Goal: Task Accomplishment & Management: Manage account settings

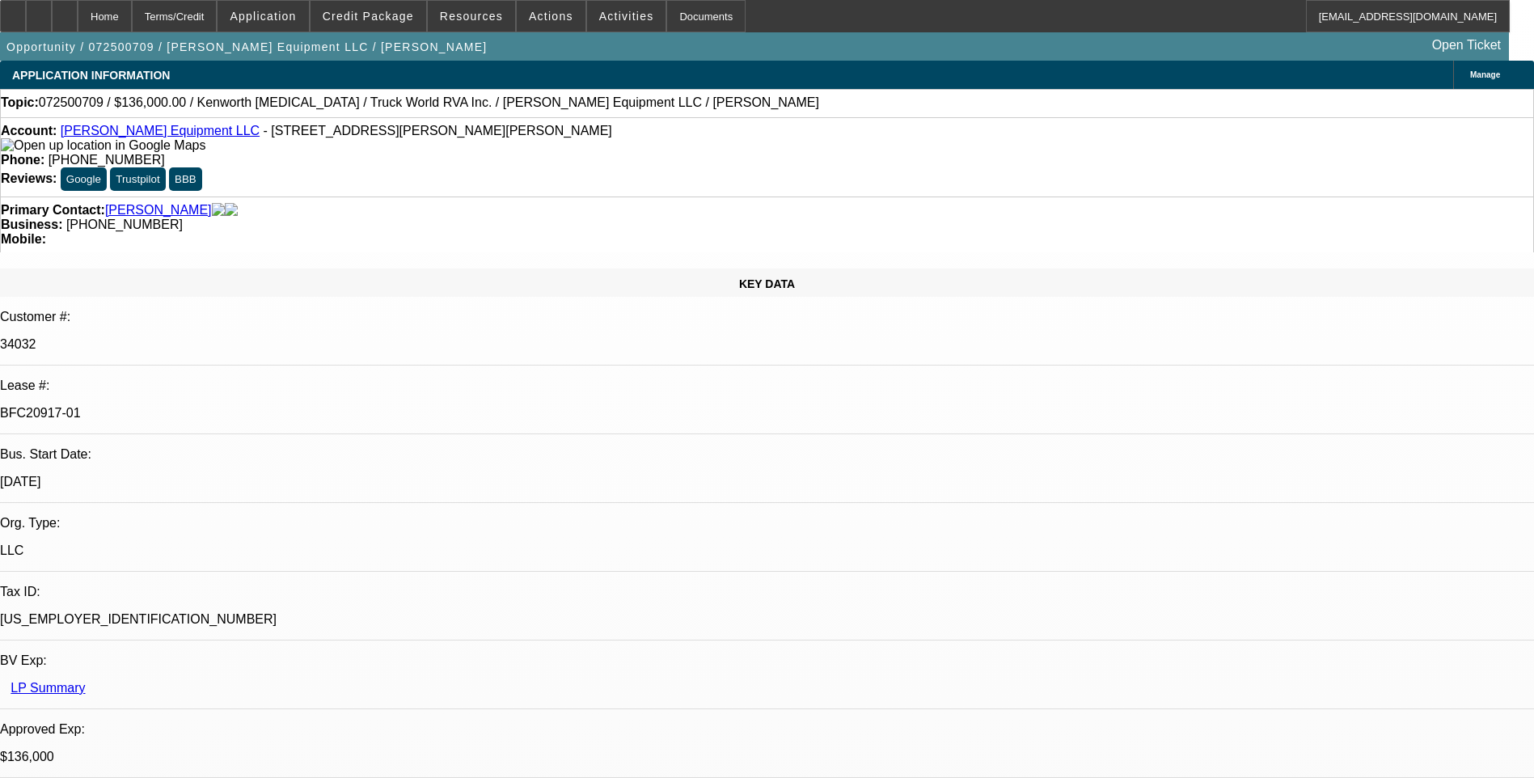
select select "0.15"
select select "2"
select select "0"
select select "0.15"
select select "2"
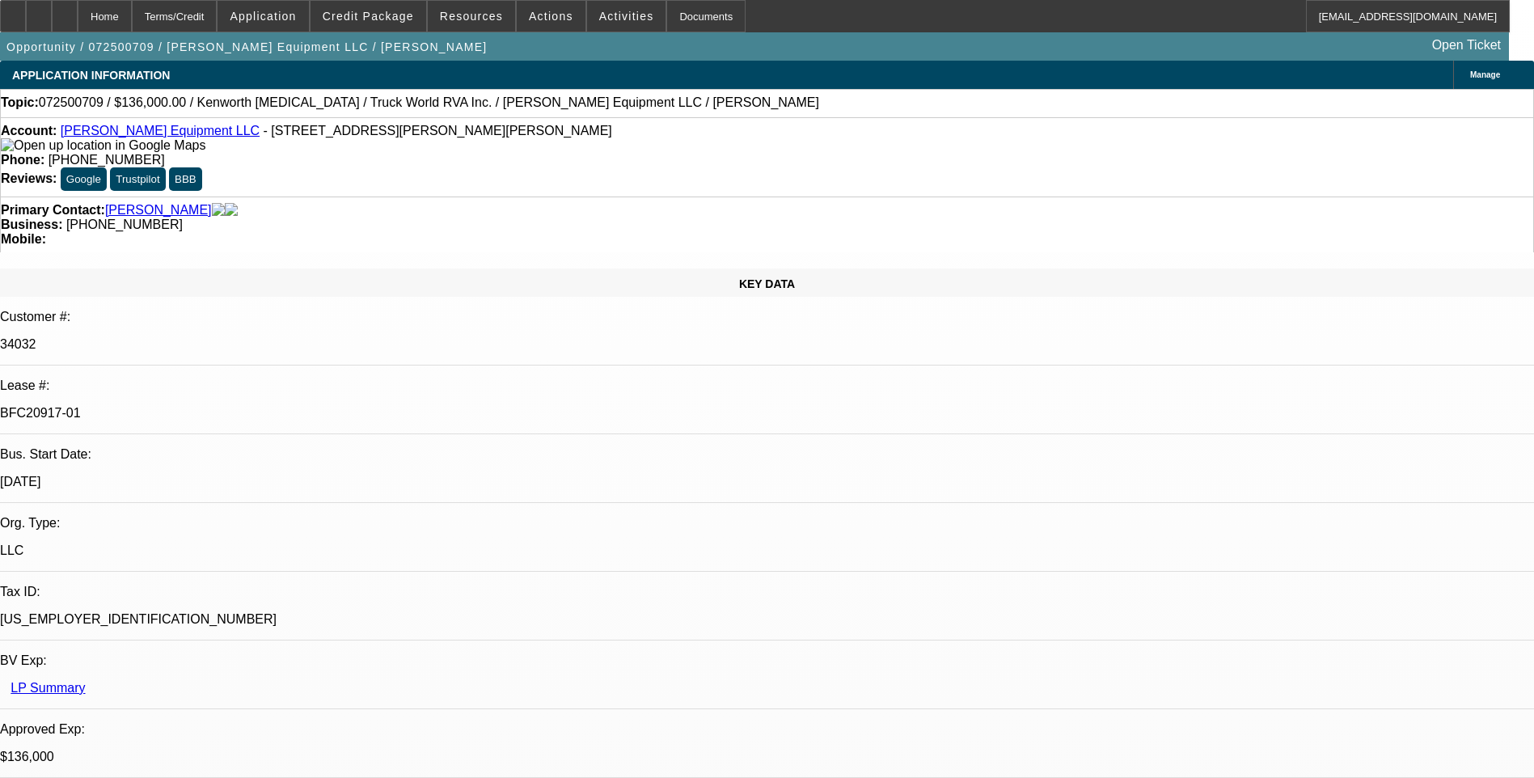
select select "0"
select select "0.15"
select select "2"
select select "0"
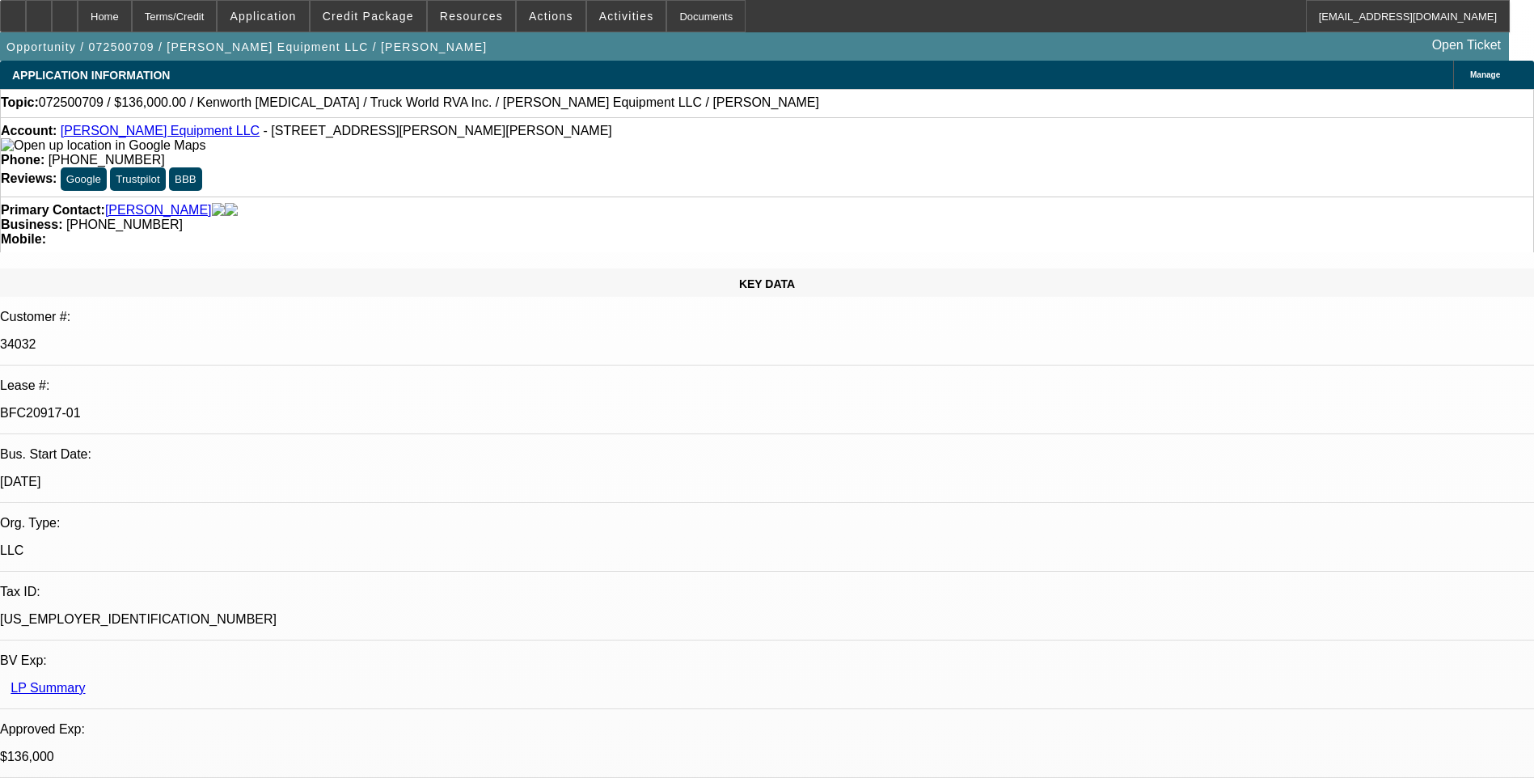
select select "2"
select select "0"
select select "1"
select select "2"
select select "6"
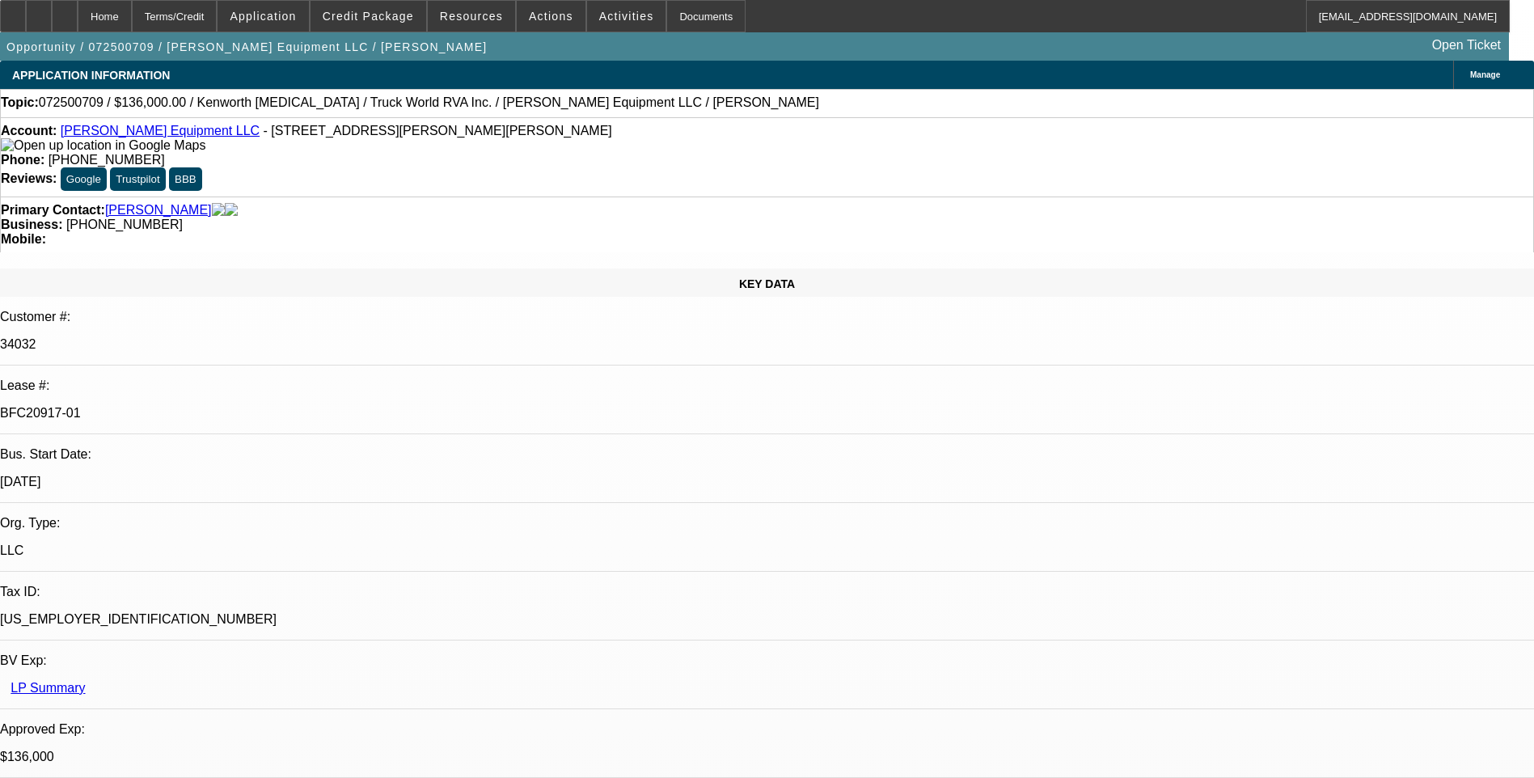
select select "1"
select select "2"
select select "6"
select select "1"
select select "2"
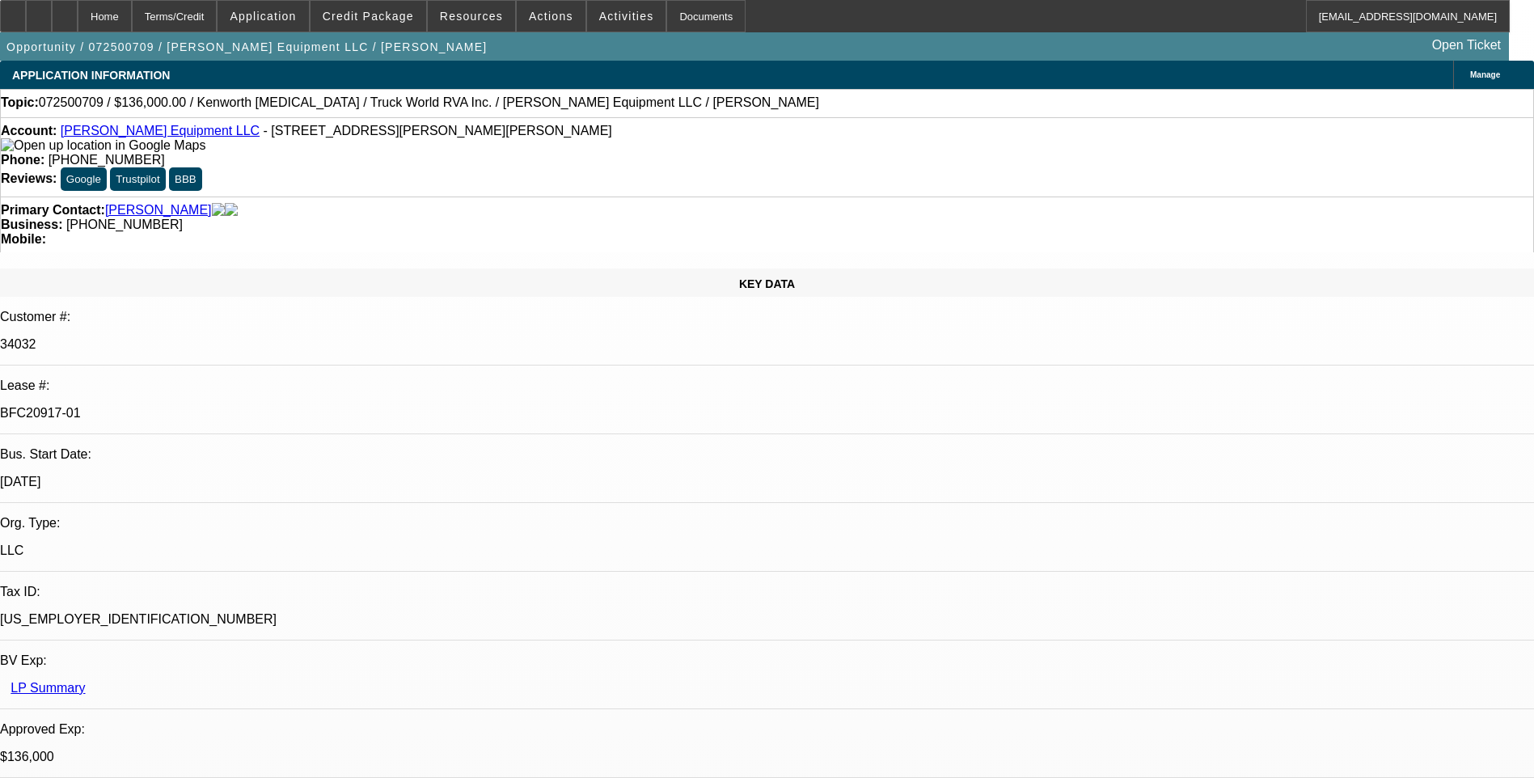
select select "6"
select select "1"
select select "2"
select select "6"
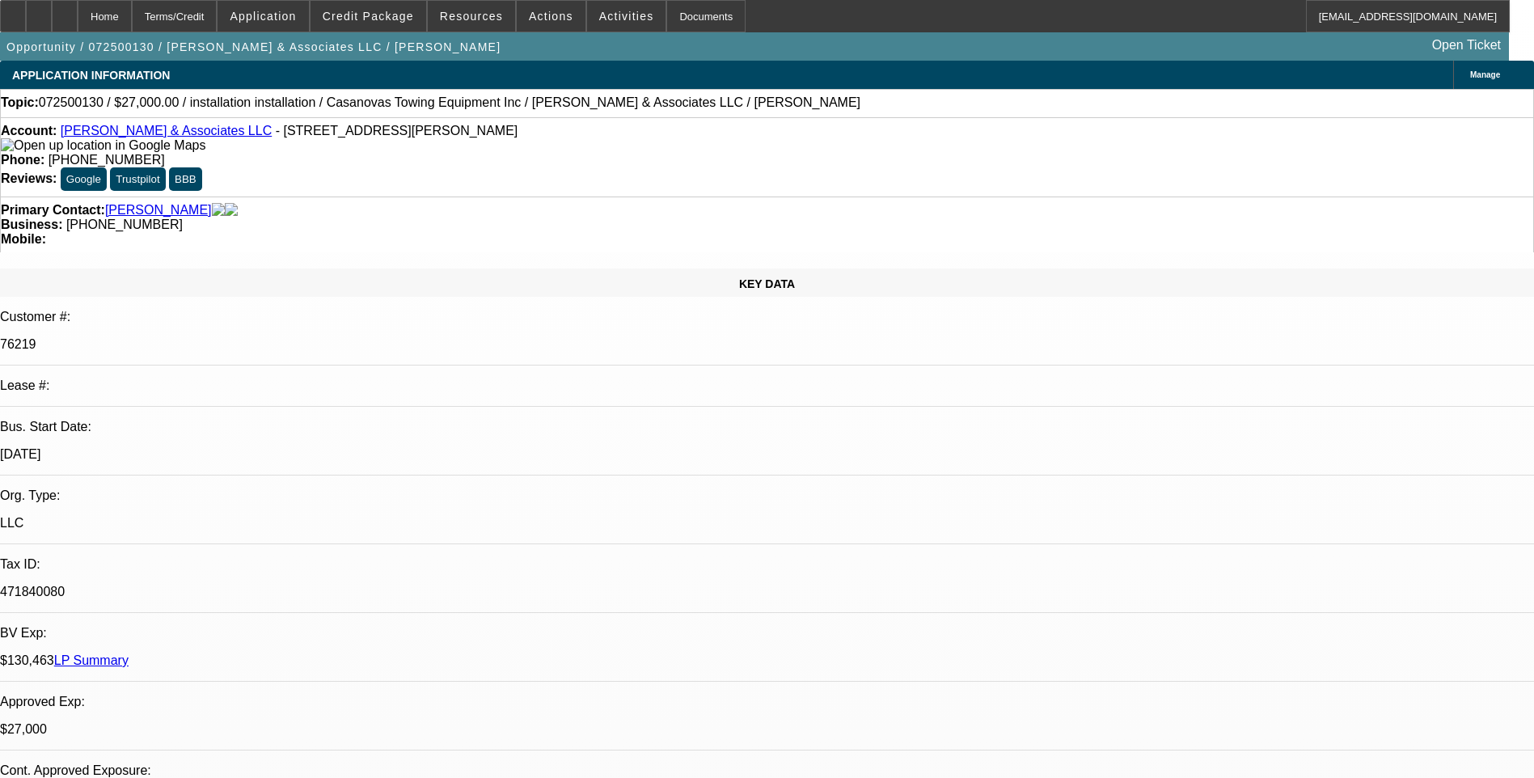
select select "0"
select select "2"
select select "0.1"
select select "0"
select select "2"
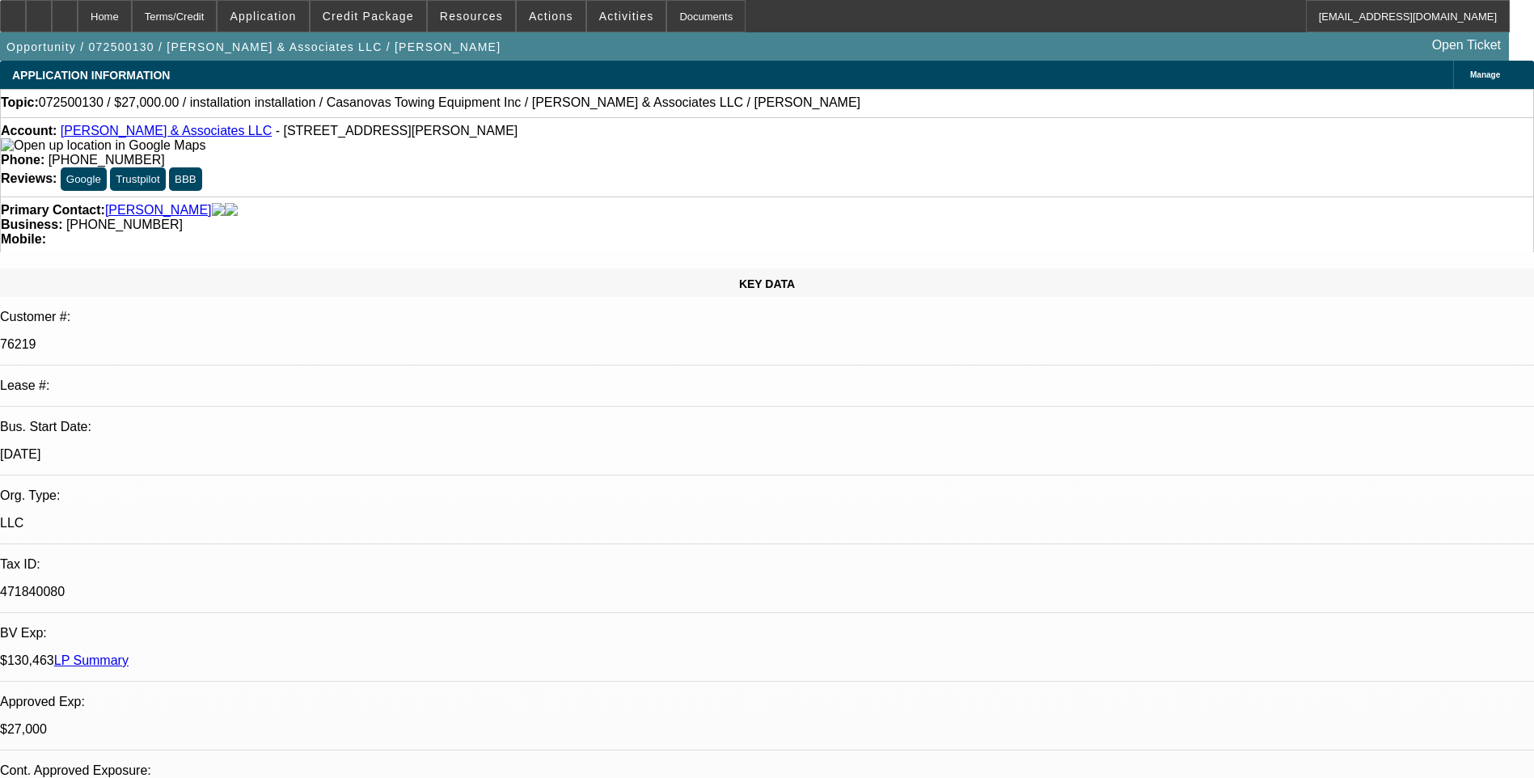
select select "0.1"
select select "0"
select select "2"
select select "0.1"
select select "0"
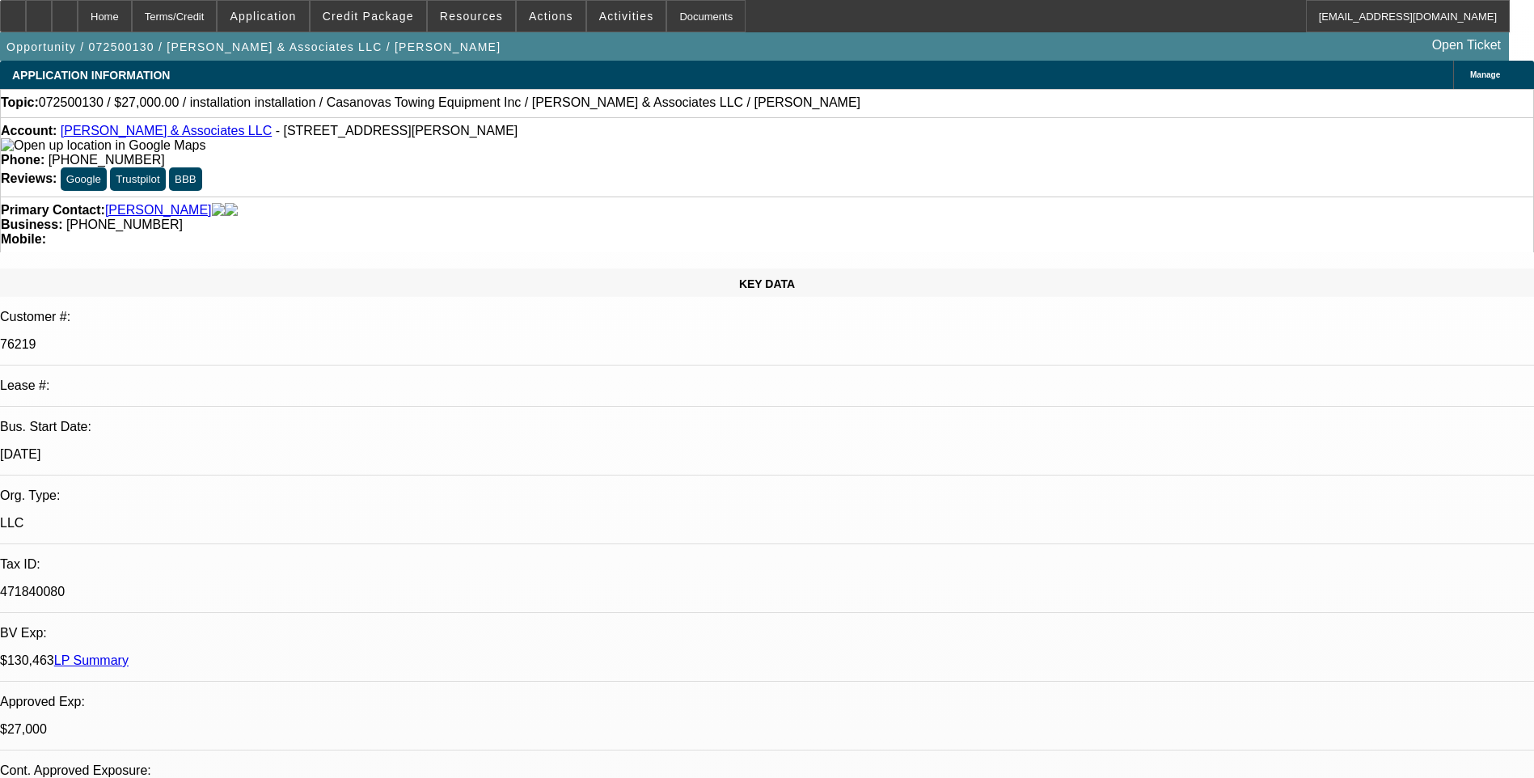
select select "2"
select select "0.1"
select select "1"
select select "2"
select select "4"
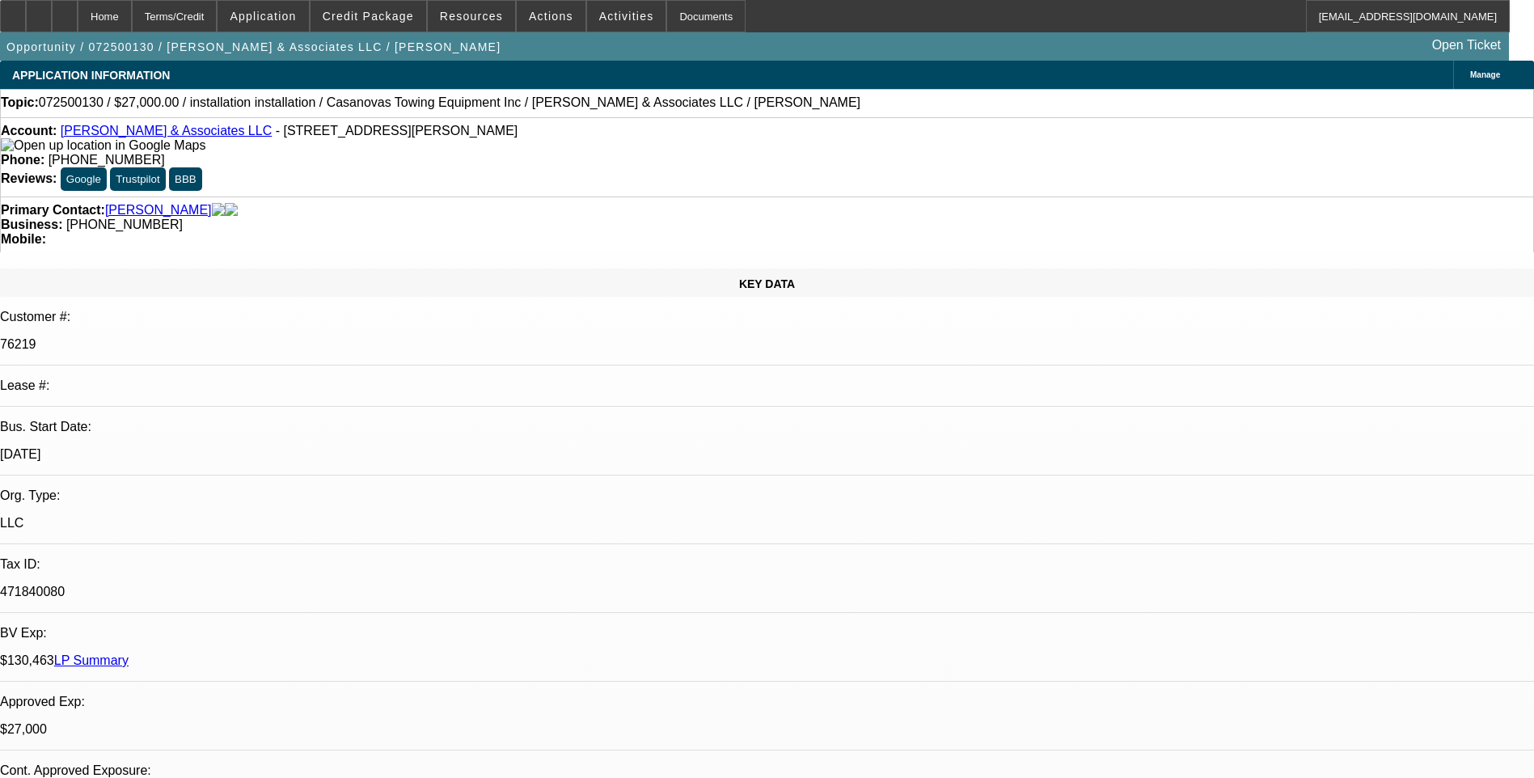
select select "1"
select select "2"
select select "4"
select select "1"
select select "2"
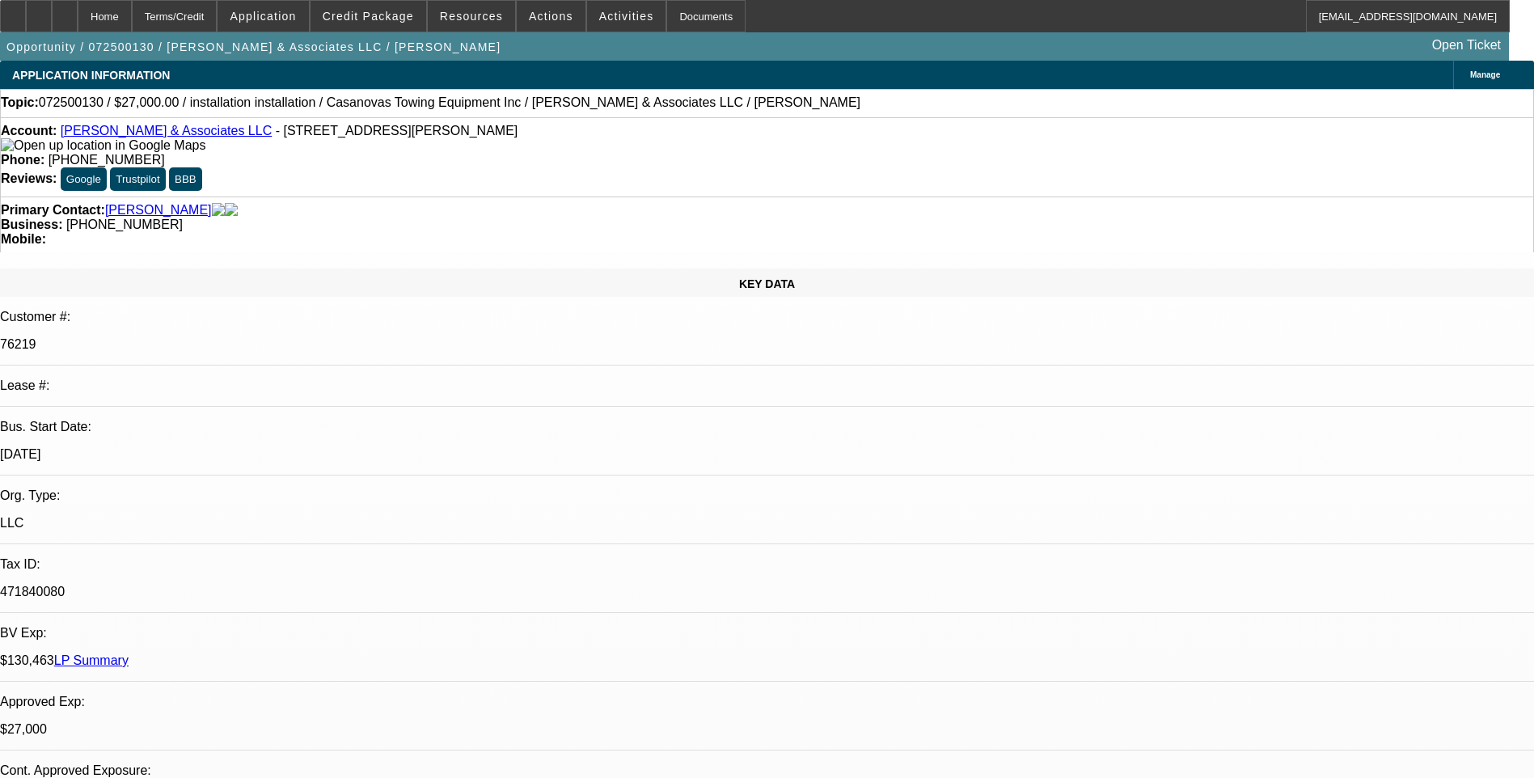
select select "4"
select select "1"
select select "2"
select select "4"
drag, startPoint x: 64, startPoint y: 14, endPoint x: 104, endPoint y: 22, distance: 41.2
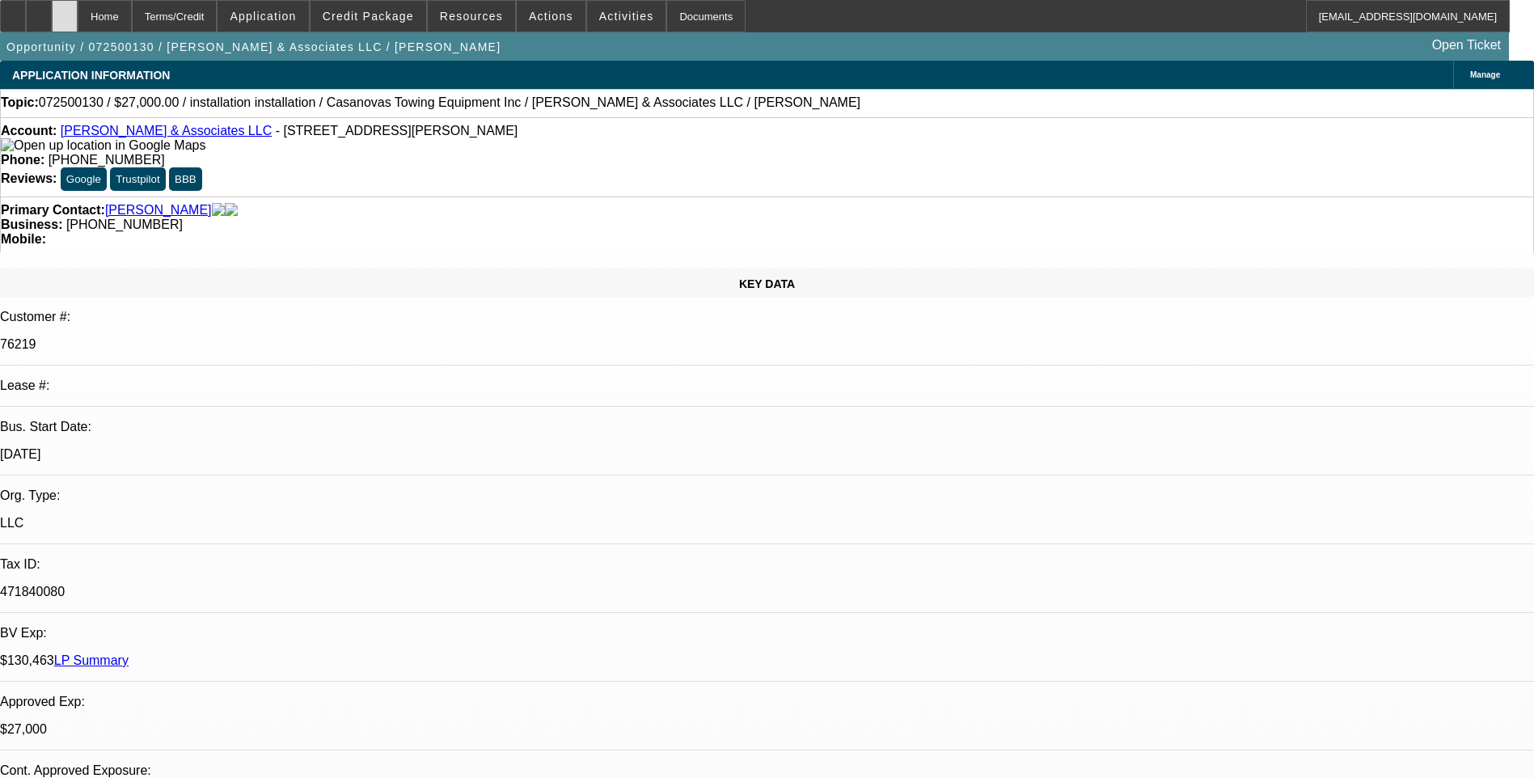
click at [39, 11] on icon at bounding box center [39, 11] width 0 height 0
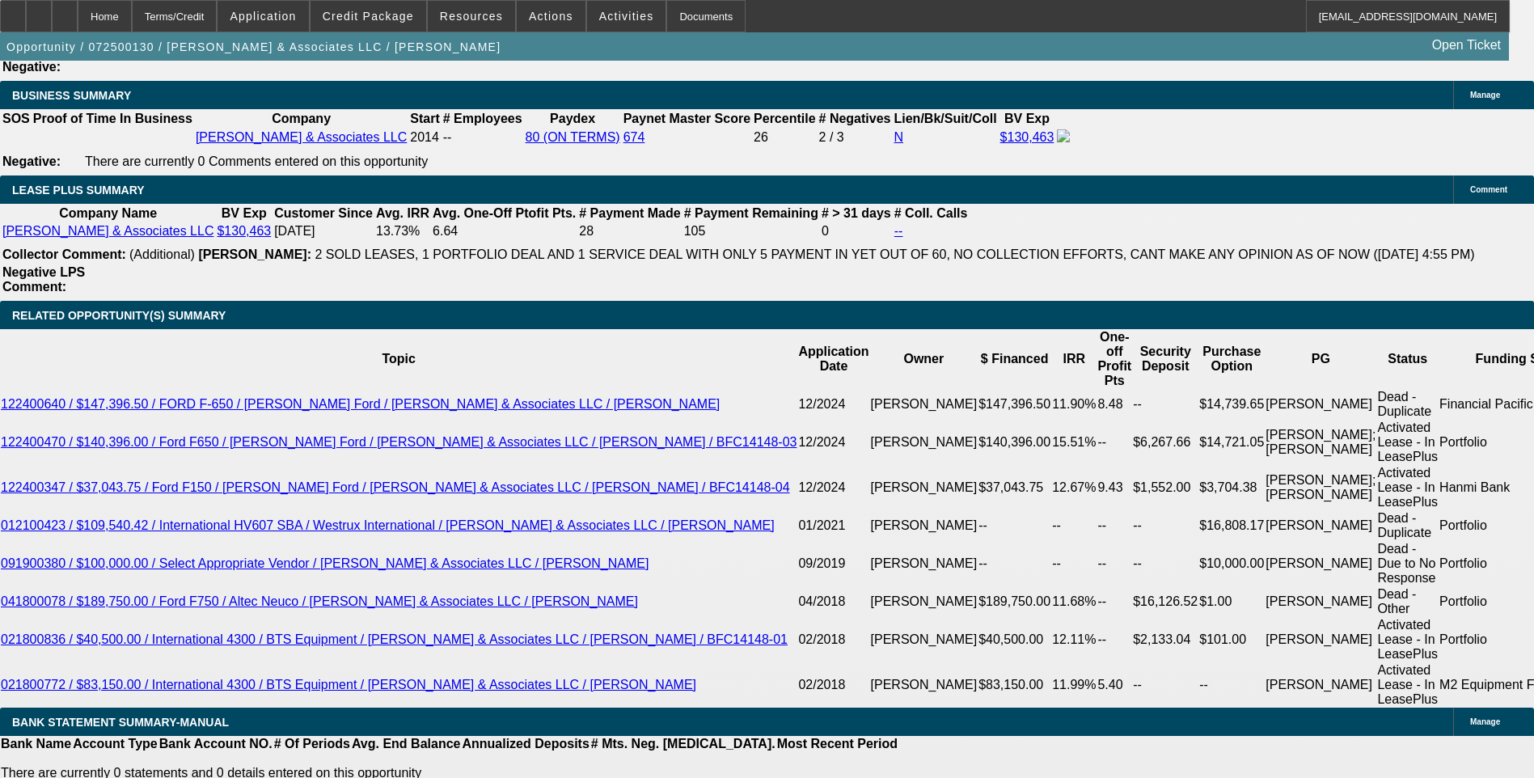
scroll to position [2668, 0]
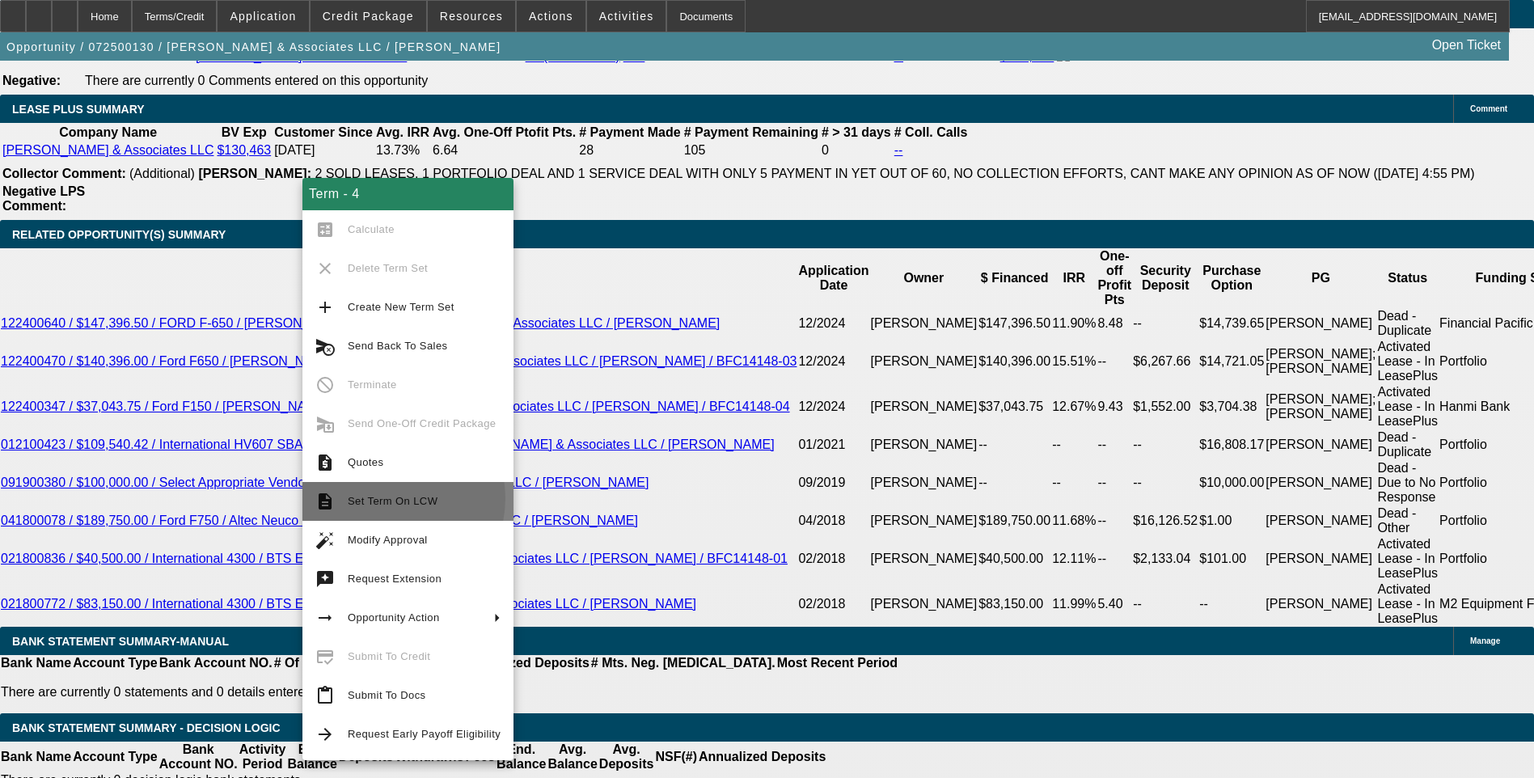
click at [389, 498] on span "Set Term On LCW" at bounding box center [393, 501] width 90 height 12
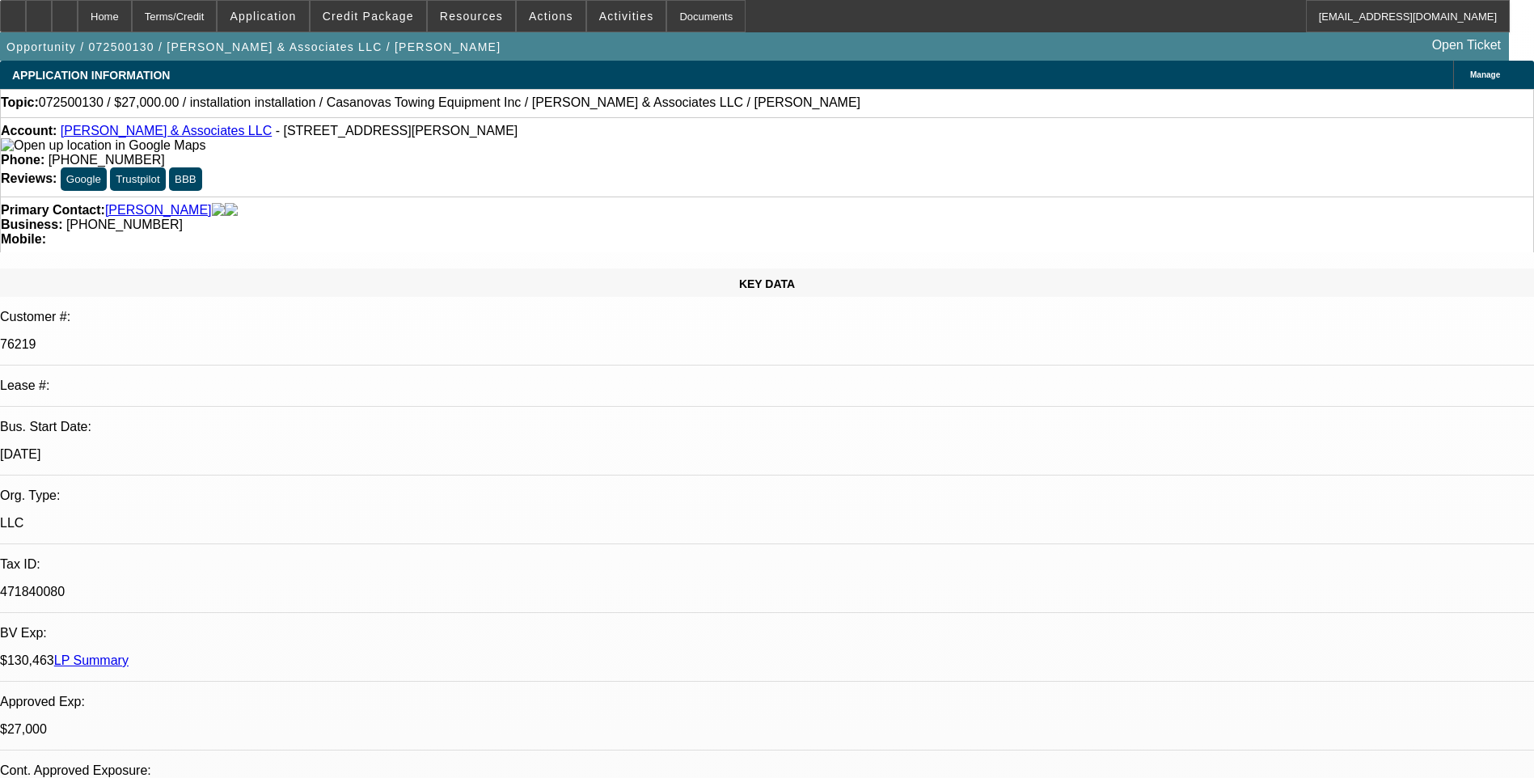
select select "0"
select select "2"
select select "0.1"
select select "0"
select select "2"
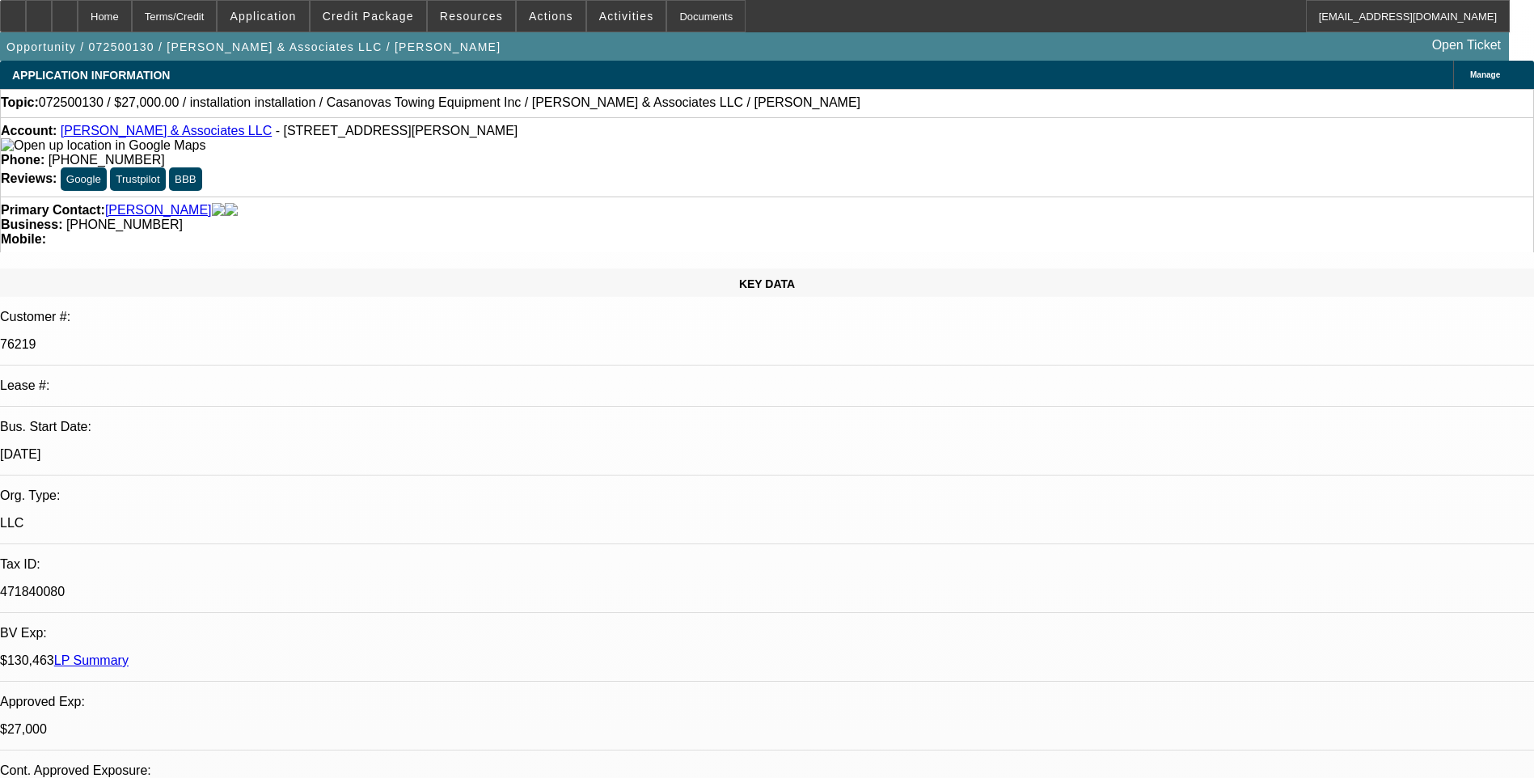
select select "0.1"
select select "0"
select select "2"
select select "0.1"
select select "0"
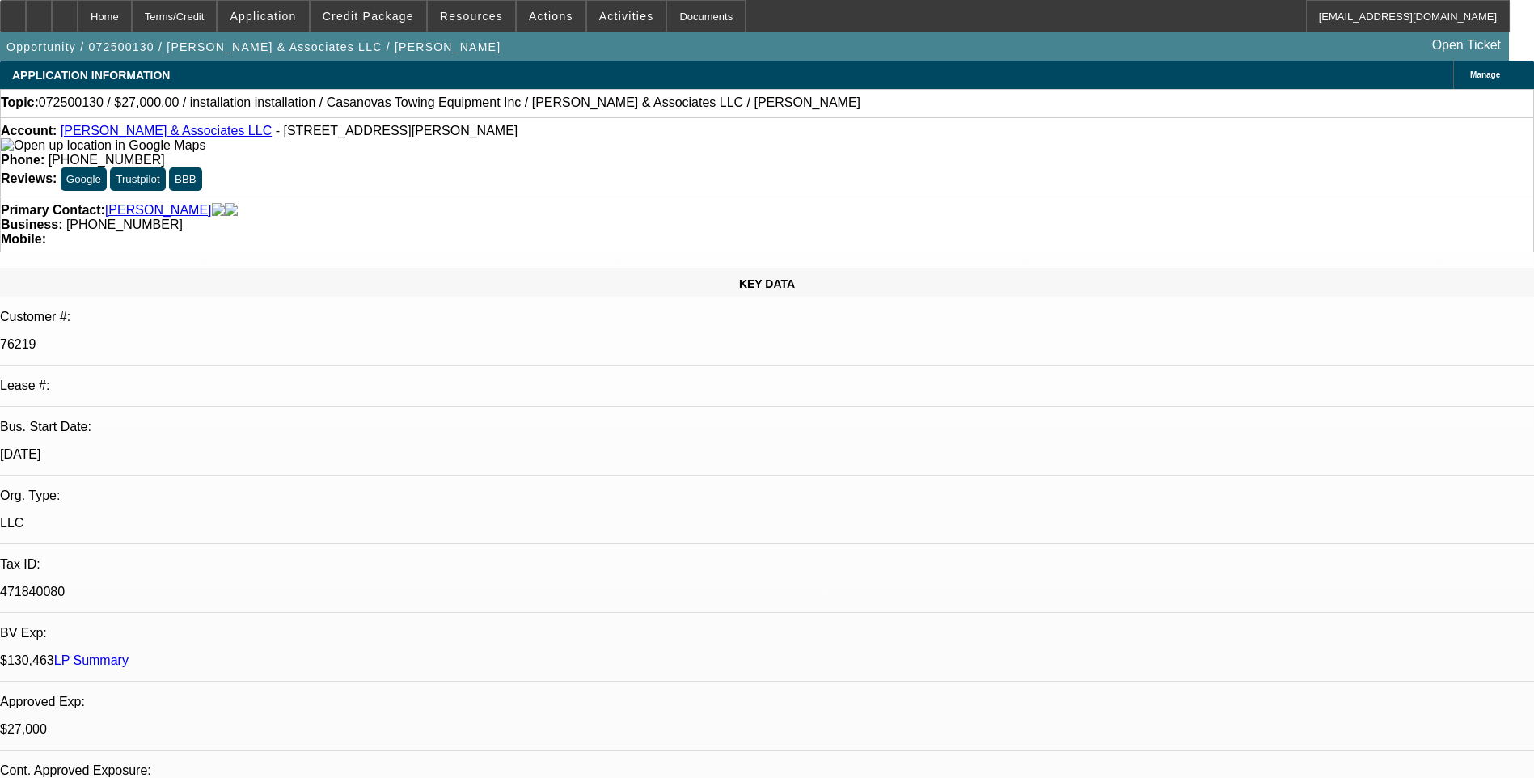
select select "2"
select select "0.1"
select select "1"
select select "2"
select select "4"
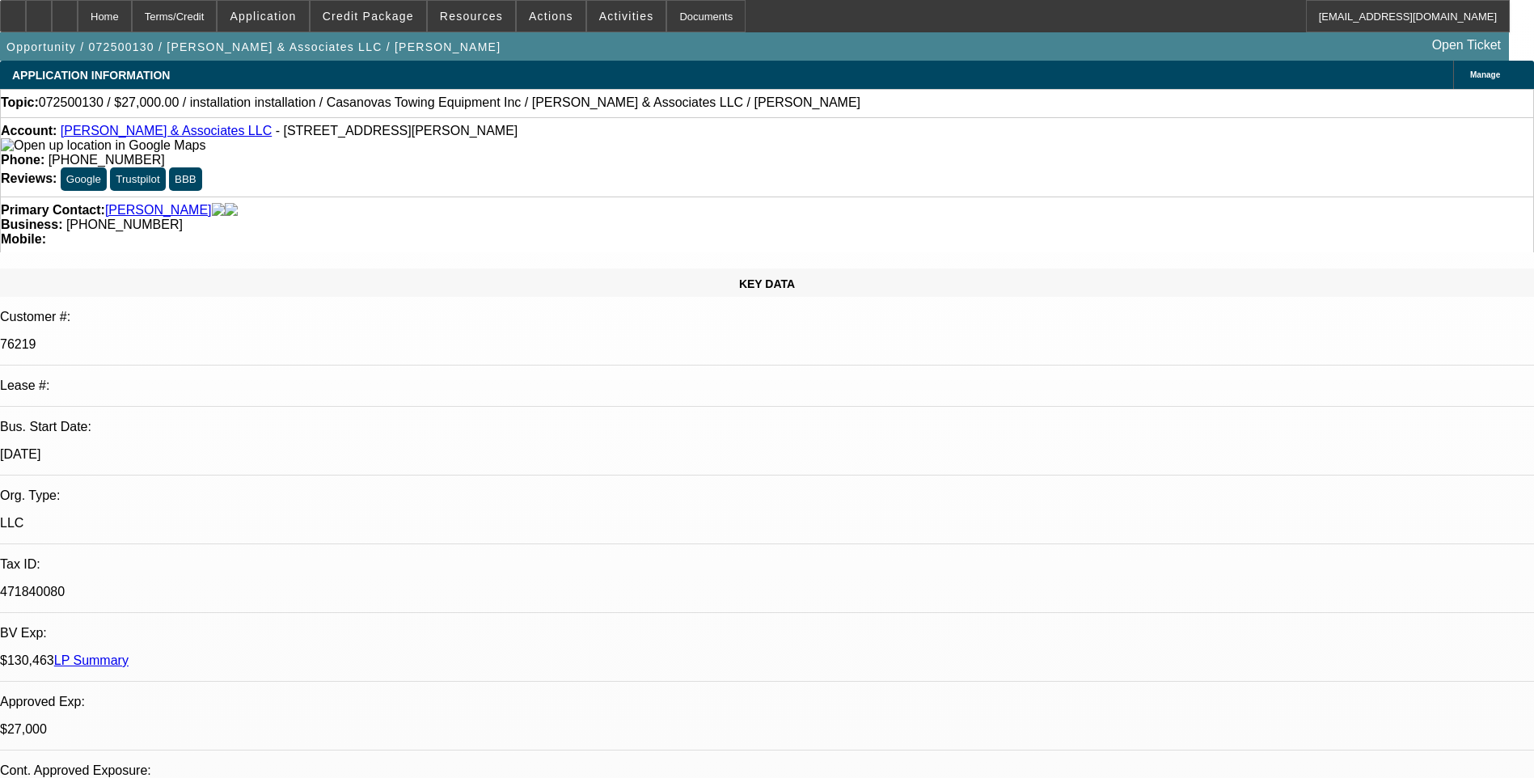
select select "1"
select select "2"
select select "4"
select select "1"
select select "2"
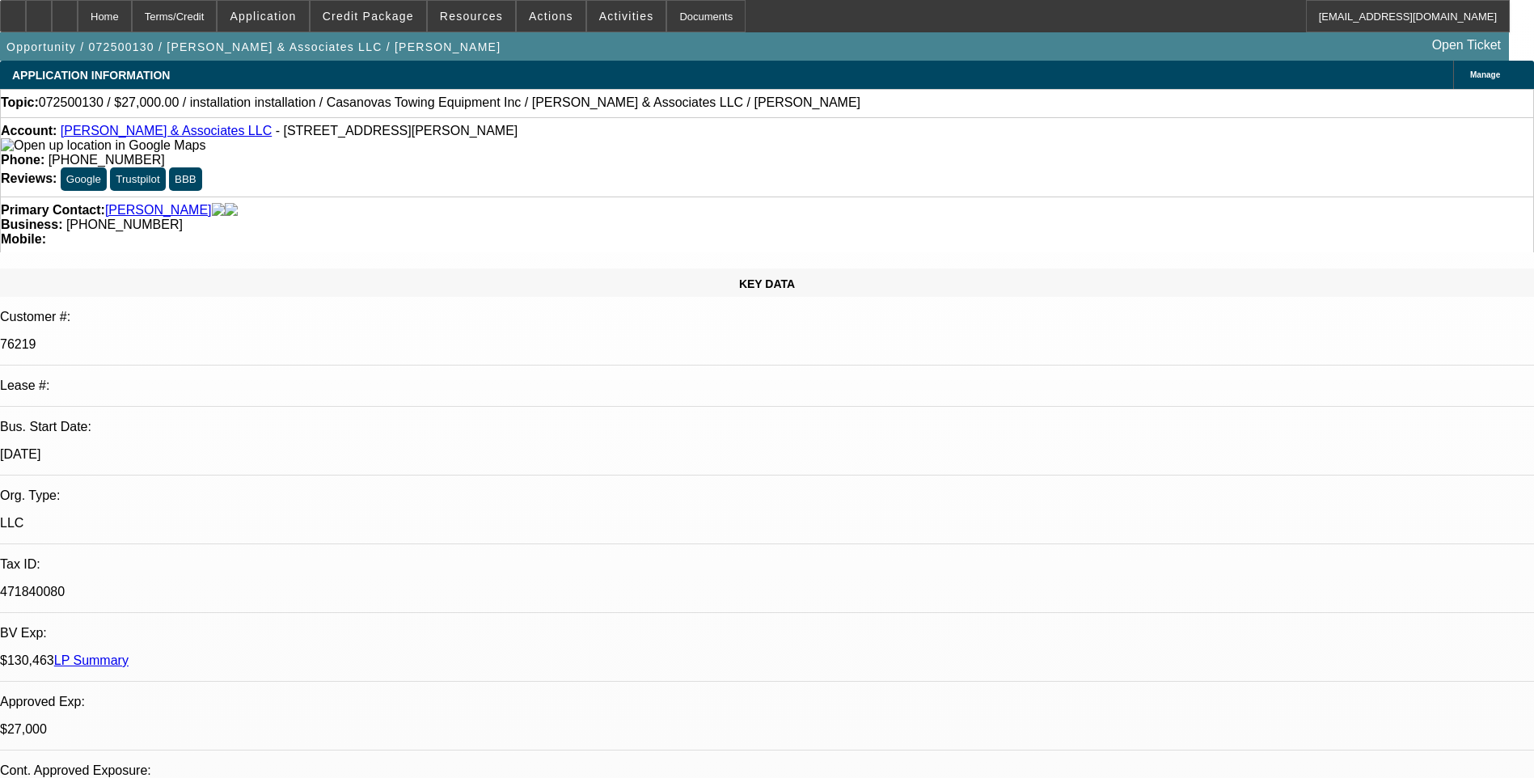
select select "4"
select select "1"
select select "2"
select select "4"
click at [212, 13] on div "Terms/Credit" at bounding box center [175, 16] width 86 height 32
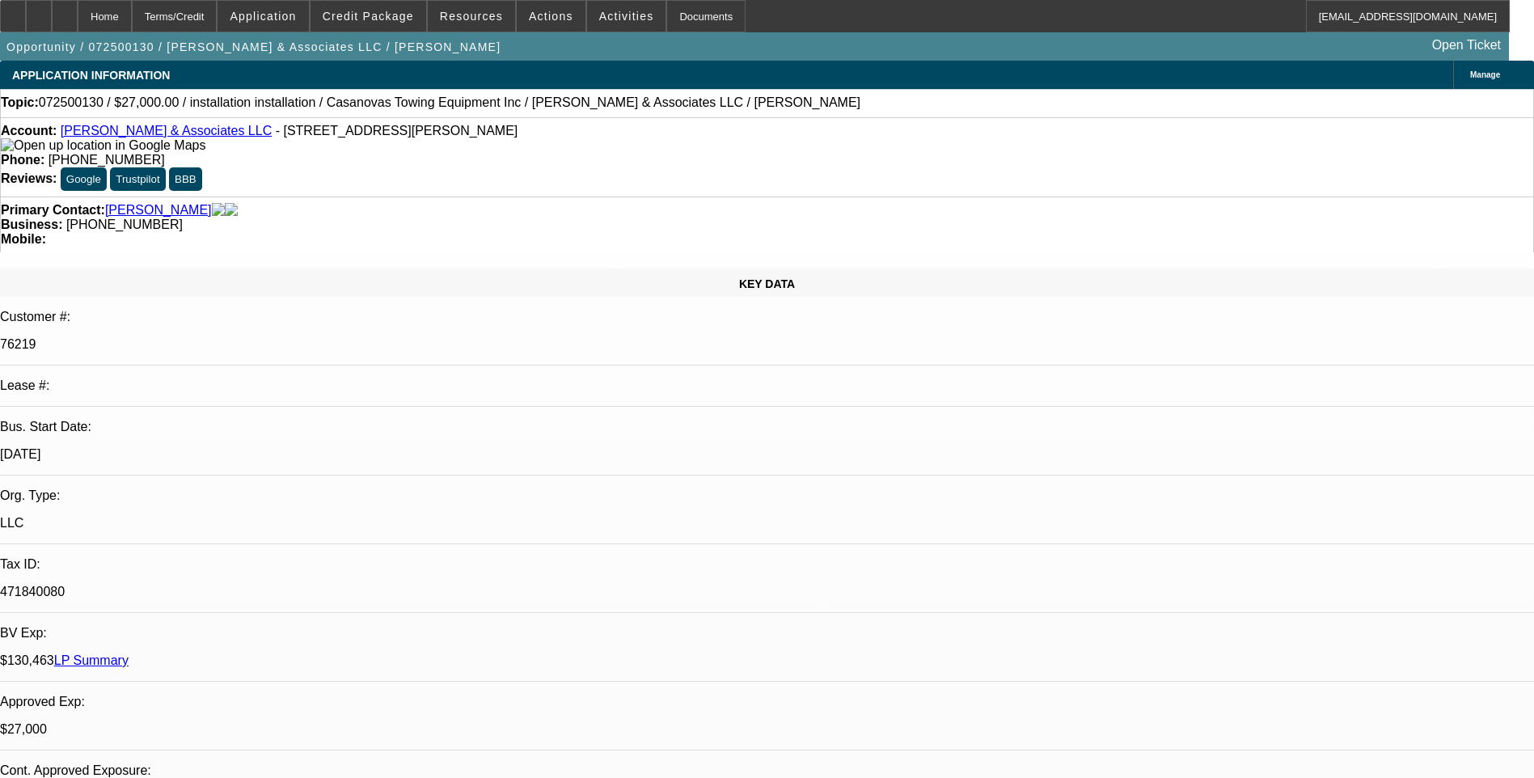
scroll to position [2525, 0]
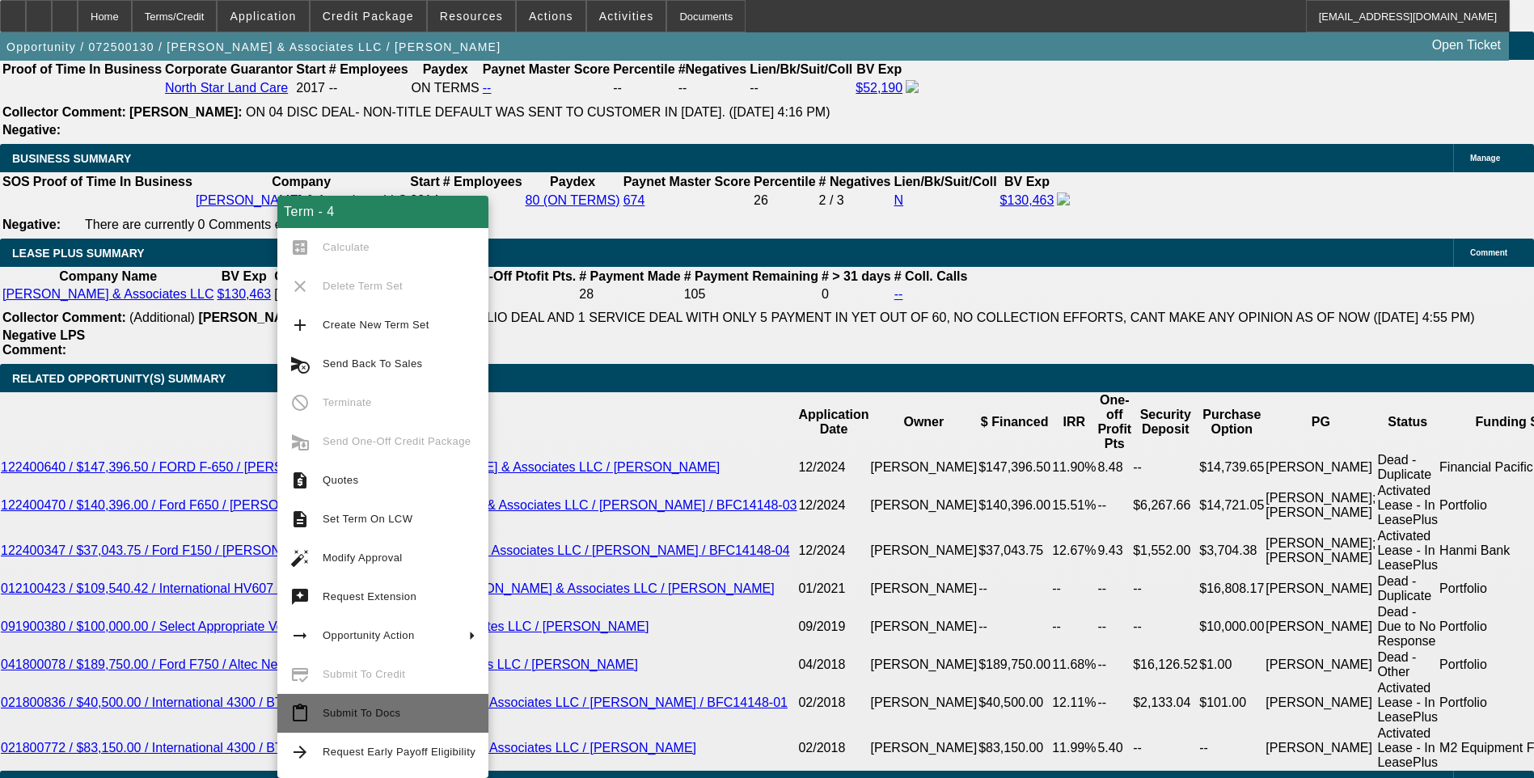
click at [395, 720] on span "Submit To Docs" at bounding box center [399, 713] width 153 height 19
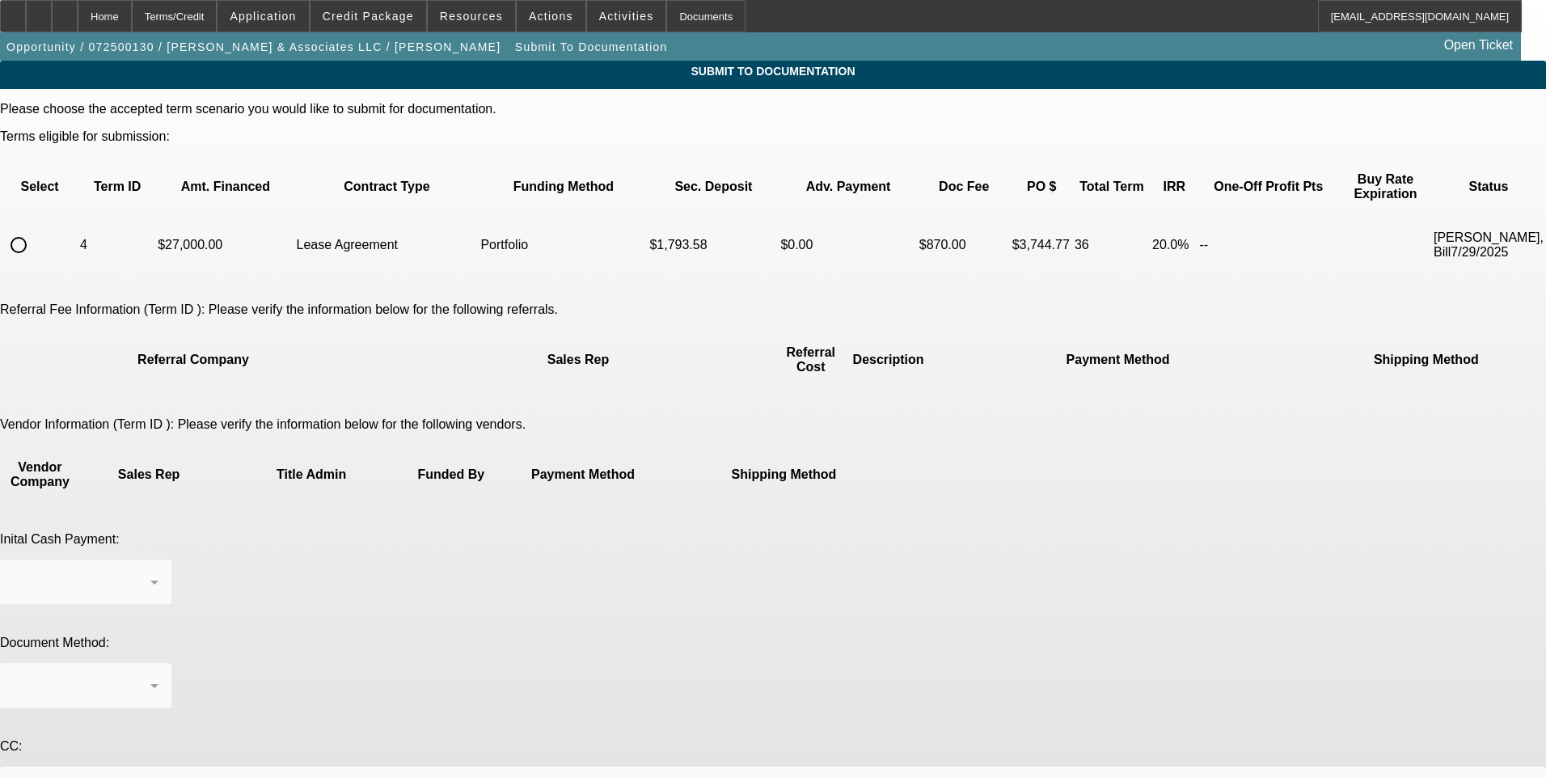
click at [35, 229] on input "radio" at bounding box center [18, 245] width 32 height 32
radio input "true"
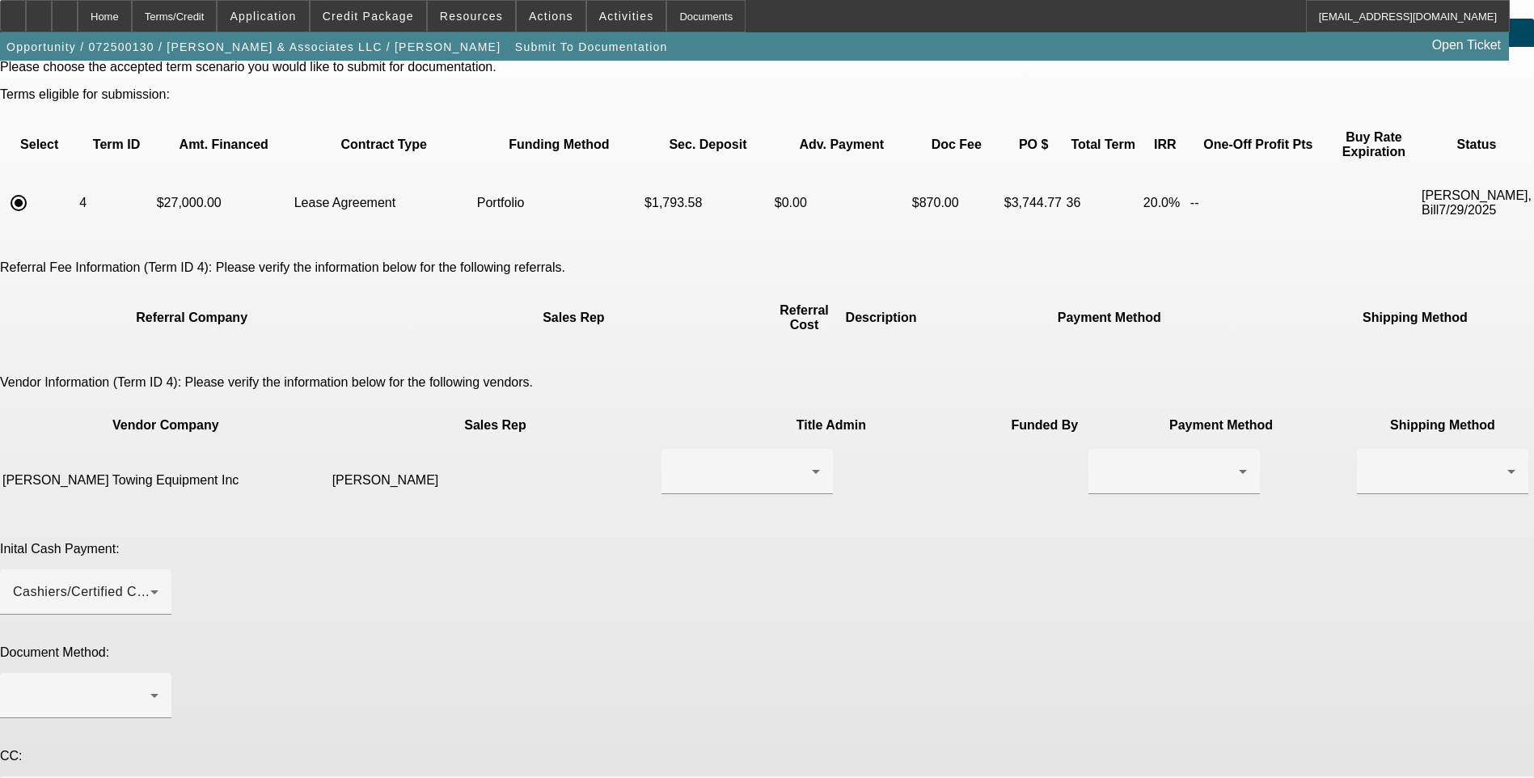
scroll to position [78, 0]
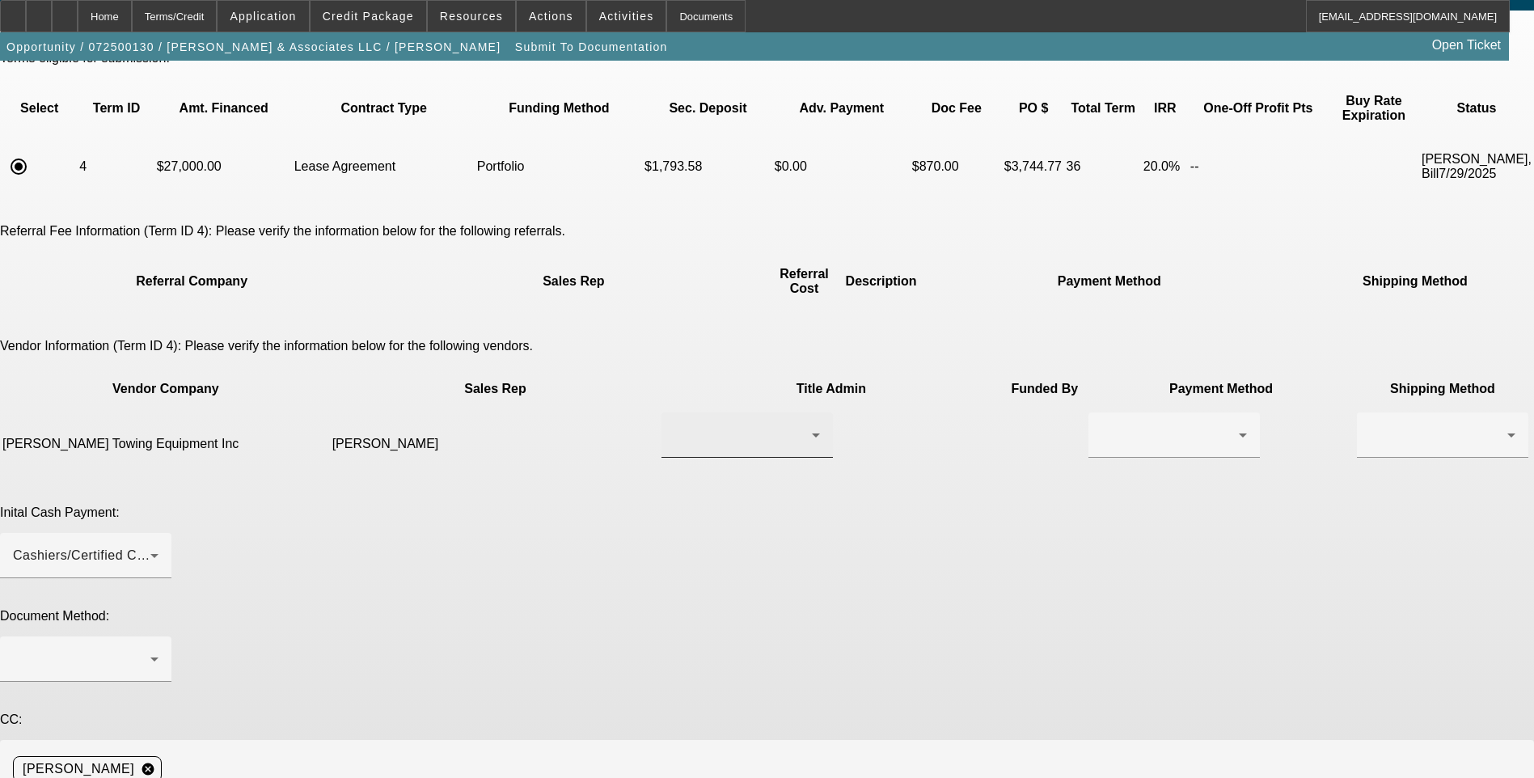
click at [750, 412] on div at bounding box center [747, 434] width 146 height 45
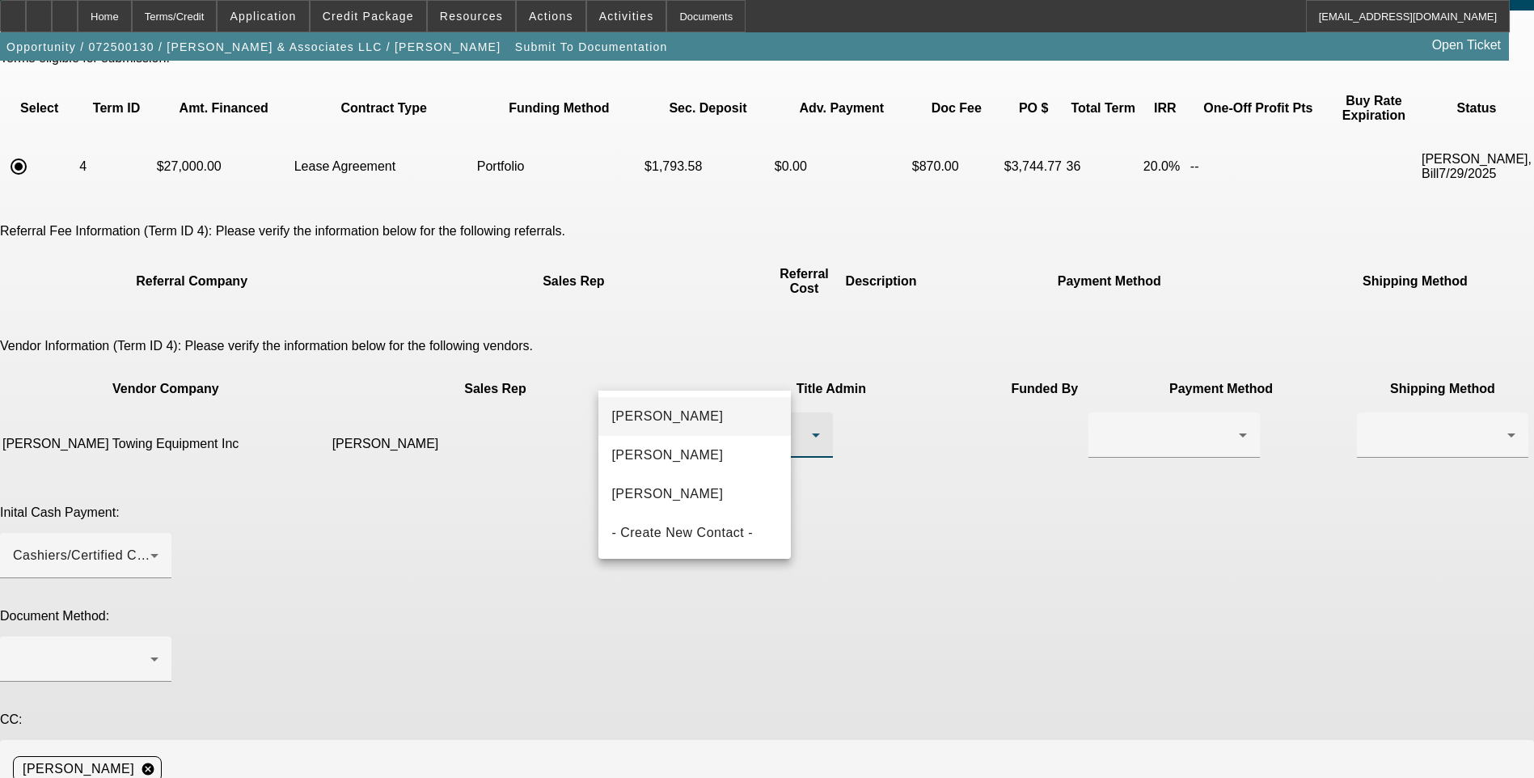
click at [1386, 457] on div at bounding box center [767, 389] width 1534 height 778
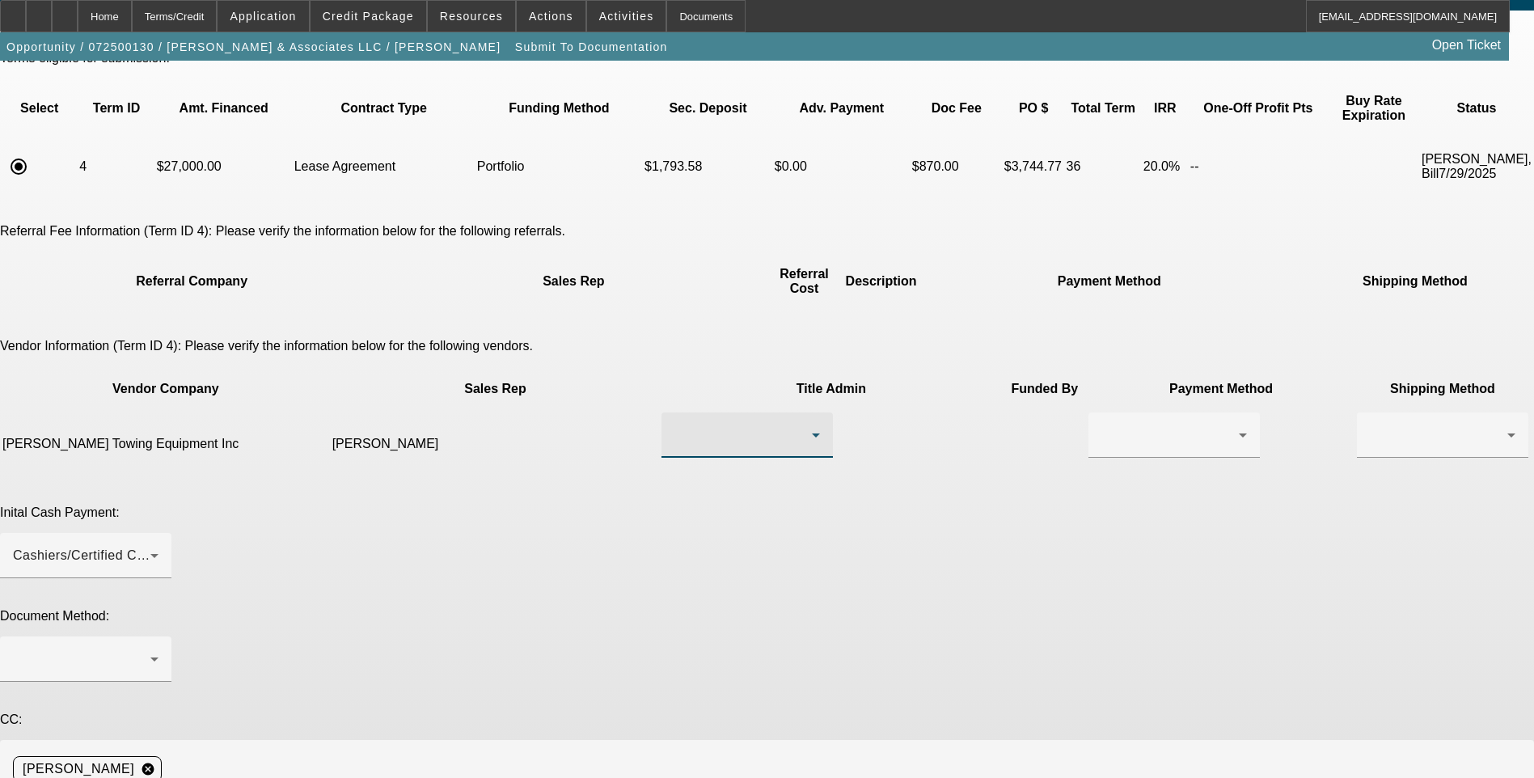
click at [708, 425] on div at bounding box center [742, 434] width 137 height 19
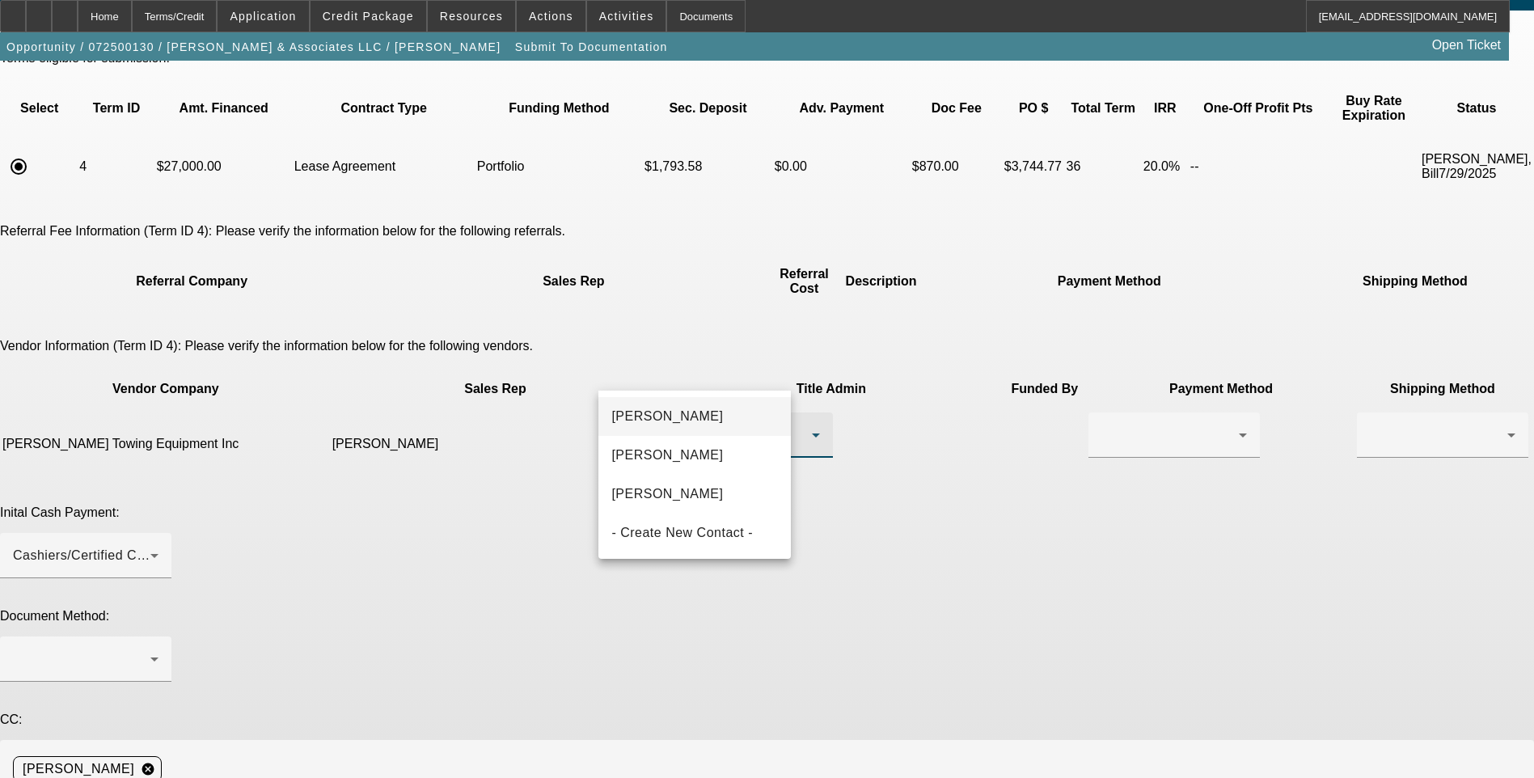
click at [880, 754] on div at bounding box center [767, 389] width 1534 height 778
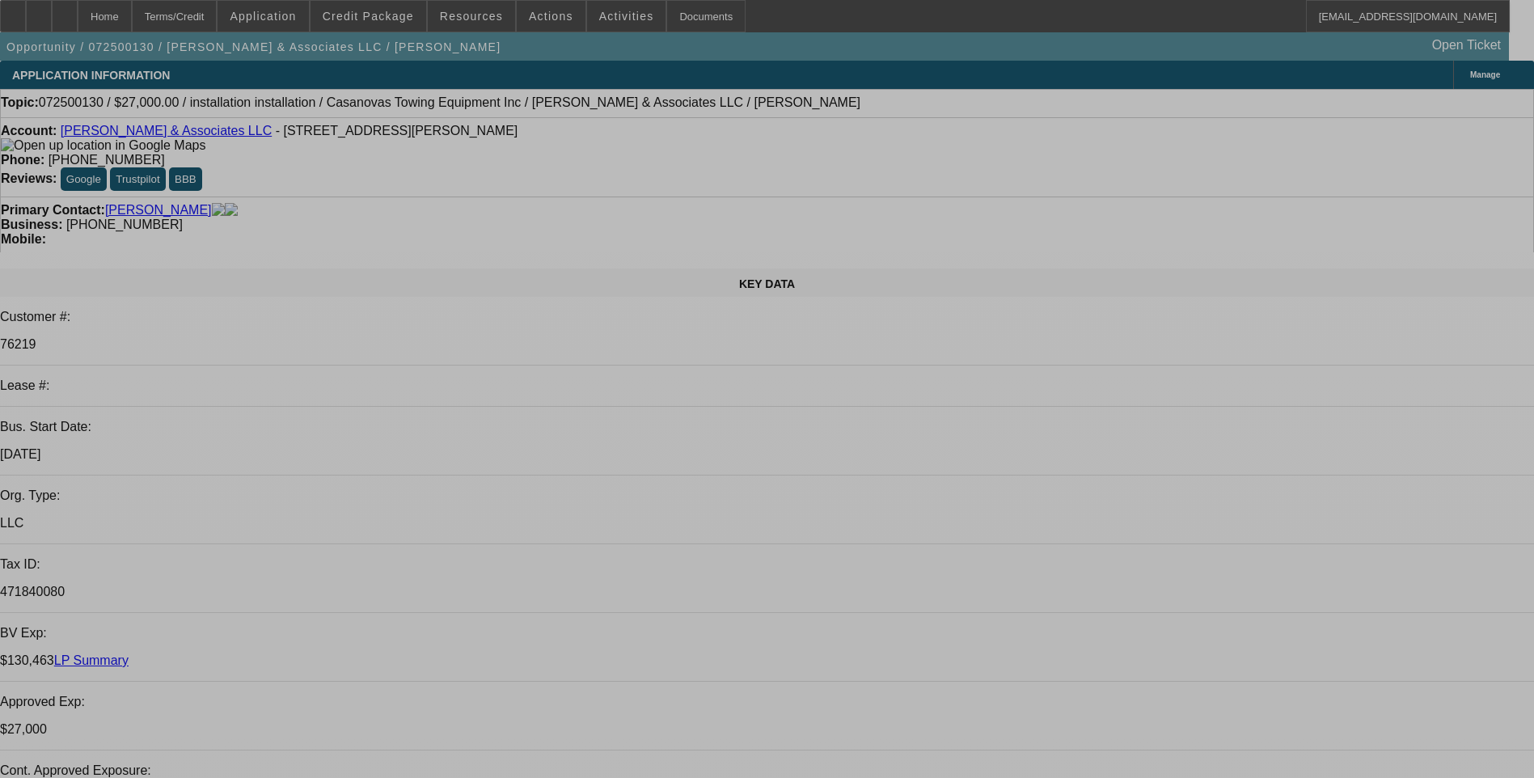
select select "0"
select select "2"
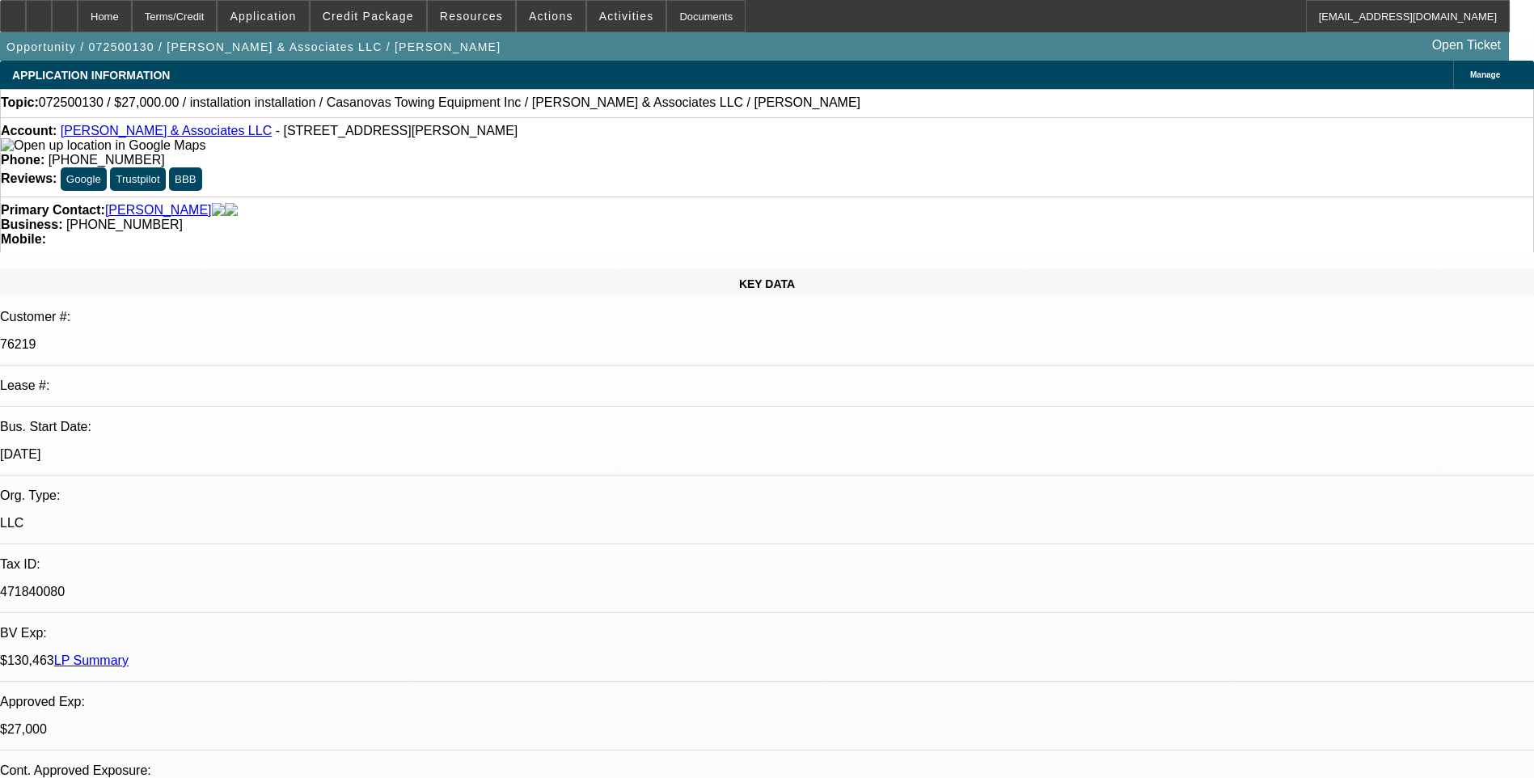
select select "2"
select select "0.1"
select select "4"
select select "0"
select select "2"
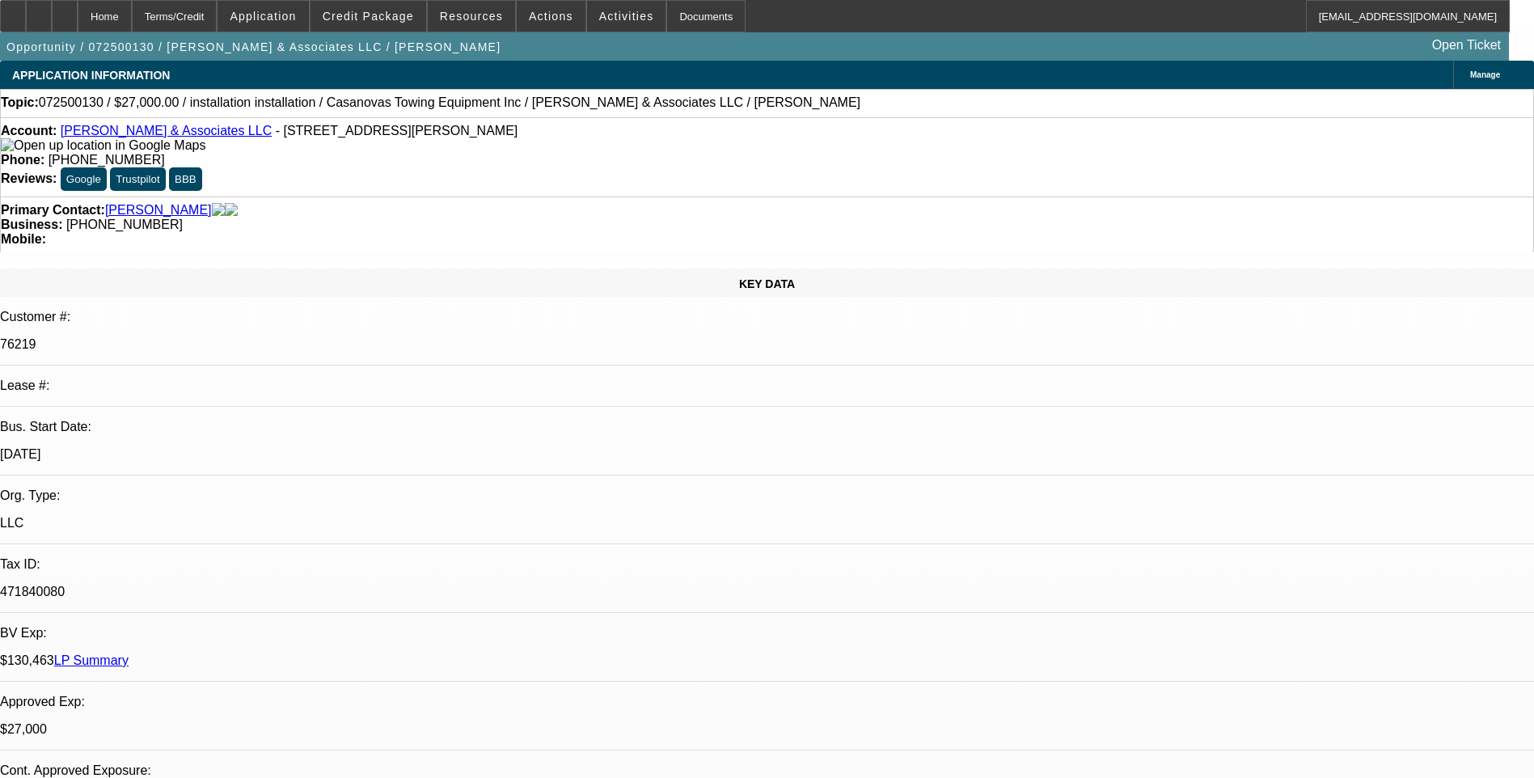
select select "2"
select select "0.1"
select select "4"
select select "0"
select select "2"
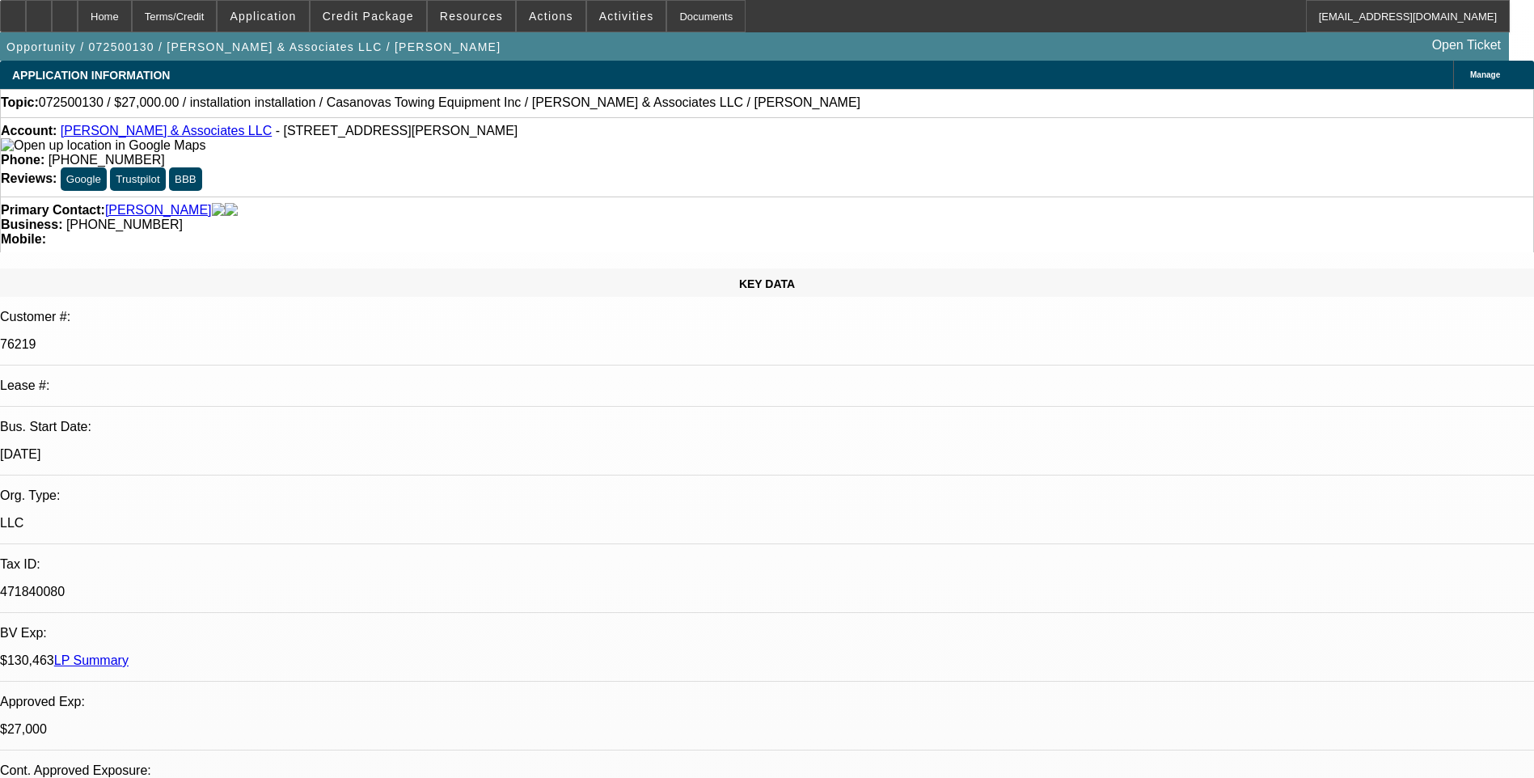
select select "2"
select select "0.1"
select select "4"
select select "0"
select select "2"
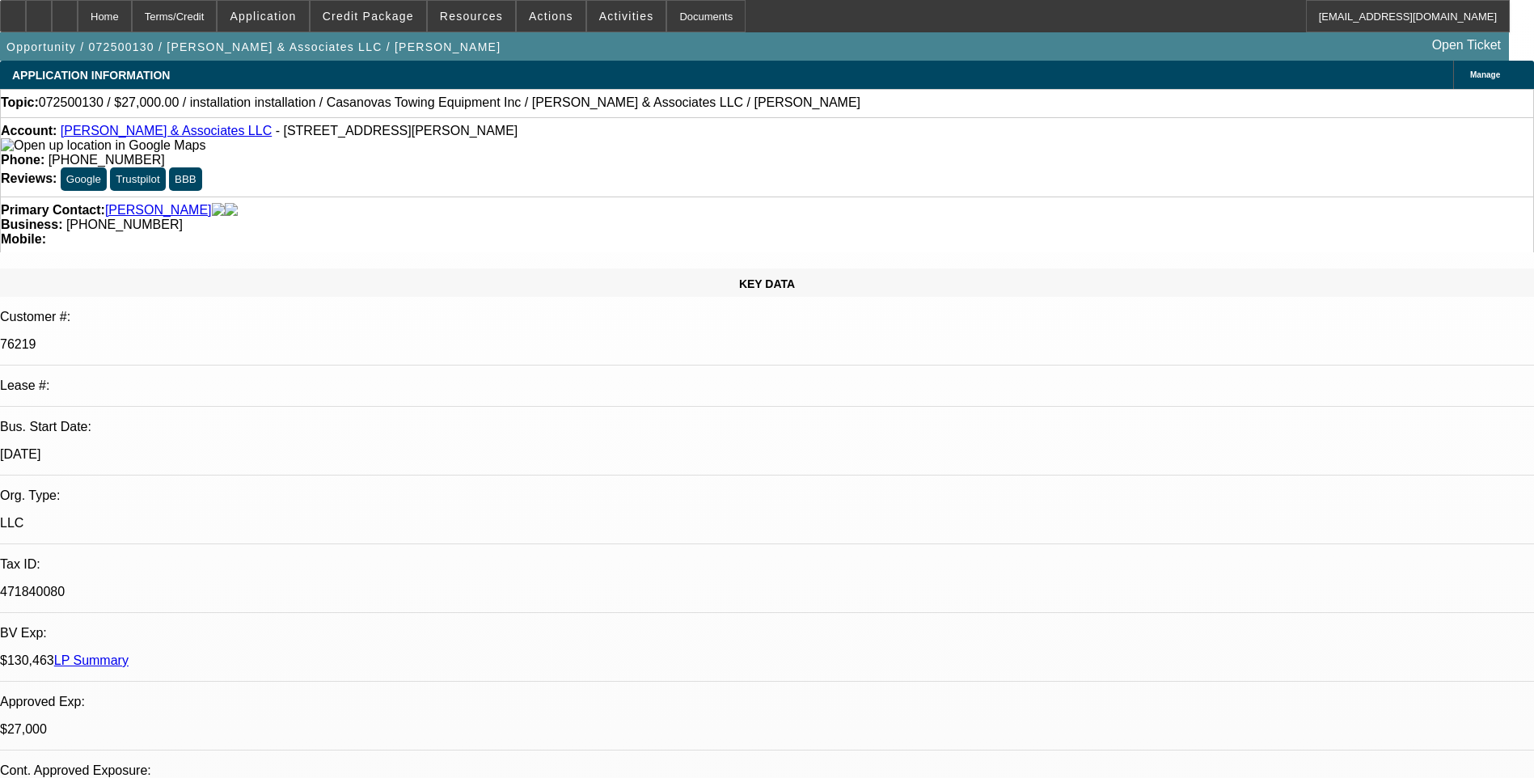
select select "2"
select select "0.1"
select select "4"
click at [218, 20] on div "Terms/Credit" at bounding box center [175, 16] width 86 height 32
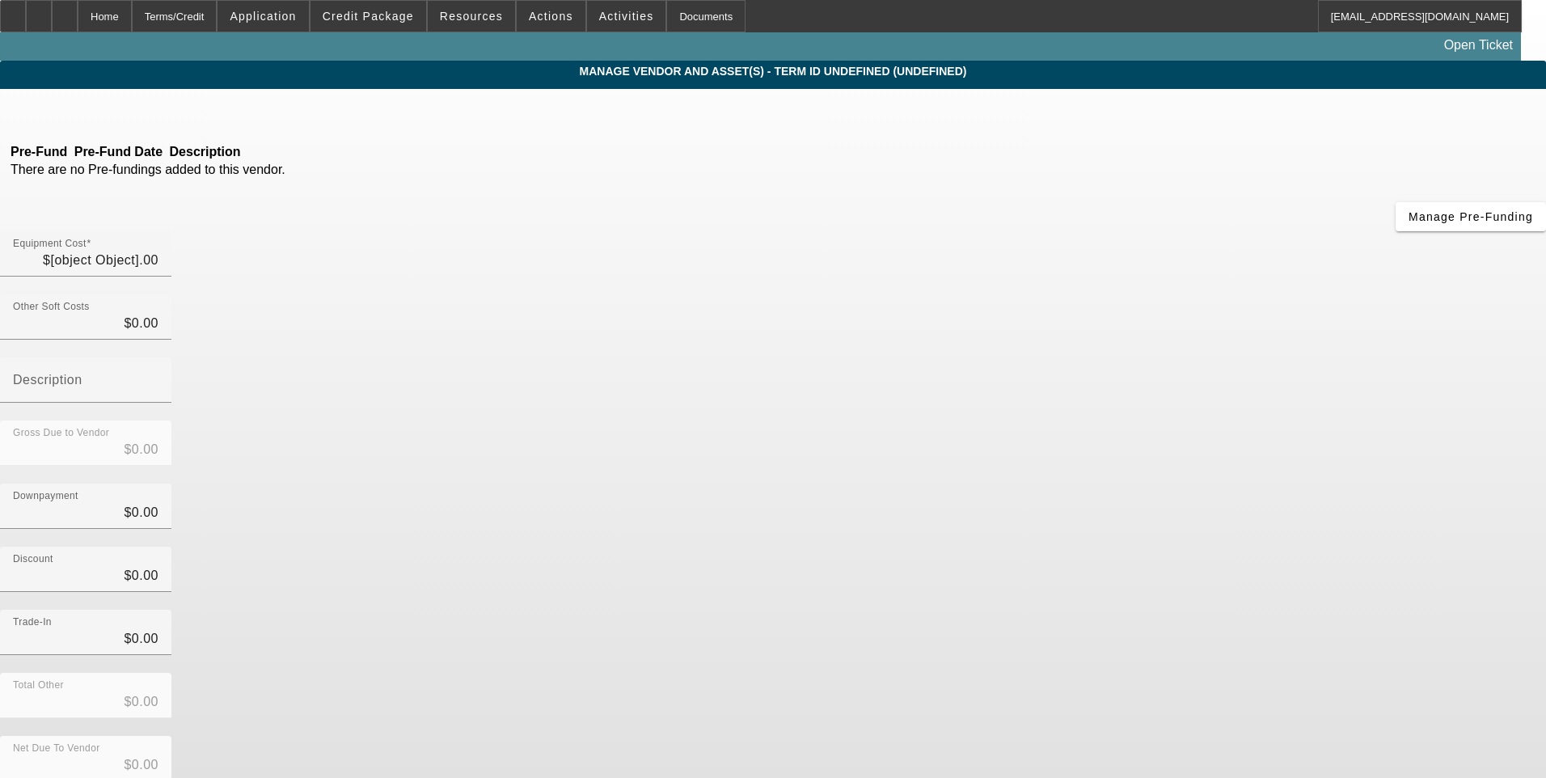
type input "$37,447.66"
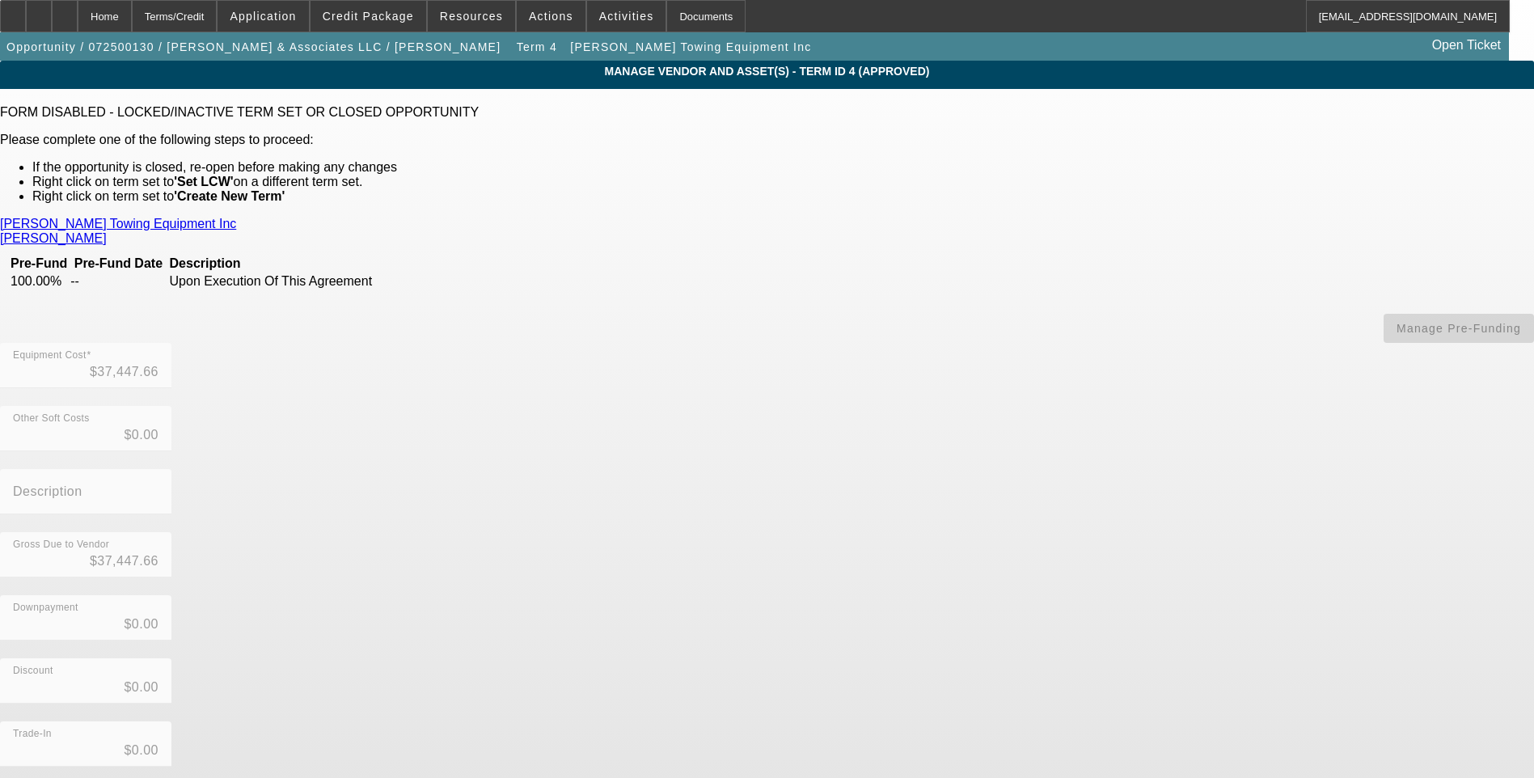
click at [236, 221] on link "Casanova's Towing Equipment Inc" at bounding box center [118, 224] width 236 height 15
click at [132, 19] on div "Home" at bounding box center [105, 16] width 54 height 32
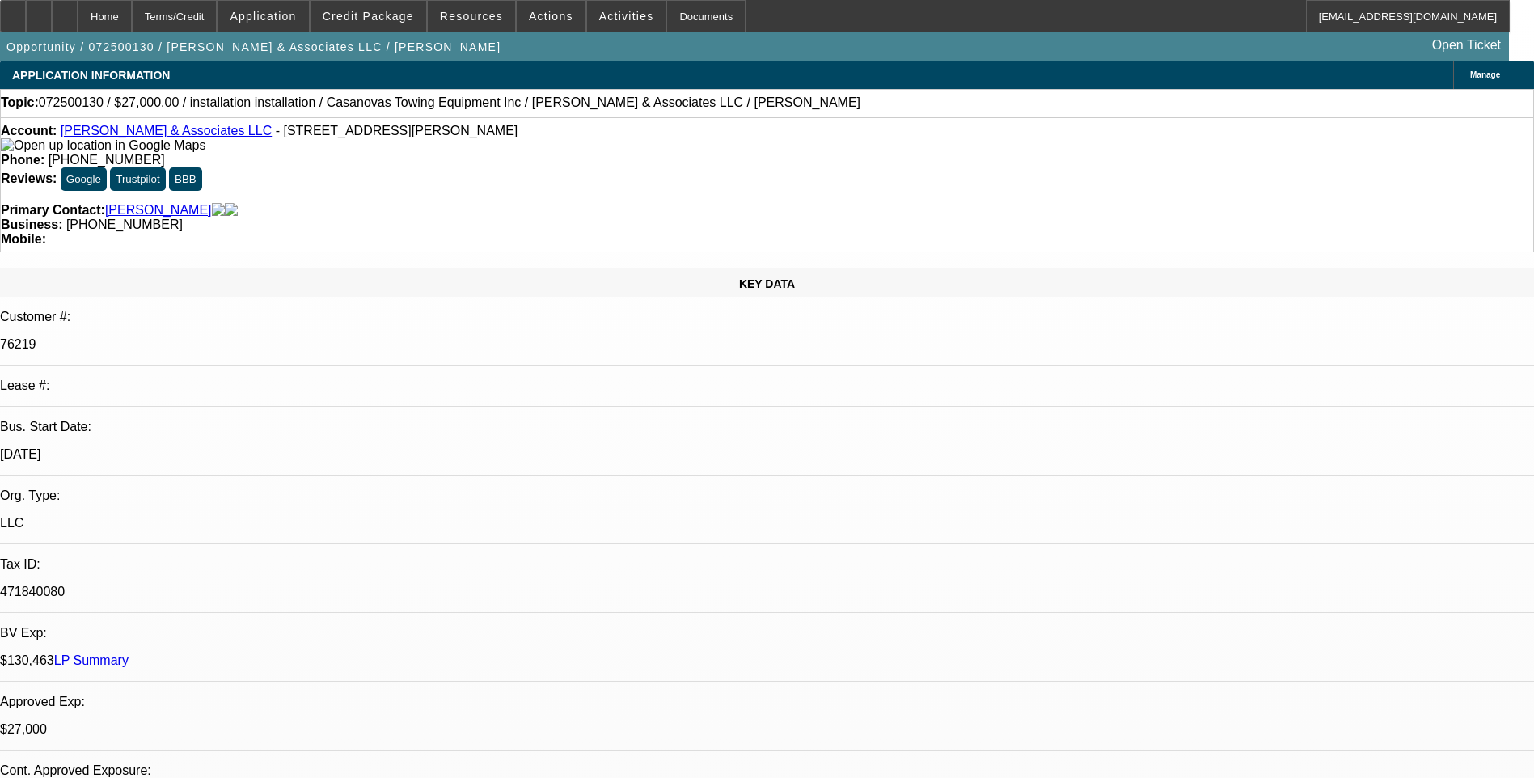
select select "0"
select select "2"
select select "0.1"
select select "4"
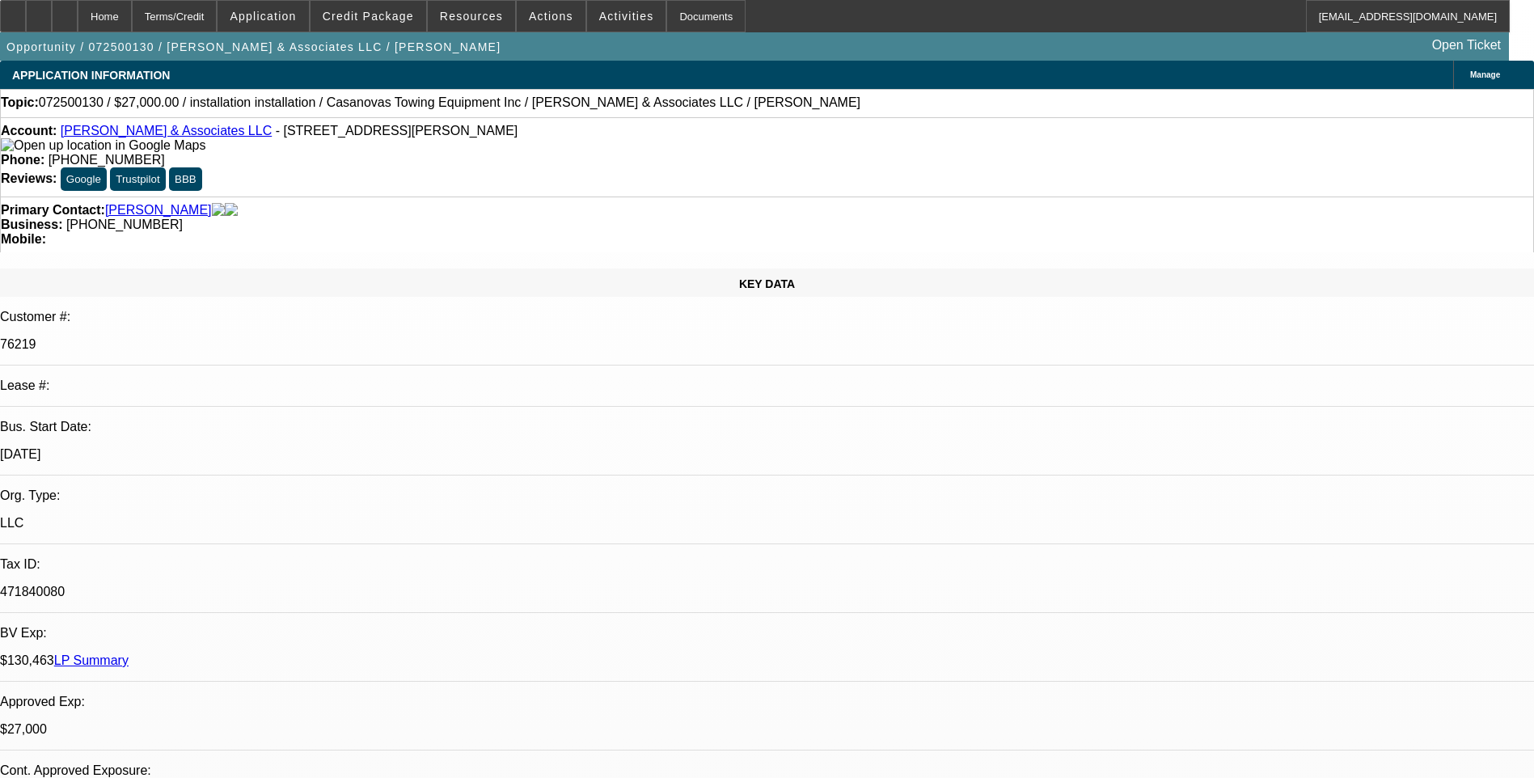
select select "0"
select select "2"
select select "0.1"
select select "4"
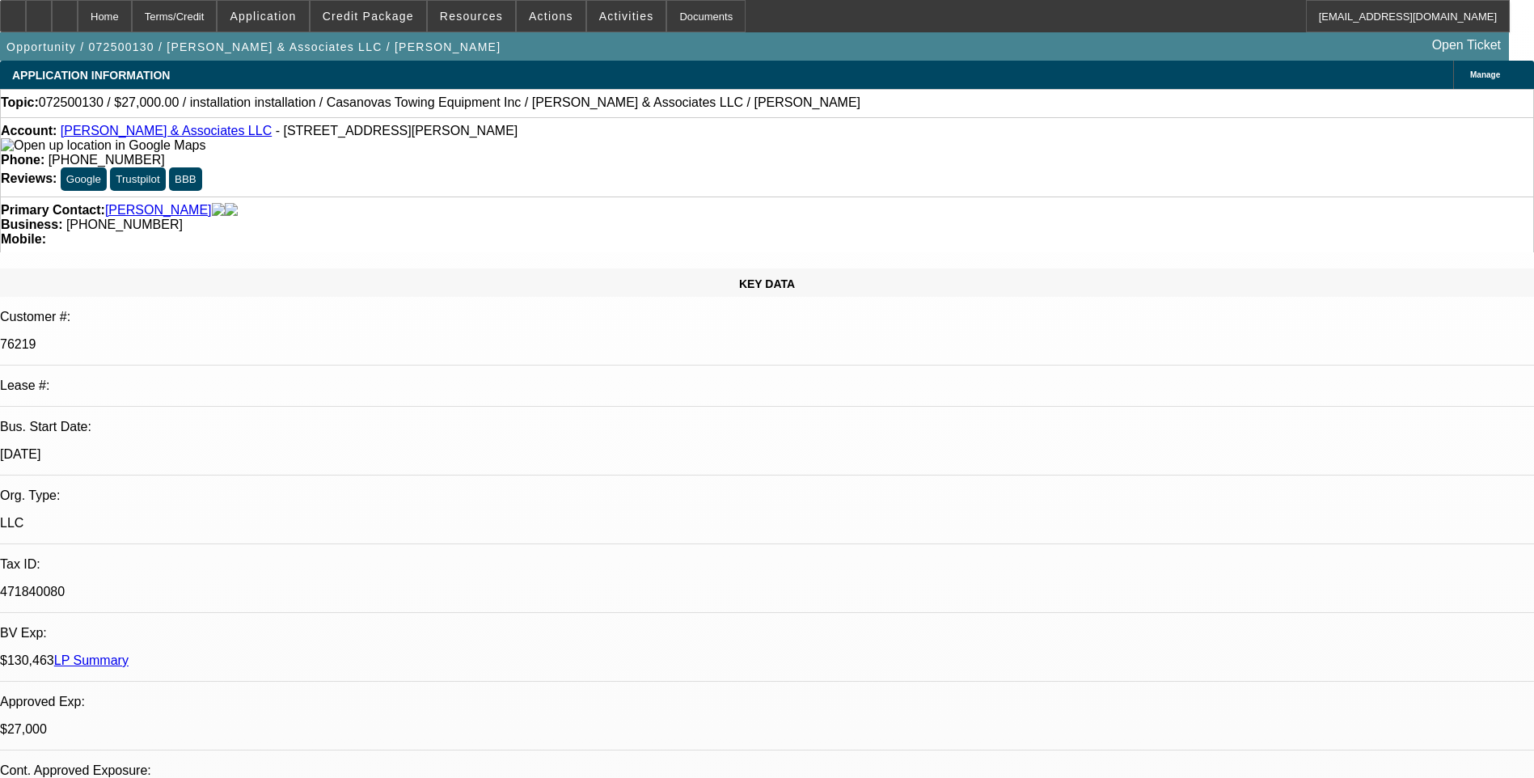
select select "0"
select select "2"
select select "0.1"
select select "4"
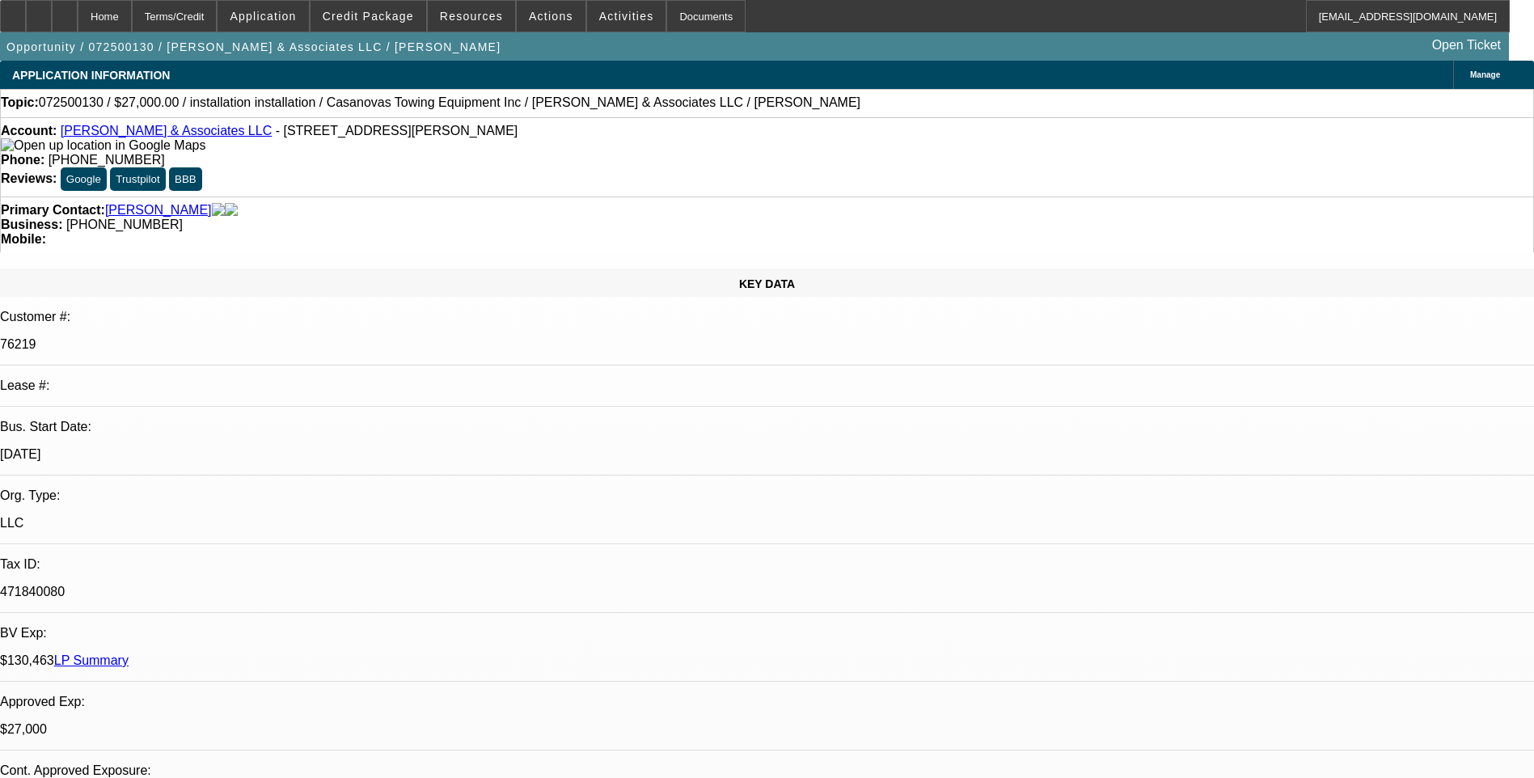
select select "0"
select select "2"
select select "0.1"
select select "4"
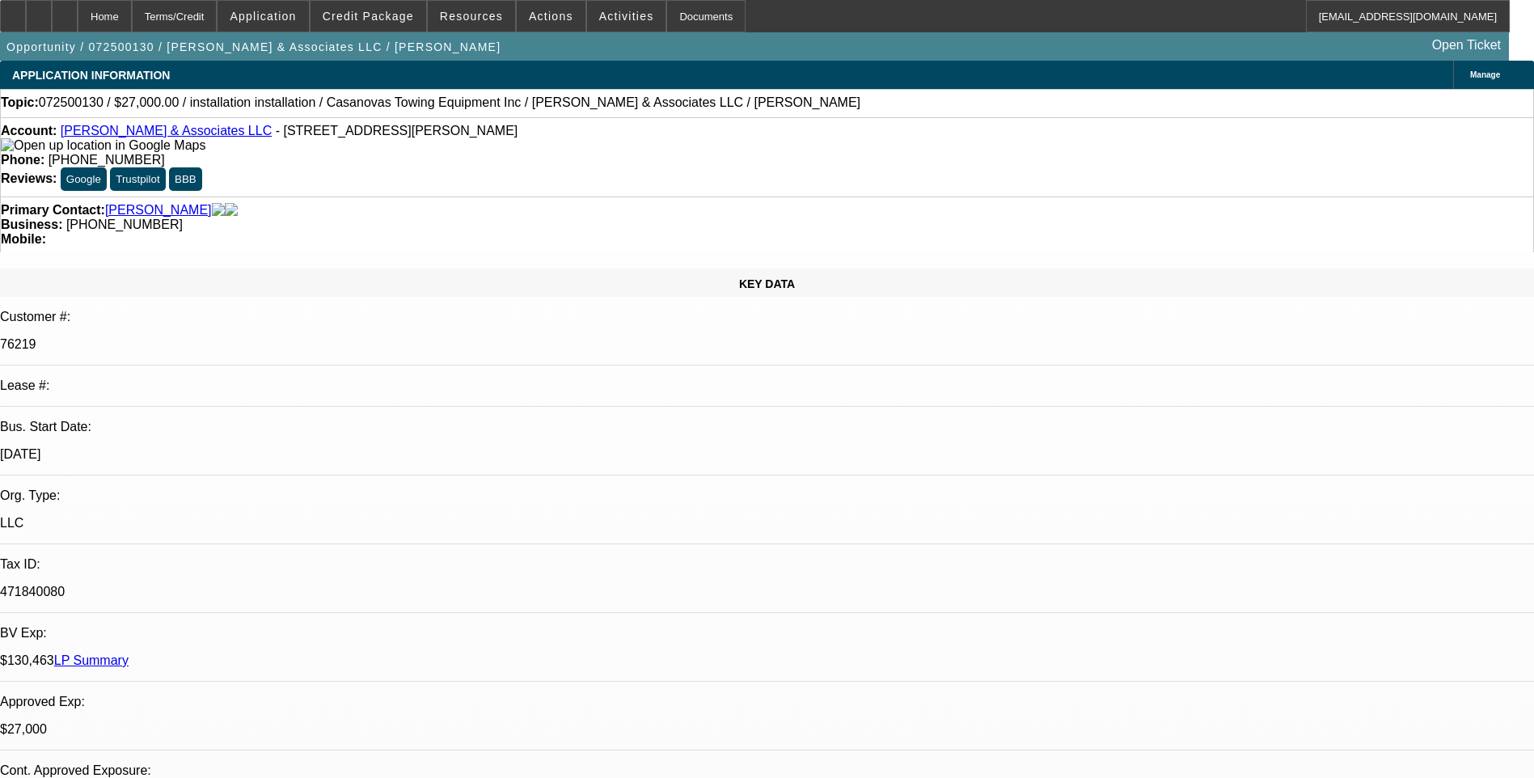
click at [193, 17] on div "Terms/Credit" at bounding box center [175, 16] width 86 height 32
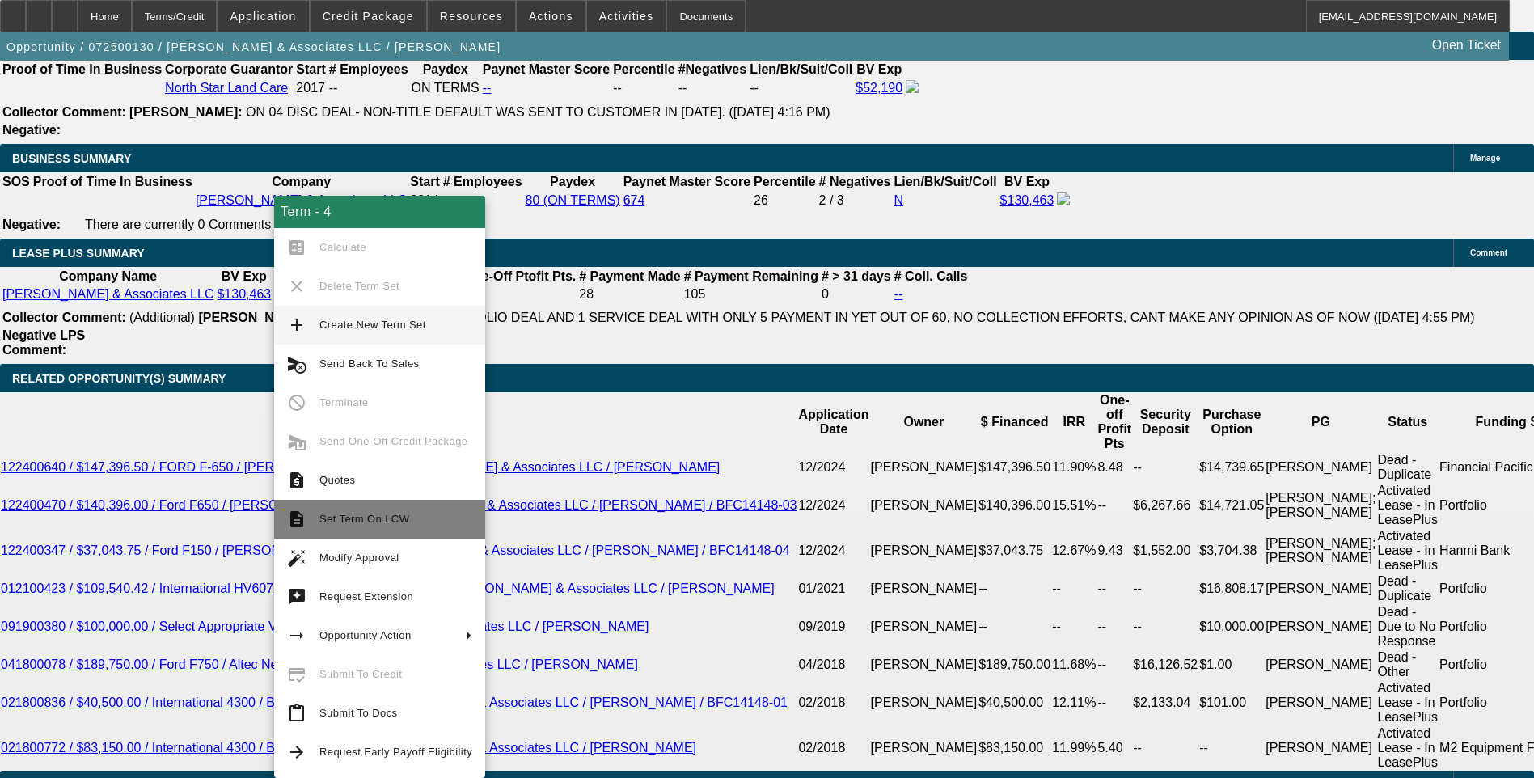
click at [380, 530] on button "description Set Term On LCW" at bounding box center [379, 519] width 211 height 39
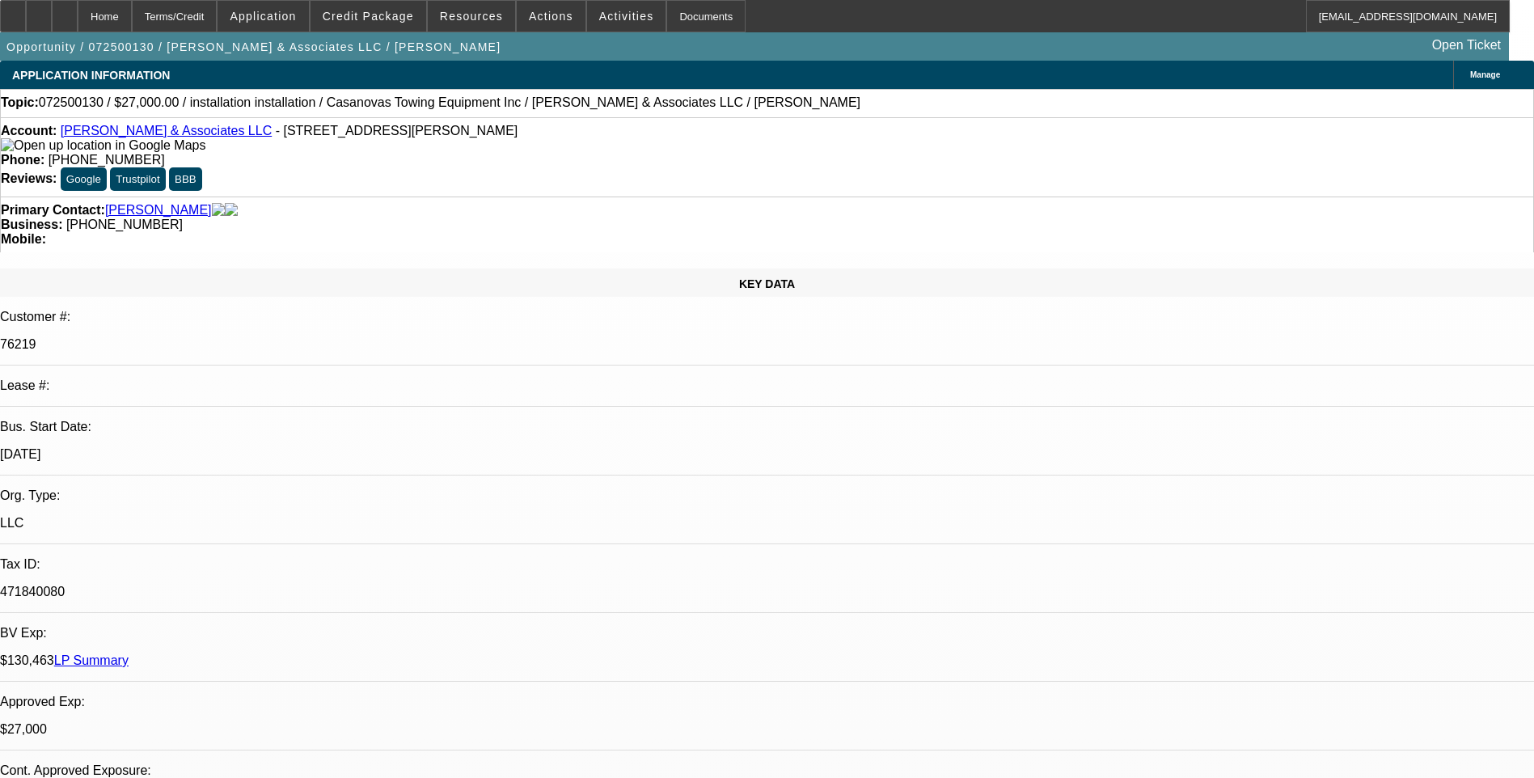
select select "0"
select select "2"
select select "0.1"
select select "0"
select select "2"
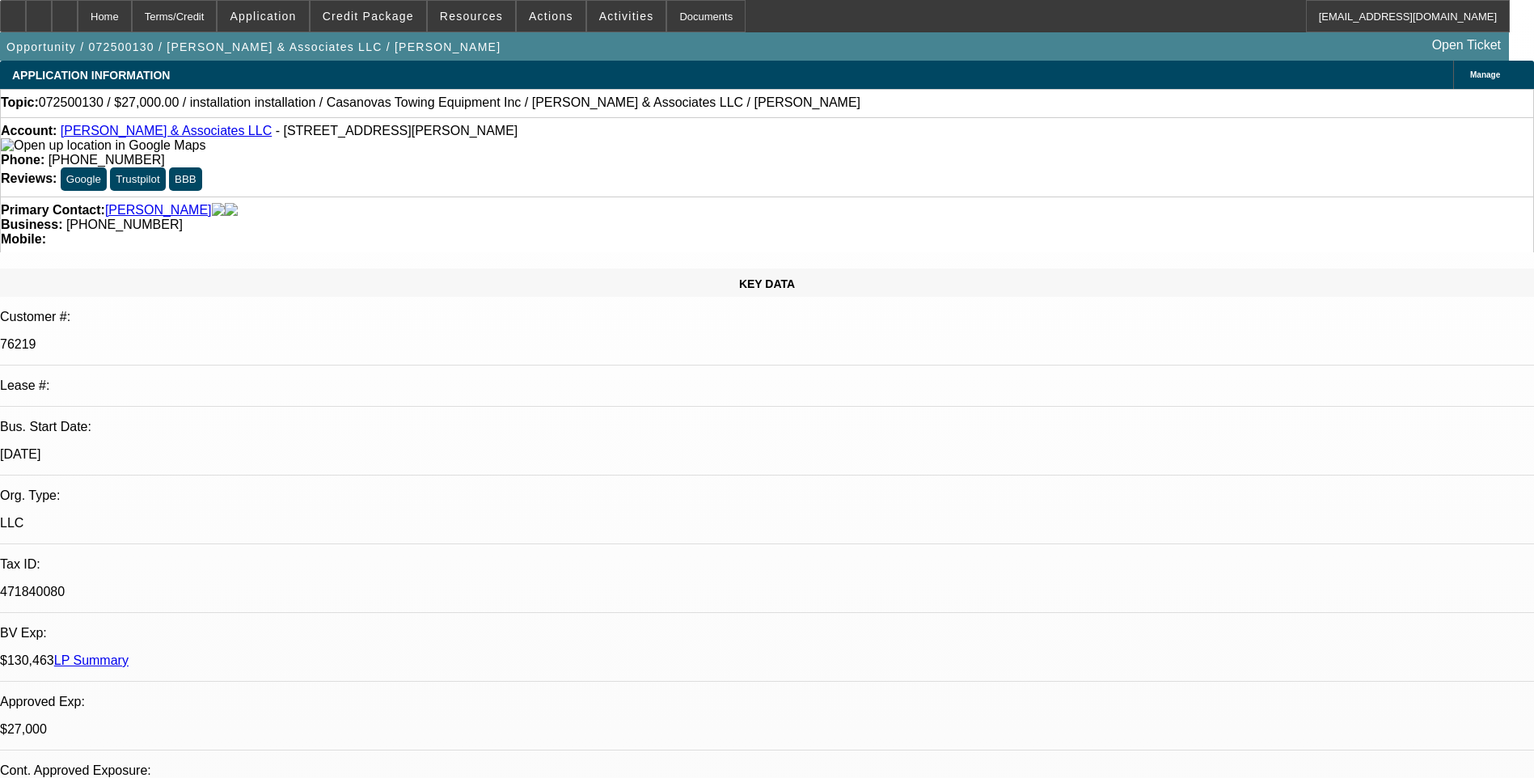
select select "0.1"
select select "0"
select select "2"
select select "0.1"
select select "0"
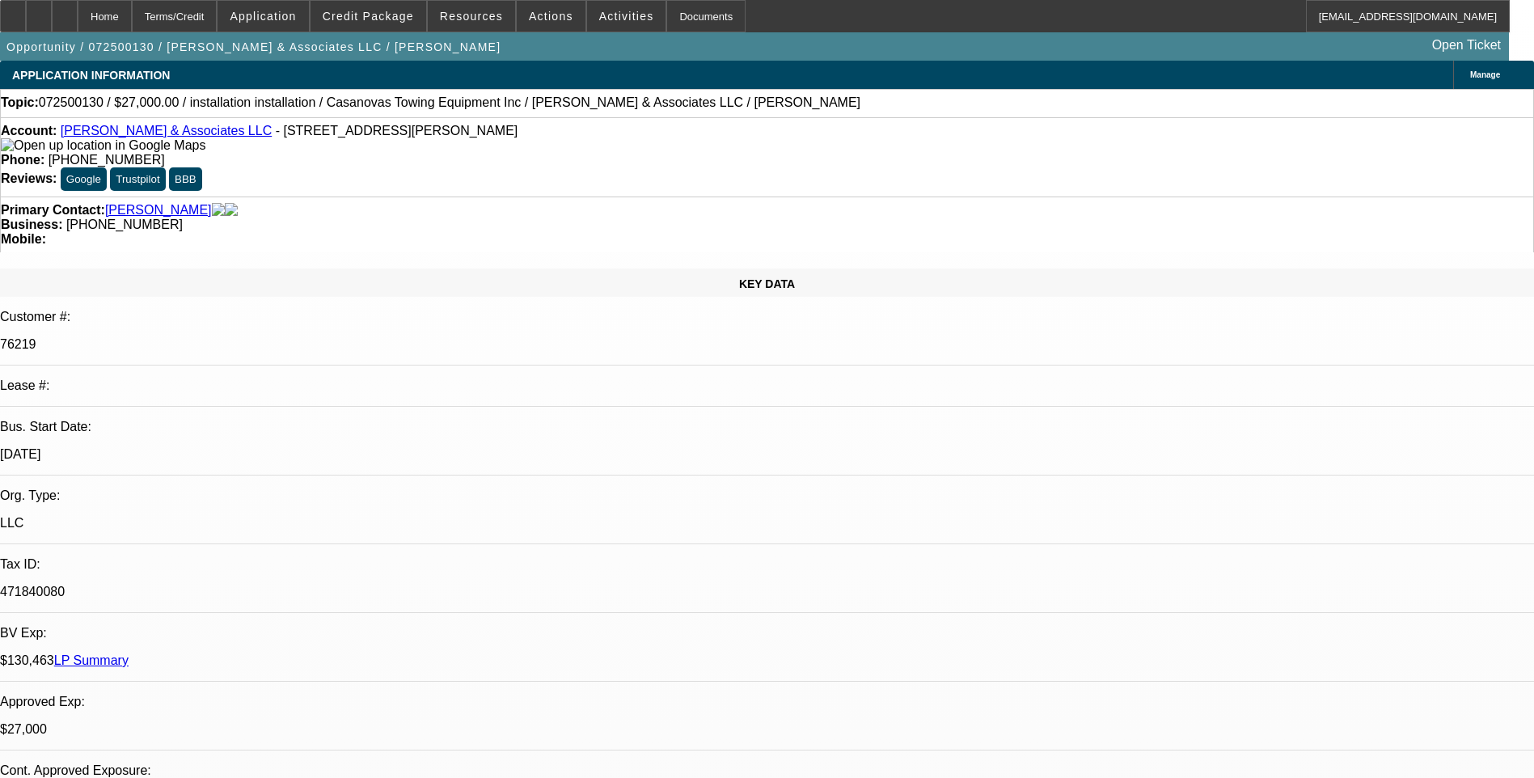
select select "2"
select select "0.1"
select select "1"
select select "2"
select select "4"
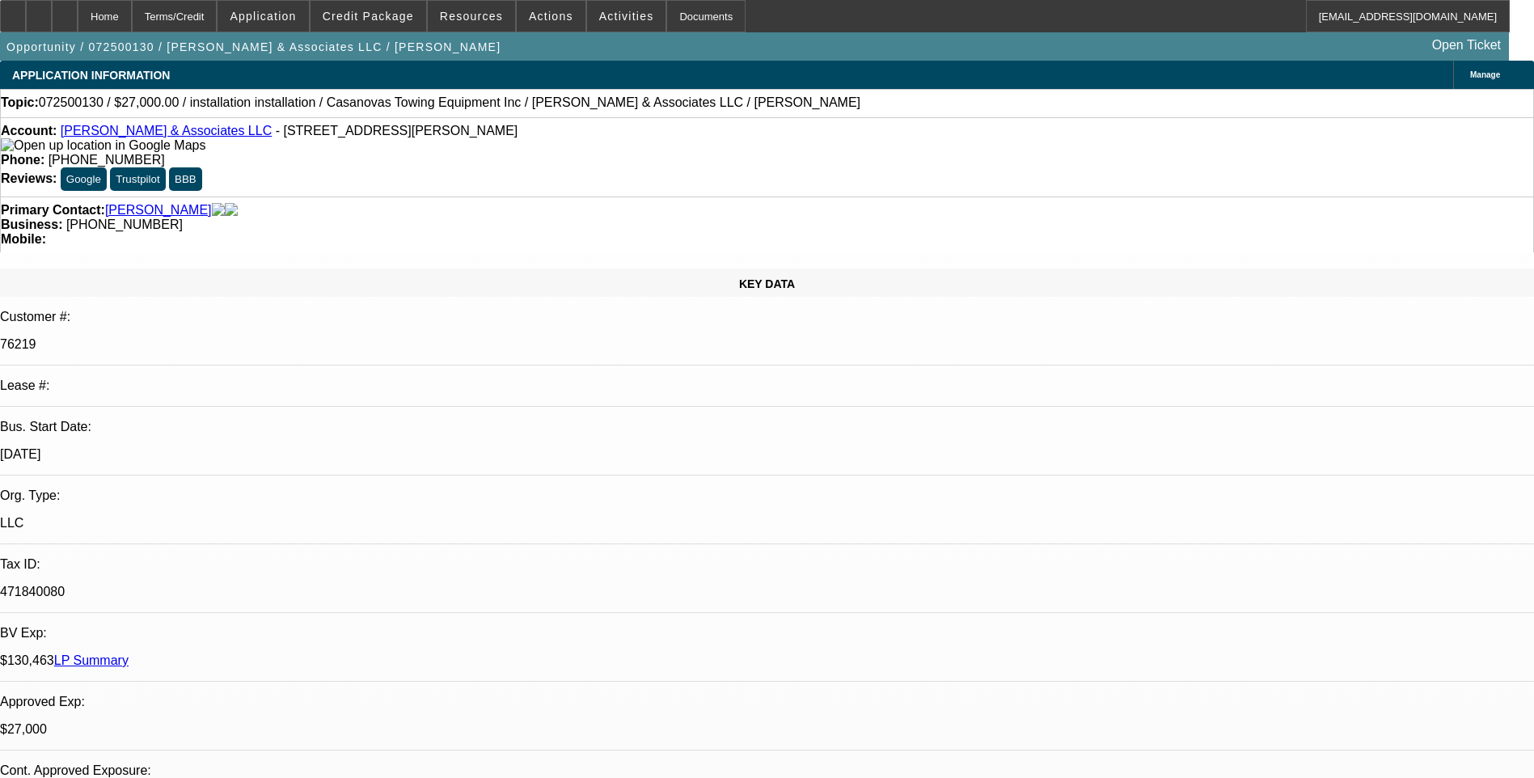
select select "1"
select select "2"
select select "4"
select select "1"
select select "2"
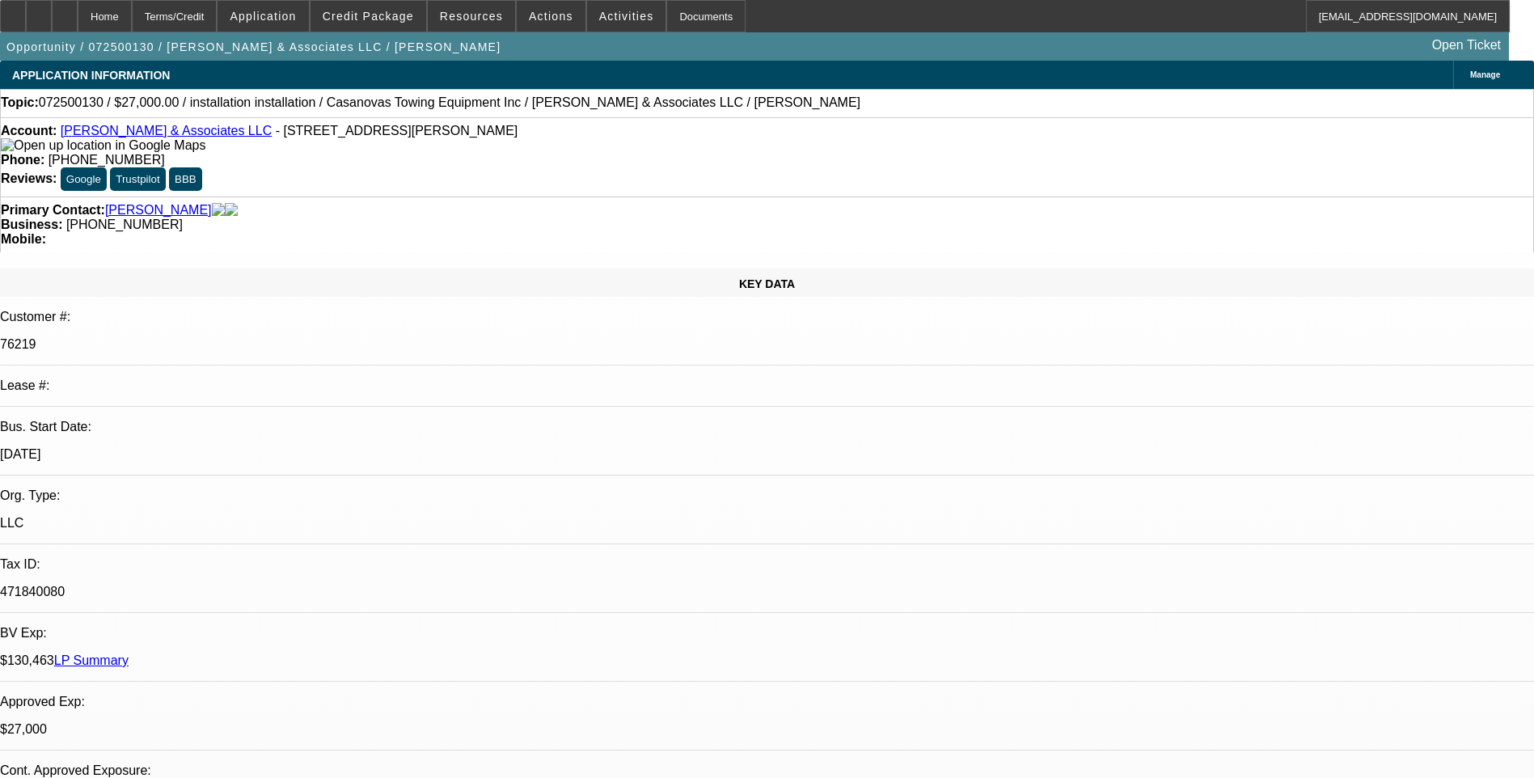
select select "4"
select select "1"
select select "2"
select select "4"
click at [218, 14] on div "Terms/Credit" at bounding box center [175, 16] width 86 height 32
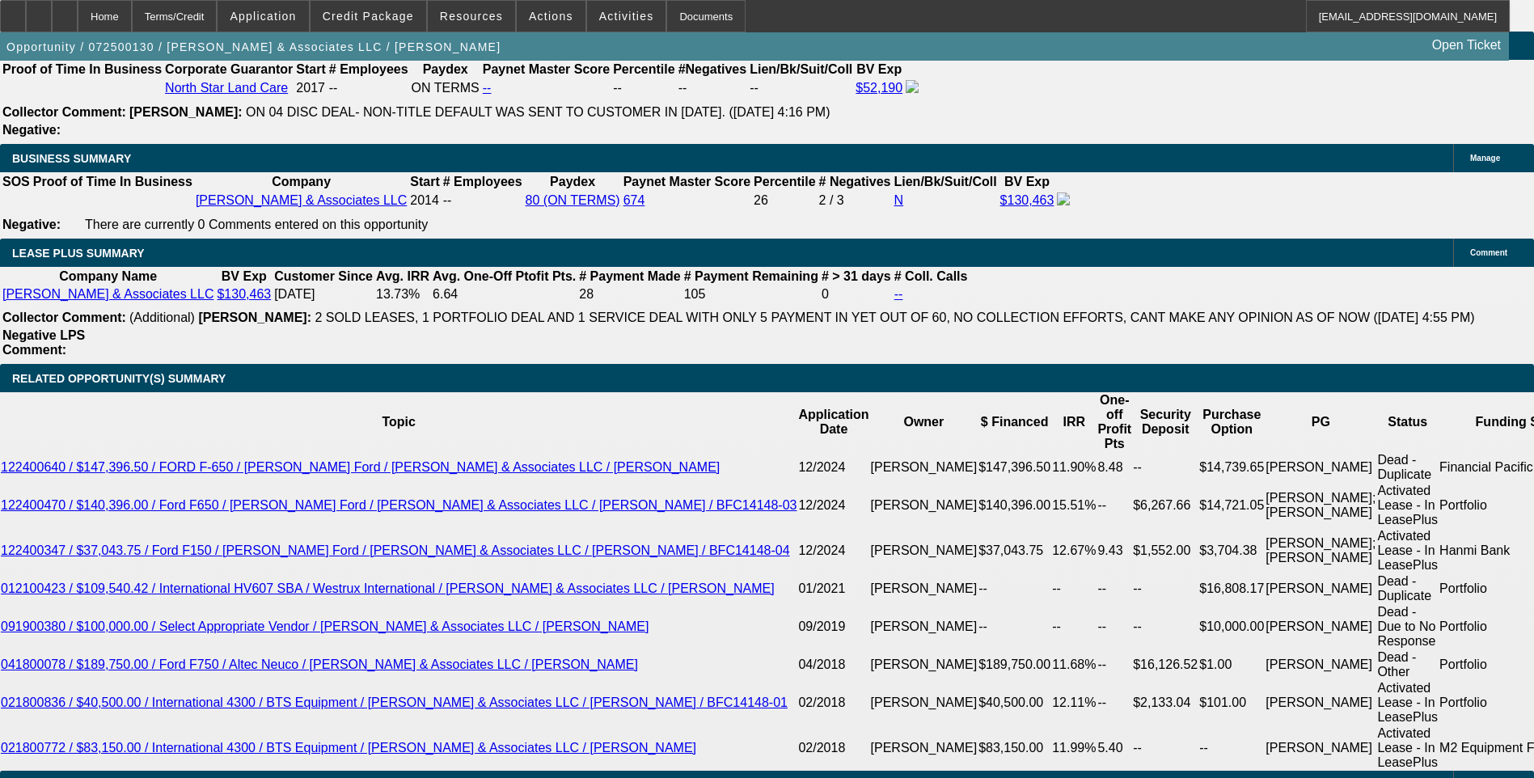
scroll to position [2605, 0]
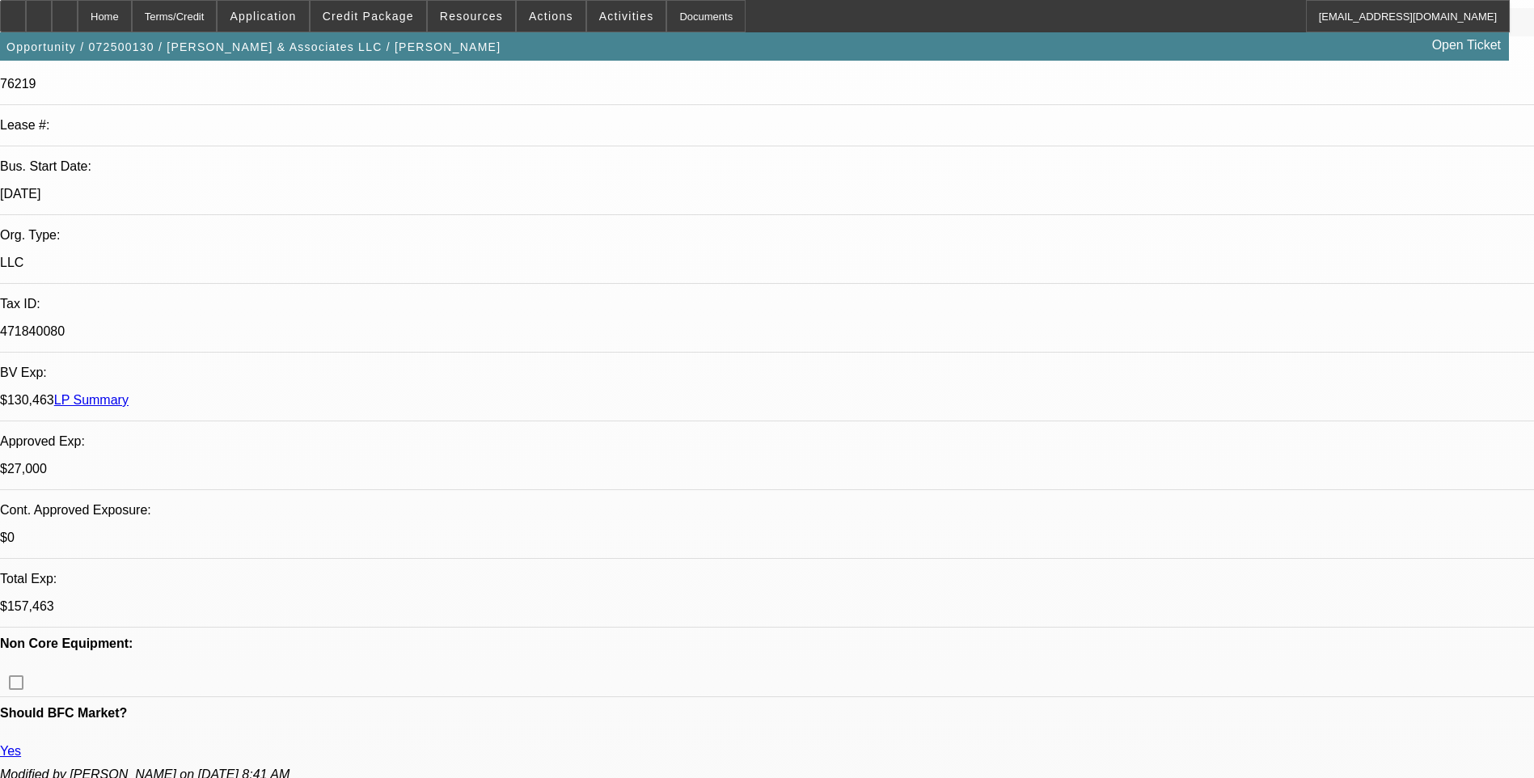
scroll to position [180, 0]
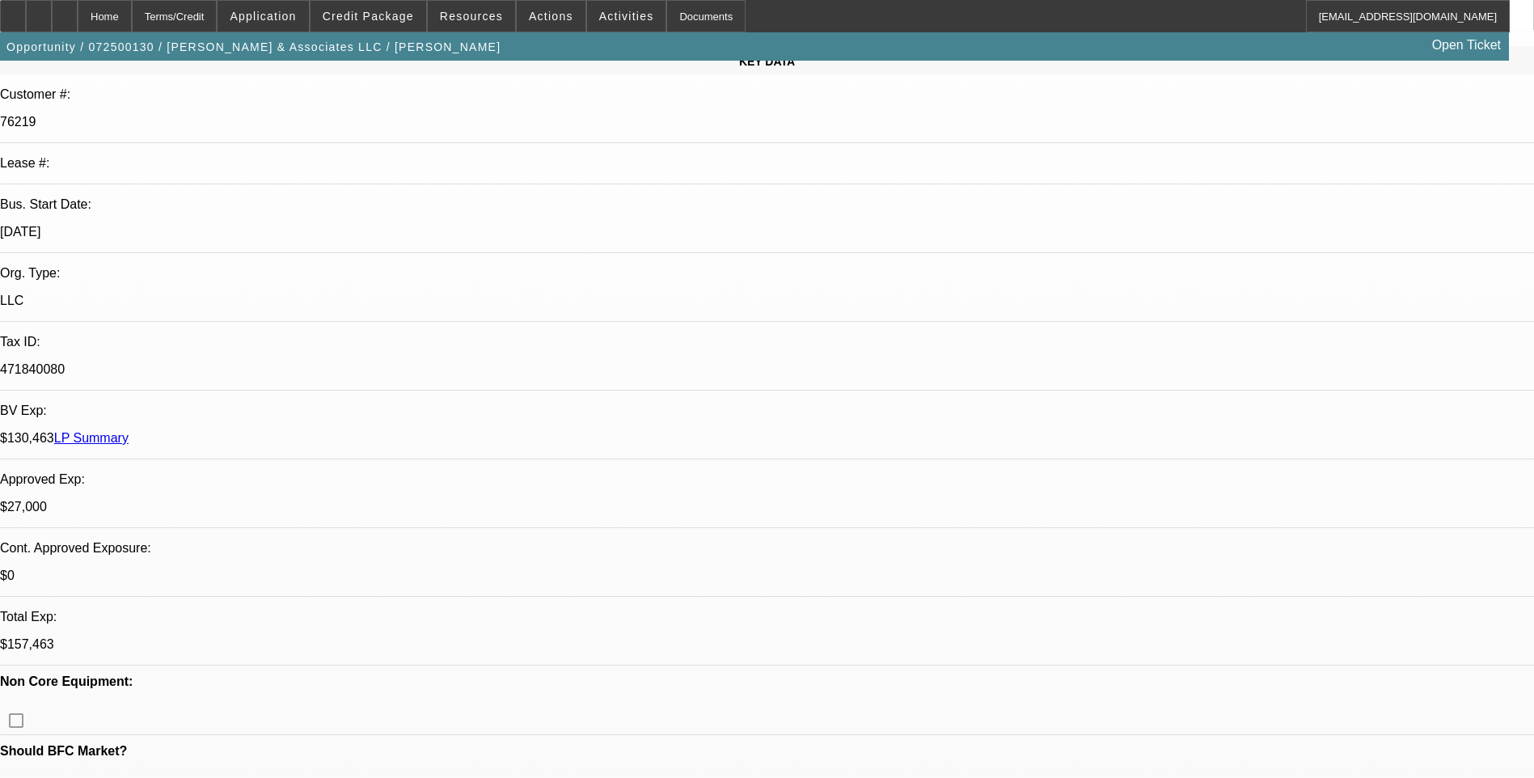
scroll to position [260, 0]
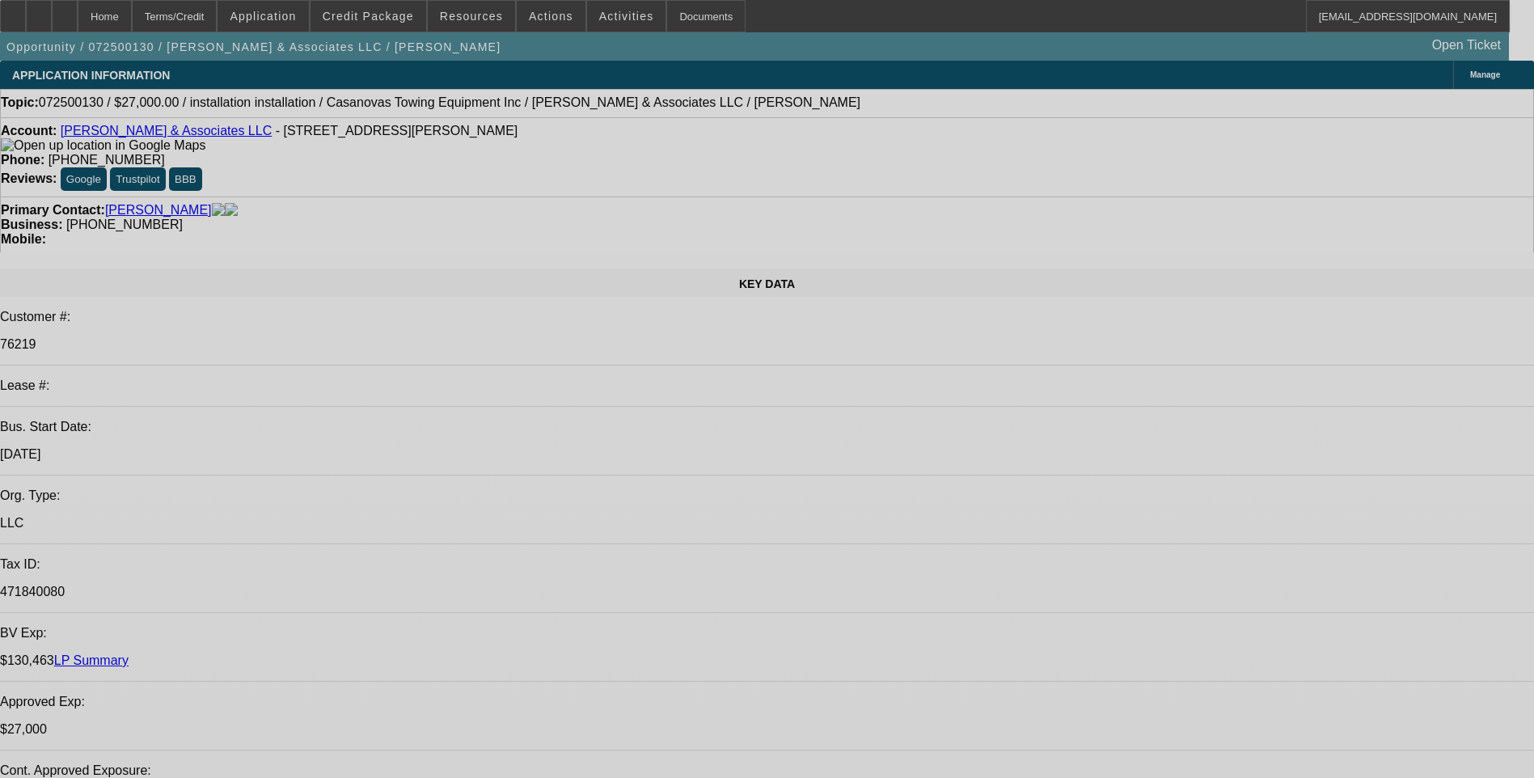
select select "0"
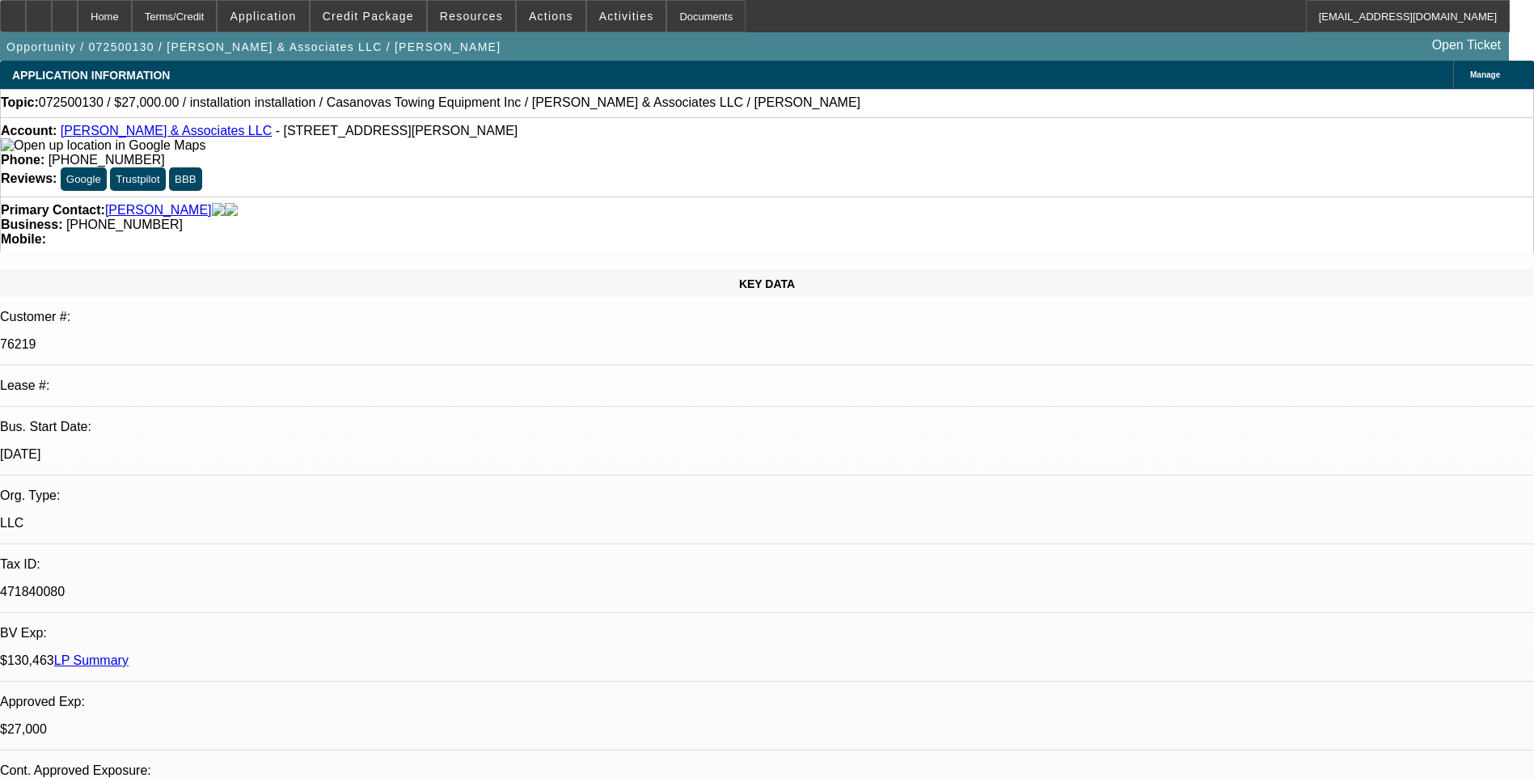
select select "2"
select select "0.1"
select select "0"
select select "2"
select select "0.1"
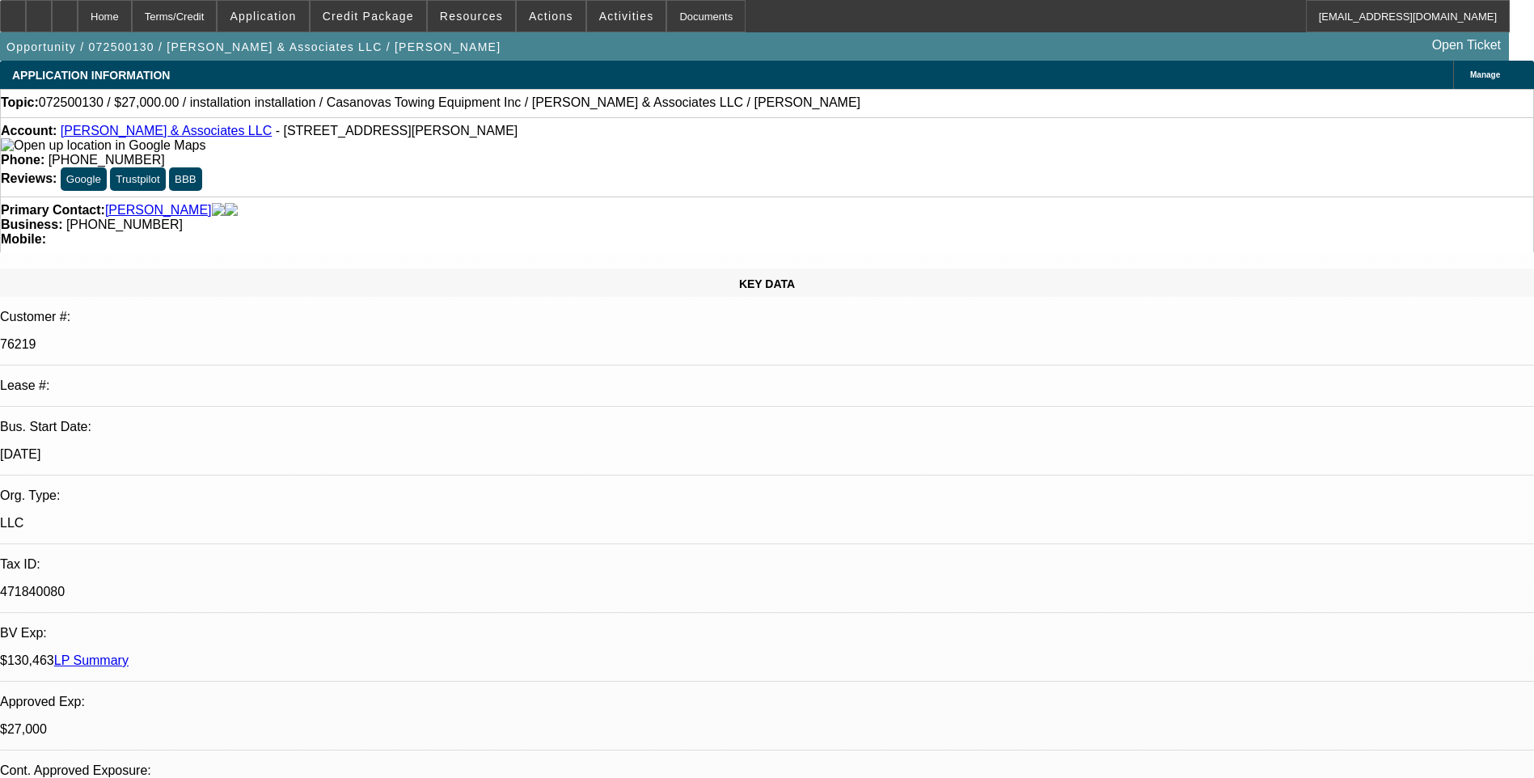
select select "0"
select select "2"
select select "0.1"
select select "0"
select select "2"
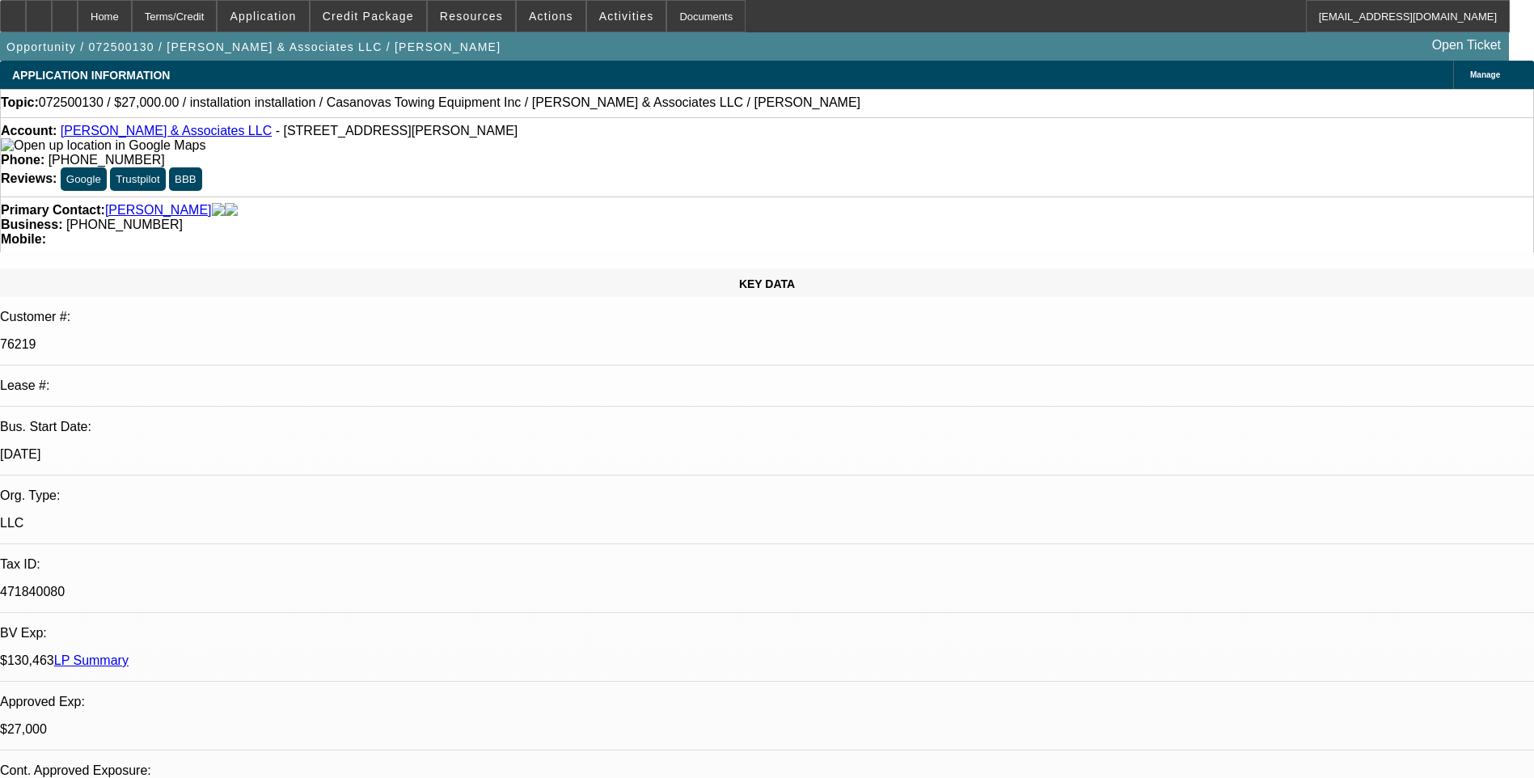
select select "0.1"
select select "1"
select select "2"
select select "4"
select select "1"
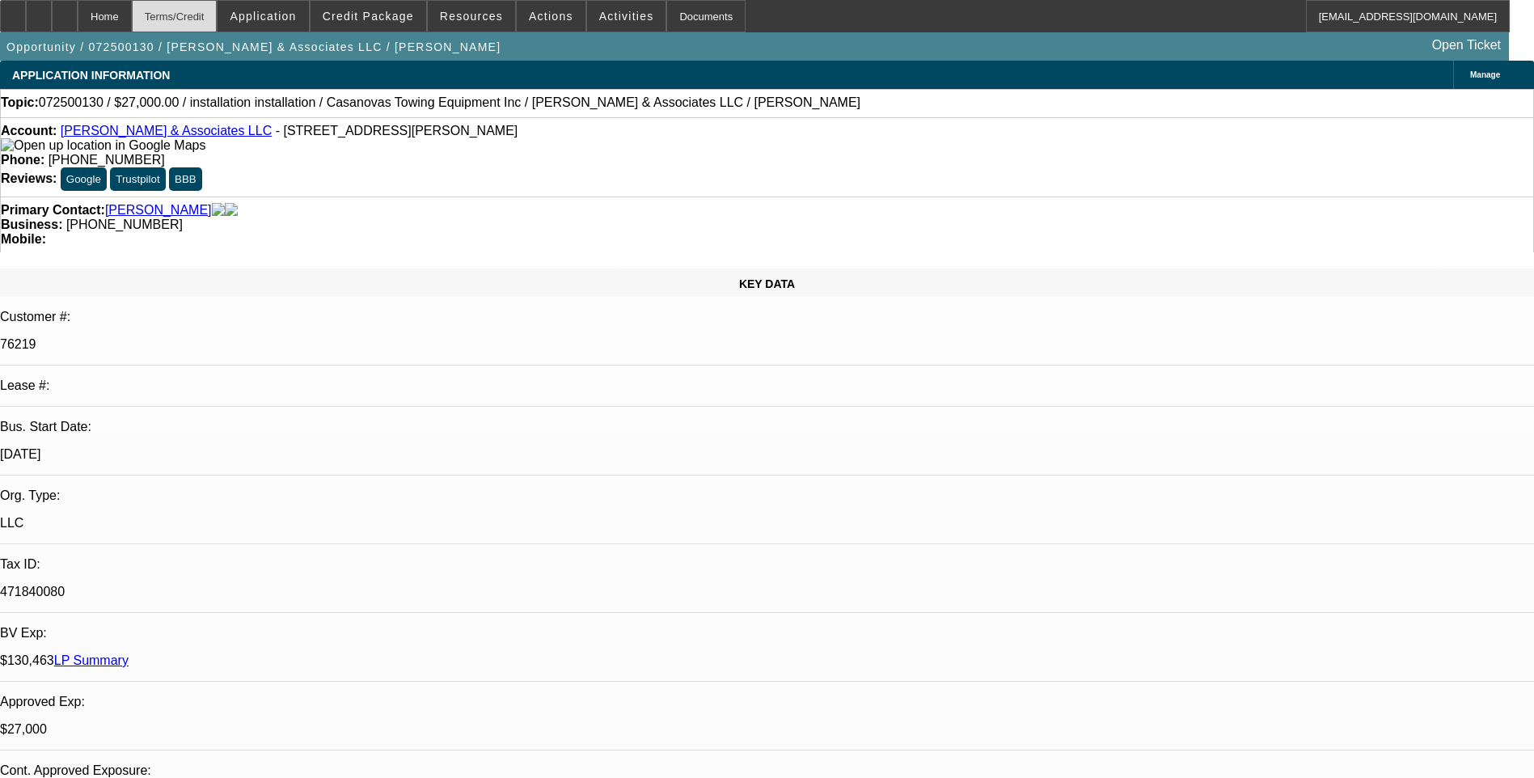
select select "2"
select select "4"
select select "1"
select select "2"
select select "4"
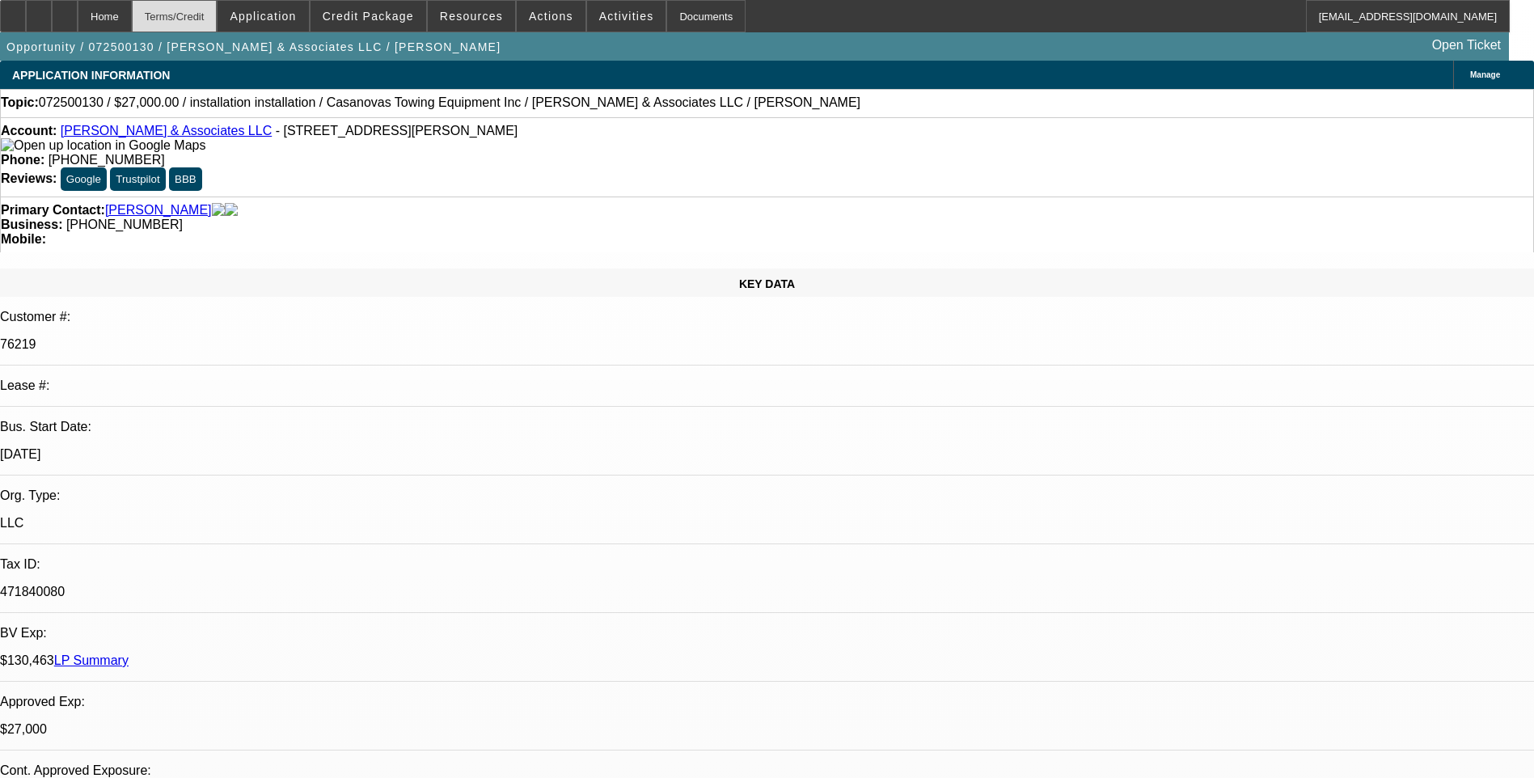
select select "1"
select select "2"
select select "4"
click at [218, 20] on div "Terms/Credit" at bounding box center [175, 16] width 86 height 32
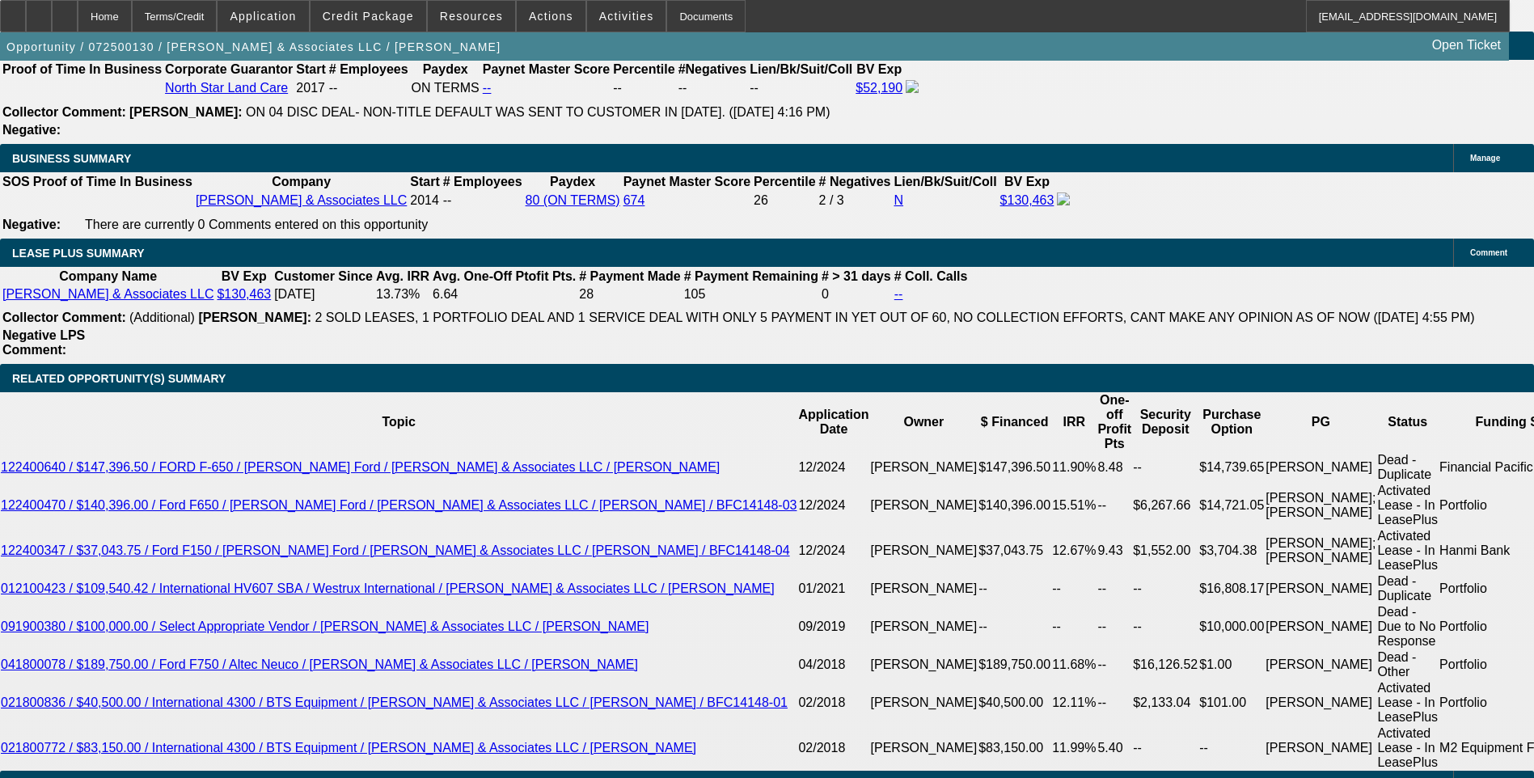
drag, startPoint x: 281, startPoint y: 328, endPoint x: 260, endPoint y: 303, distance: 32.7
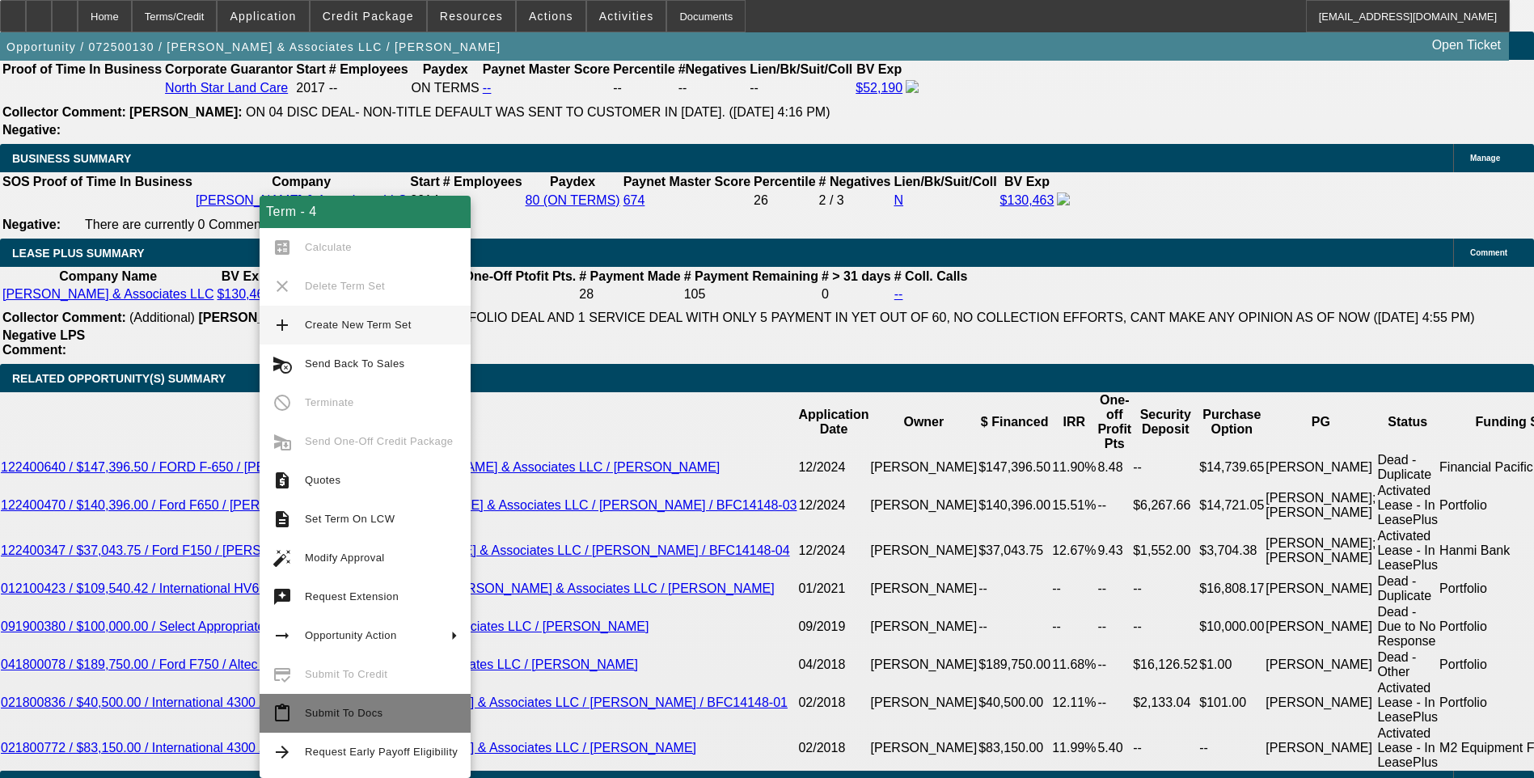
click at [346, 712] on span "Submit To Docs" at bounding box center [344, 713] width 78 height 12
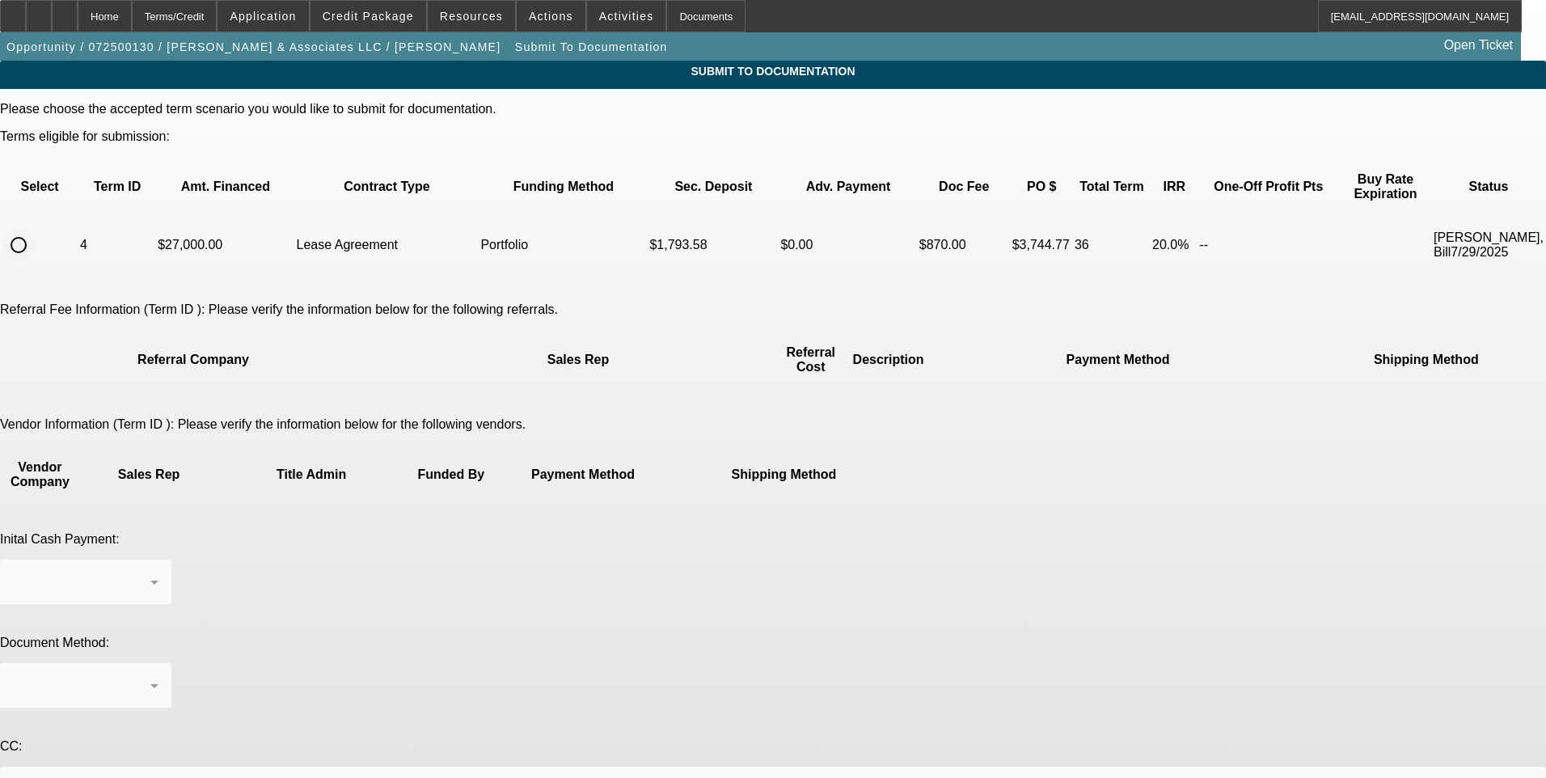
click at [35, 229] on input "radio" at bounding box center [18, 245] width 32 height 32
radio input "true"
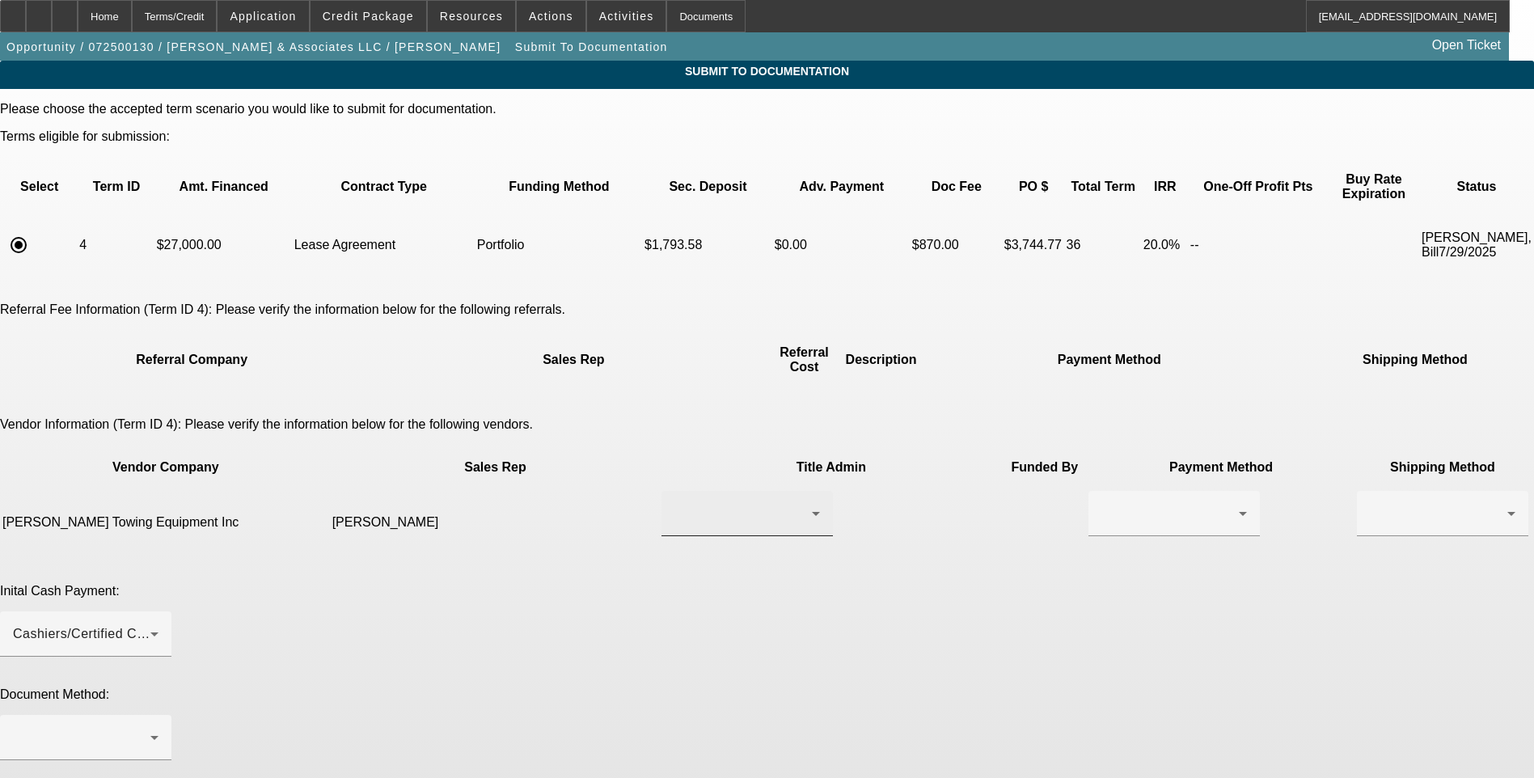
click at [678, 504] on div at bounding box center [742, 513] width 137 height 19
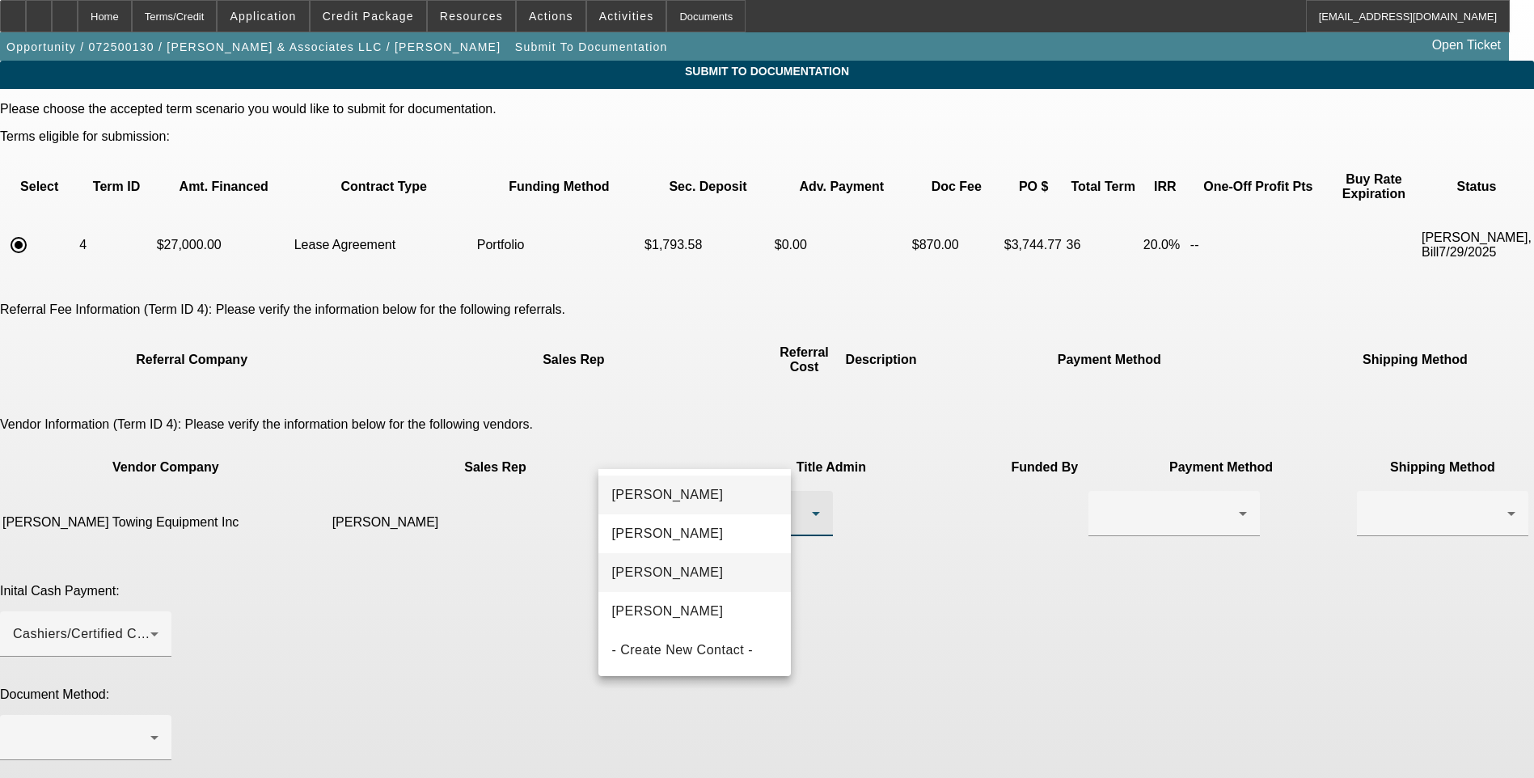
click at [720, 573] on span "[PERSON_NAME]" at bounding box center [667, 572] width 112 height 19
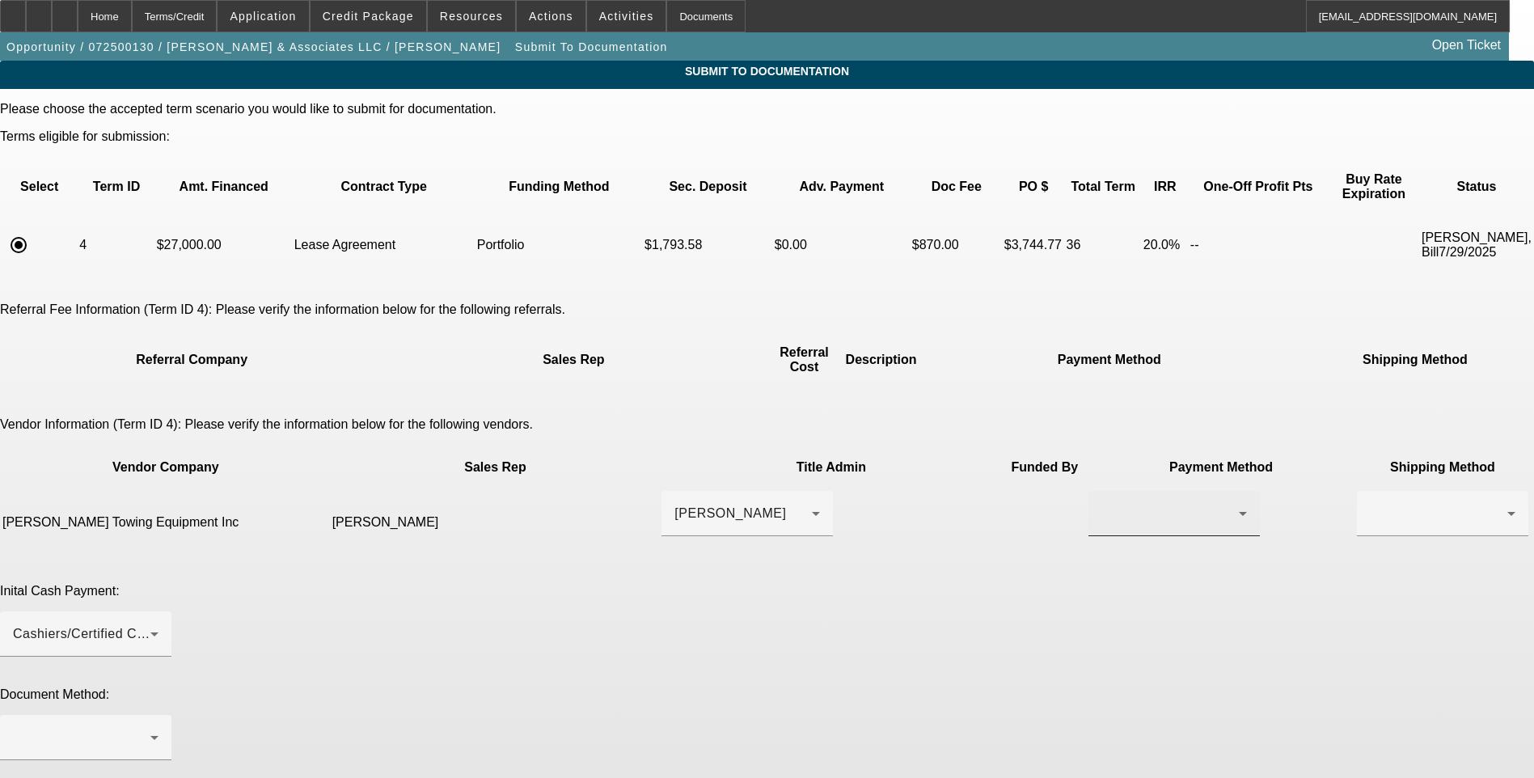
click at [1101, 491] on div at bounding box center [1174, 513] width 146 height 45
click at [911, 530] on span "Wire Transfer" at bounding box center [903, 533] width 83 height 19
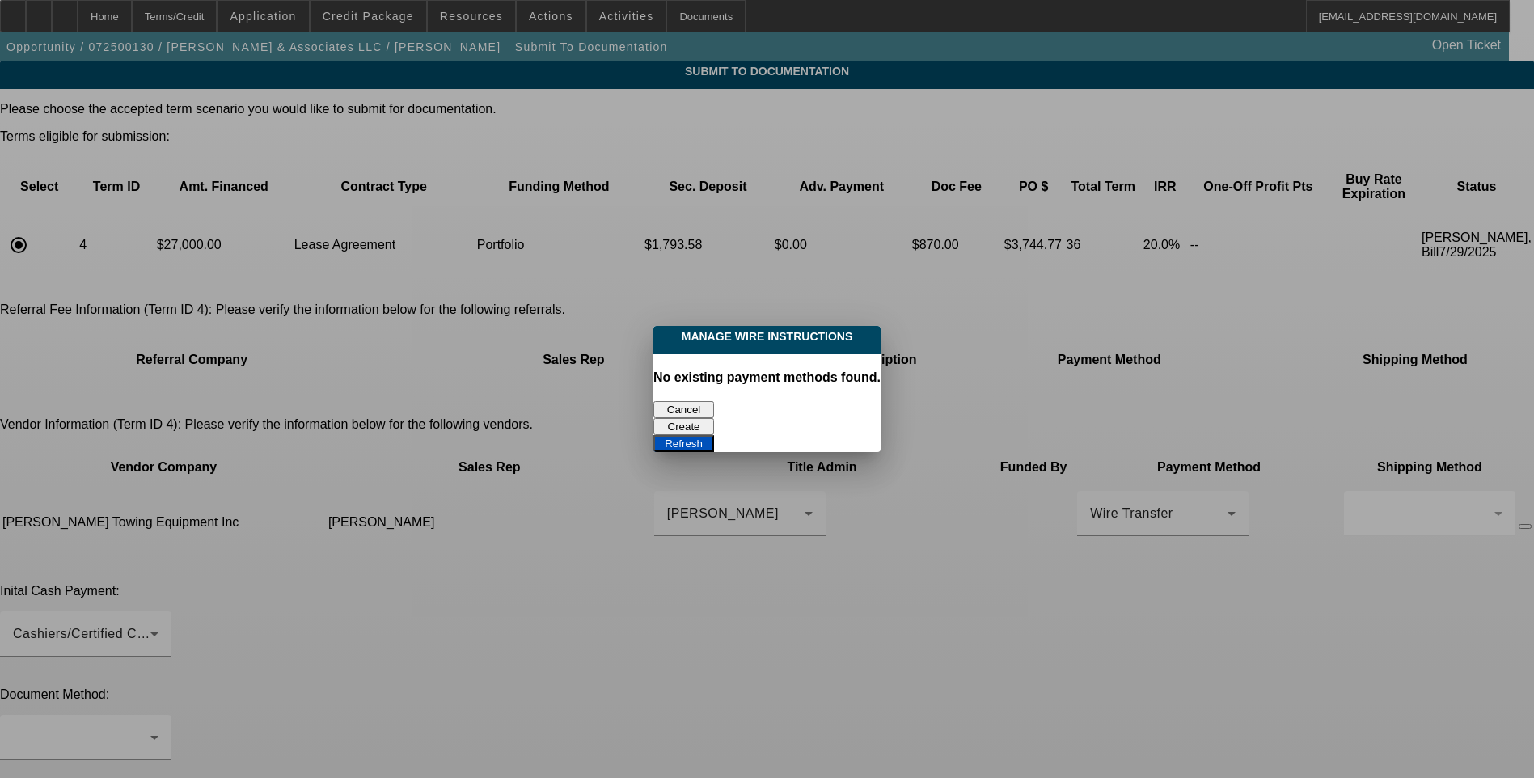
click at [714, 418] on button "Create" at bounding box center [683, 426] width 61 height 17
click at [714, 435] on button "Refresh" at bounding box center [683, 443] width 61 height 17
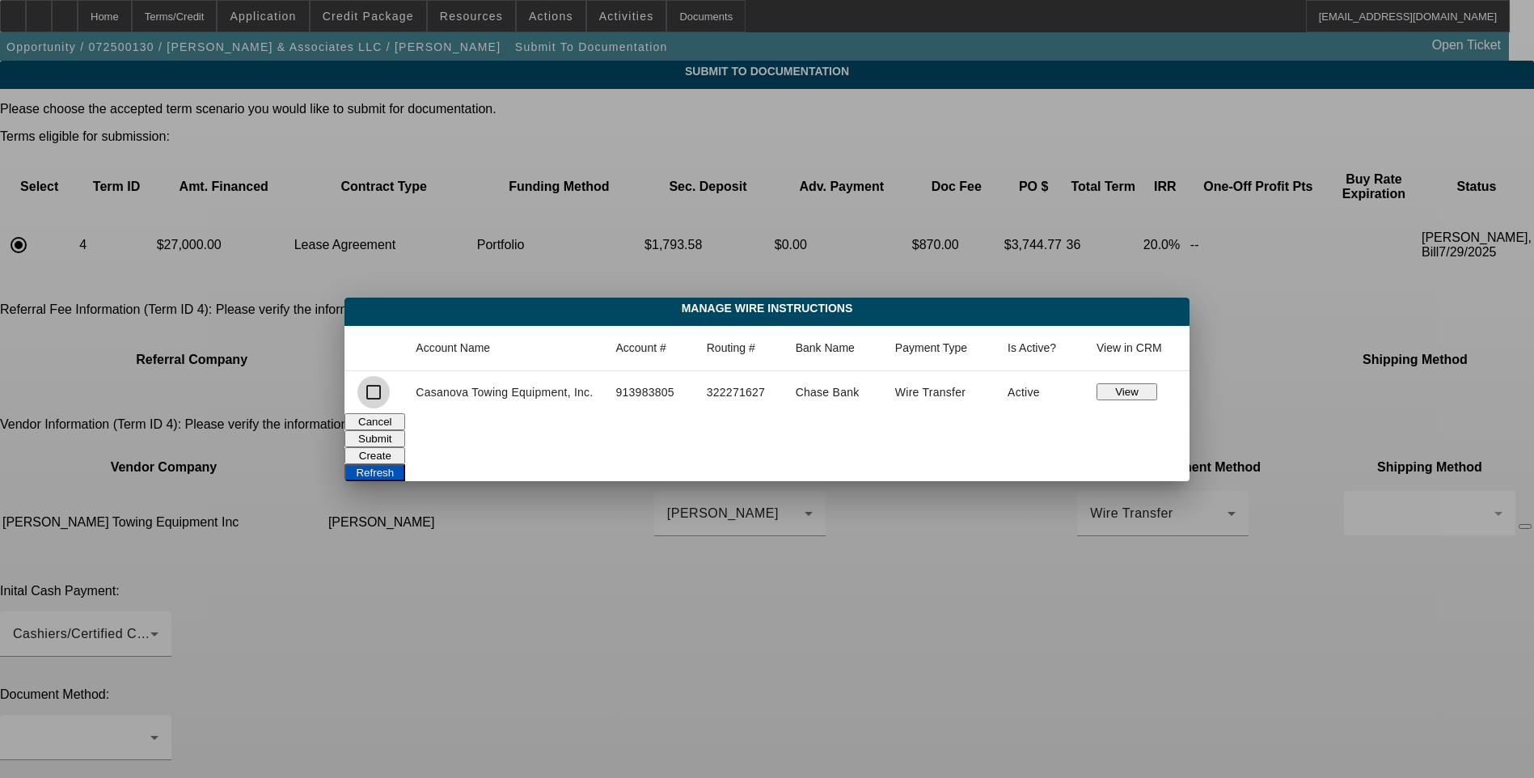
click at [380, 392] on input "checkbox" at bounding box center [373, 392] width 32 height 32
checkbox input "true"
click at [405, 430] on button "Submit" at bounding box center [374, 438] width 61 height 17
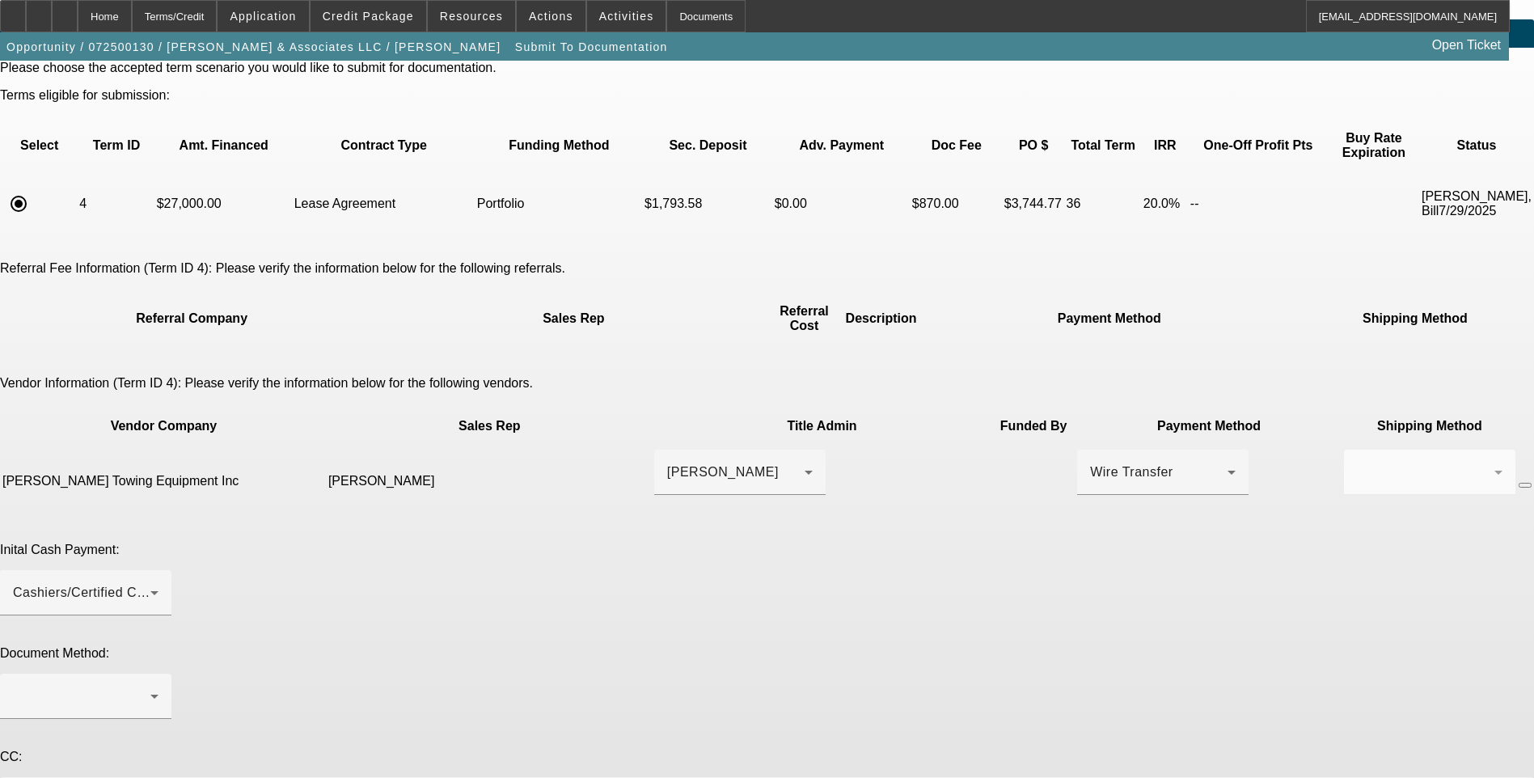
scroll to position [78, 0]
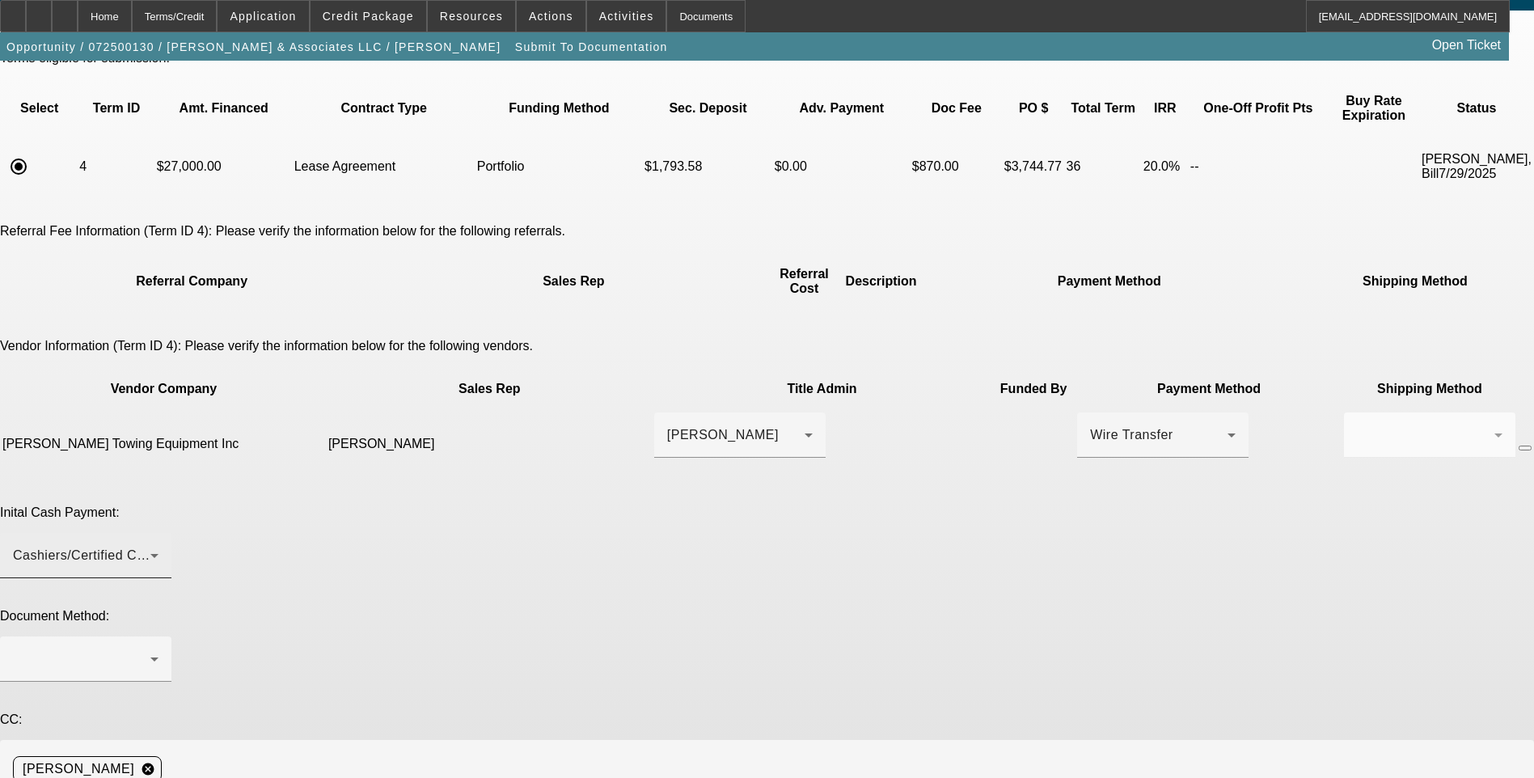
click at [150, 546] on div "Cashiers/Certified Check" at bounding box center [81, 555] width 137 height 19
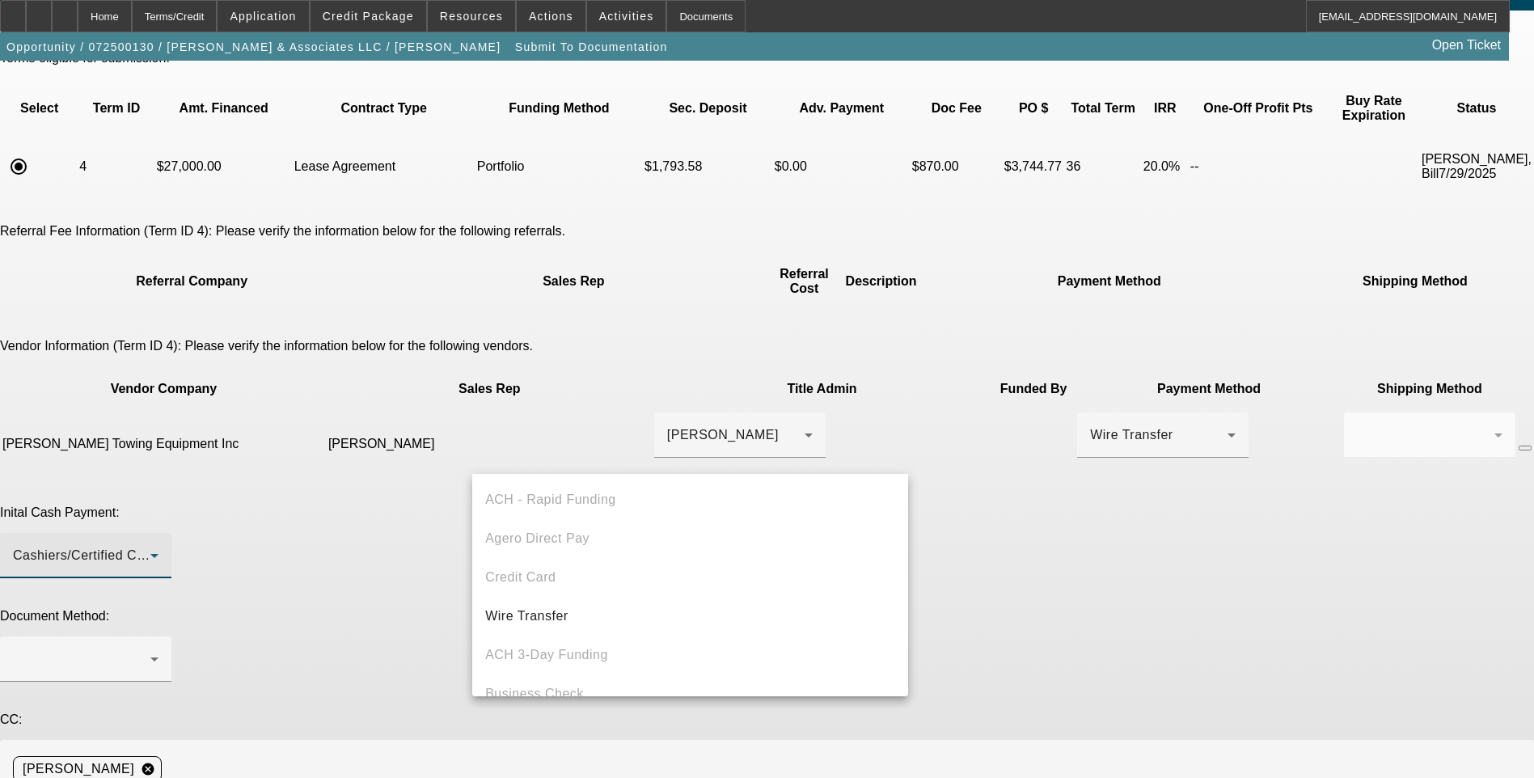
scroll to position [56, 0]
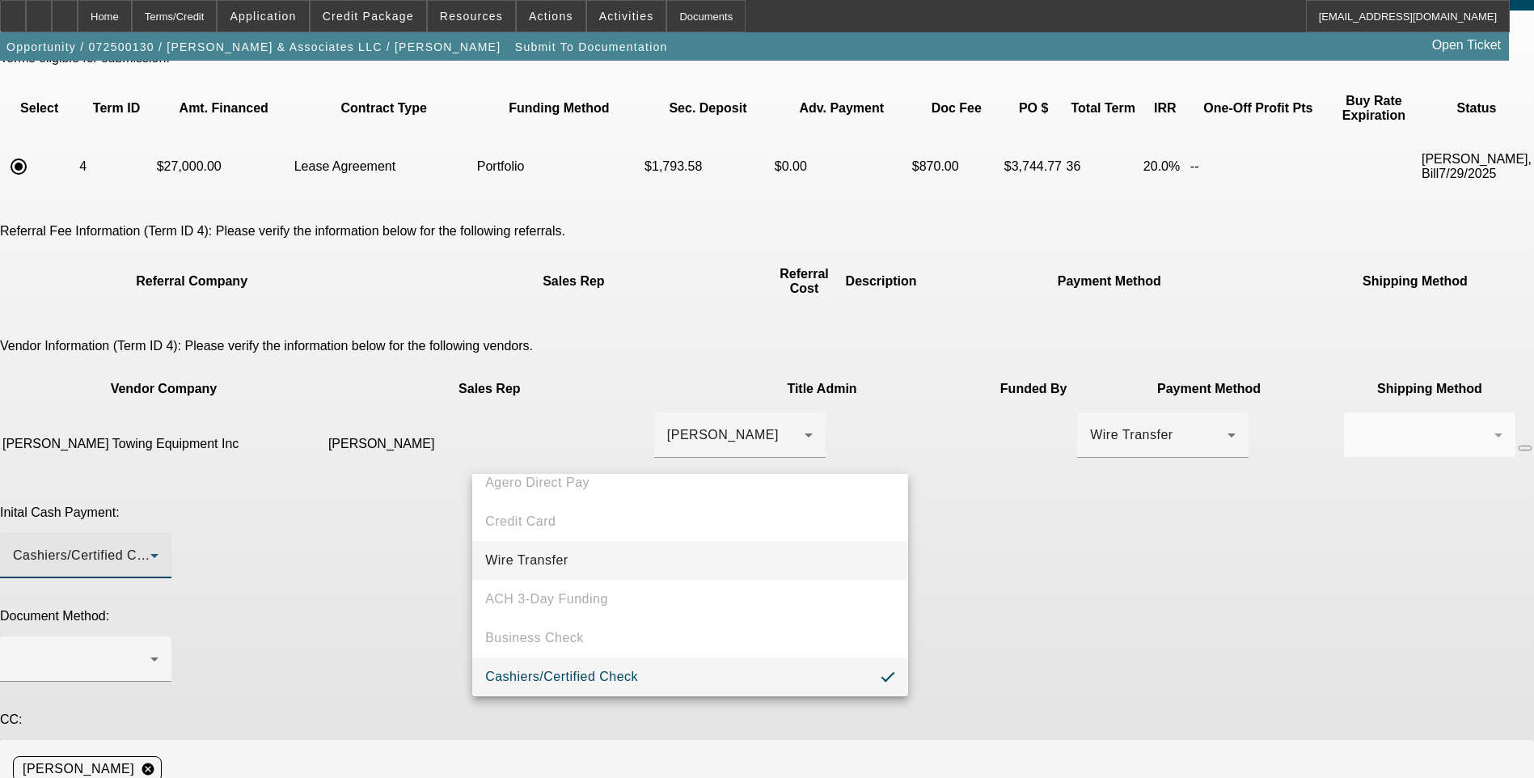
click at [634, 560] on mat-option "Wire Transfer" at bounding box center [690, 560] width 436 height 39
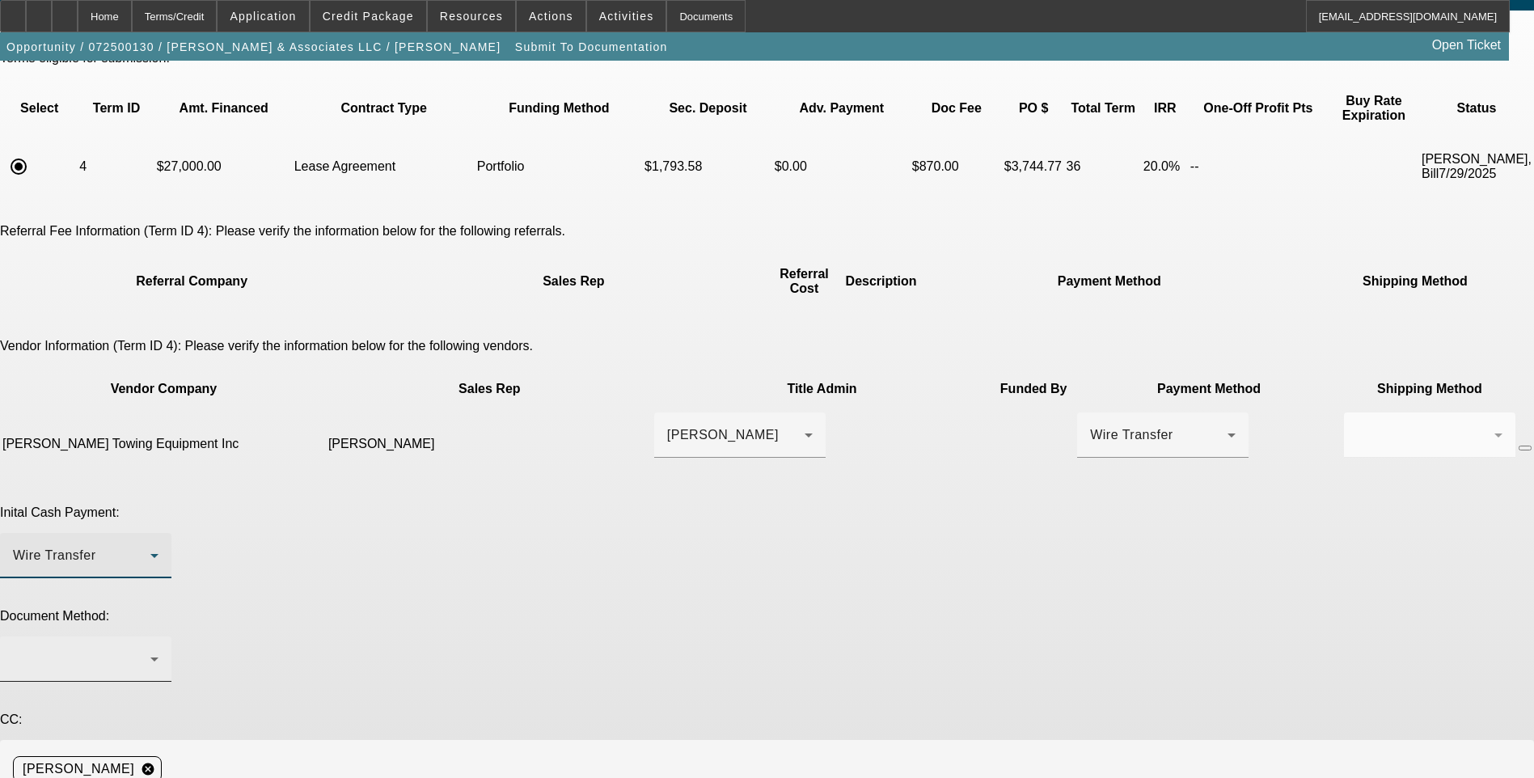
click at [150, 649] on div at bounding box center [81, 658] width 137 height 19
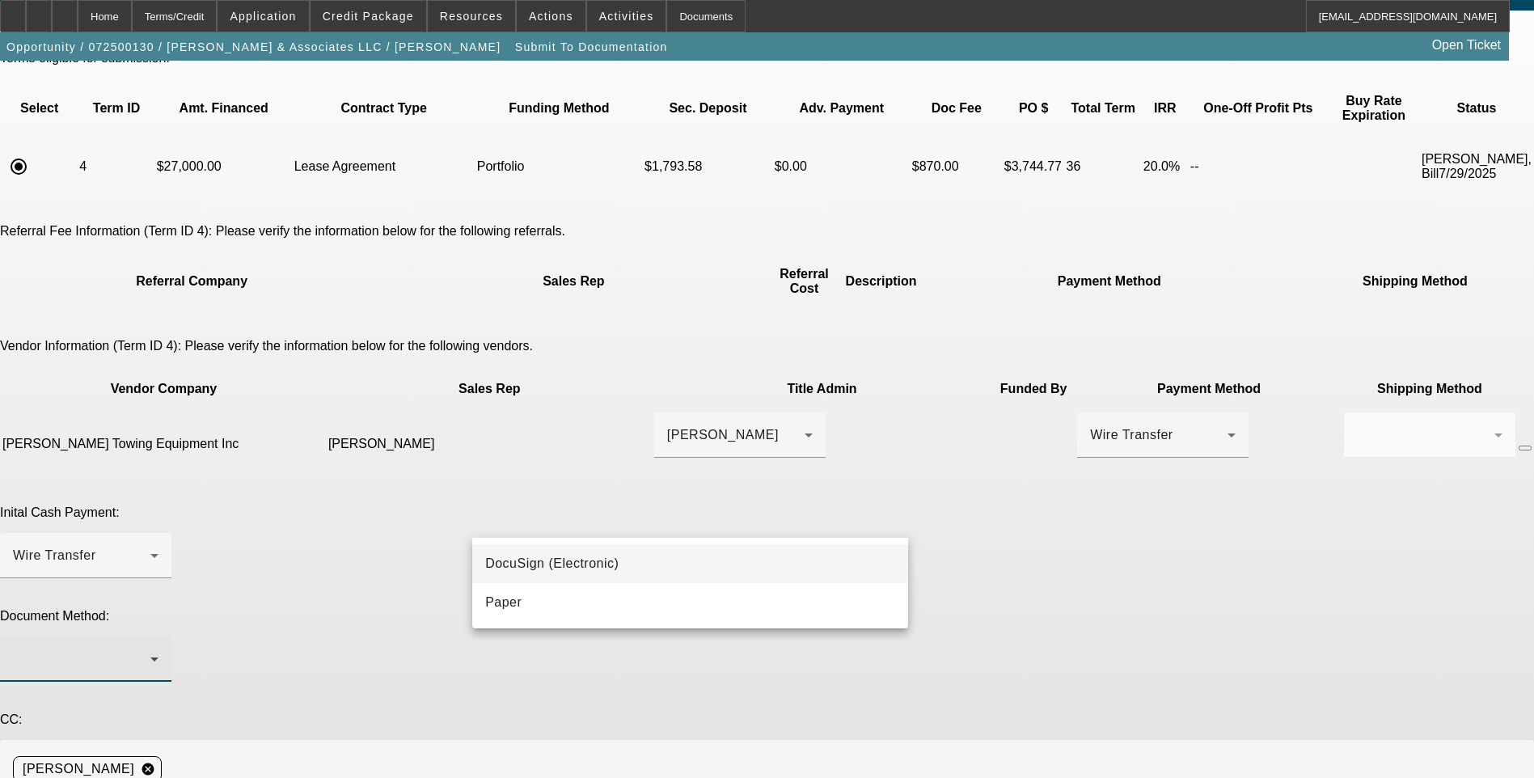
click at [612, 559] on span "DocuSign (Electronic)" at bounding box center [551, 563] width 133 height 19
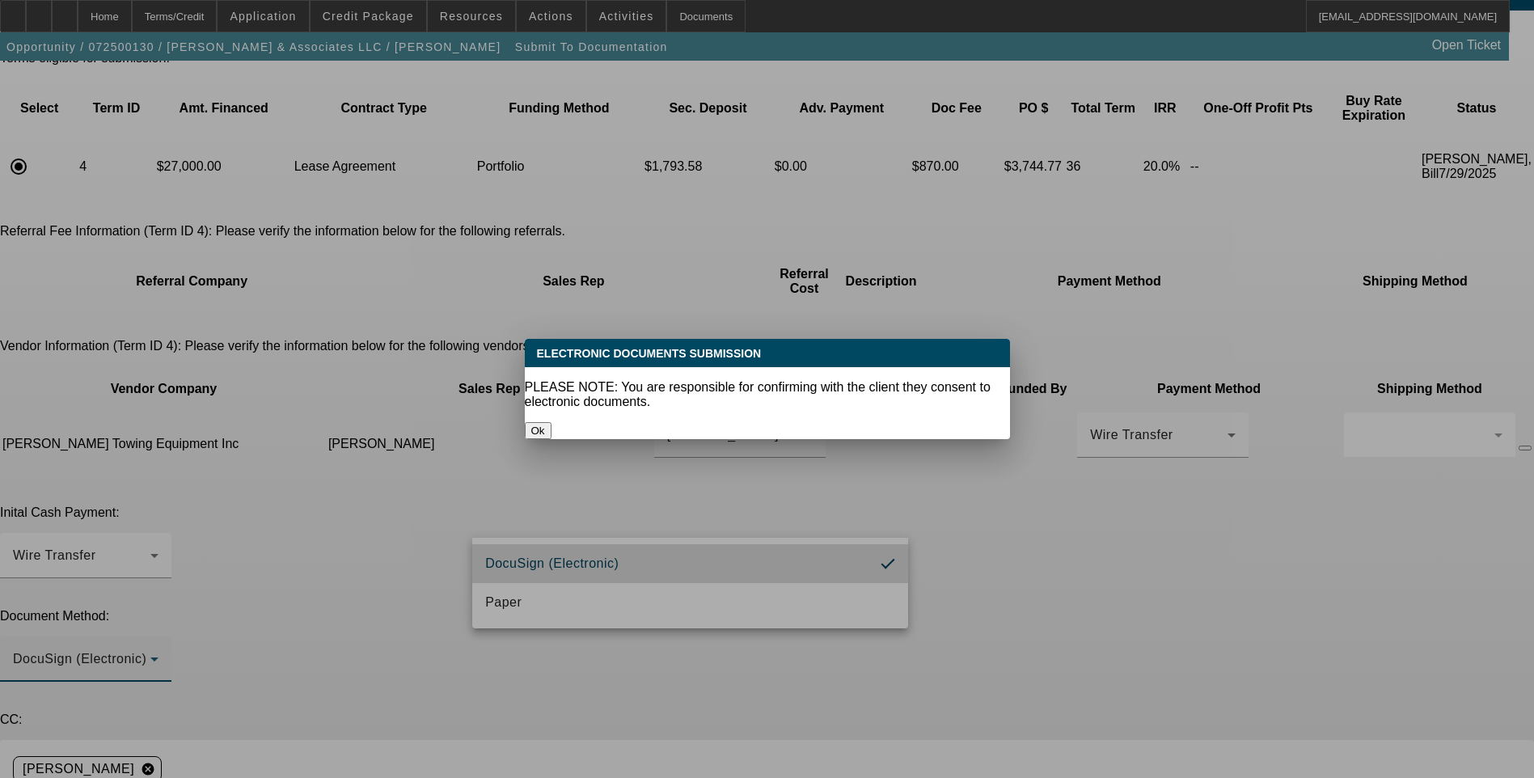
scroll to position [0, 0]
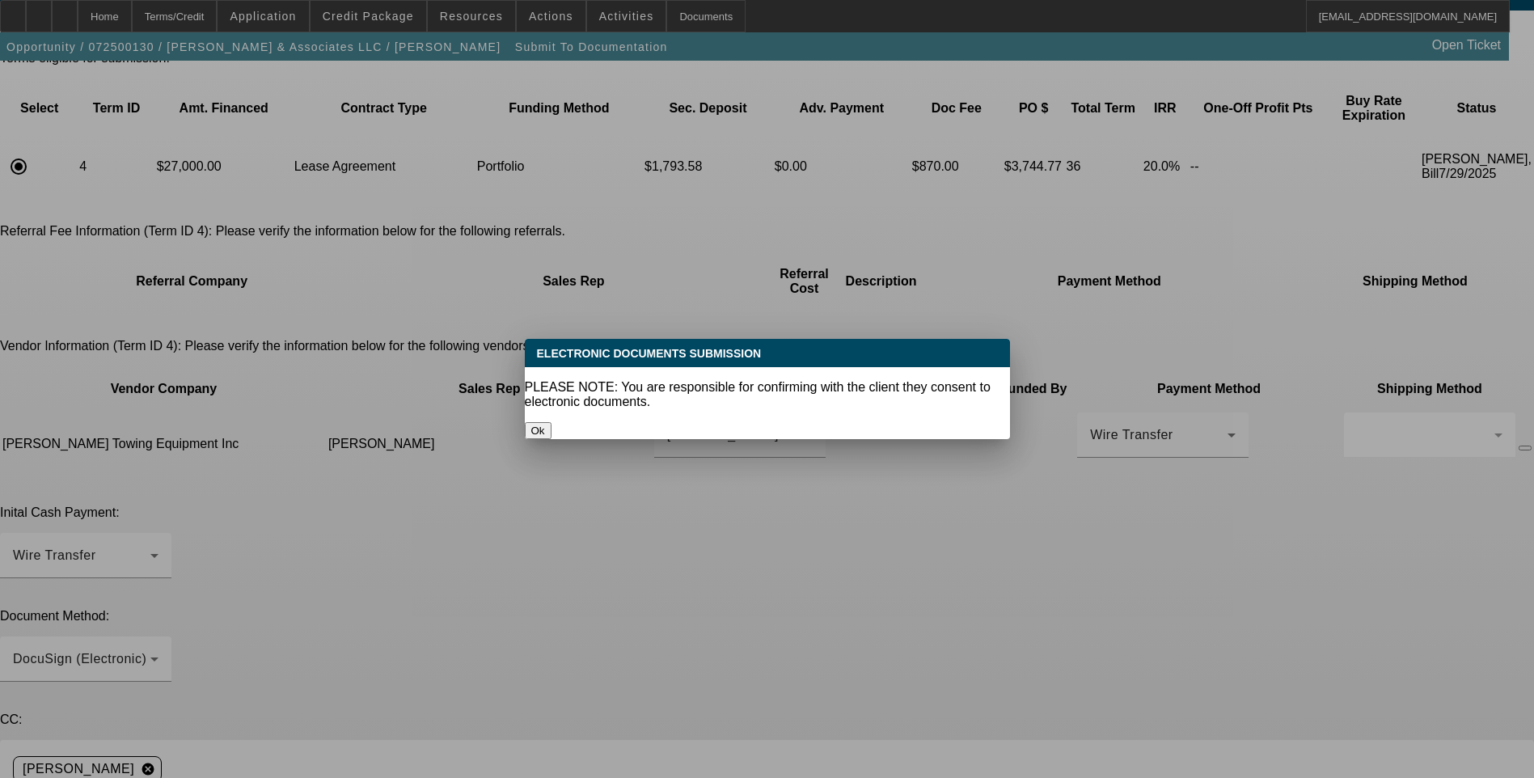
click at [551, 422] on button "Ok" at bounding box center [538, 430] width 27 height 17
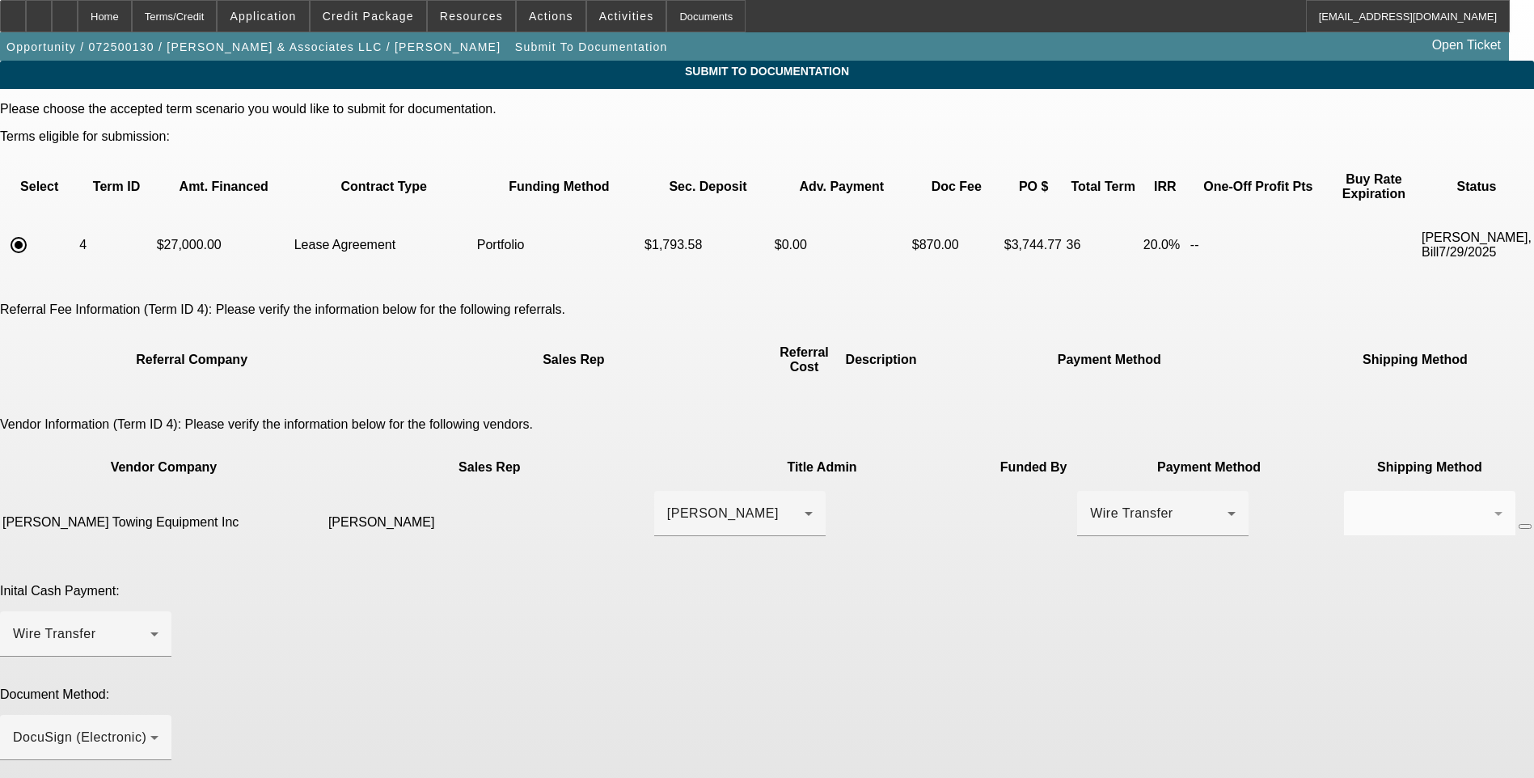
scroll to position [78, 0]
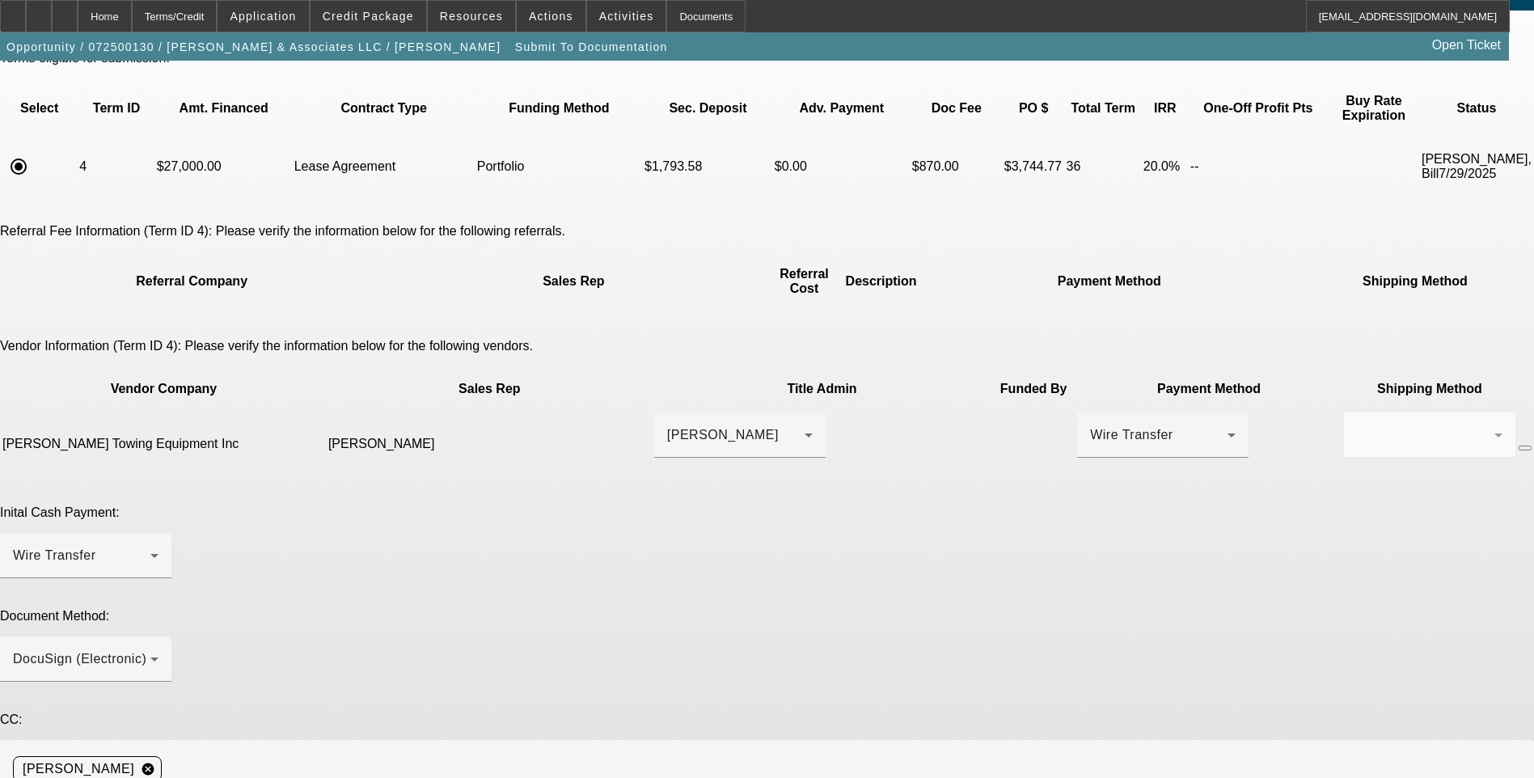
type textarea "S"
paste textarea "[PERSON_NAME][EMAIL_ADDRESS][DOMAIN_NAME]"
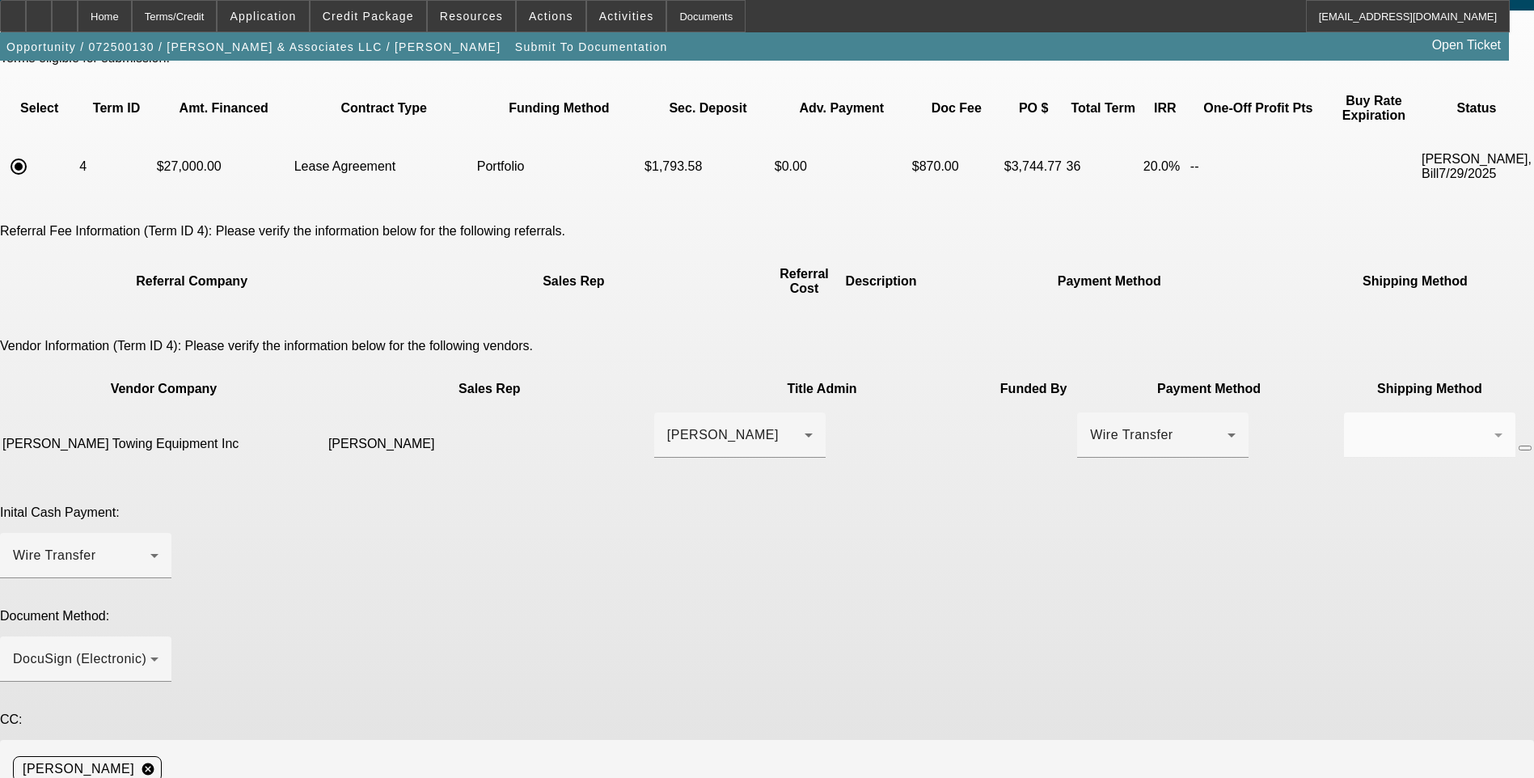
paste textarea "angel@northstarlandcare.com"
drag, startPoint x: 940, startPoint y: 675, endPoint x: 926, endPoint y: 675, distance: 14.6
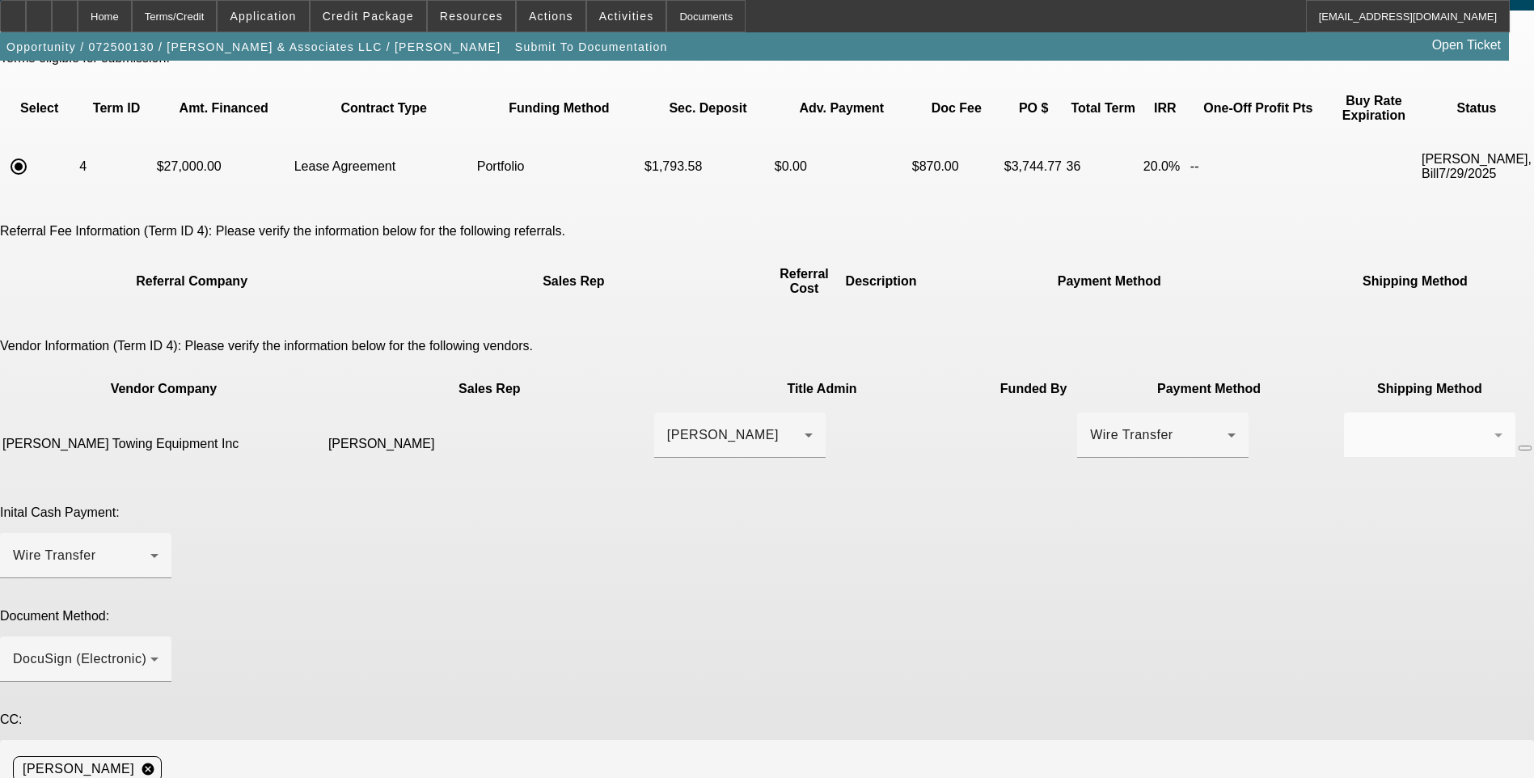
paste textarea "info@northstarlandcare.com"
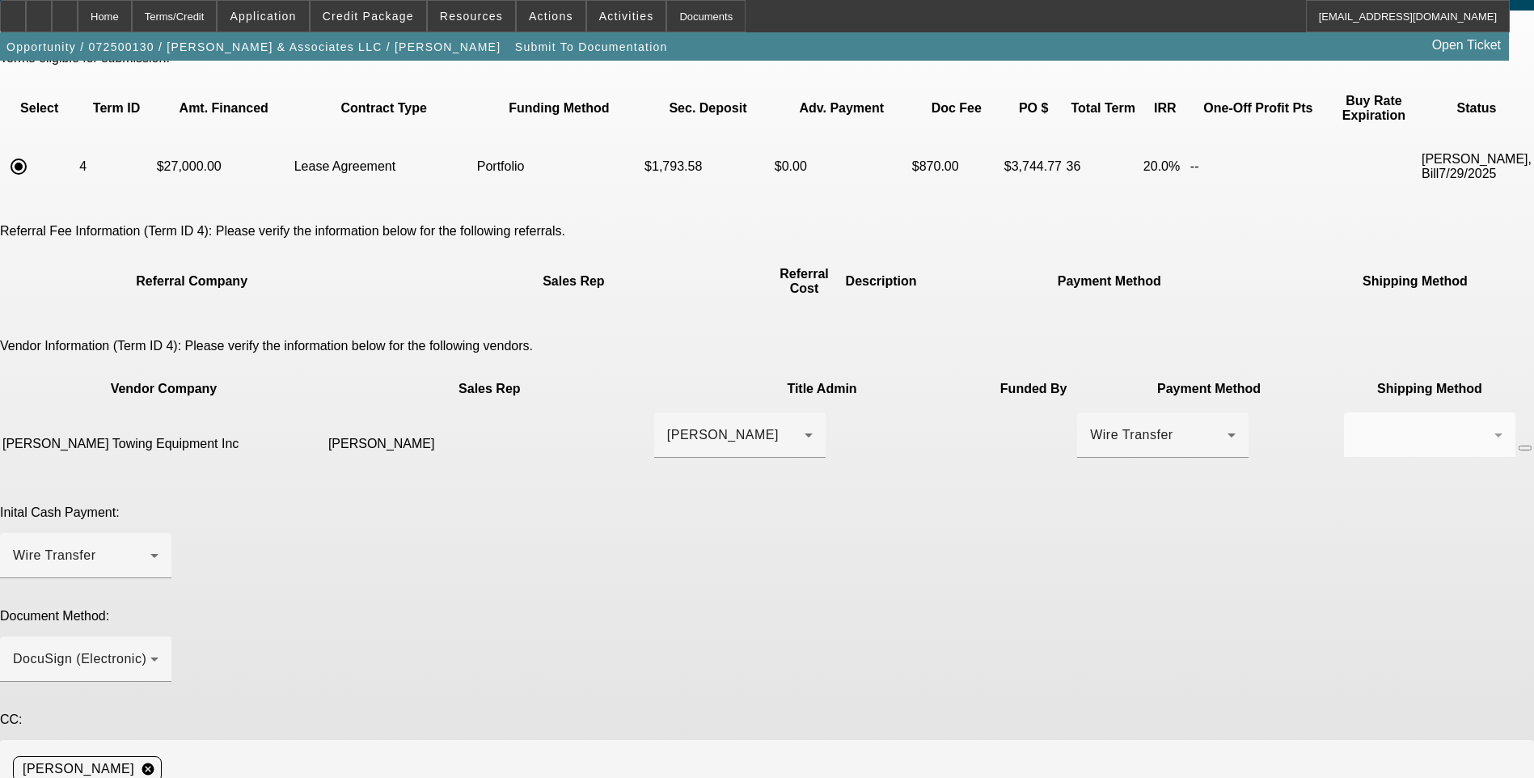
scroll to position [15, 0]
paste textarea "kfabiola@casanovatowequipment.com"
type textarea "Customer has the additional collateral that is being inspected. Customer contac…"
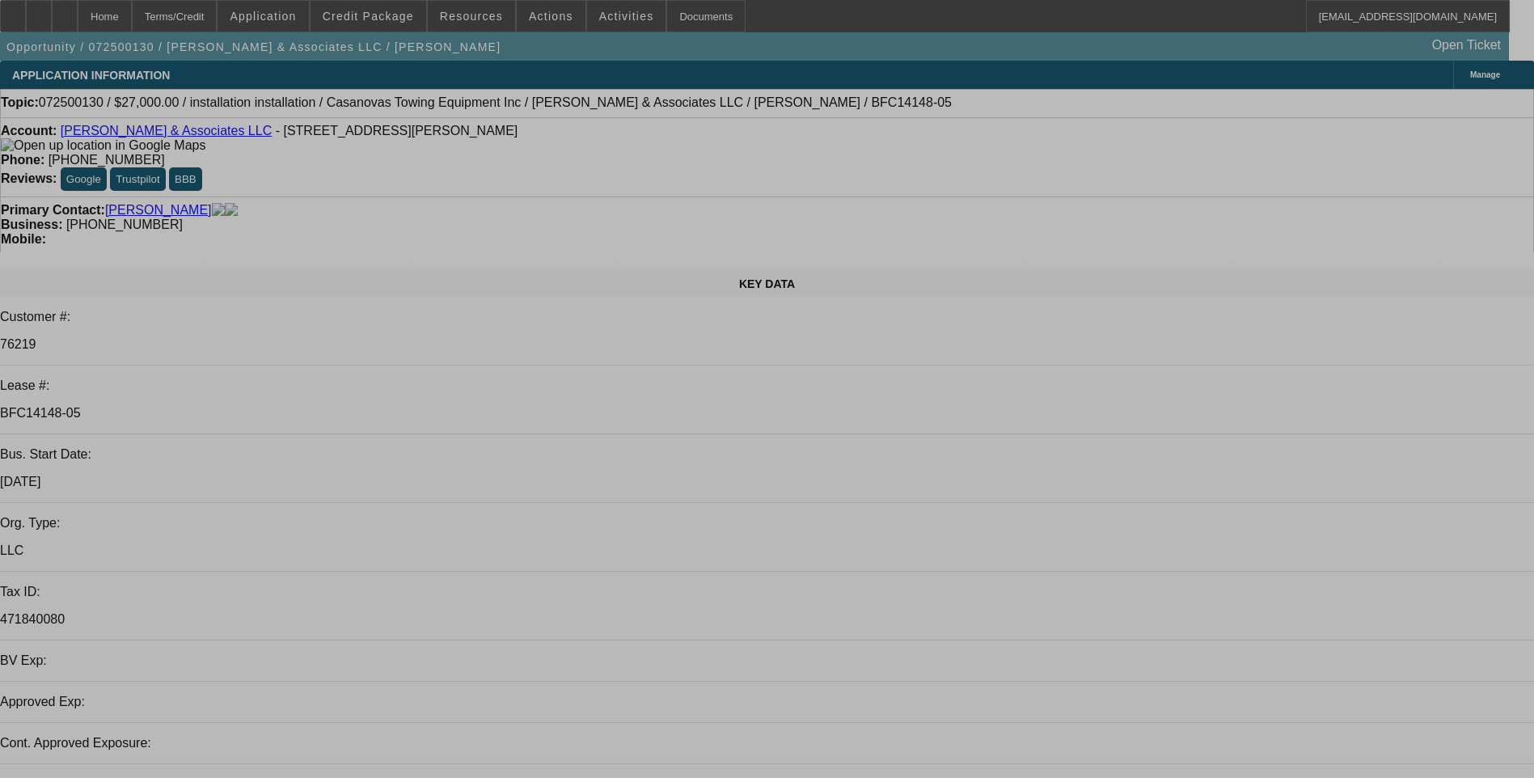
select select "0"
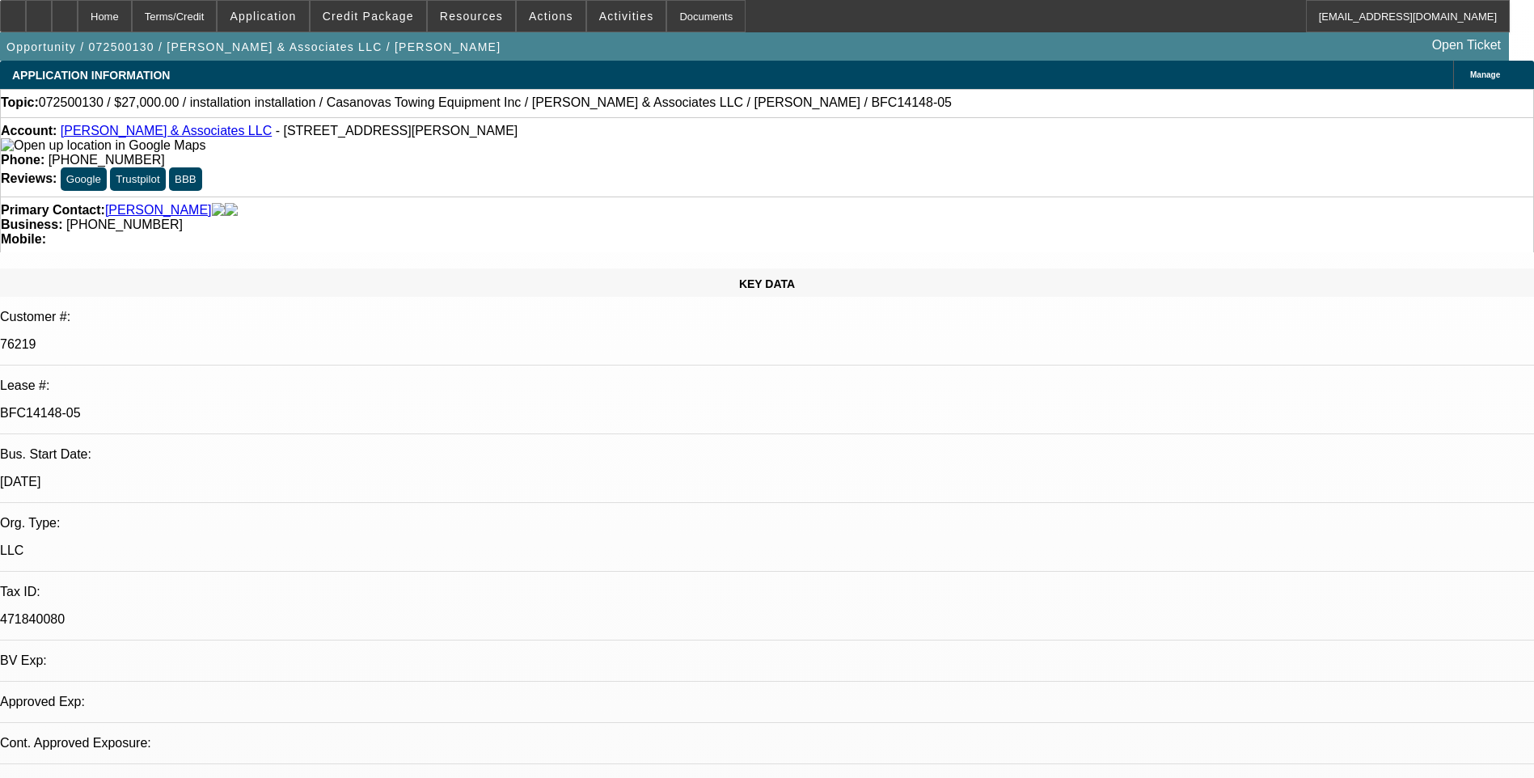
select select "2"
select select "0.1"
select select "4"
select select "0"
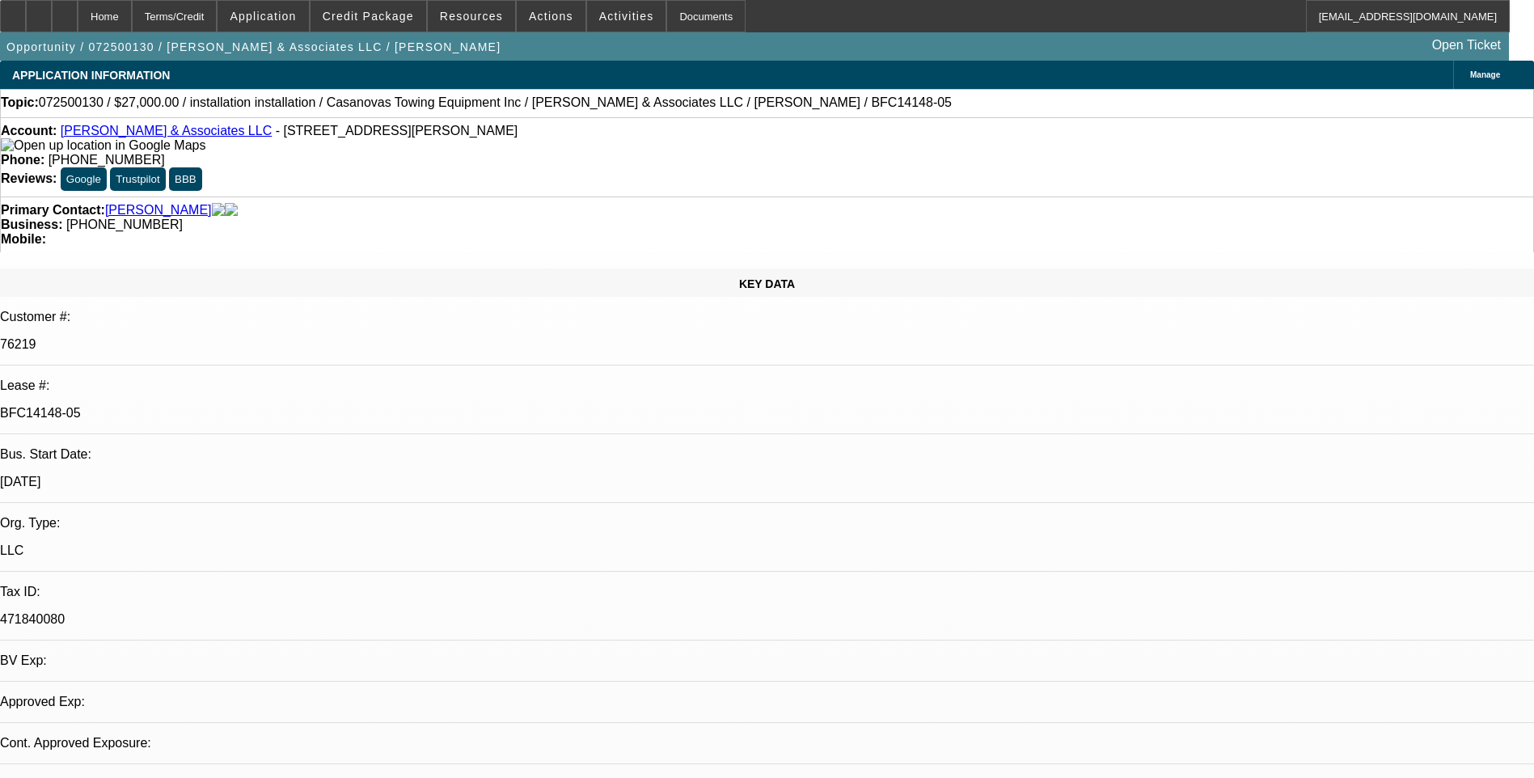
select select "2"
select select "0.1"
select select "4"
select select "0"
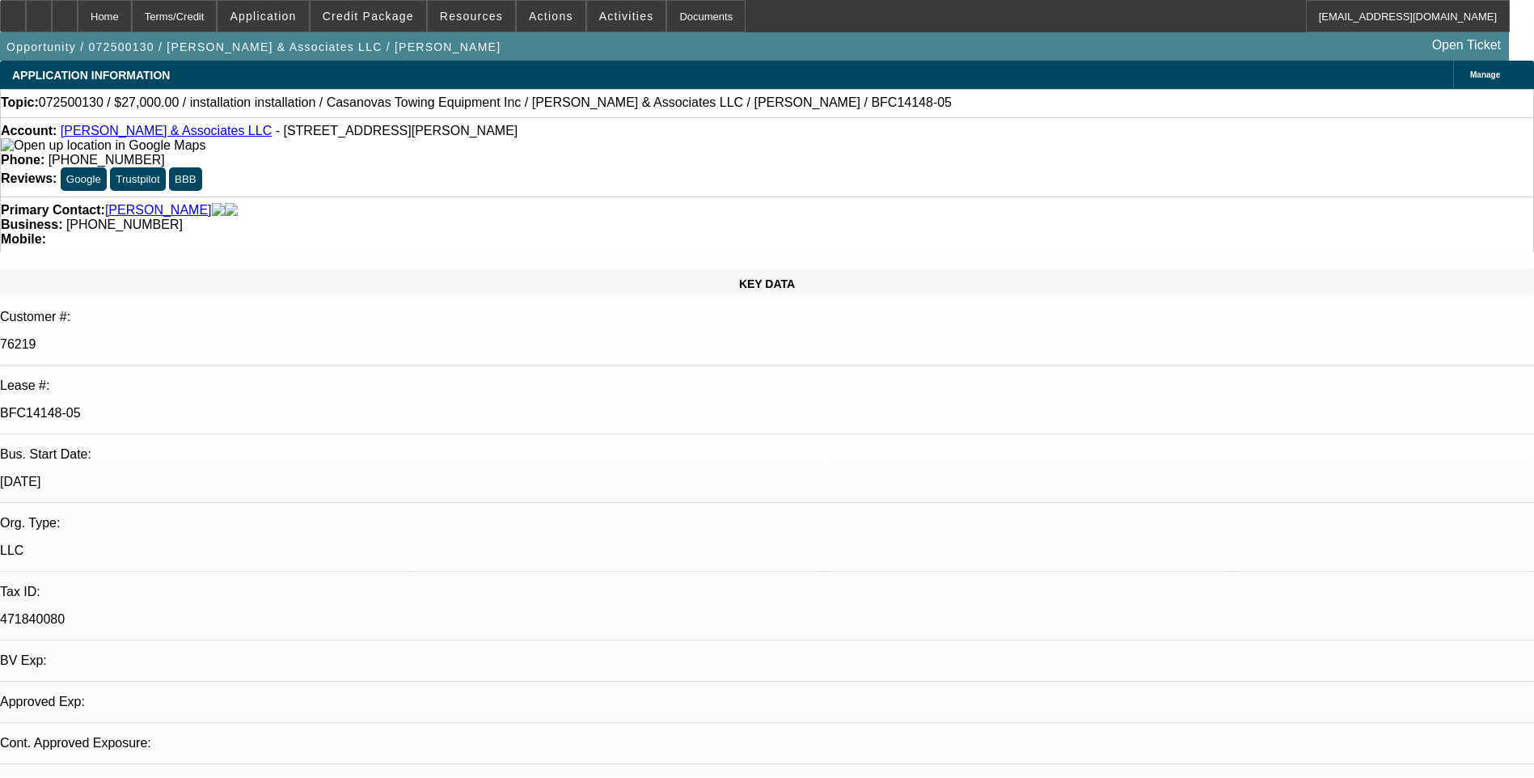
select select "2"
select select "0.1"
select select "4"
select select "0"
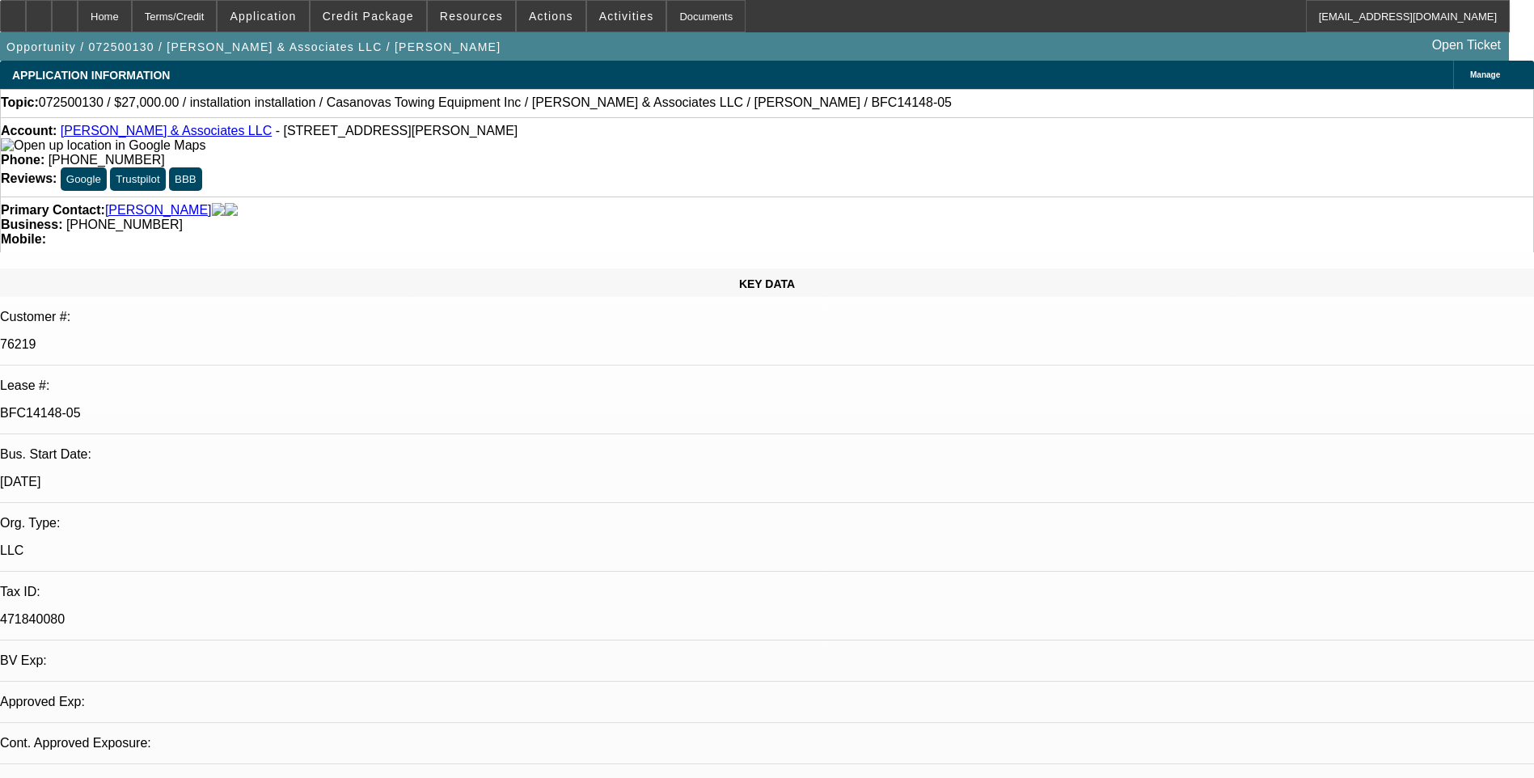
select select "2"
select select "0.1"
select select "4"
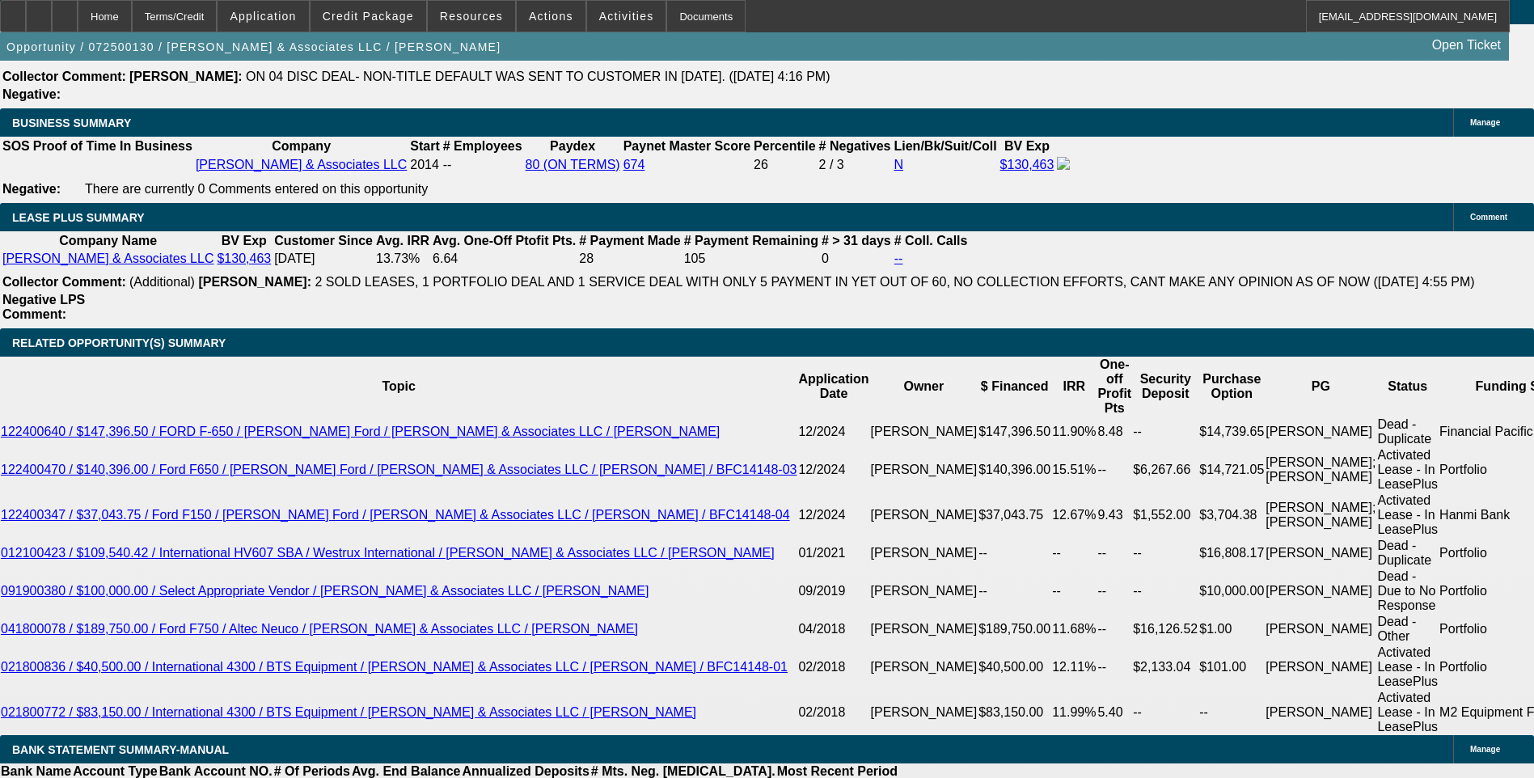
scroll to position [162, 0]
drag, startPoint x: 1211, startPoint y: 295, endPoint x: 1212, endPoint y: 287, distance: 8.2
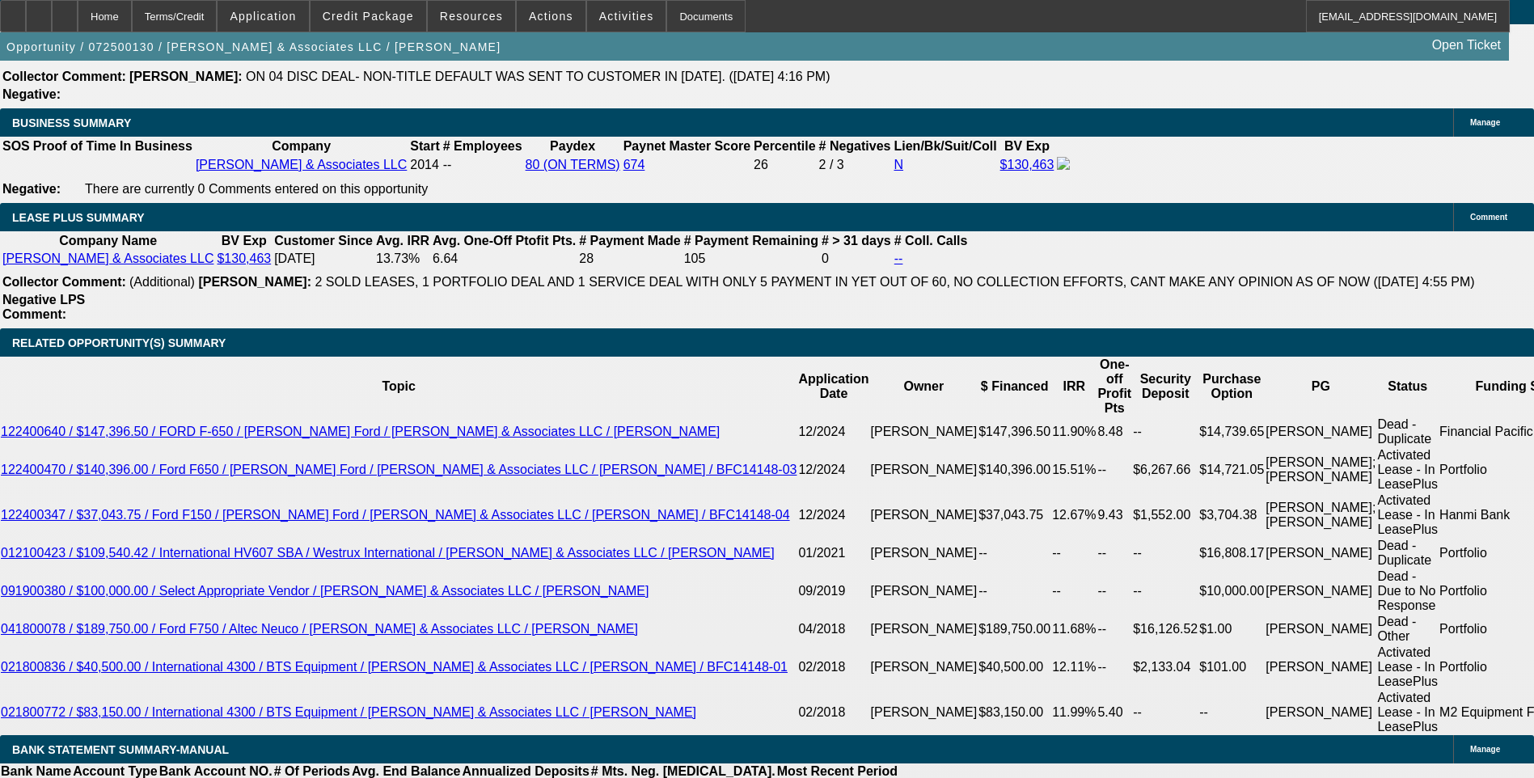
scroll to position [2507, 0]
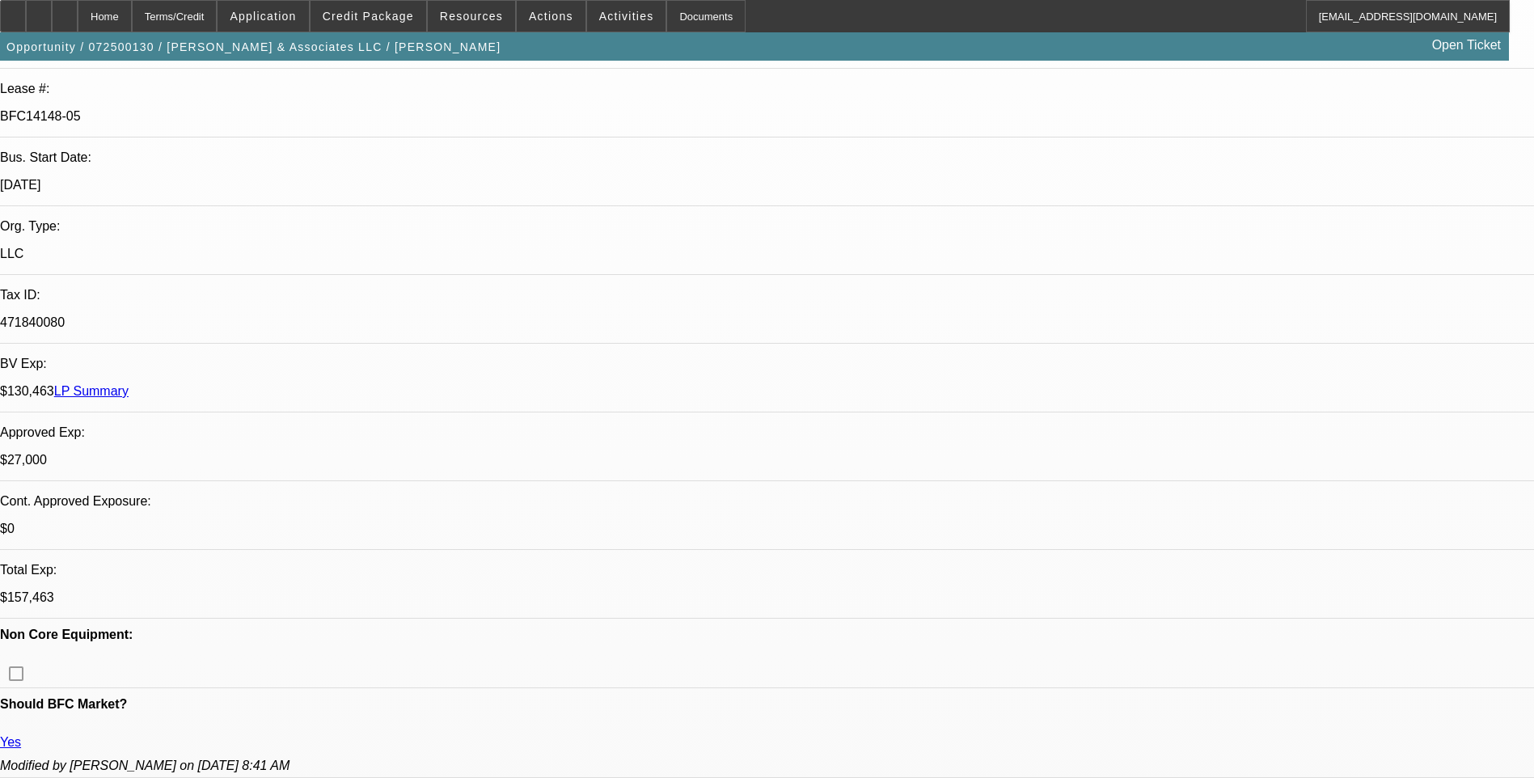
scroll to position [0, 0]
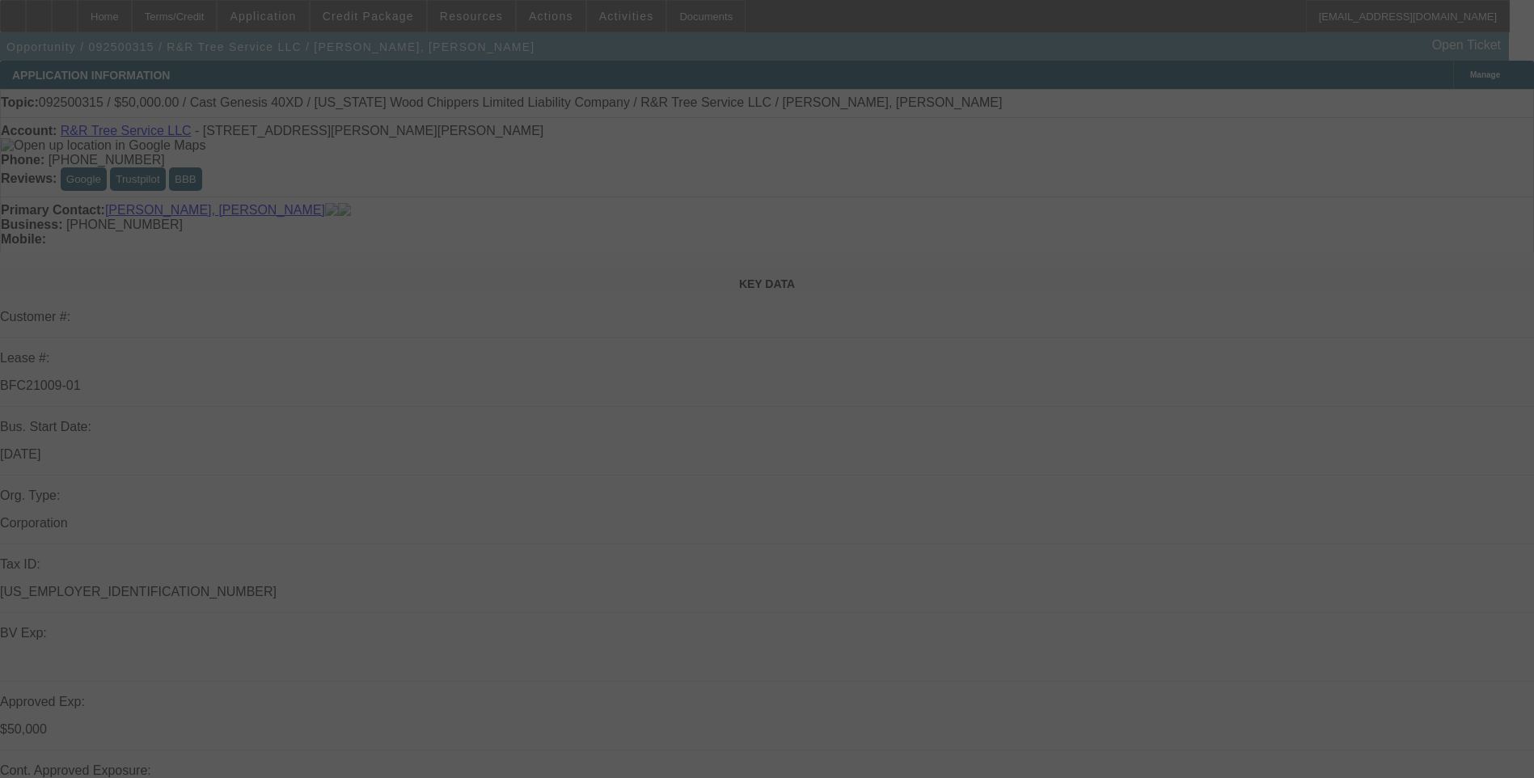
select select "0"
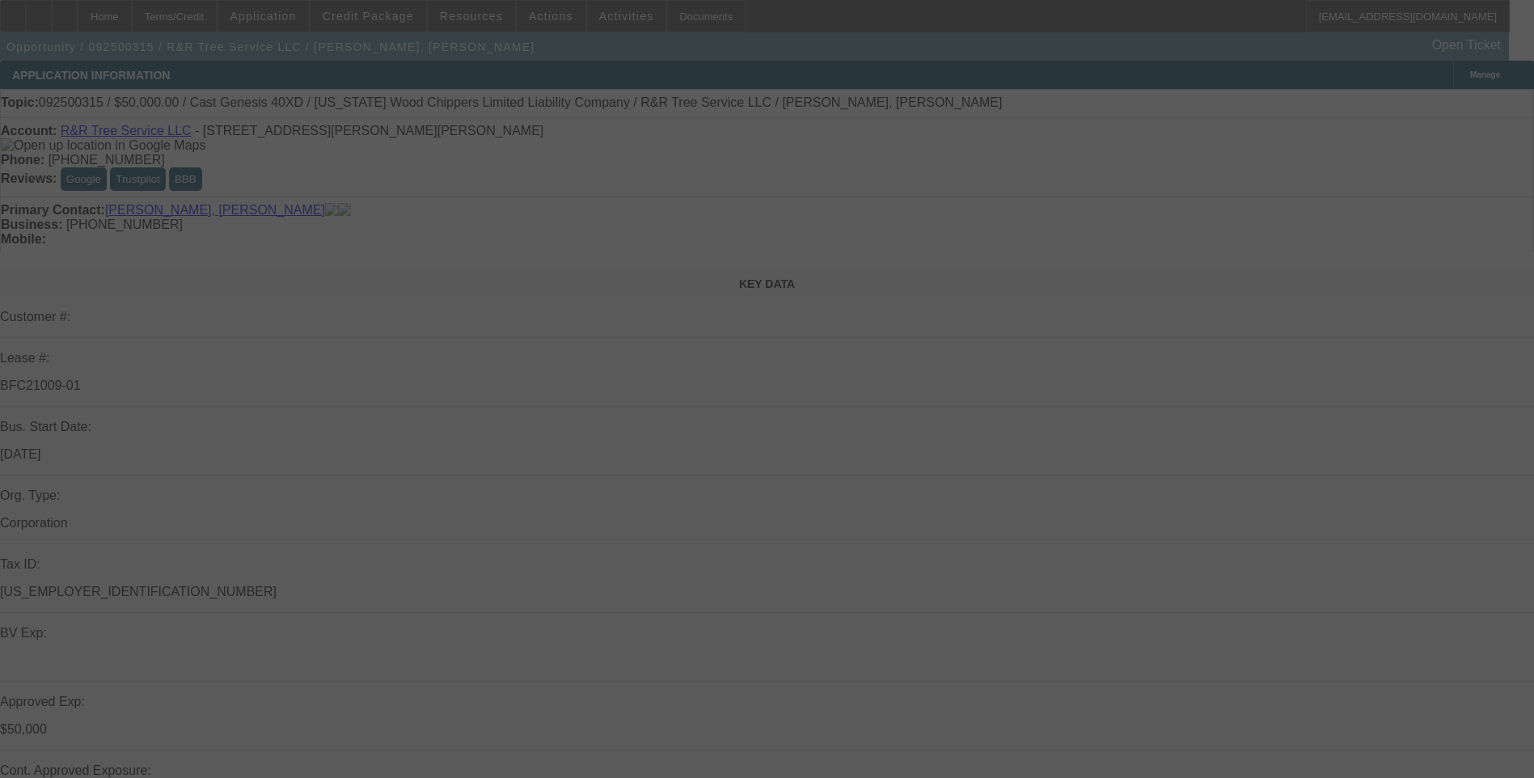
select select "0"
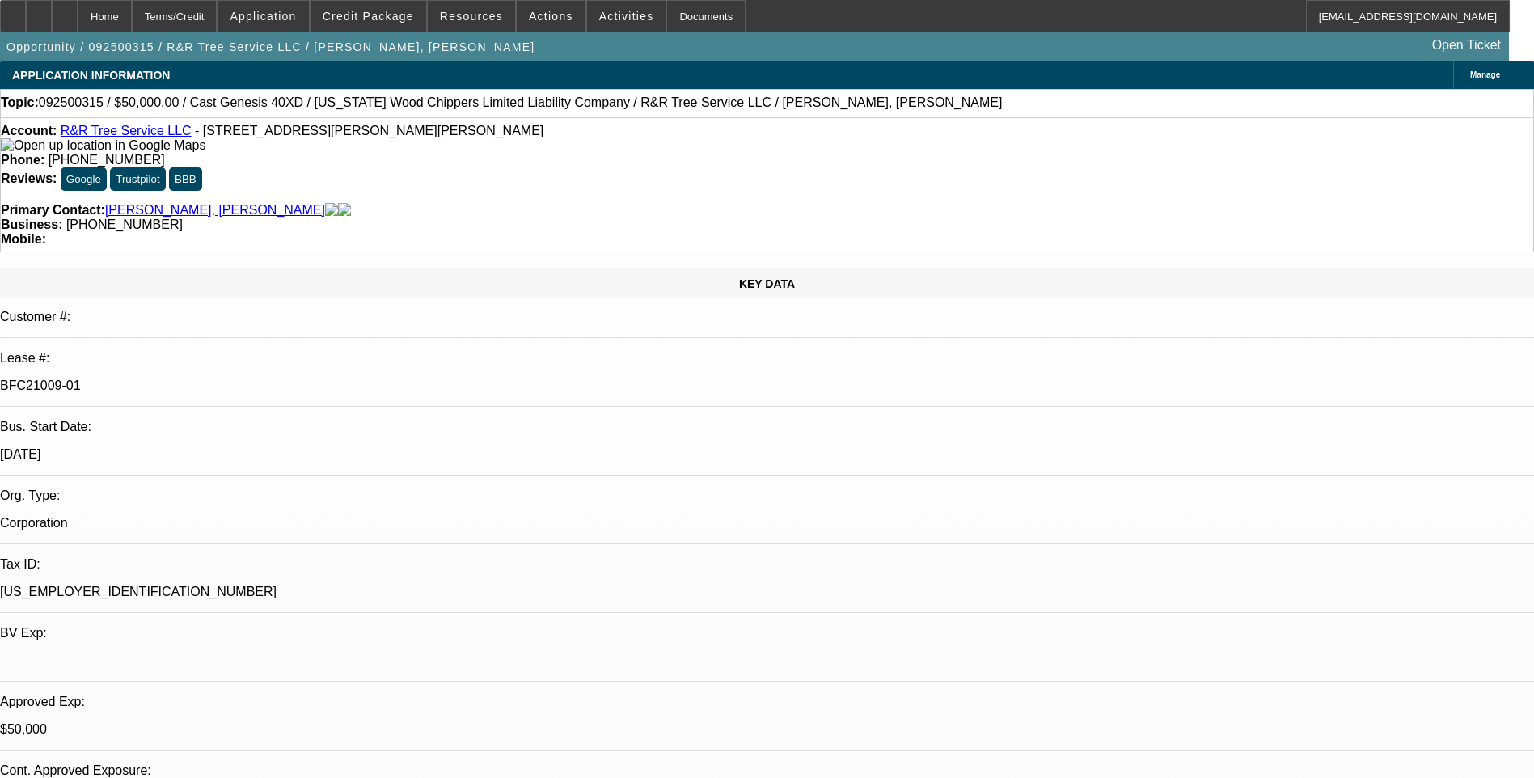
select select "1"
select select "6"
select select "1"
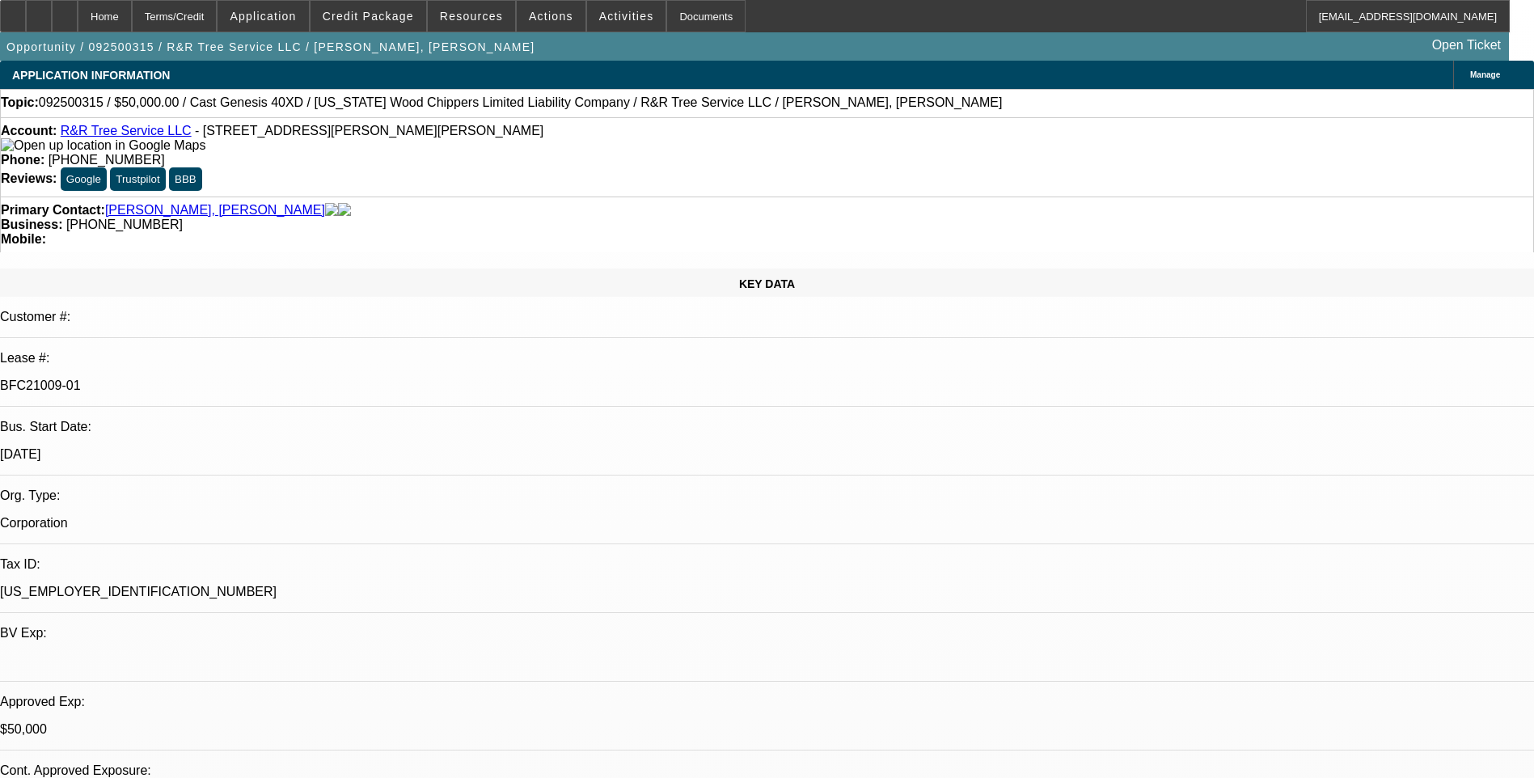
select select "6"
select select "1"
select select "6"
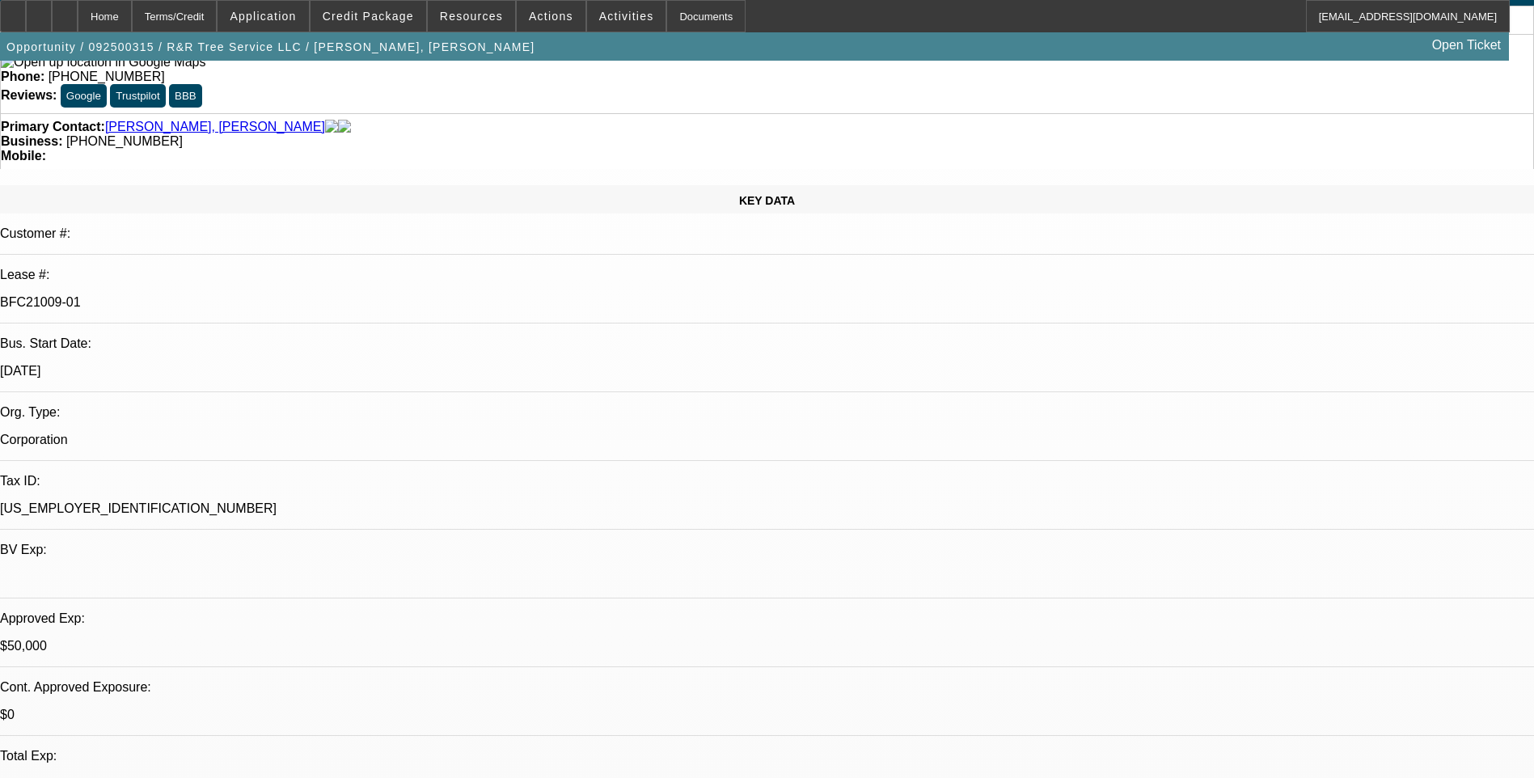
scroll to position [162, 0]
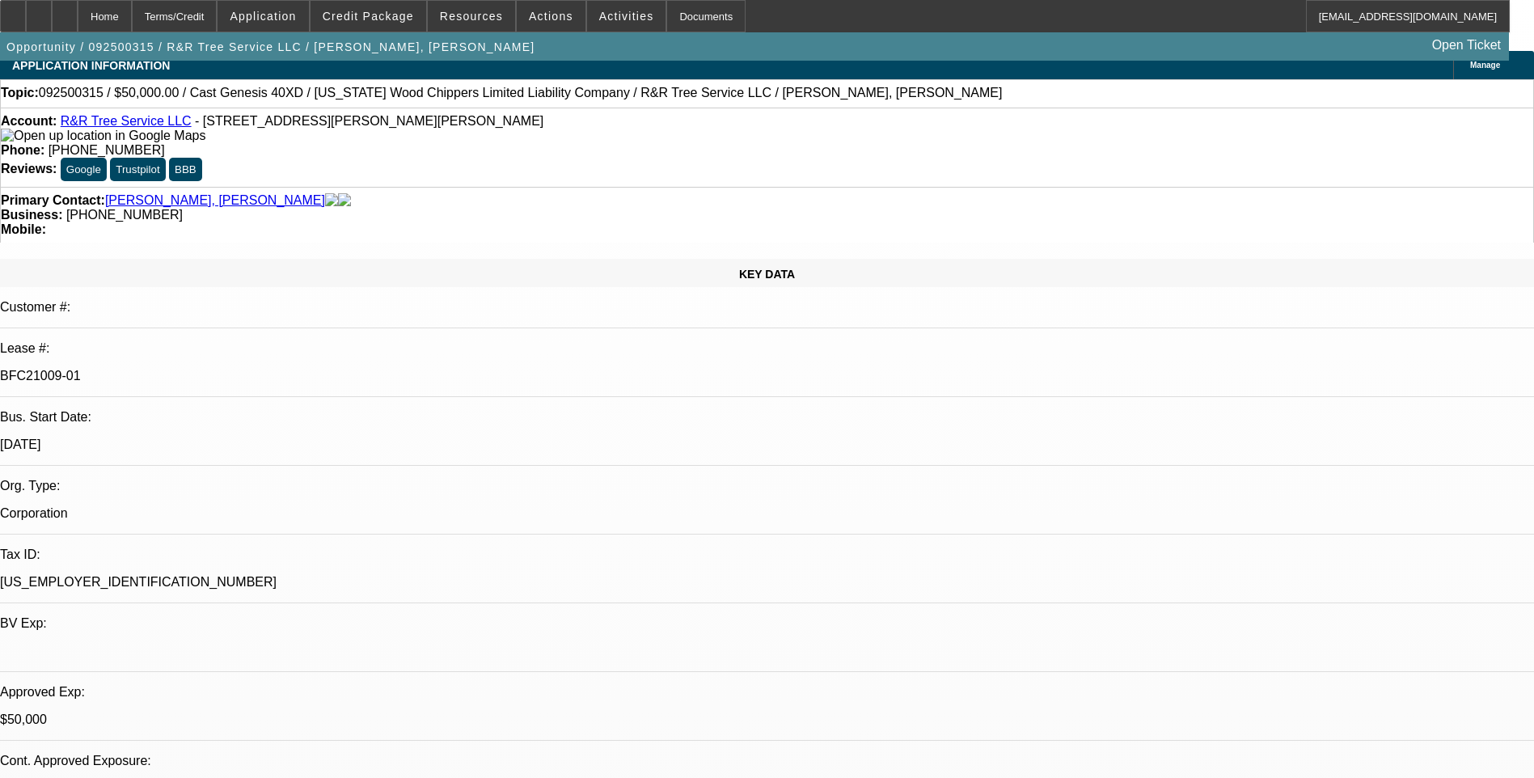
scroll to position [0, 0]
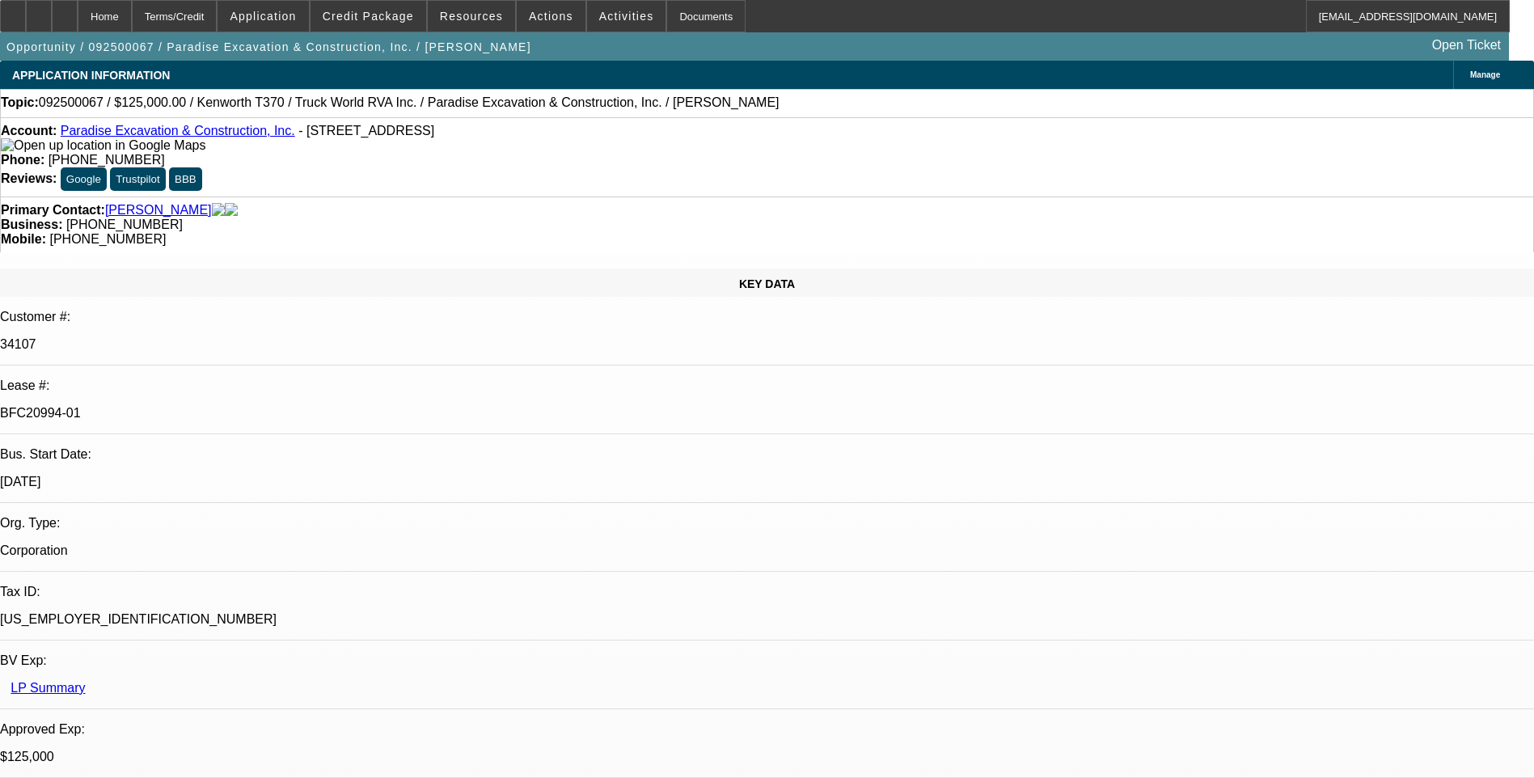
select select "0"
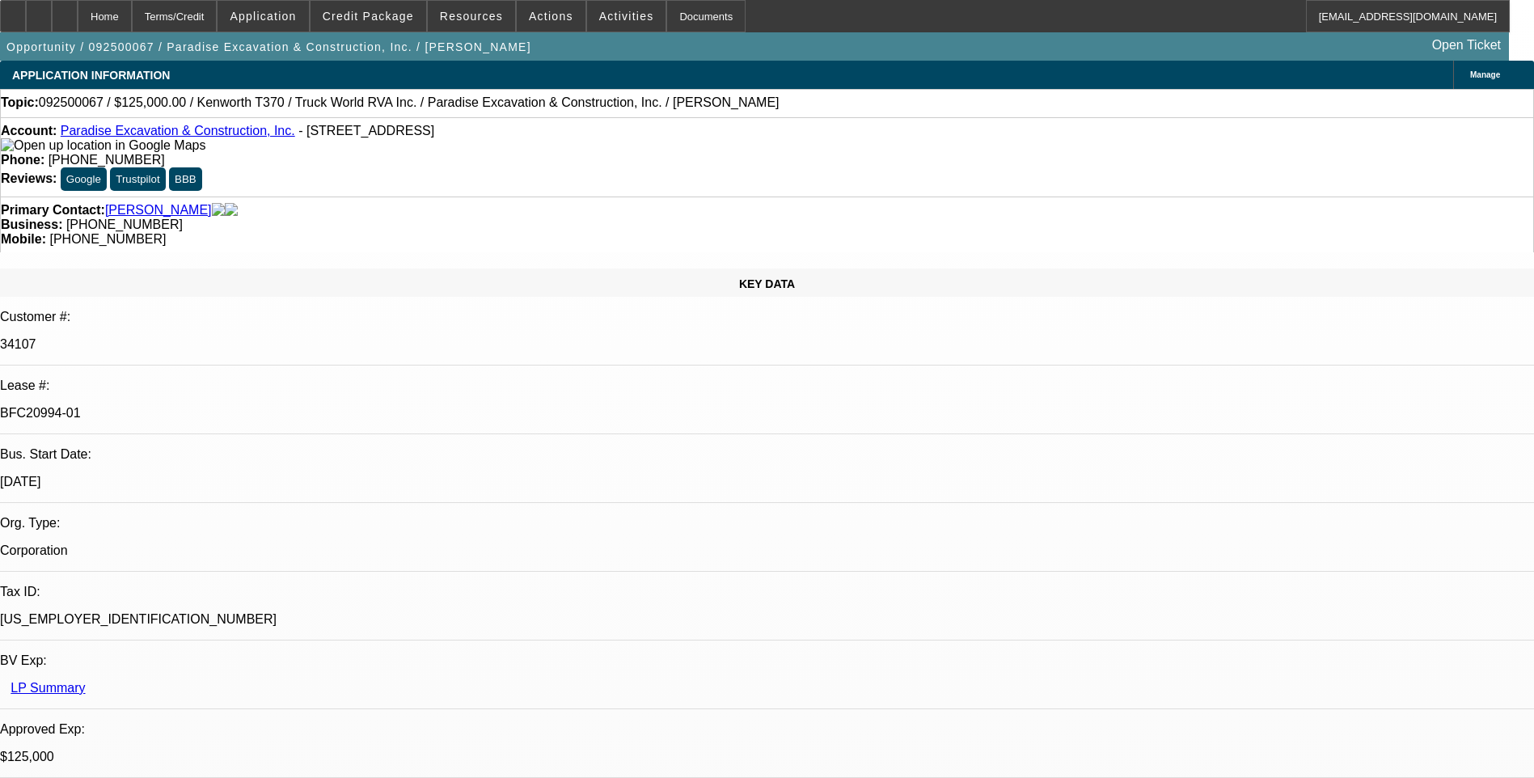
select select "0"
select select "1"
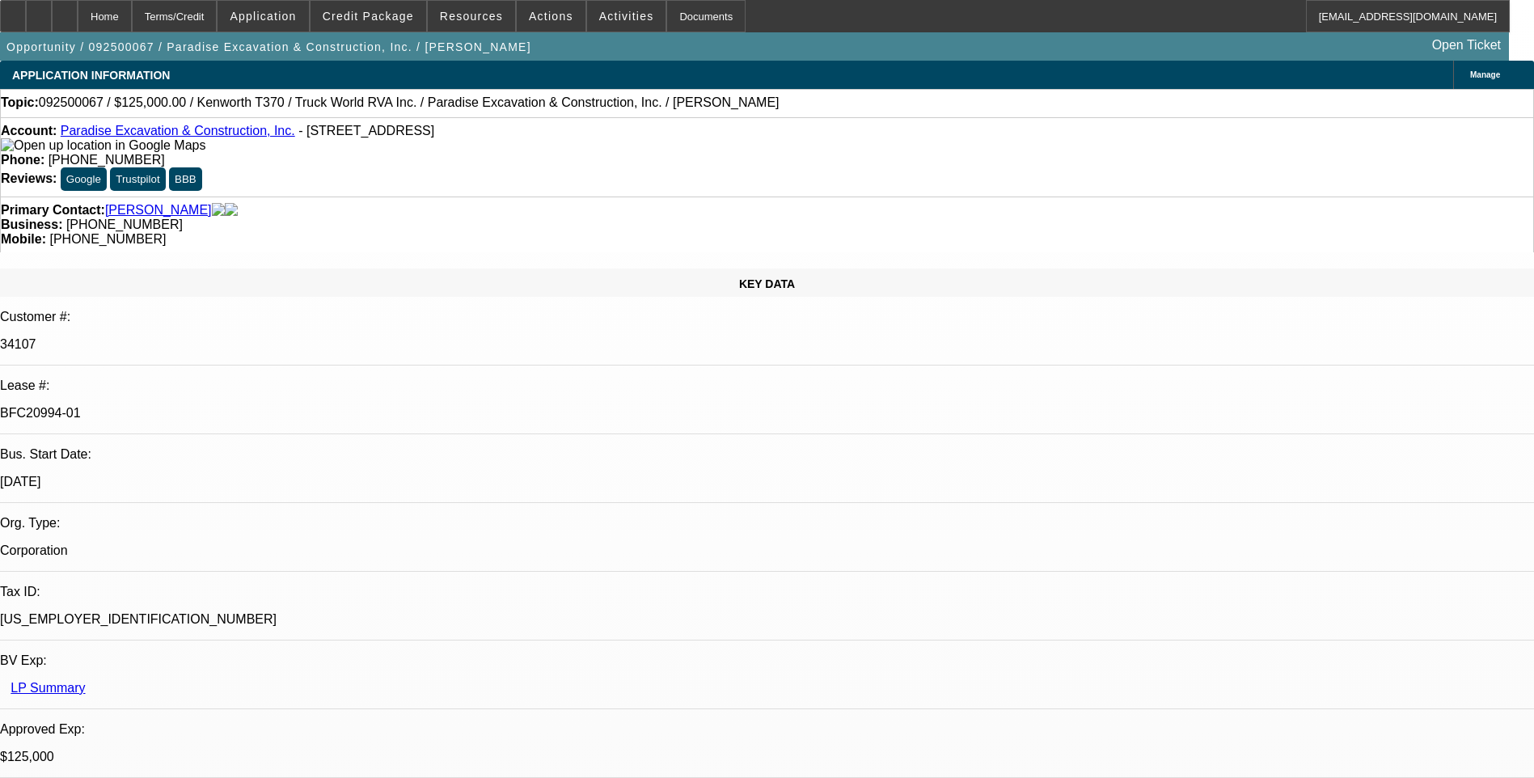
select select "1"
select select "6"
select select "1"
select select "6"
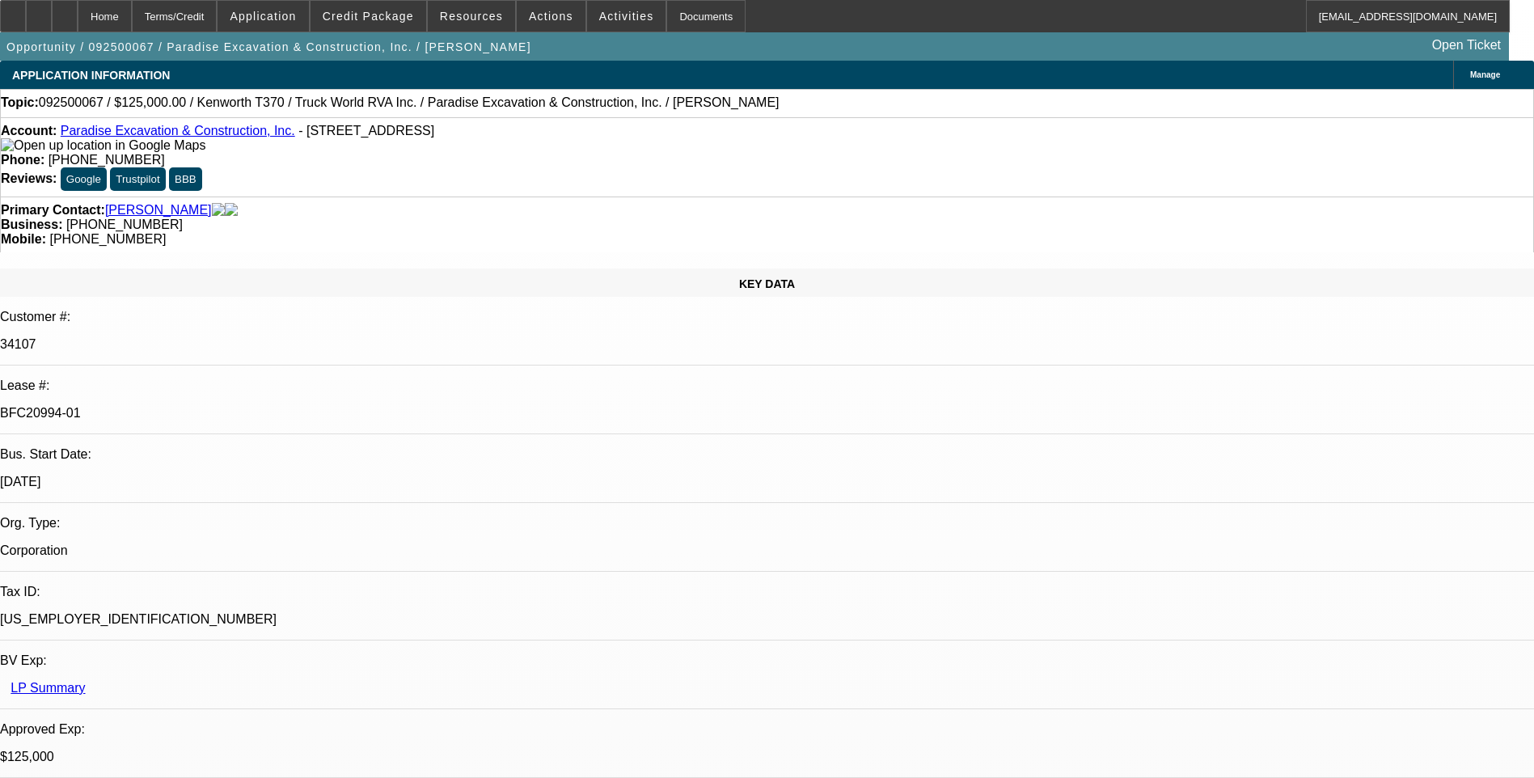
select select "1"
select select "6"
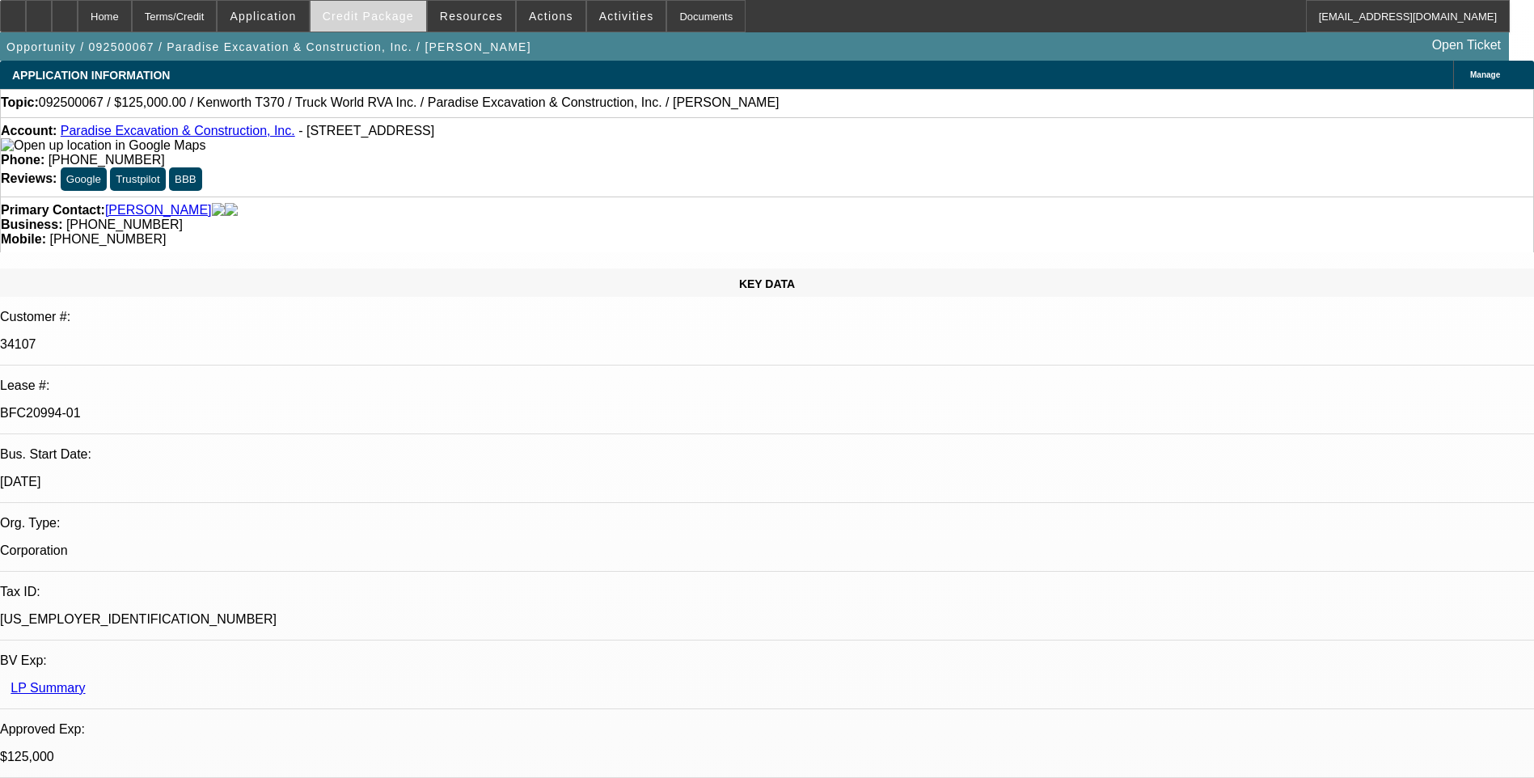
drag, startPoint x: 29, startPoint y: 22, endPoint x: 364, endPoint y: 27, distance: 334.8
click at [26, 22] on div at bounding box center [13, 16] width 26 height 32
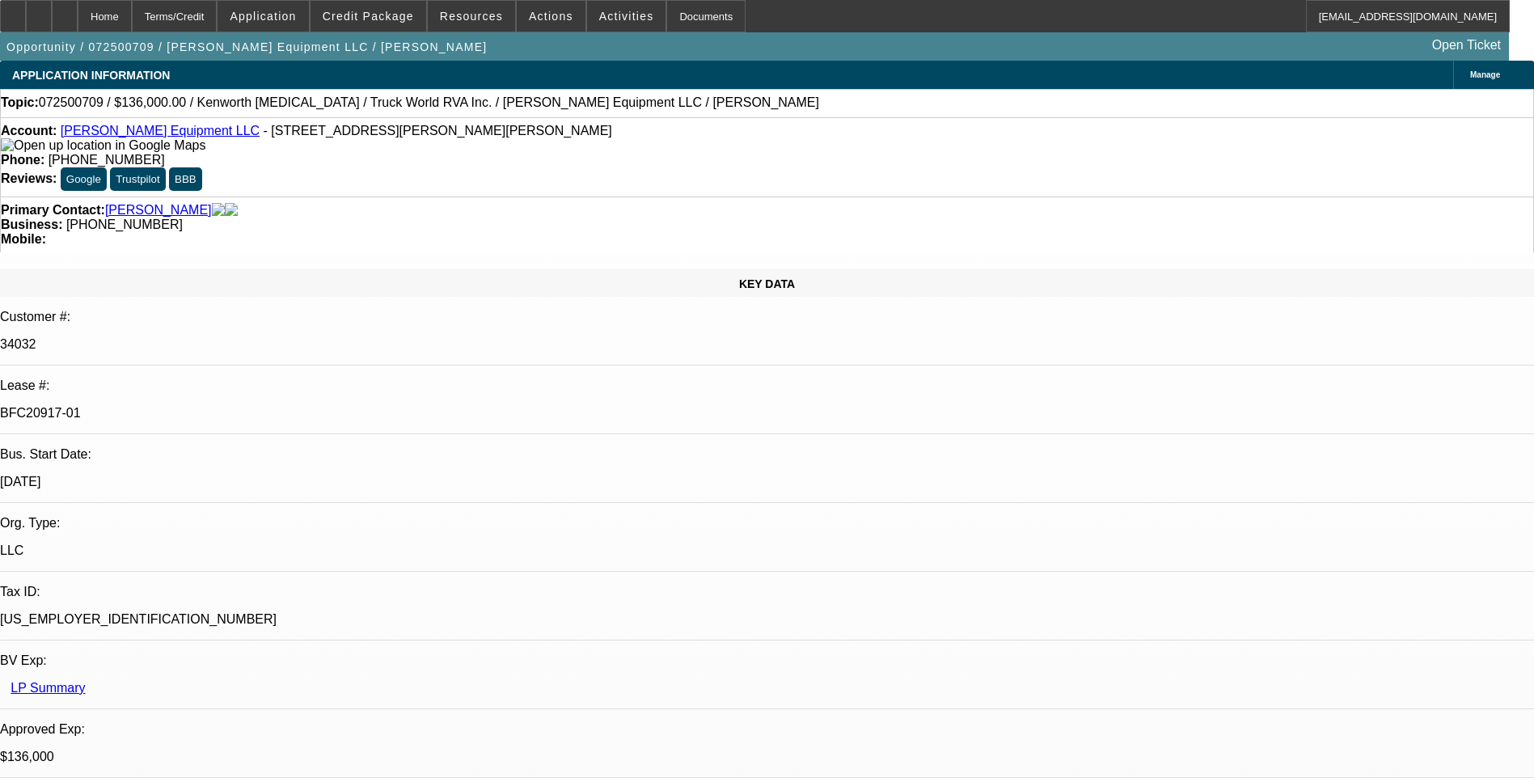
select select "0.15"
select select "2"
select select "0"
select select "0.15"
select select "2"
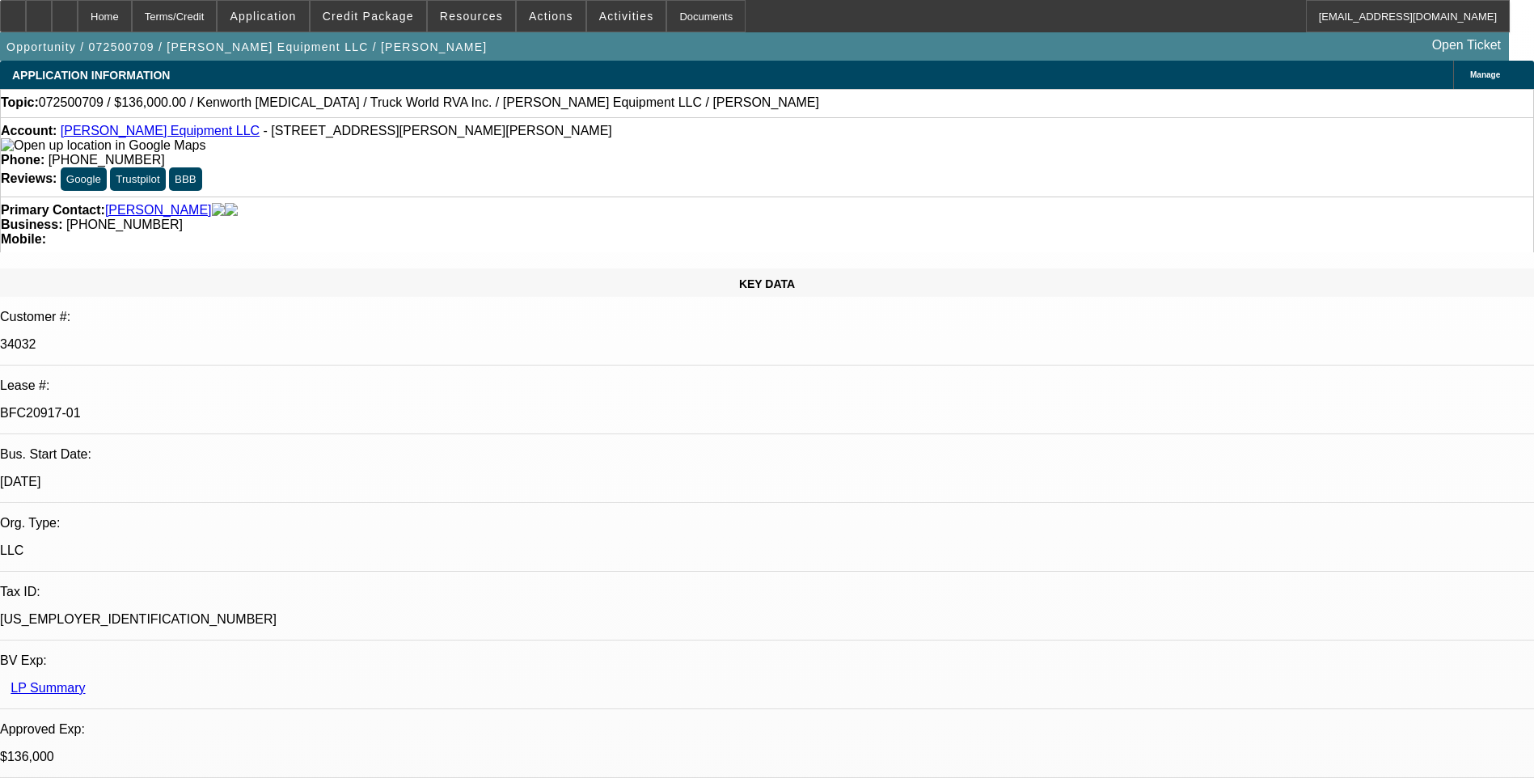
select select "0"
select select "0.15"
select select "2"
select select "0"
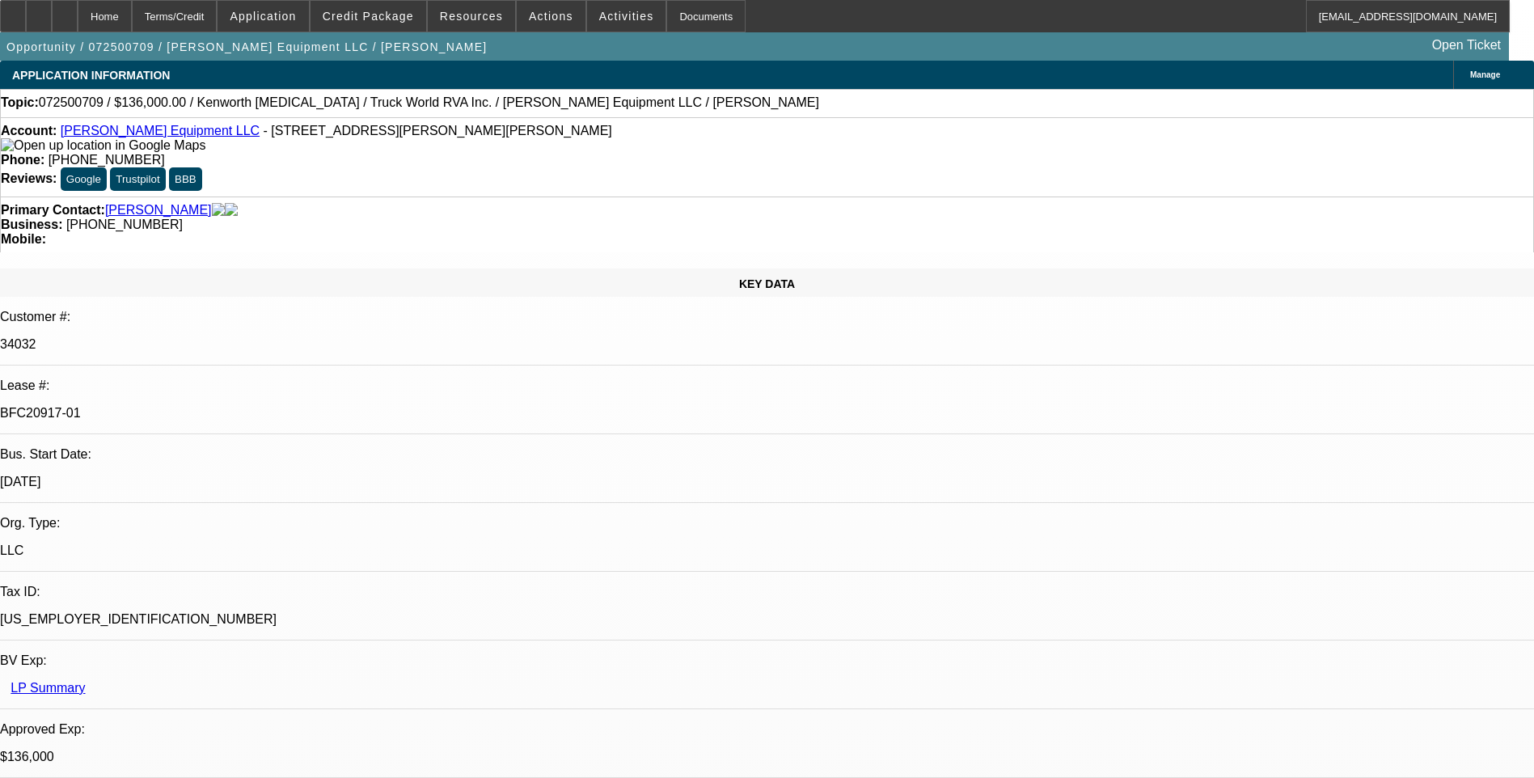
select select "2"
select select "0"
select select "1"
select select "2"
select select "6"
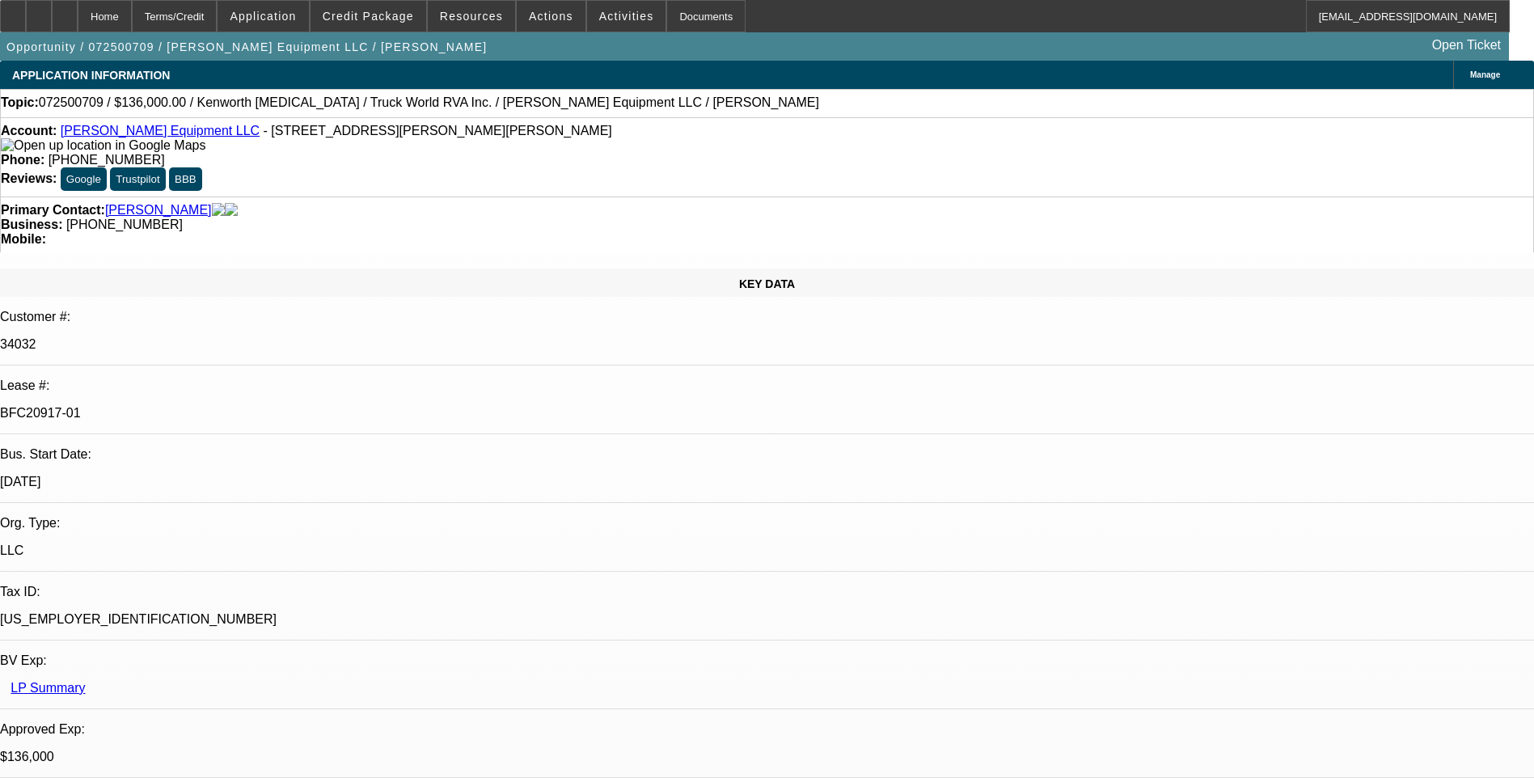
select select "1"
select select "2"
select select "6"
select select "1"
select select "2"
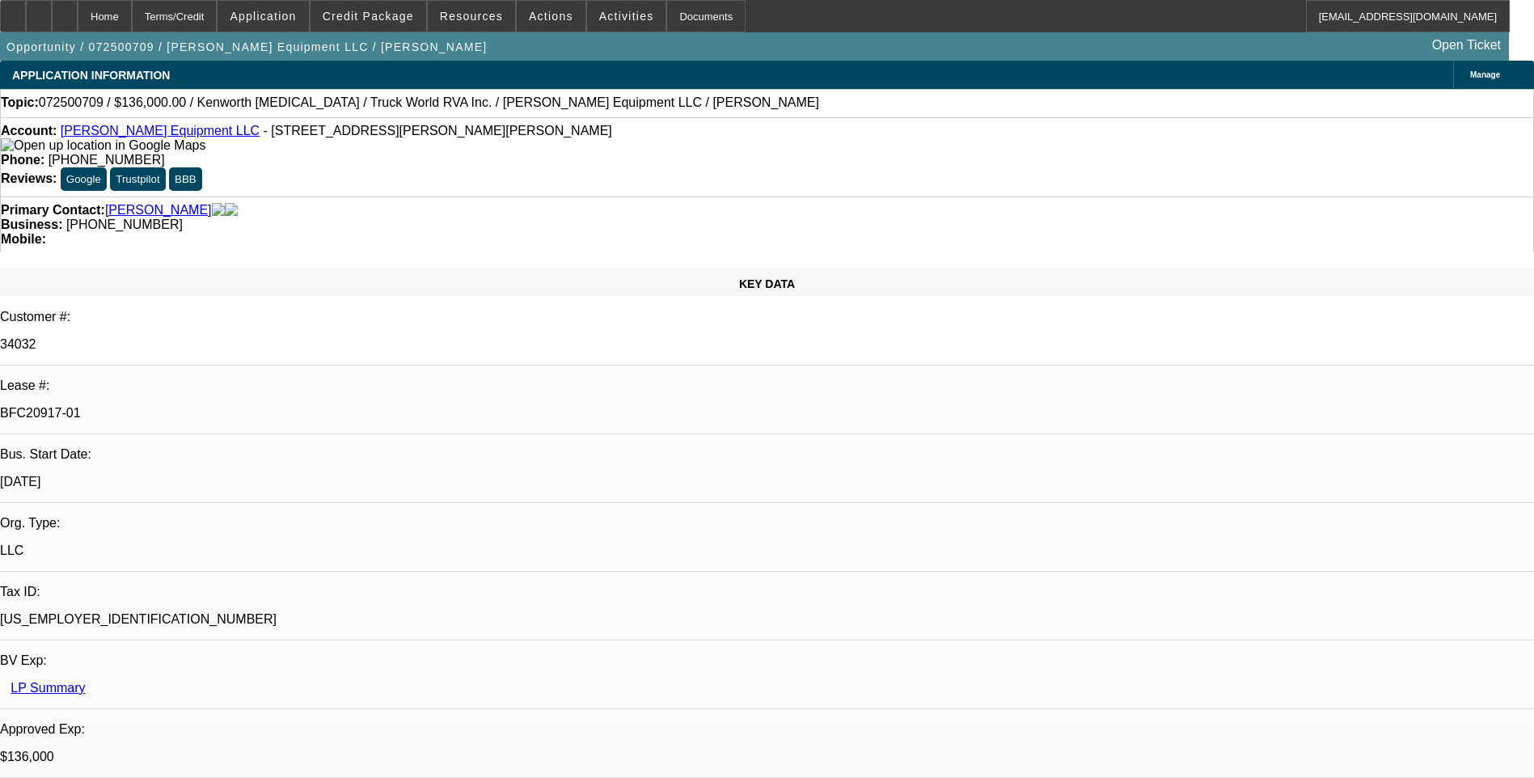
select select "6"
select select "1"
select select "2"
select select "6"
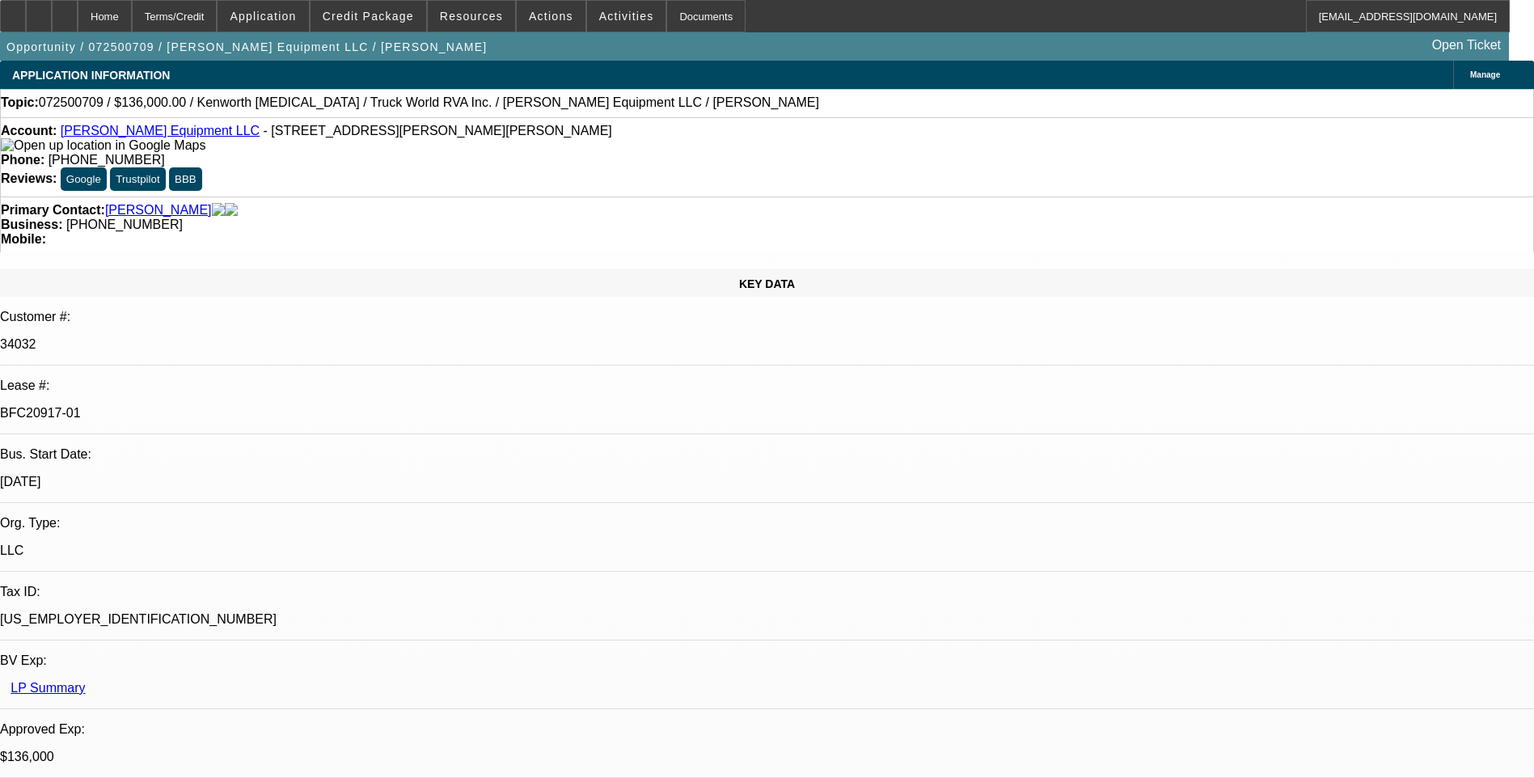
click at [26, 23] on div at bounding box center [13, 16] width 26 height 32
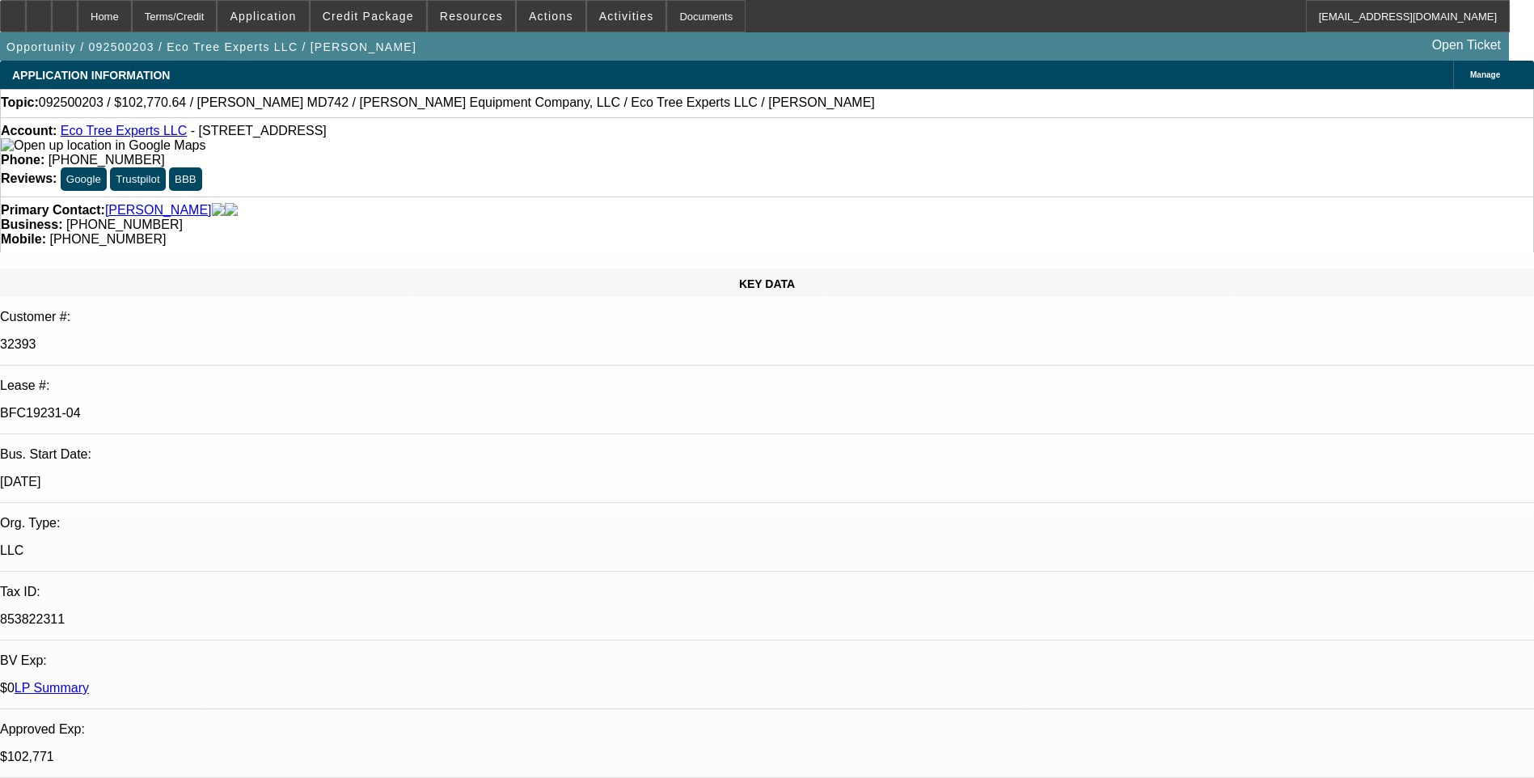
select select "0"
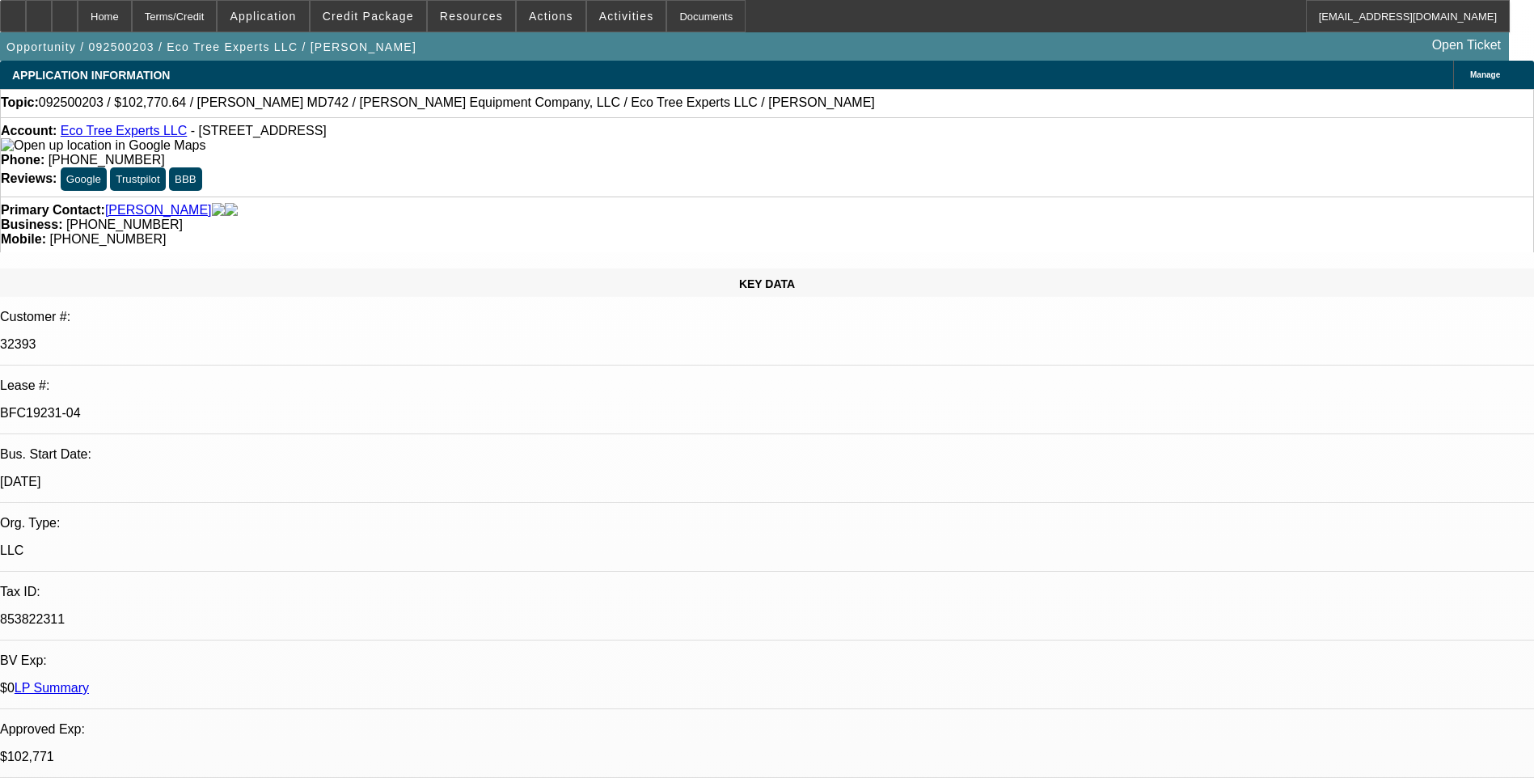
select select "0"
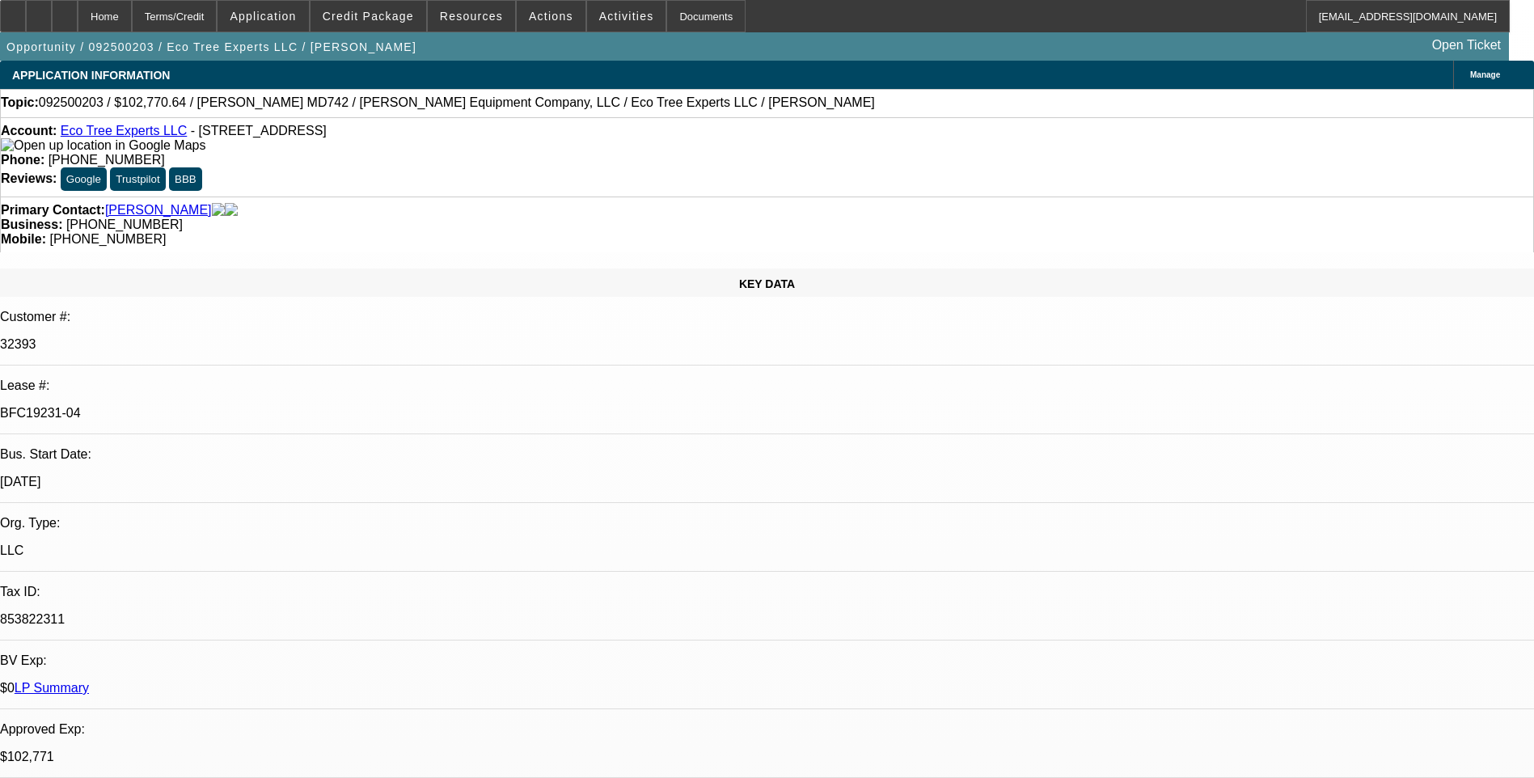
select select "0"
select select "1"
select select "6"
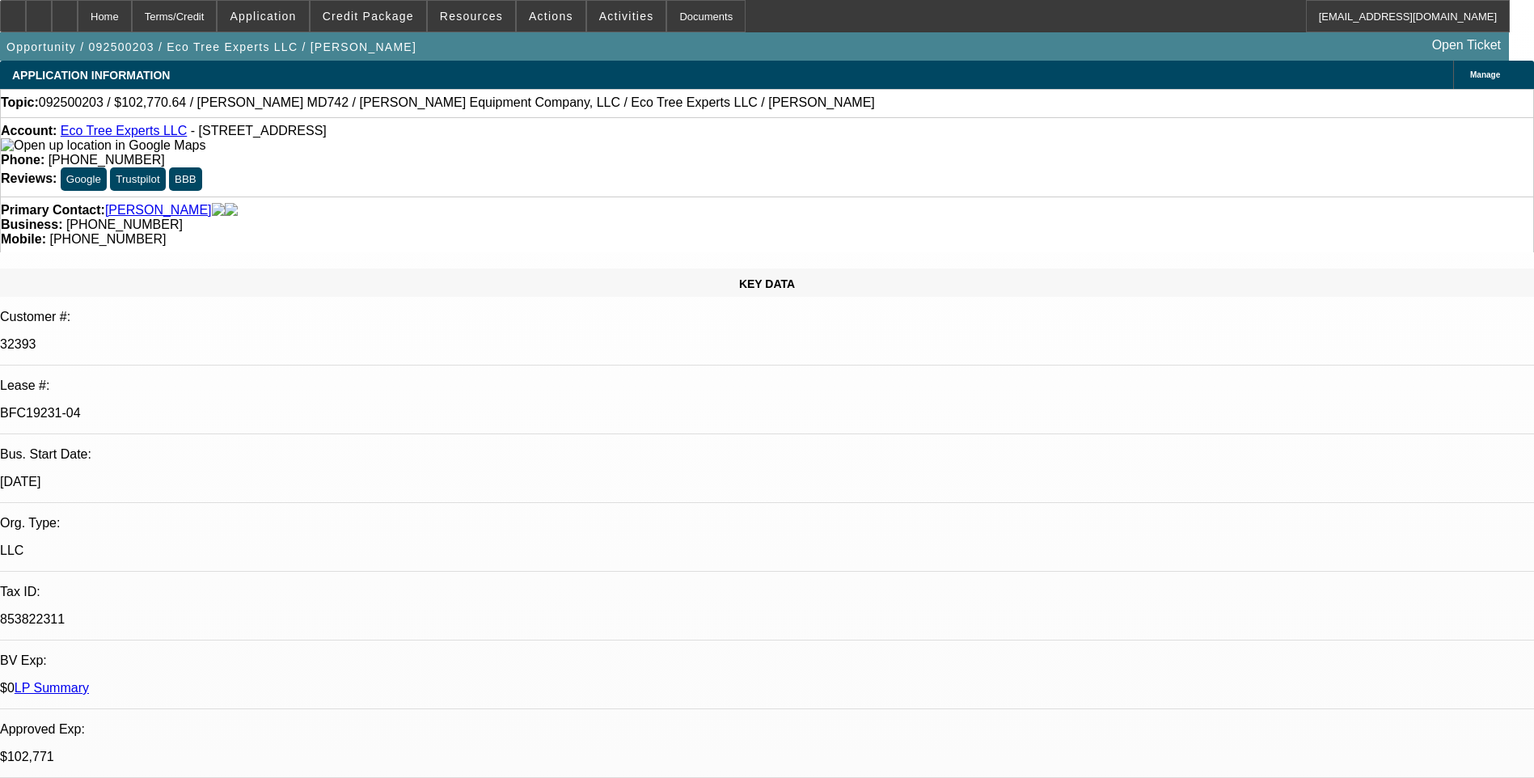
select select "1"
select select "6"
select select "1"
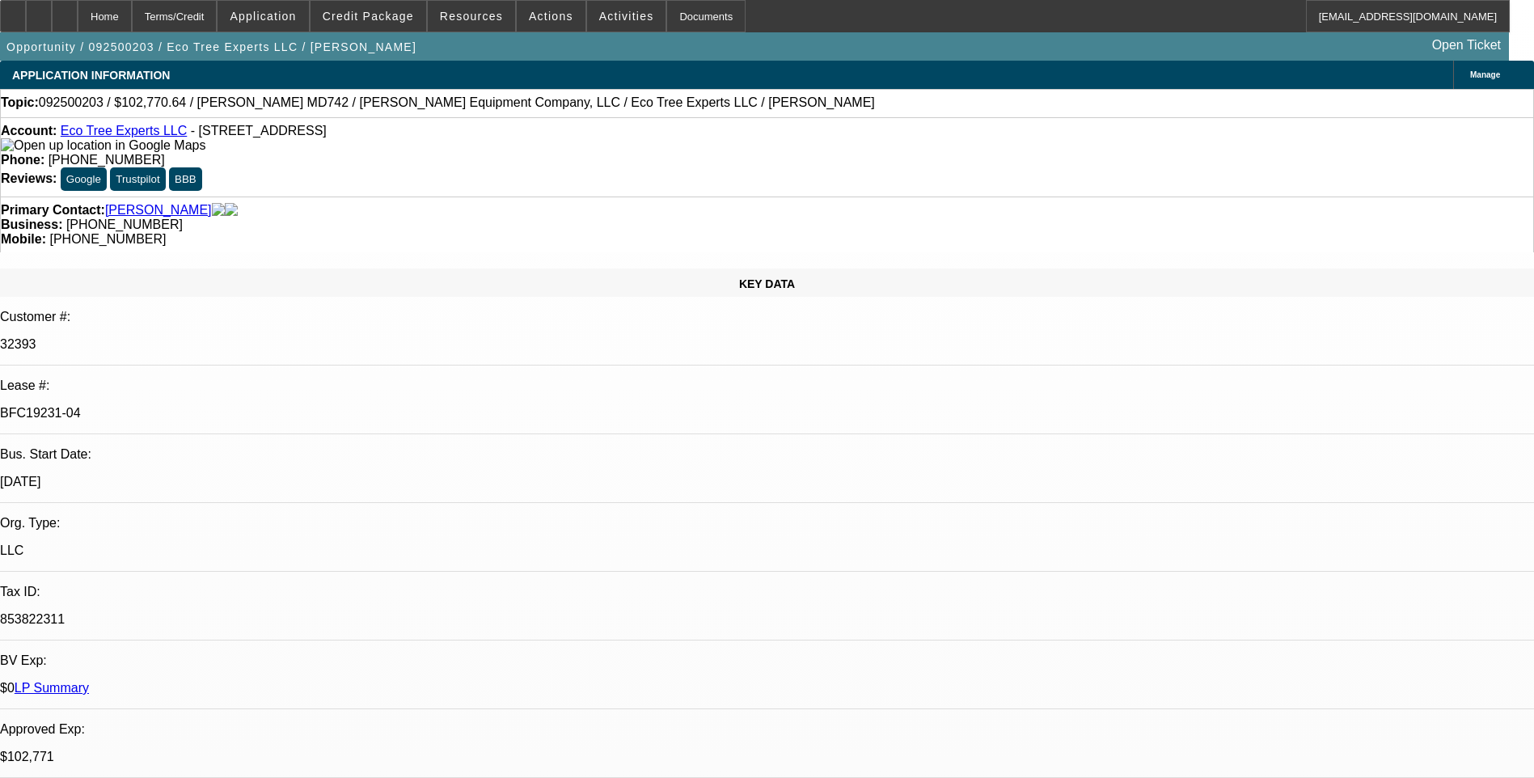
select select "6"
select select "1"
select select "6"
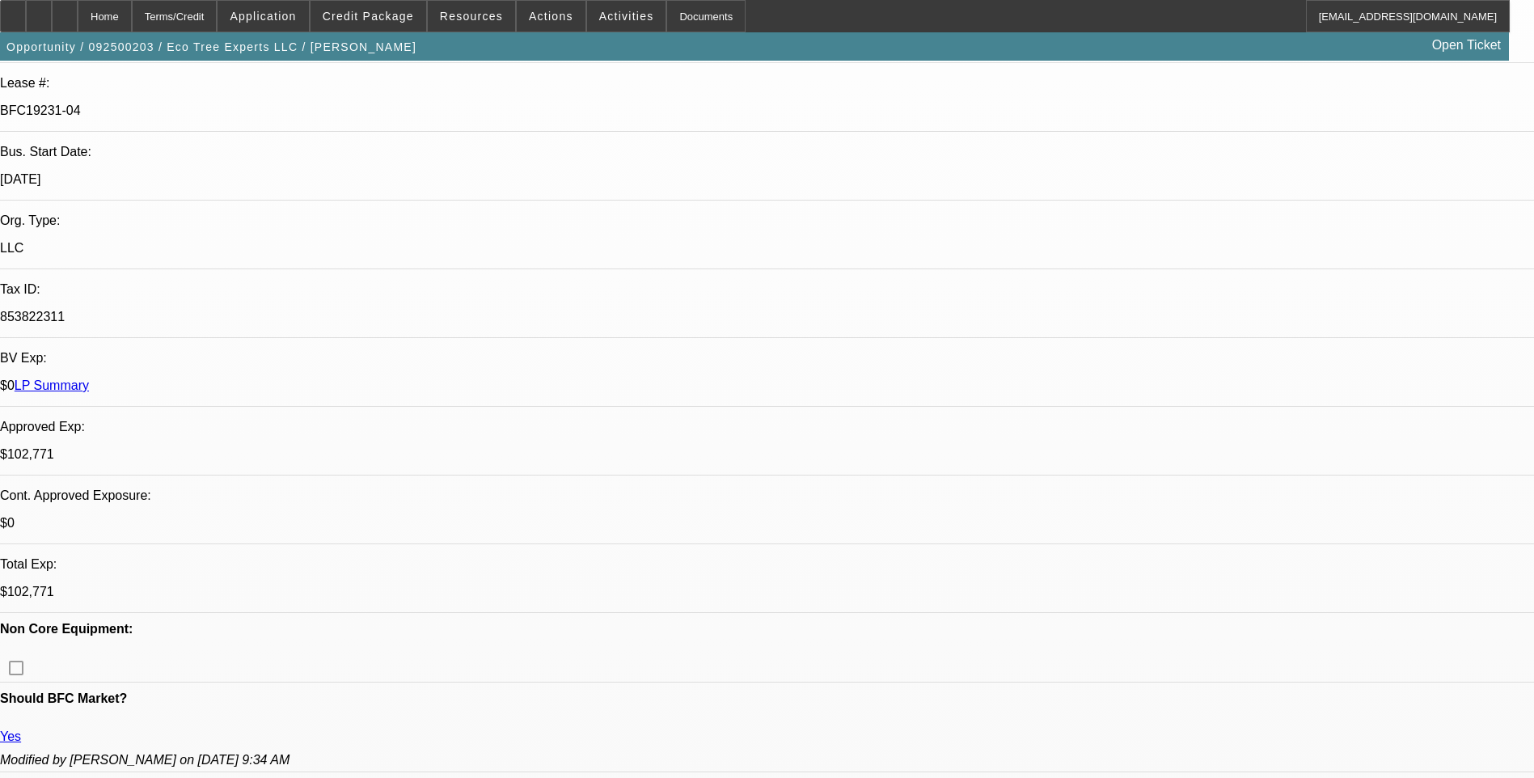
scroll to position [323, 0]
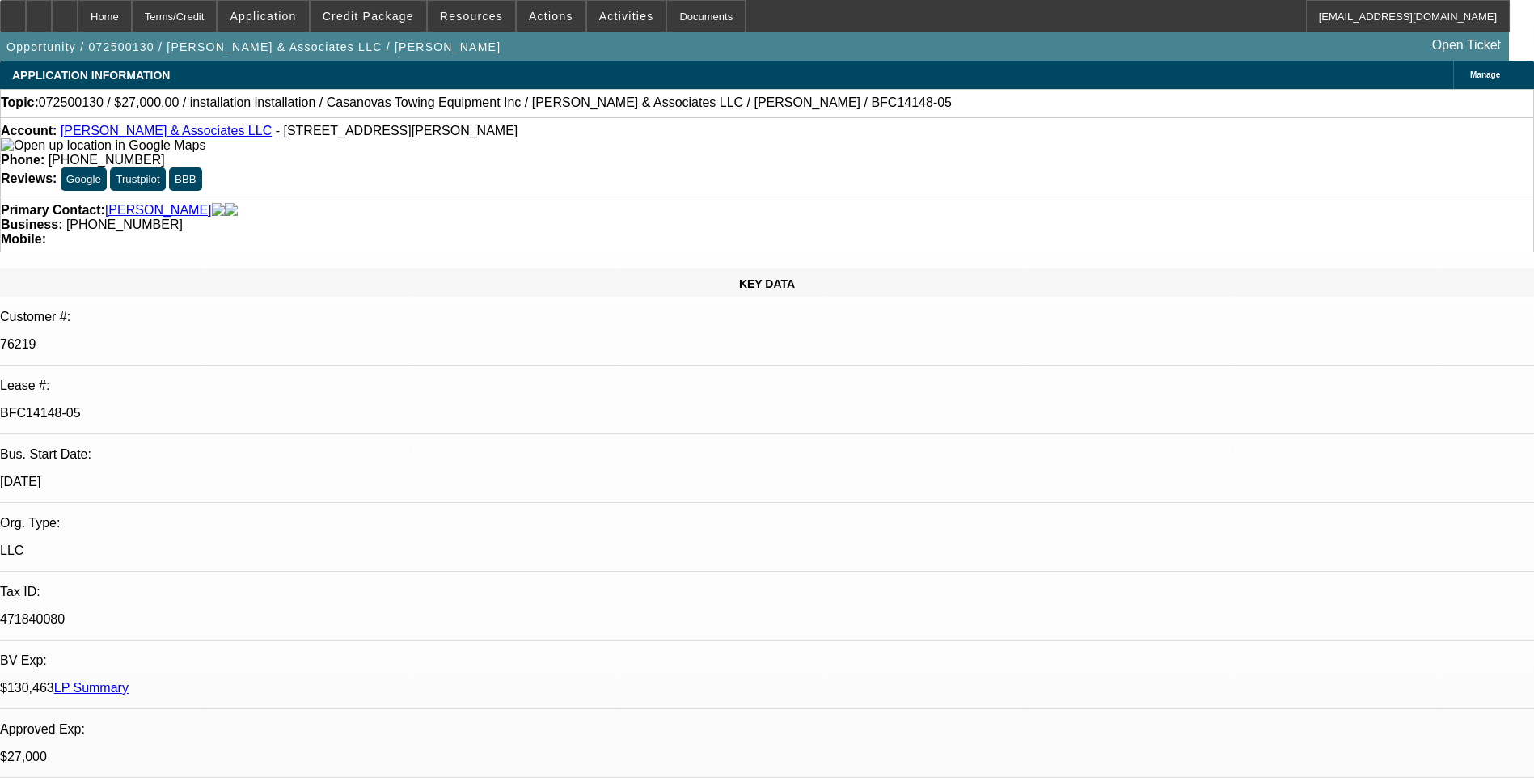
select select "0"
select select "2"
select select "0.1"
select select "0"
select select "2"
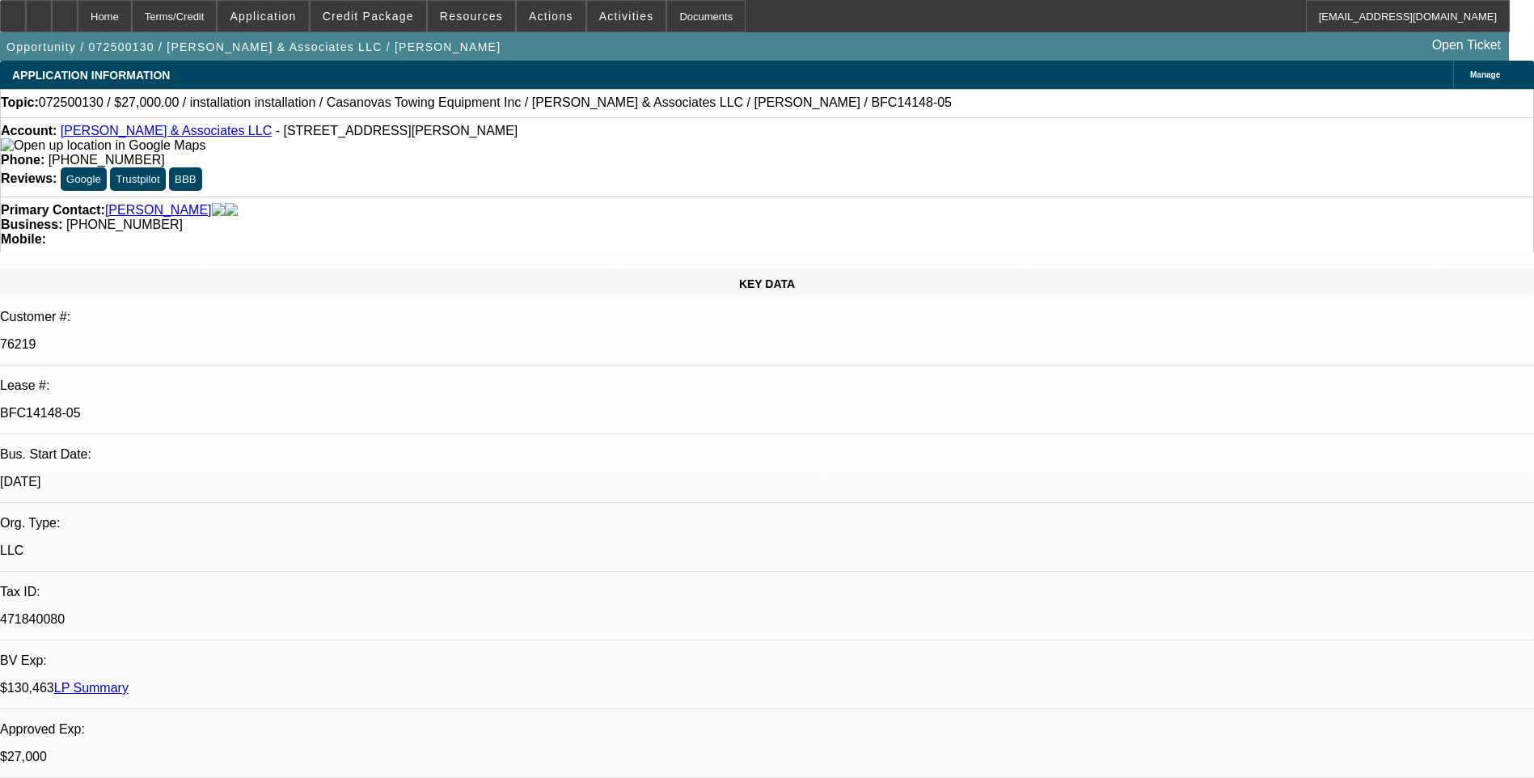
select select "0.1"
select select "0"
select select "2"
select select "0.1"
select select "0"
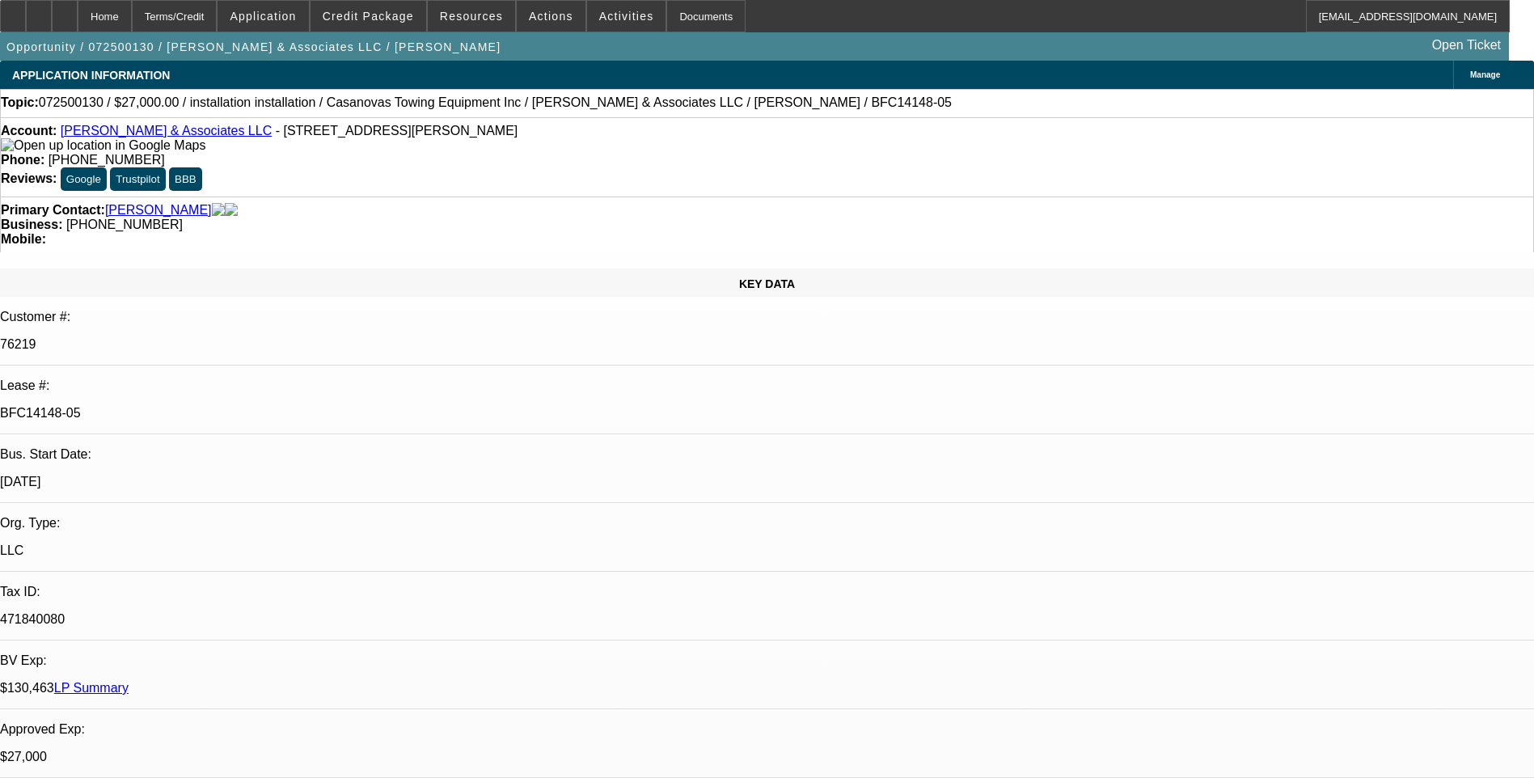
select select "2"
select select "0.1"
select select "1"
select select "2"
select select "4"
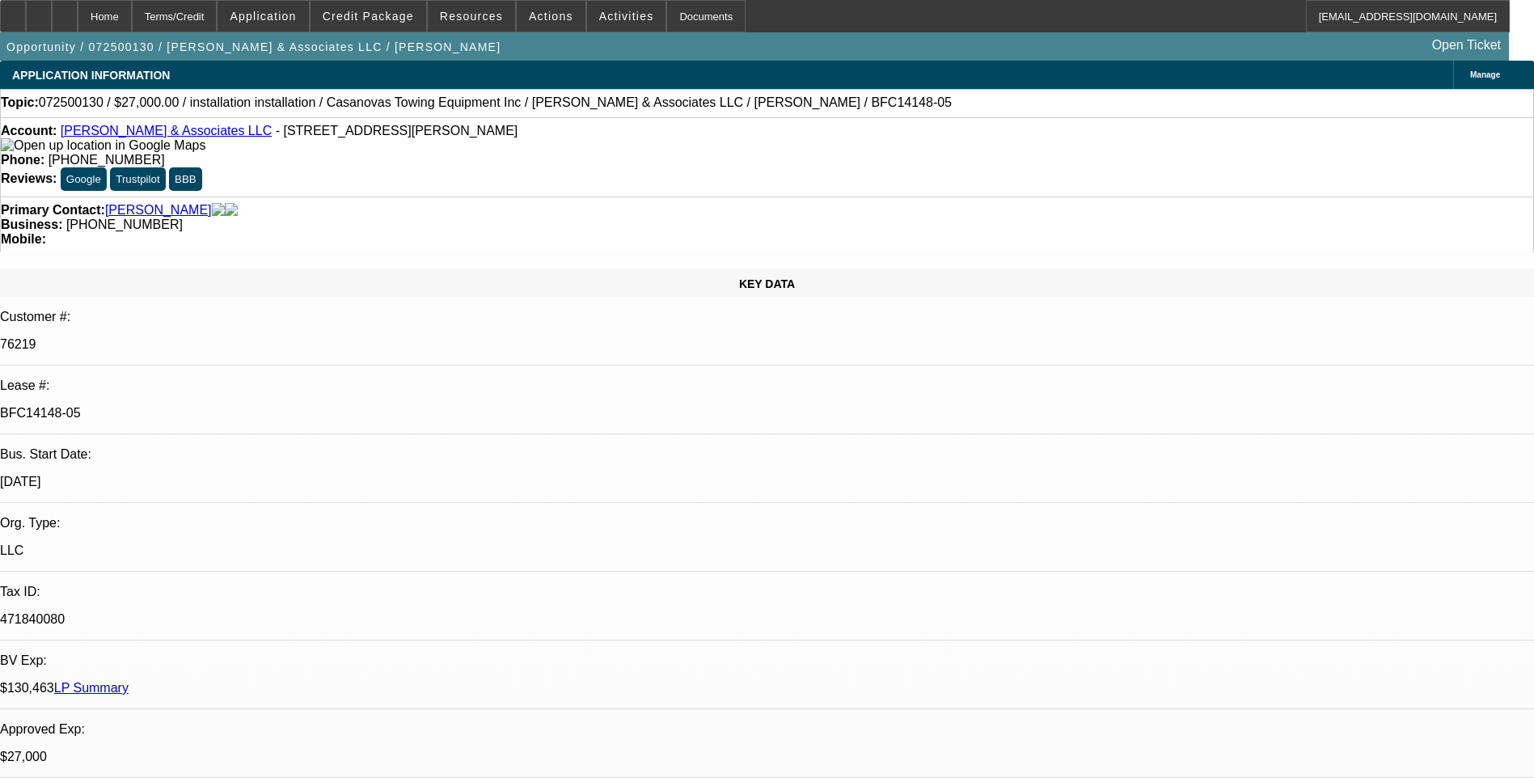
select select "1"
select select "2"
select select "4"
select select "1"
select select "2"
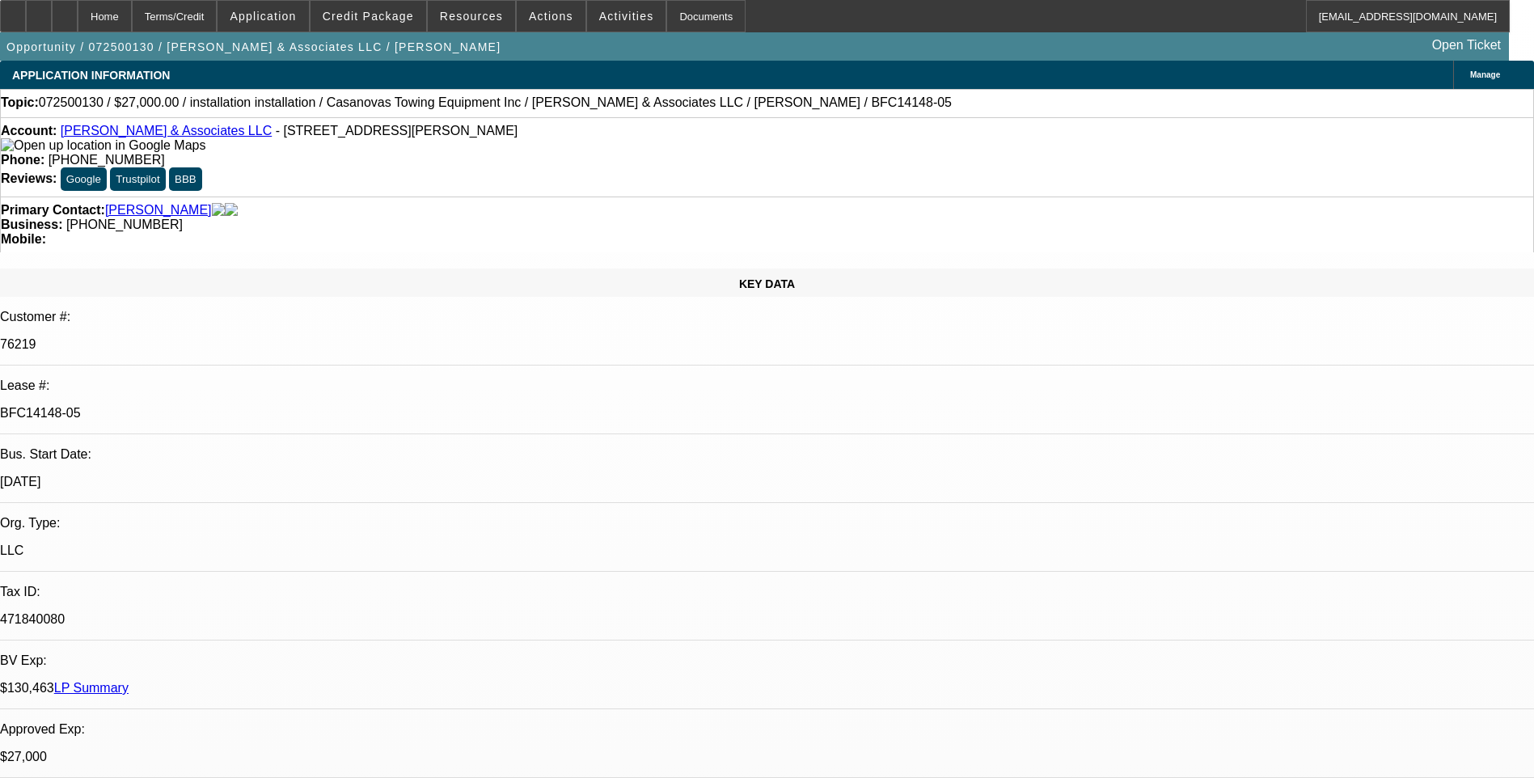
select select "4"
select select "1"
select select "2"
select select "4"
click at [198, 6] on div "Terms/Credit" at bounding box center [175, 16] width 86 height 32
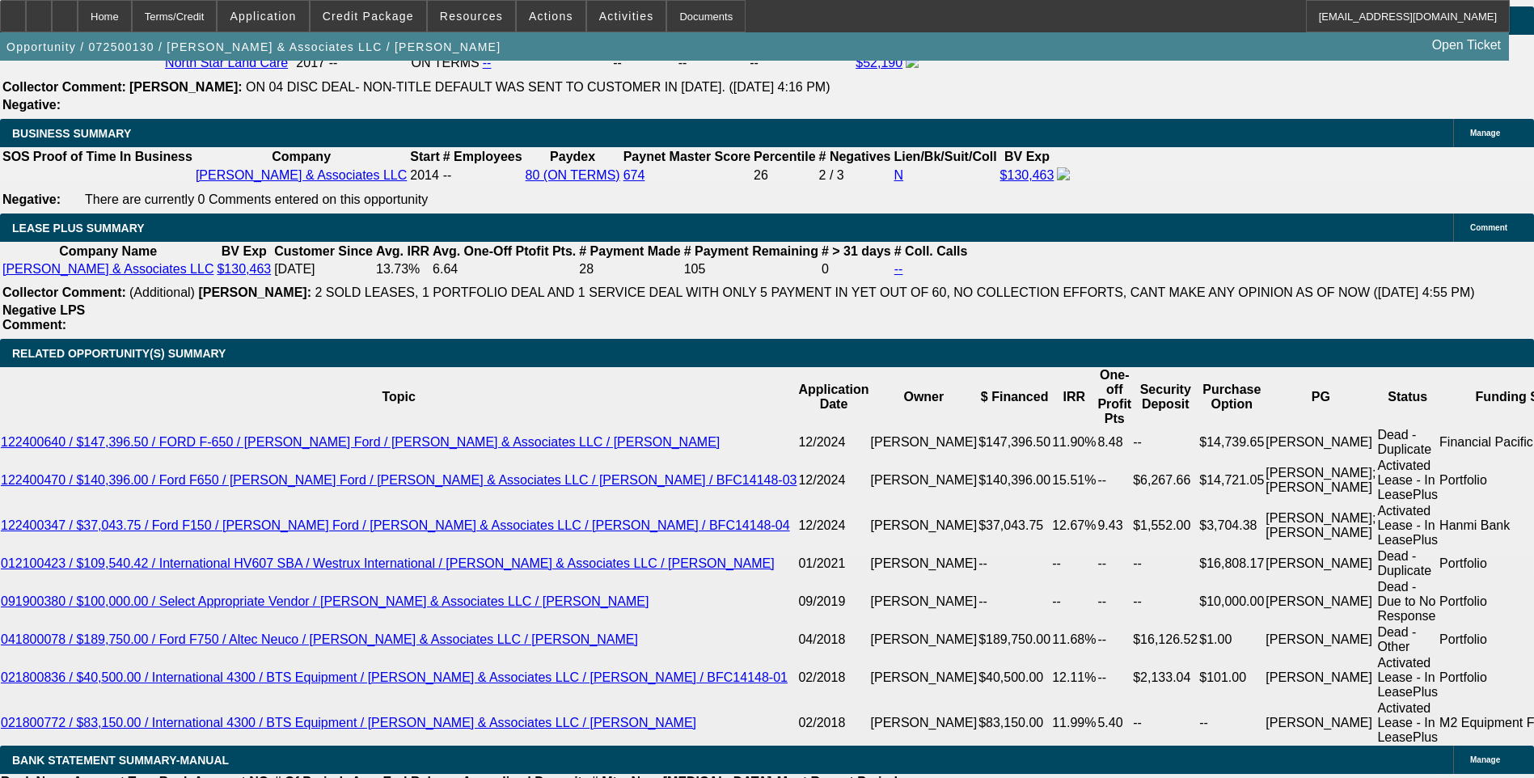
scroll to position [2605, 0]
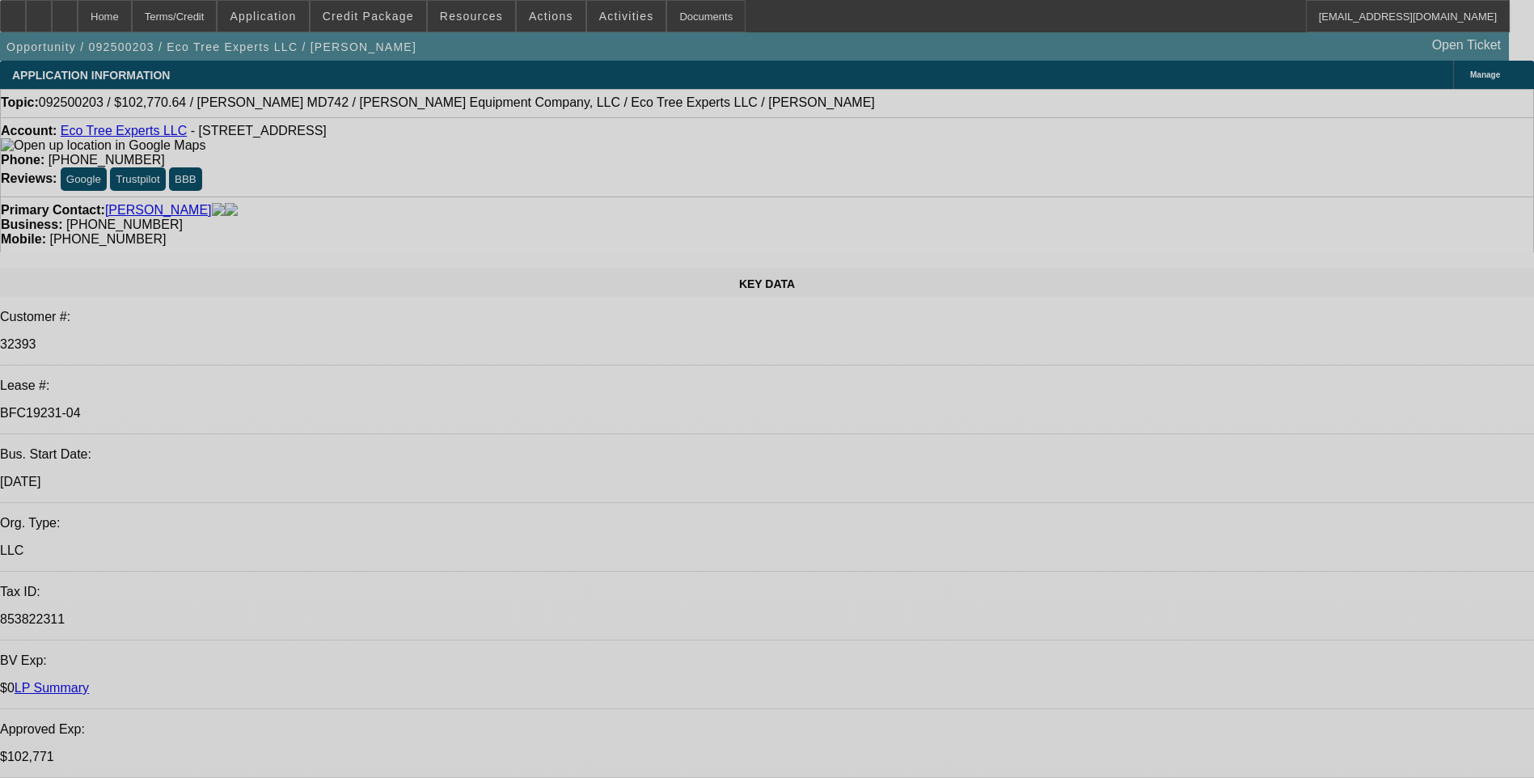
select select "0"
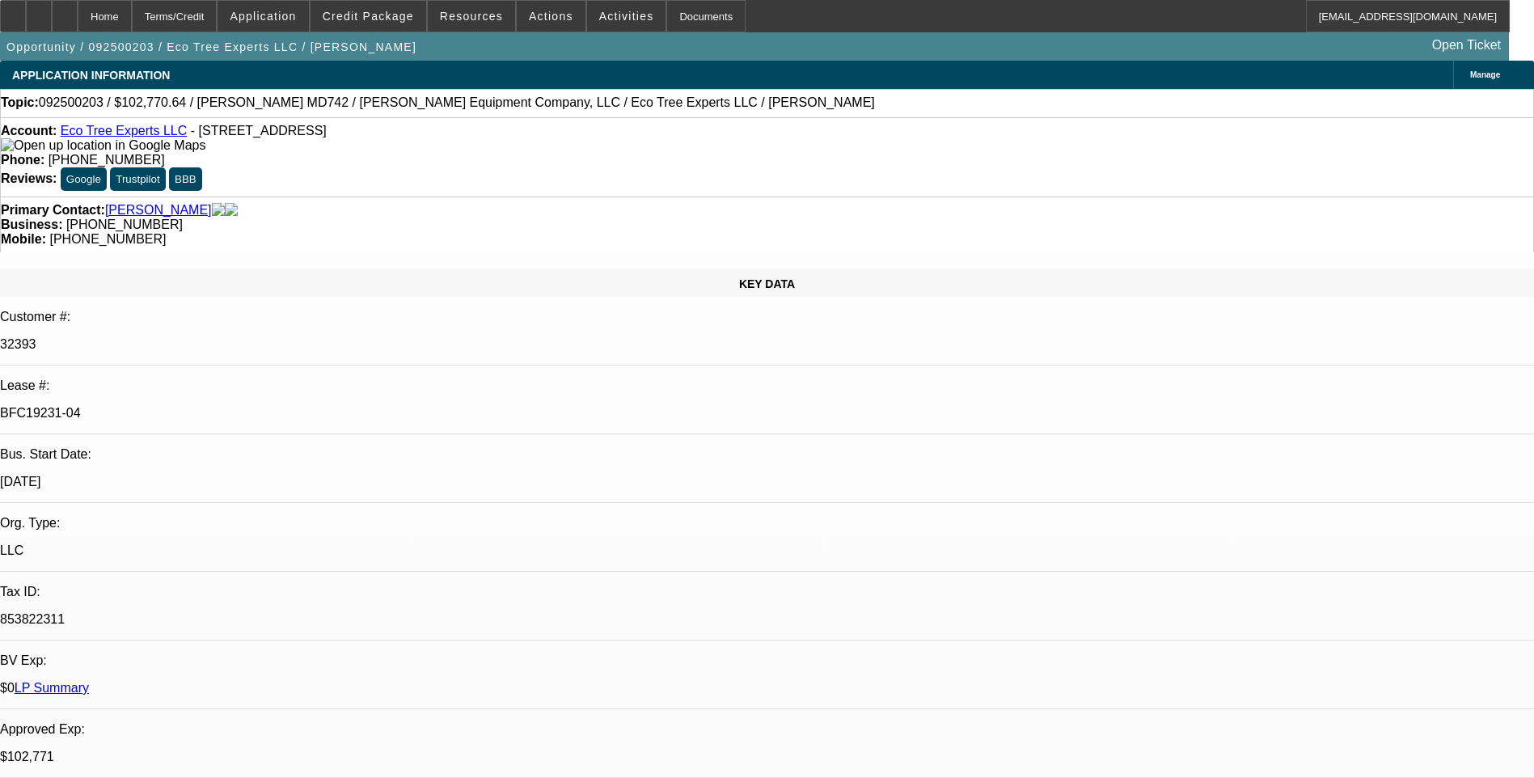
select select "0"
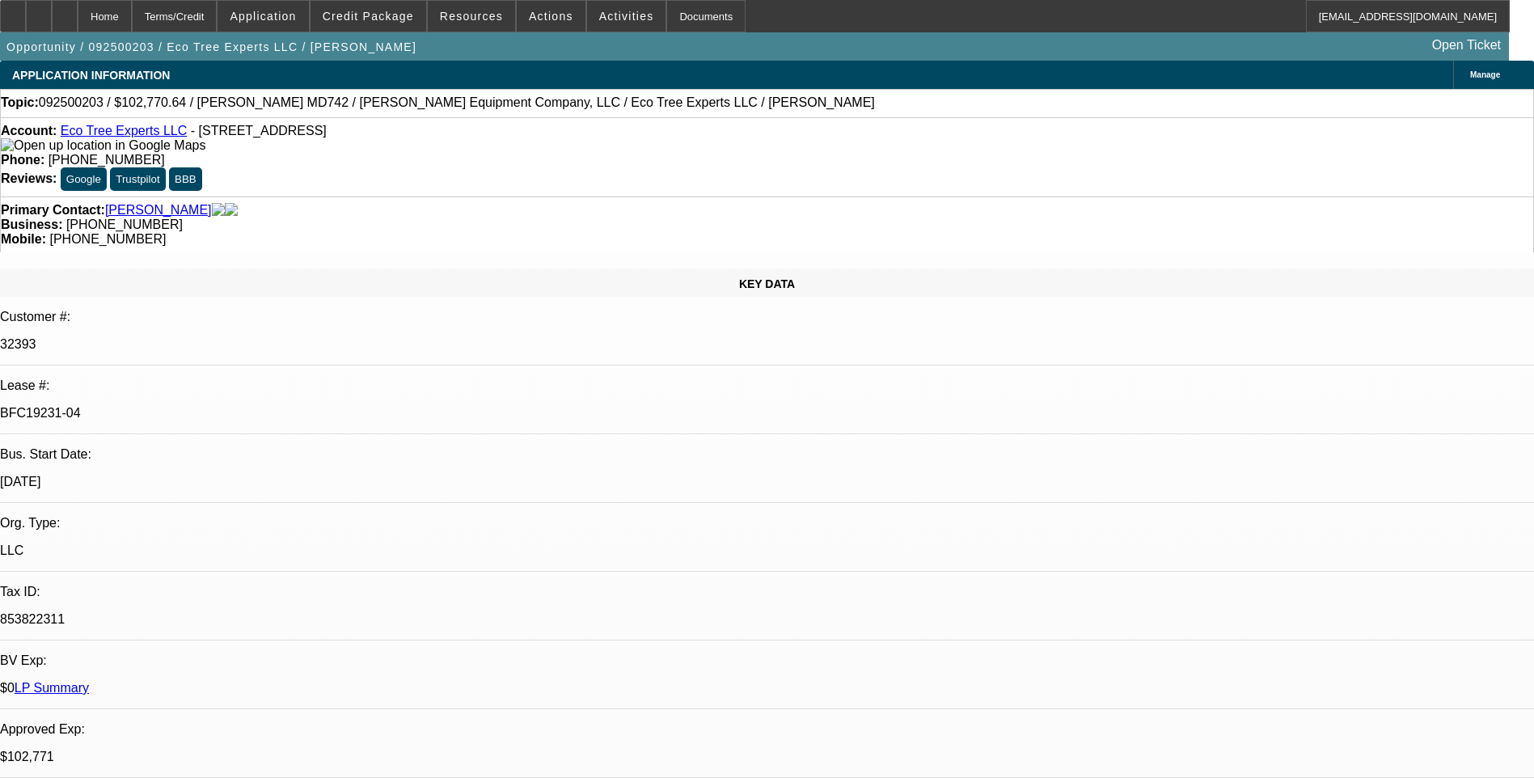
select select "0"
select select "1"
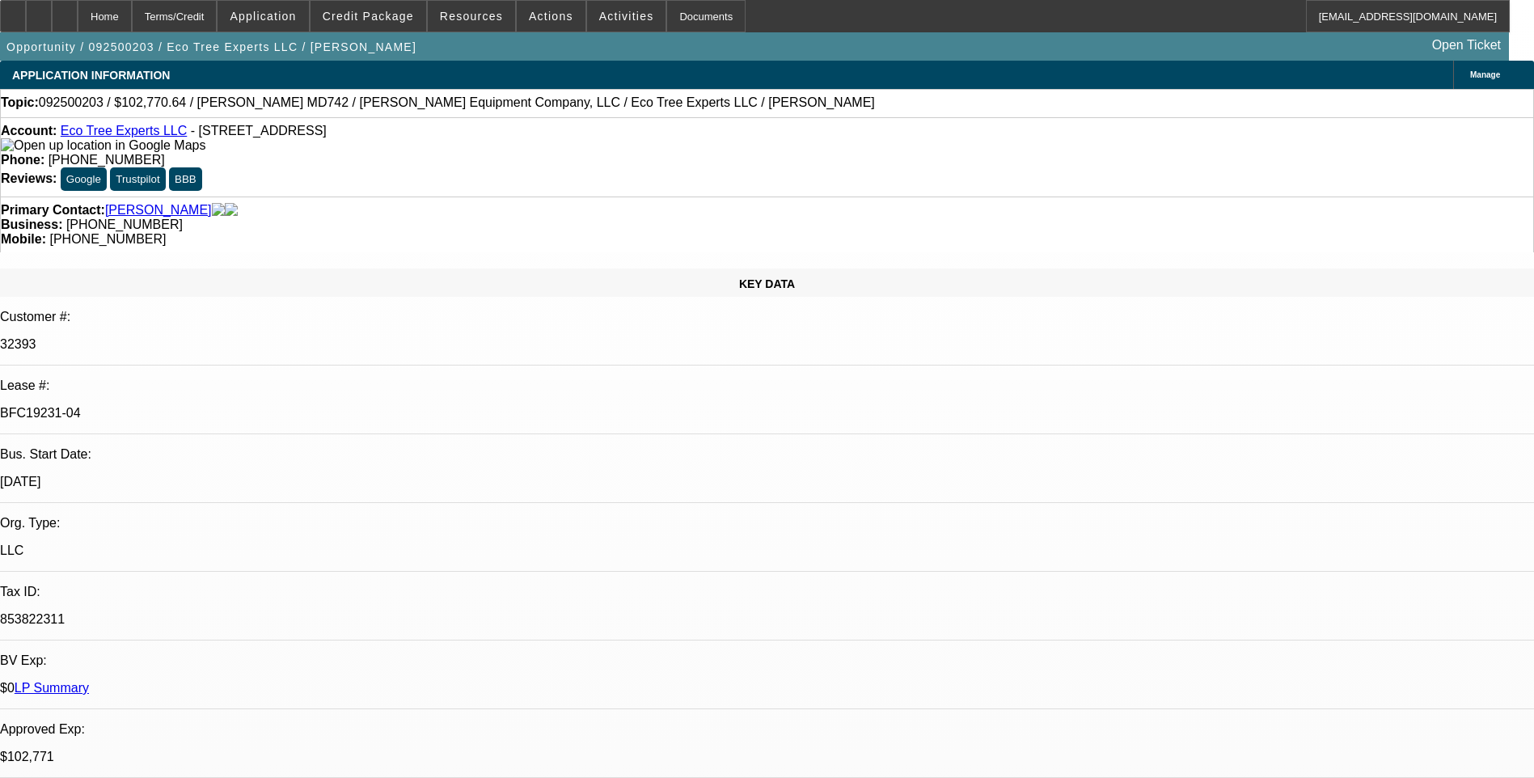
select select "1"
select select "6"
select select "1"
select select "6"
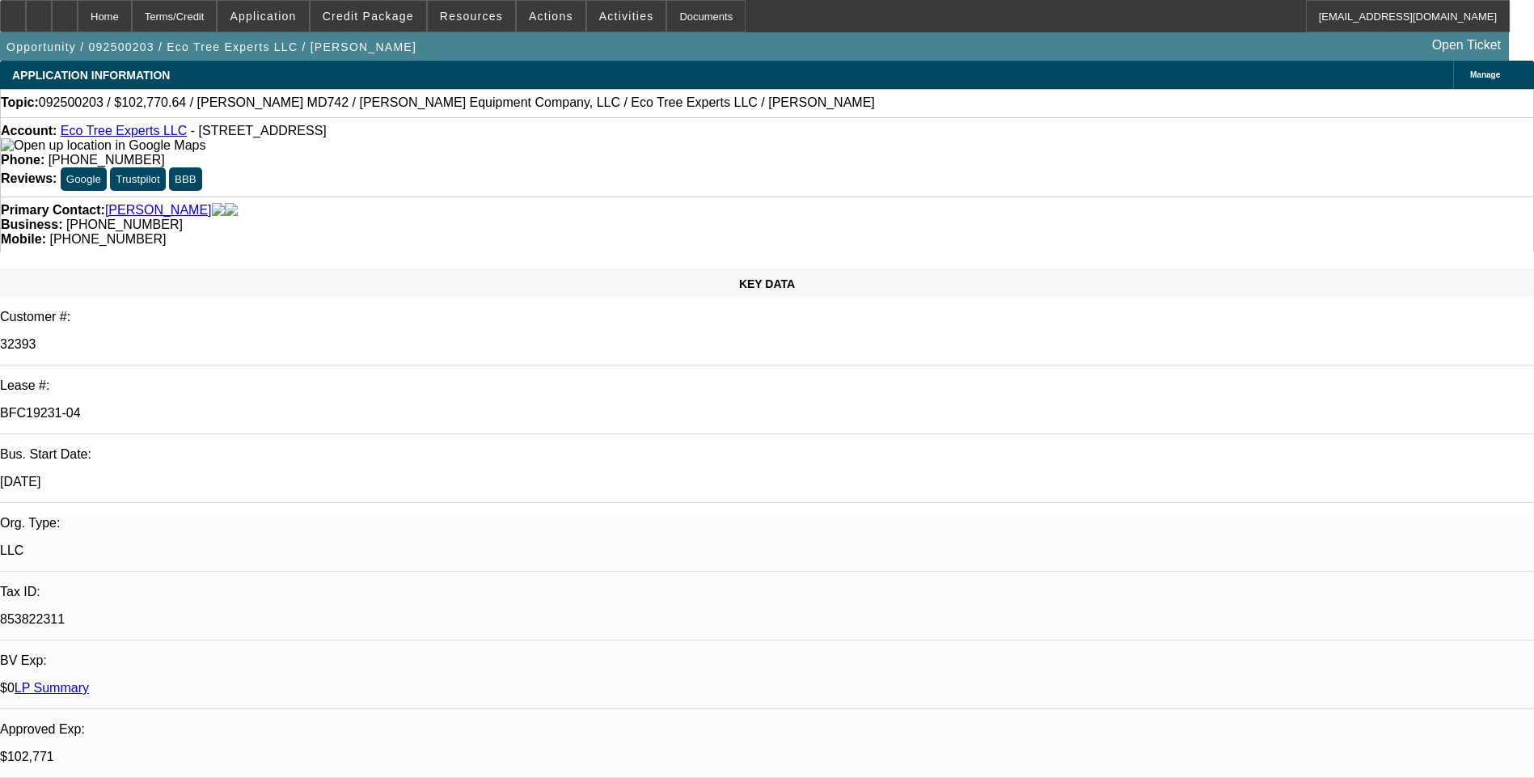
select select "1"
select select "6"
select select "1"
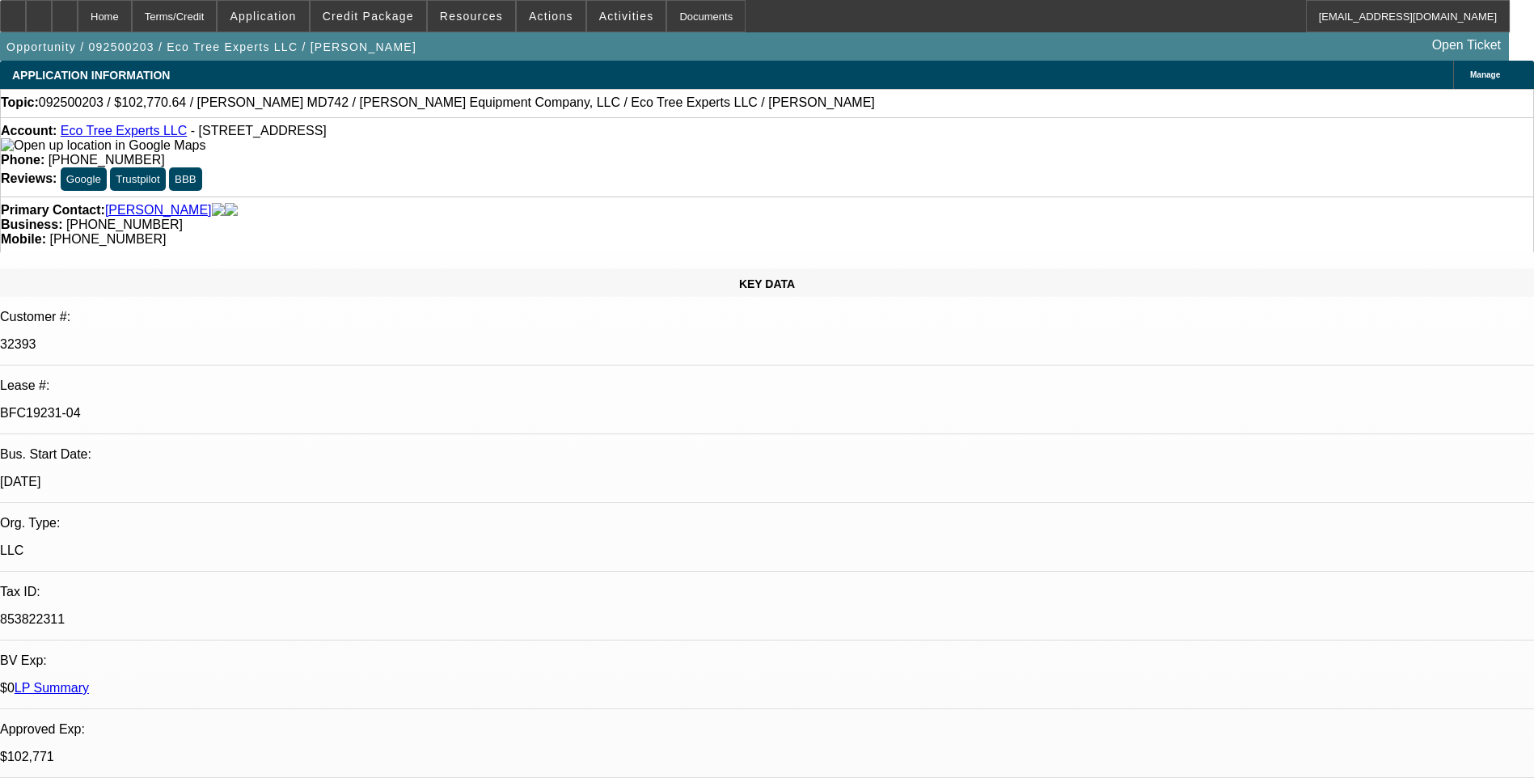
select select "6"
click at [218, 13] on div "Terms/Credit" at bounding box center [175, 16] width 86 height 32
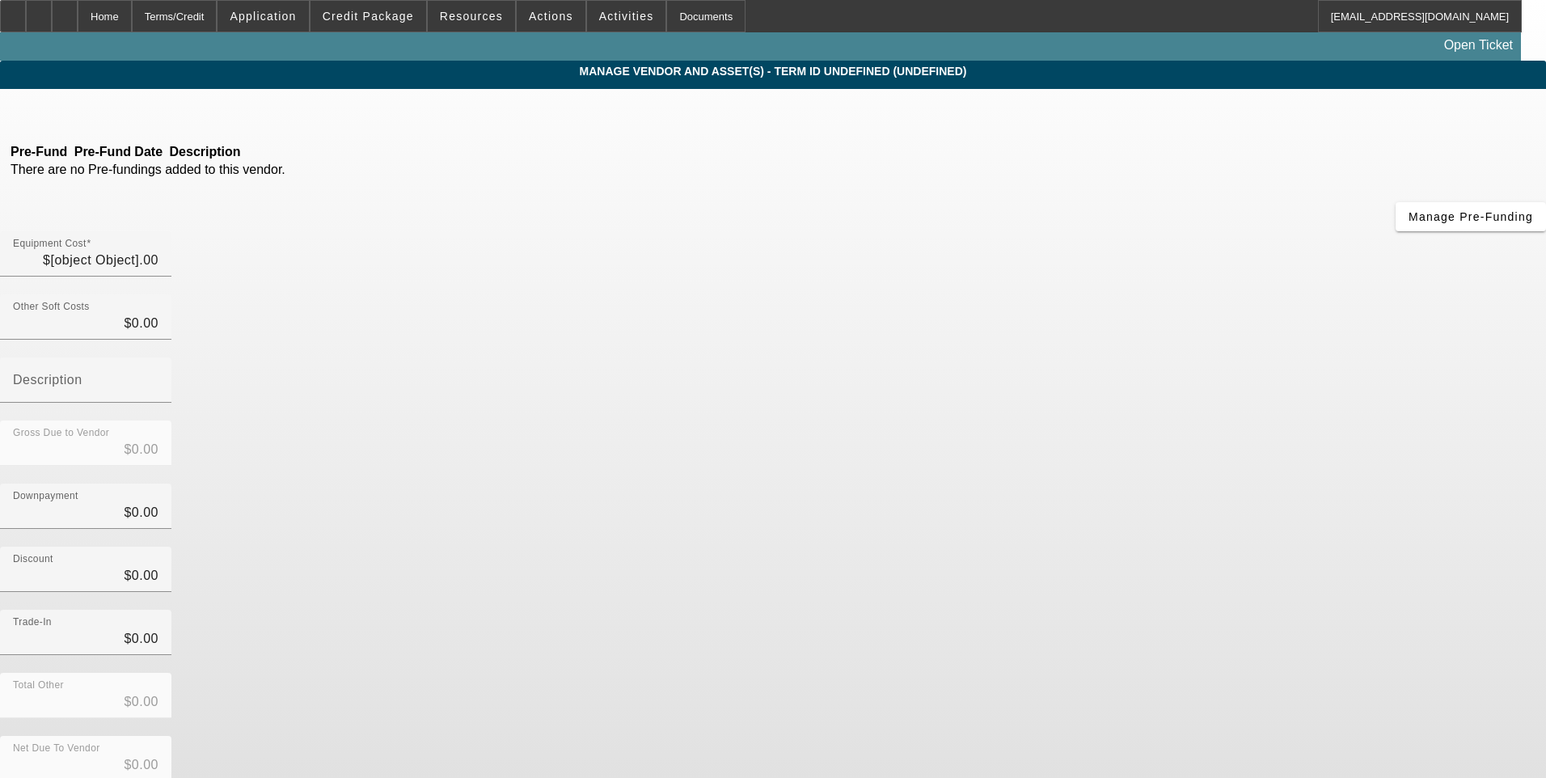
type input "$102,740.64"
type input "$30.00"
type input "Tire Fee"
type input "$102,770.64"
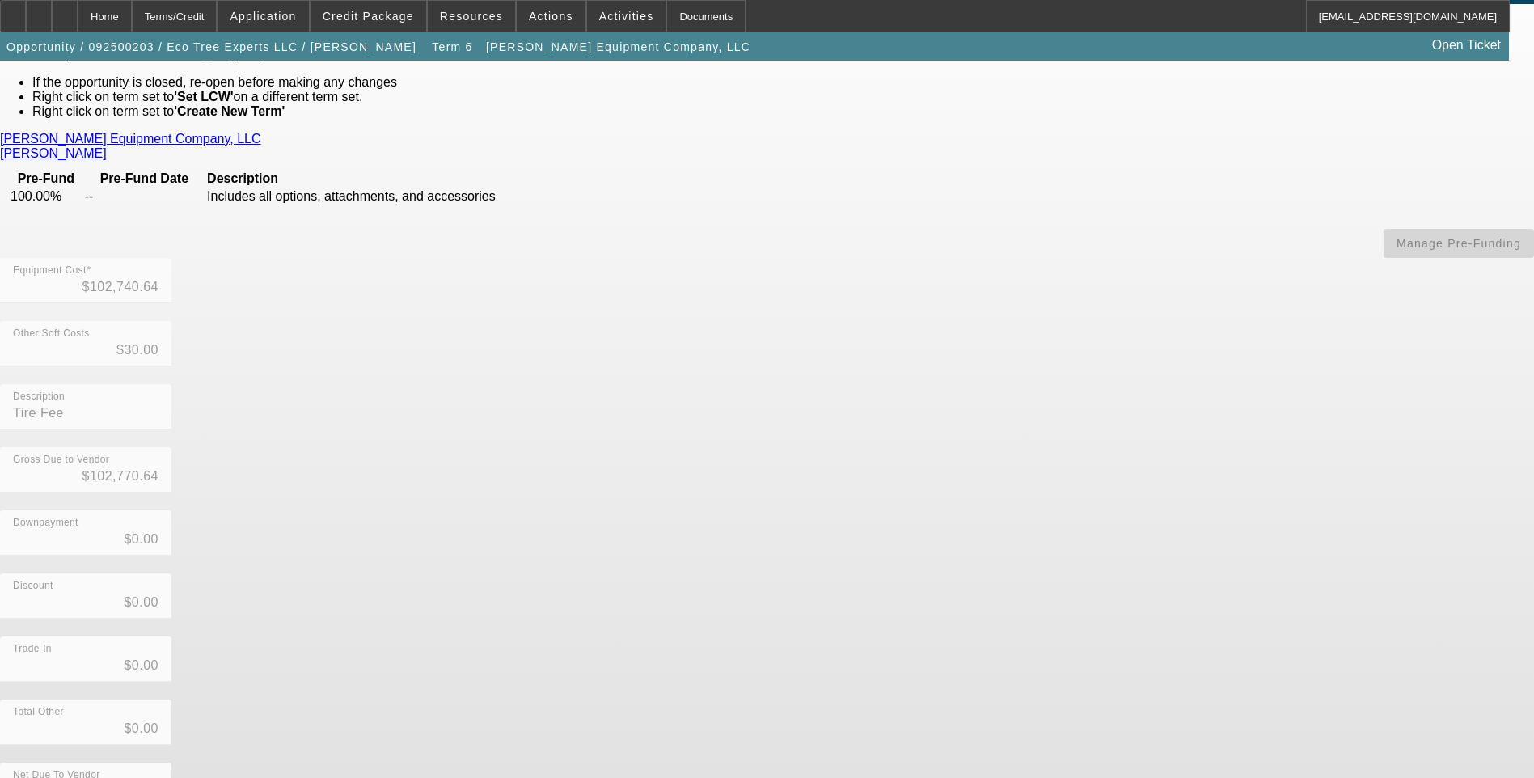
scroll to position [87, 0]
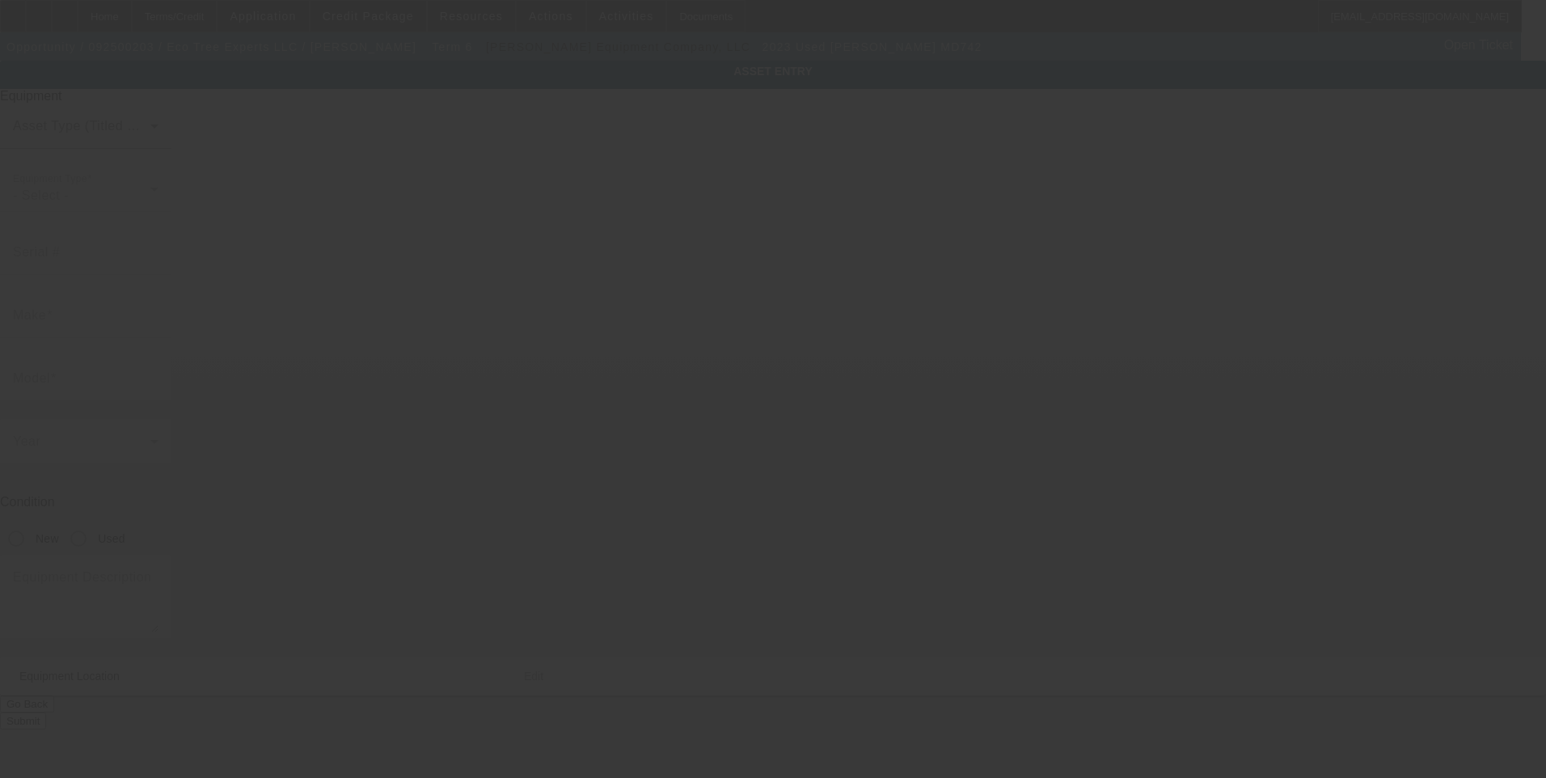
type input "1M2MDBAB9PS072634"
type input "Mack"
type input "MD742"
radio input "true"
type textarea "With:"
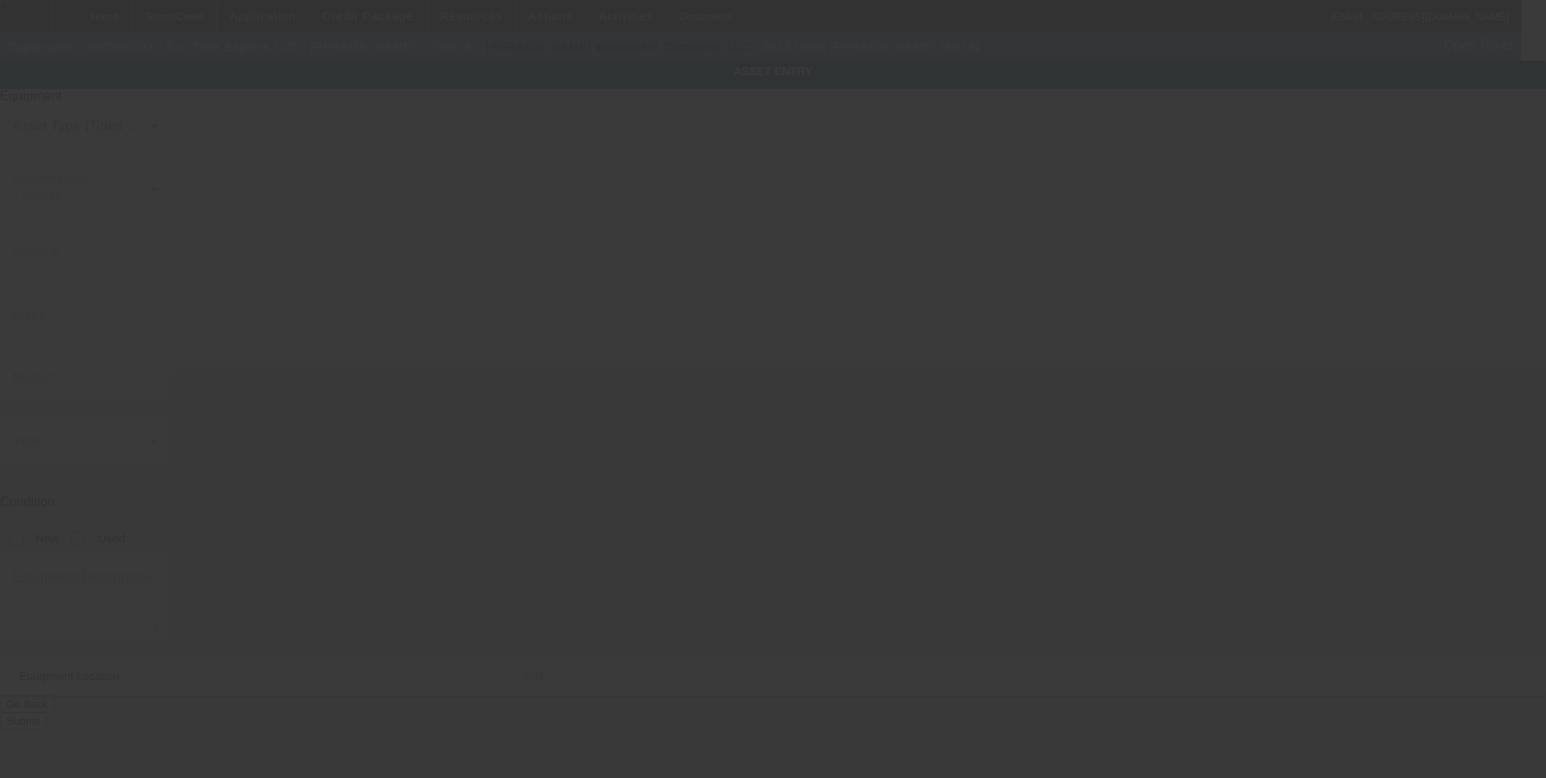
type input "500 S Australian Ave"
type input "Ste 600"
type input "West Palm Beach"
type input "33401"
type input "Palm Beach"
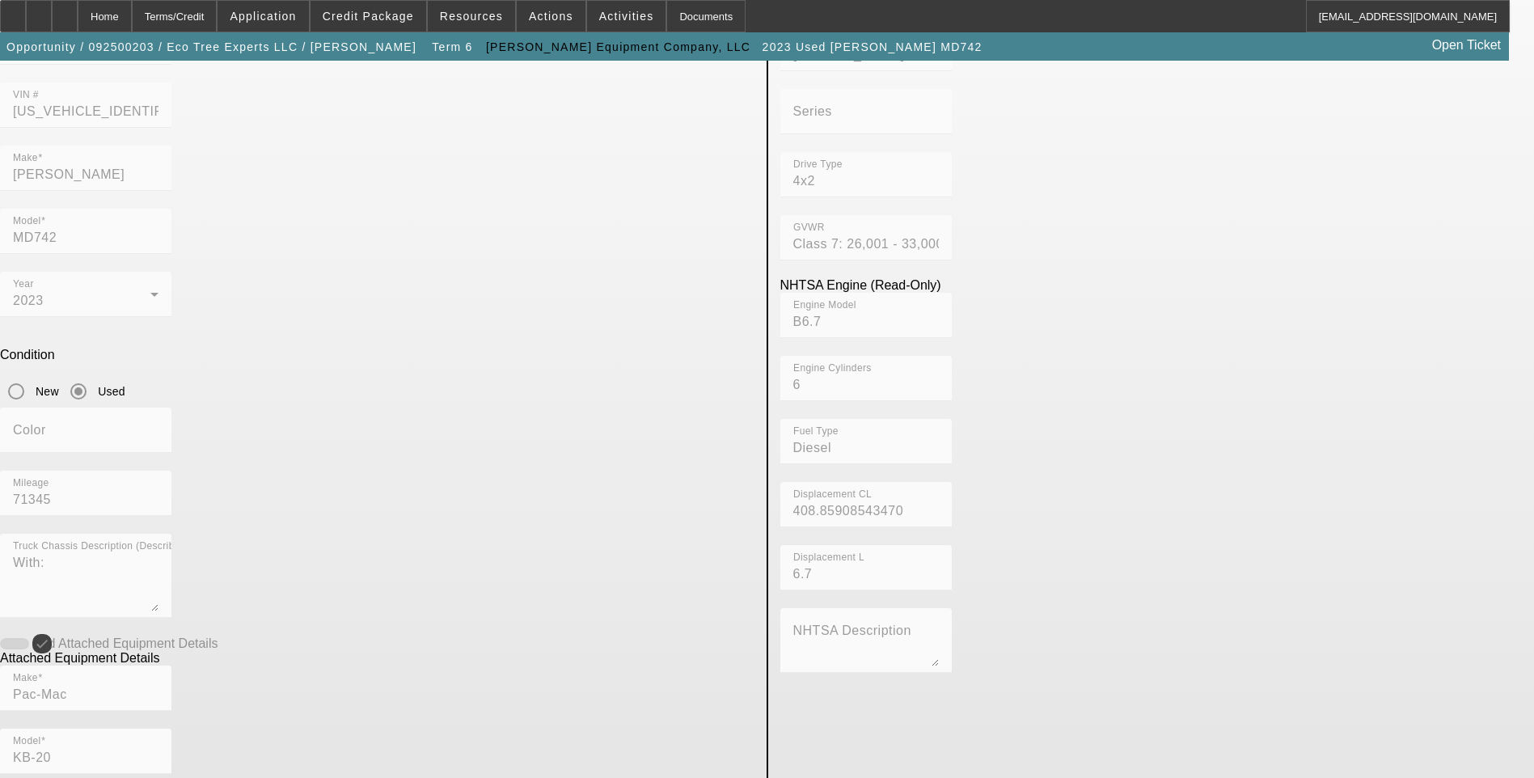
scroll to position [323, 0]
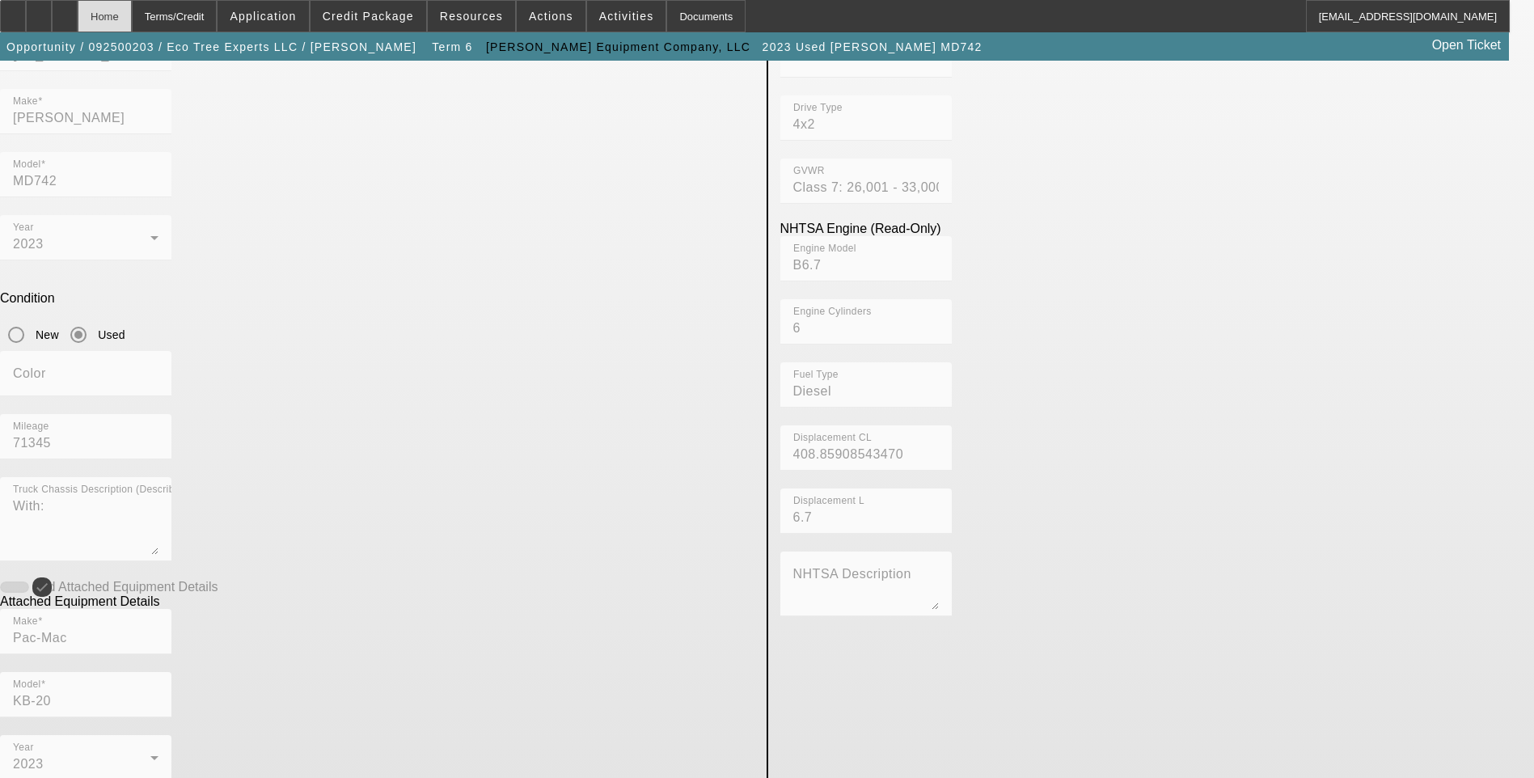
click at [127, 21] on div "Home" at bounding box center [105, 16] width 54 height 32
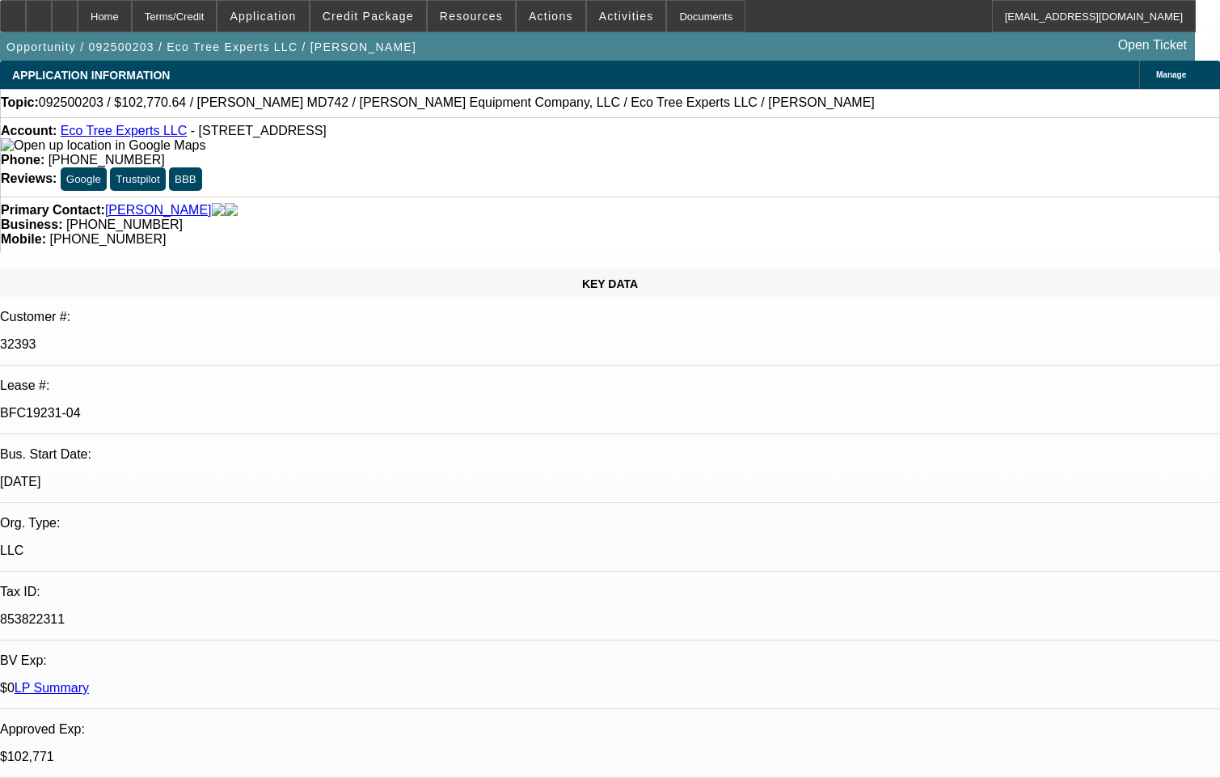
select select "0"
select select "6"
select select "0"
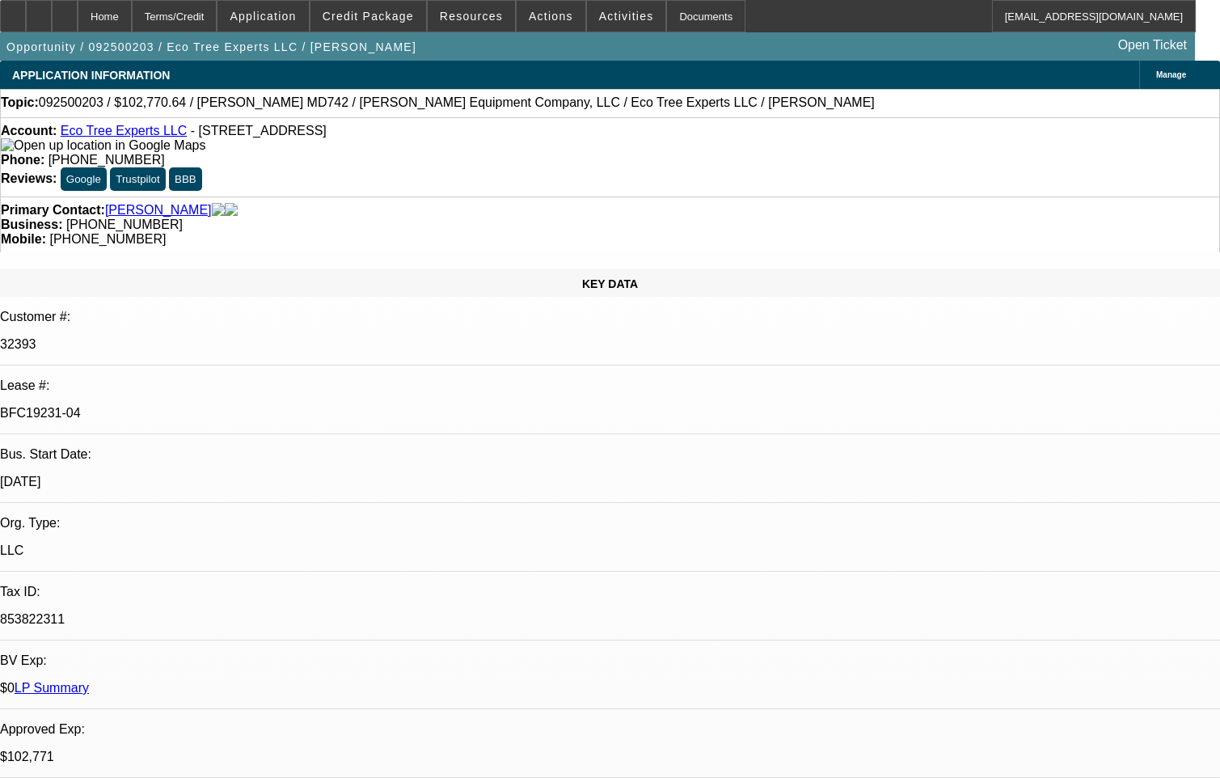
select select "0"
select select "6"
select select "0"
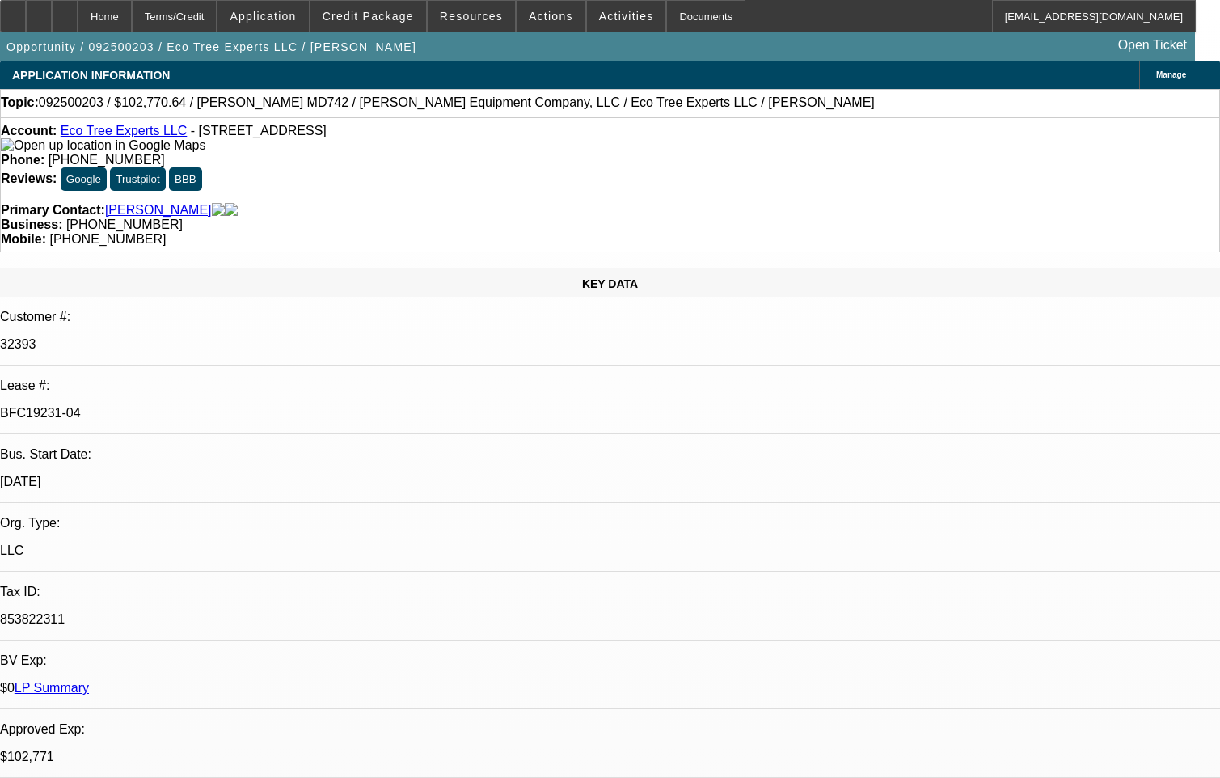
select select "0"
select select "6"
select select "0"
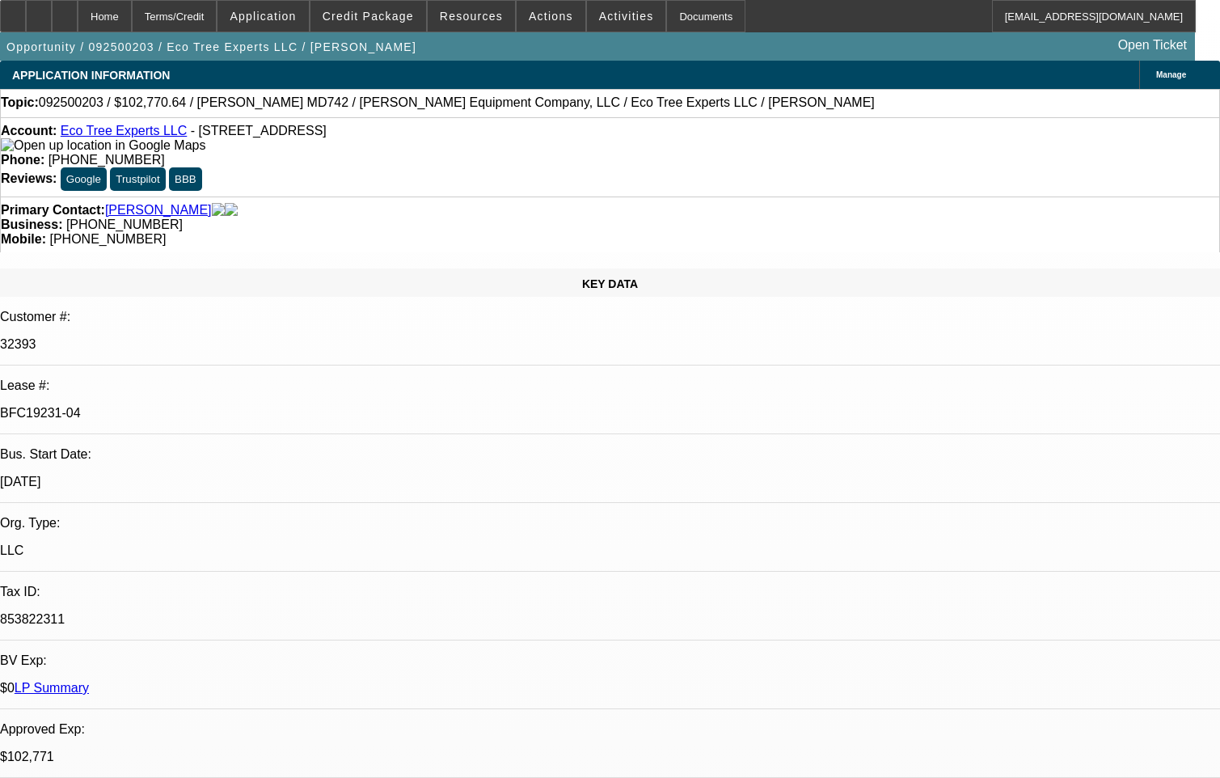
select select "6"
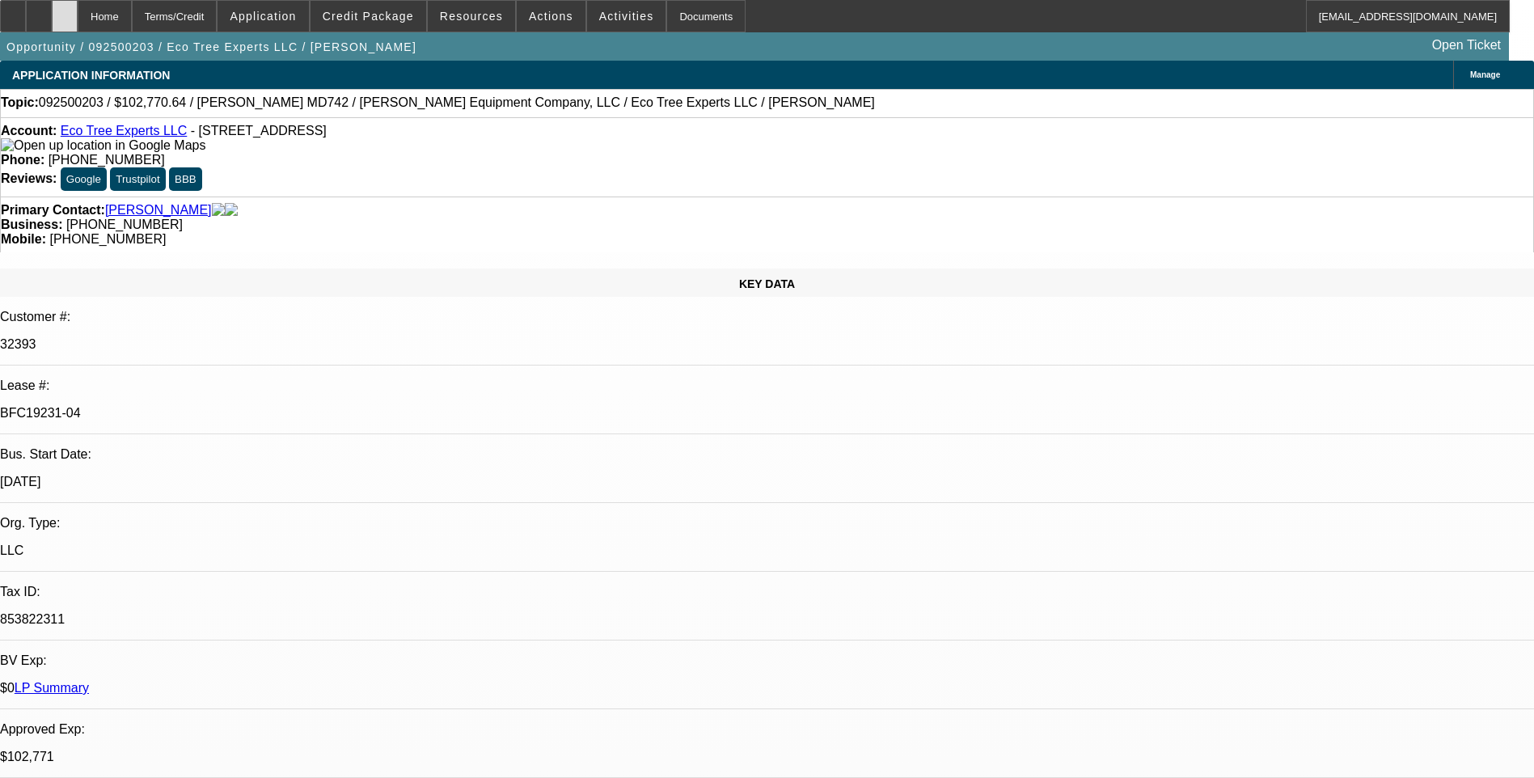
drag, startPoint x: 29, startPoint y: 23, endPoint x: 85, endPoint y: 23, distance: 55.8
click at [26, 23] on div at bounding box center [13, 16] width 26 height 32
